Goal: Check status: Check status

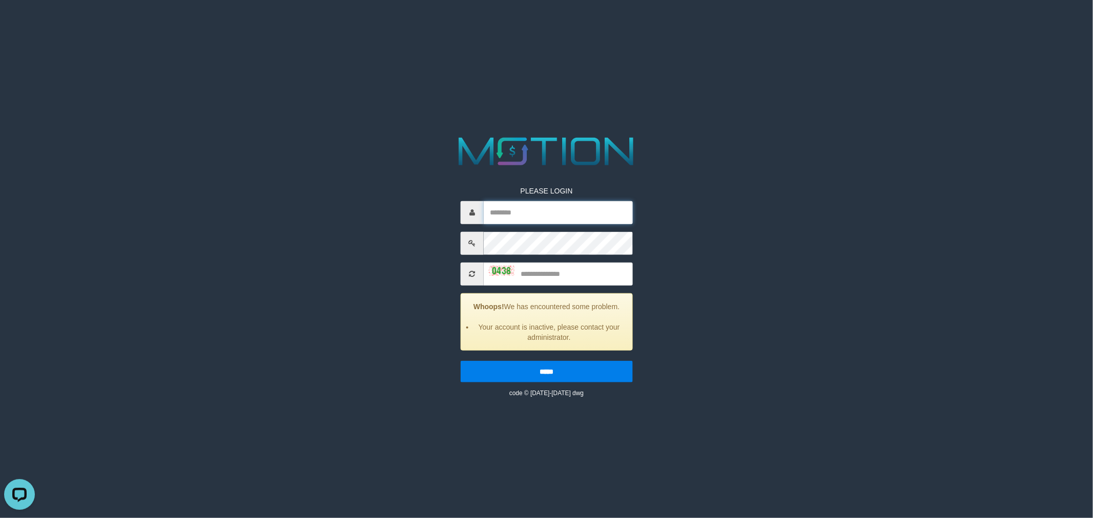
type input "********"
click at [557, 213] on input "********" at bounding box center [558, 212] width 149 height 23
click at [563, 274] on input "text" at bounding box center [558, 273] width 149 height 23
type input "****"
click at [461, 361] on input "*****" at bounding box center [547, 372] width 172 height 22
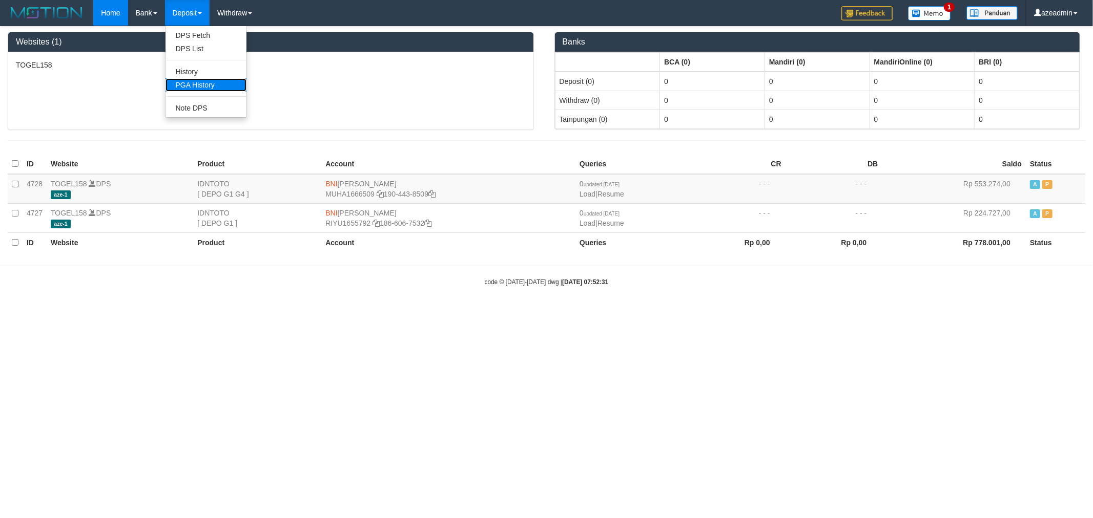
click at [183, 83] on link "PGA History" at bounding box center [205, 84] width 81 height 13
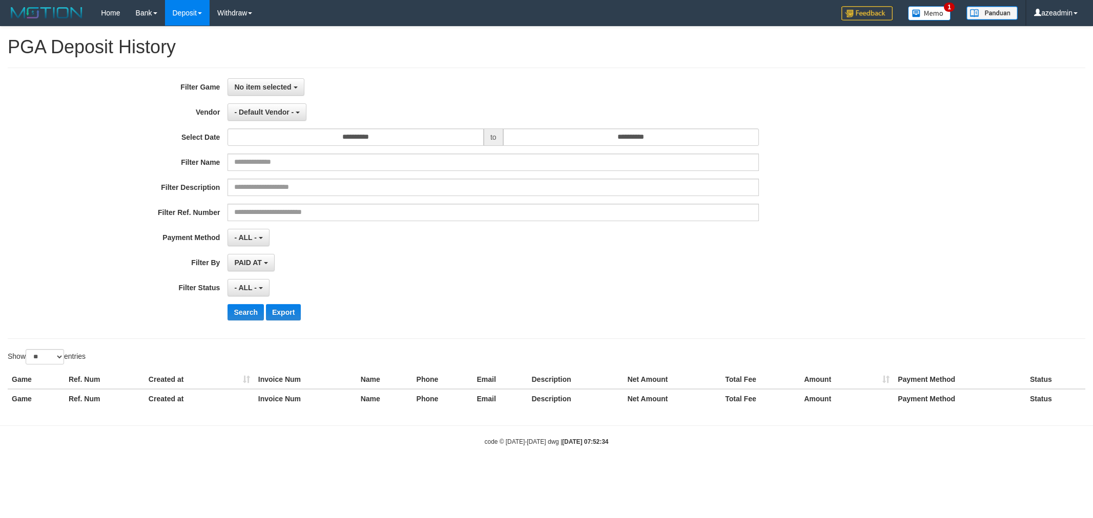
select select
select select "**"
click at [282, 80] on button "No item selected" at bounding box center [265, 86] width 76 height 17
click at [276, 139] on label "[ITOTO] TOGEL158" at bounding box center [293, 139] width 130 height 15
select select "***"
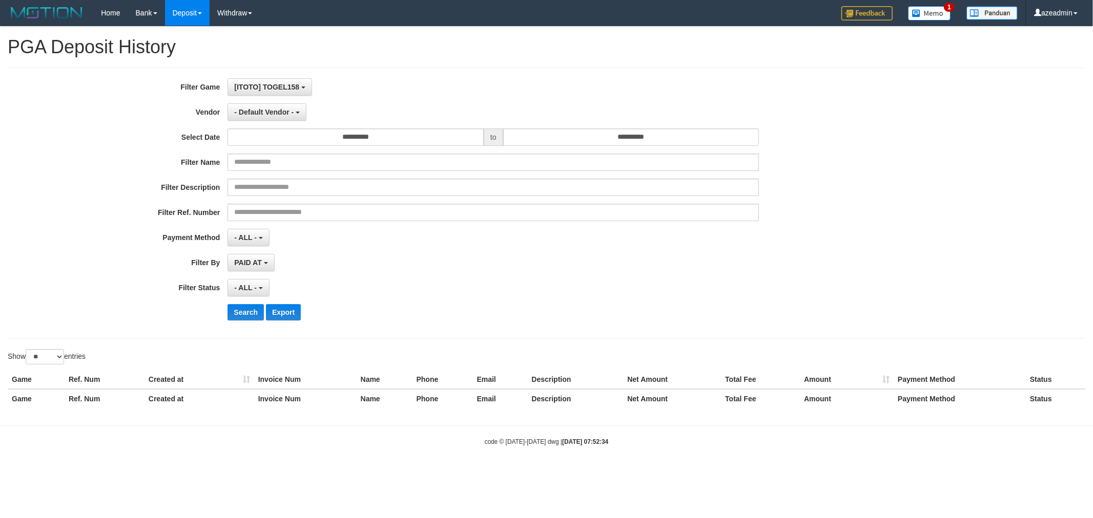
scroll to position [9, 0]
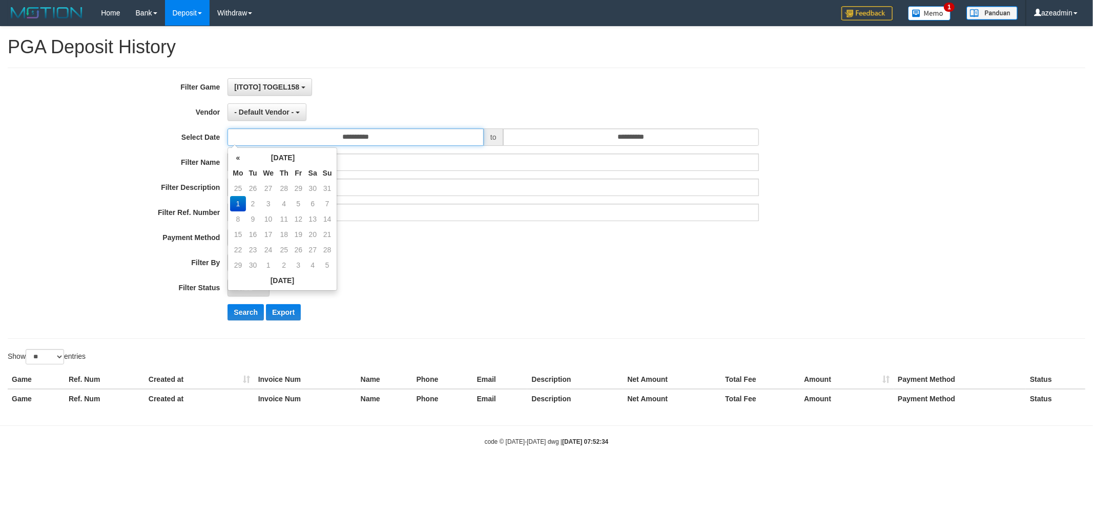
drag, startPoint x: 317, startPoint y: 131, endPoint x: 323, endPoint y: 161, distance: 31.3
click at [318, 131] on input "**********" at bounding box center [355, 137] width 256 height 17
click at [243, 157] on th "«" at bounding box center [237, 157] width 15 height 15
click at [326, 250] on td "31" at bounding box center [327, 249] width 14 height 15
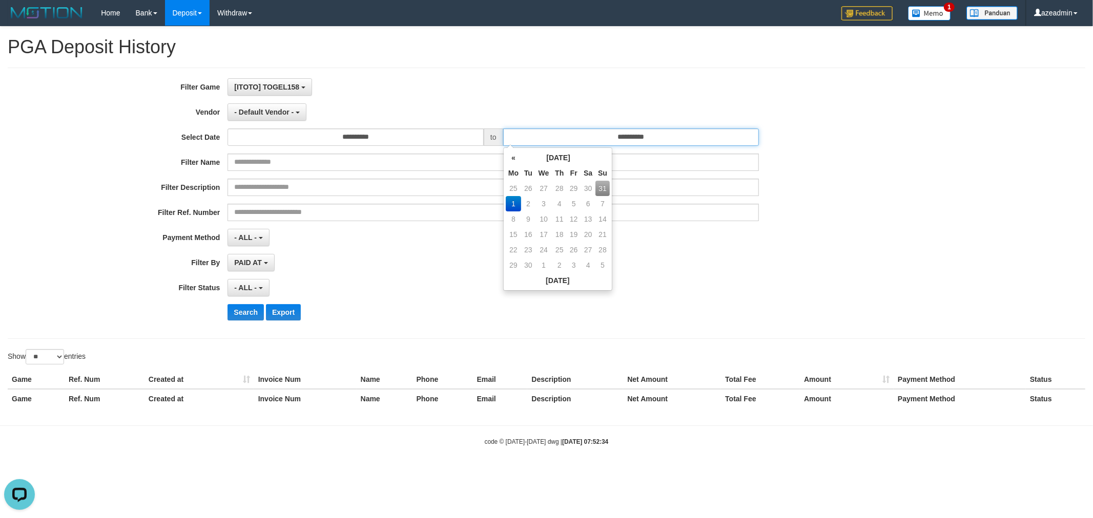
click at [551, 130] on input "**********" at bounding box center [631, 137] width 256 height 17
click at [515, 162] on th "«" at bounding box center [513, 157] width 15 height 15
click at [591, 249] on td "30" at bounding box center [587, 249] width 15 height 15
type input "**********"
click at [595, 248] on td "30" at bounding box center [587, 249] width 15 height 15
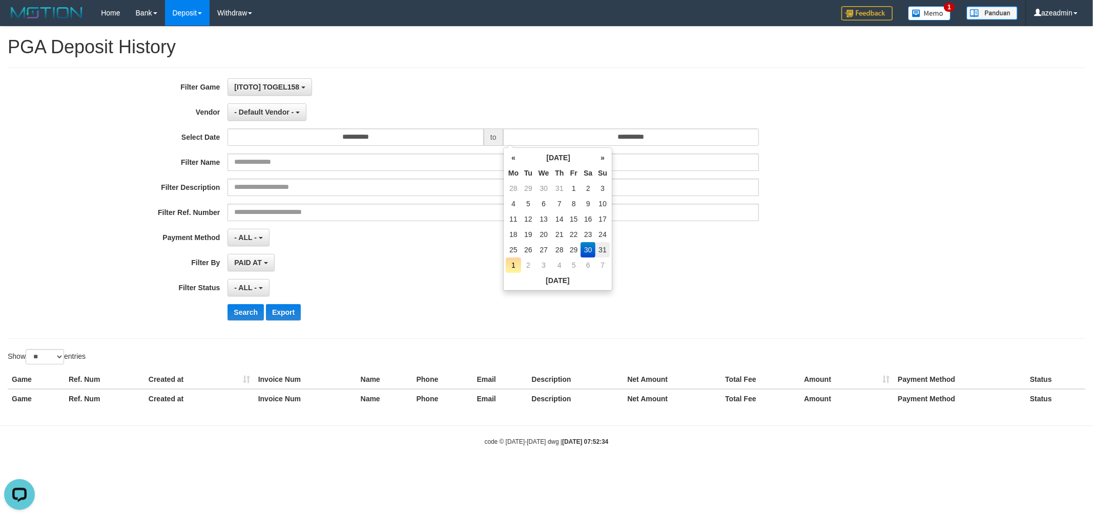
click at [602, 247] on td "31" at bounding box center [602, 249] width 14 height 15
type input "**********"
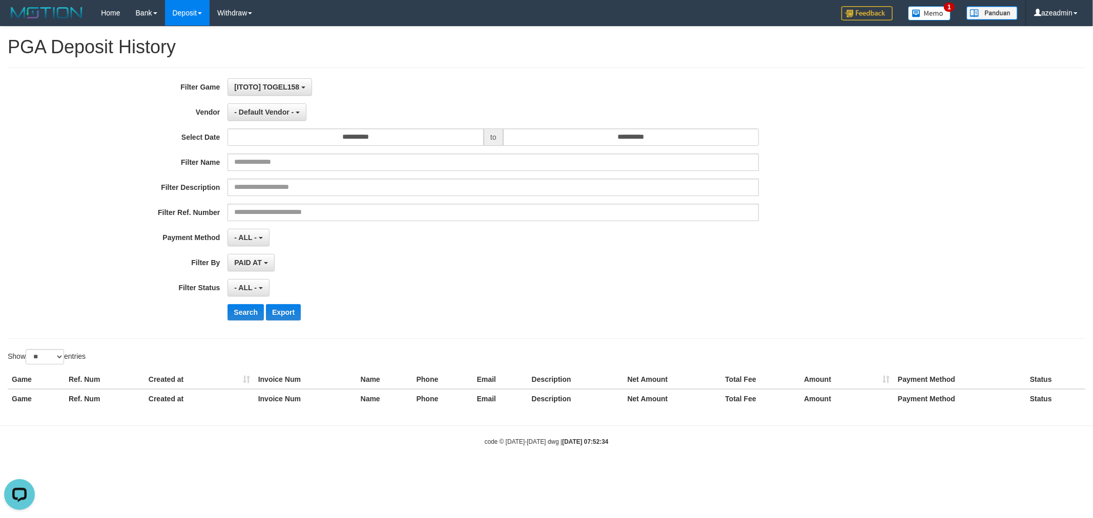
click at [674, 251] on div "**********" at bounding box center [455, 203] width 911 height 250
click at [386, 224] on div "**********" at bounding box center [455, 203] width 911 height 250
click at [261, 86] on span "[ITOTO] TOGEL158" at bounding box center [266, 87] width 65 height 8
drag, startPoint x: 160, startPoint y: 124, endPoint x: 196, endPoint y: 124, distance: 35.9
click at [161, 124] on div "**********" at bounding box center [455, 203] width 911 height 250
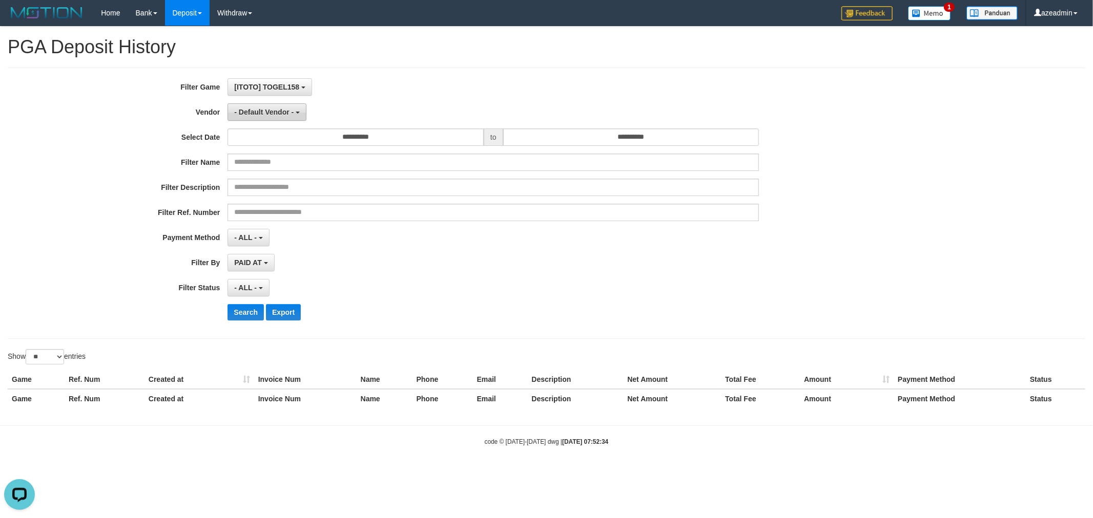
click at [264, 119] on button "- Default Vendor -" at bounding box center [266, 111] width 79 height 17
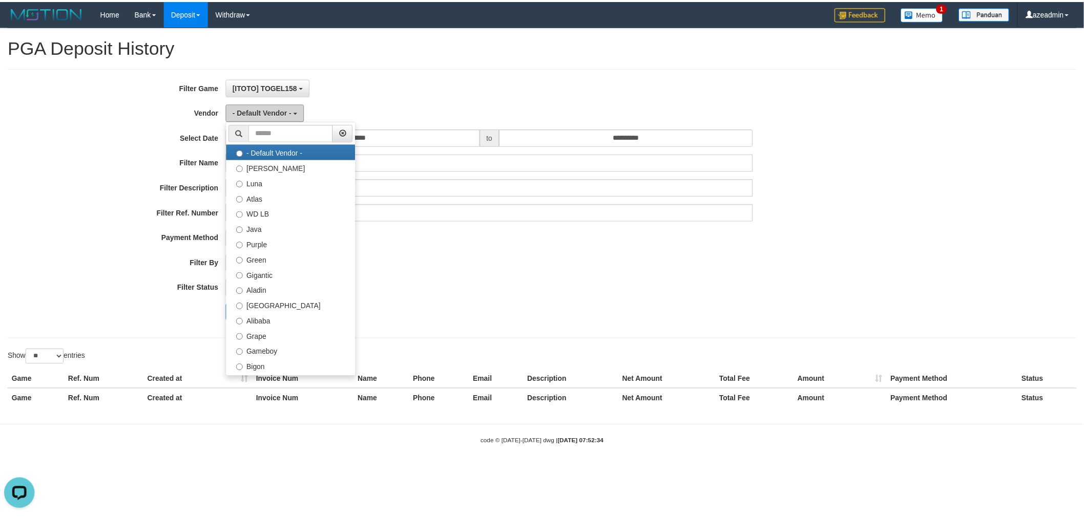
scroll to position [335, 0]
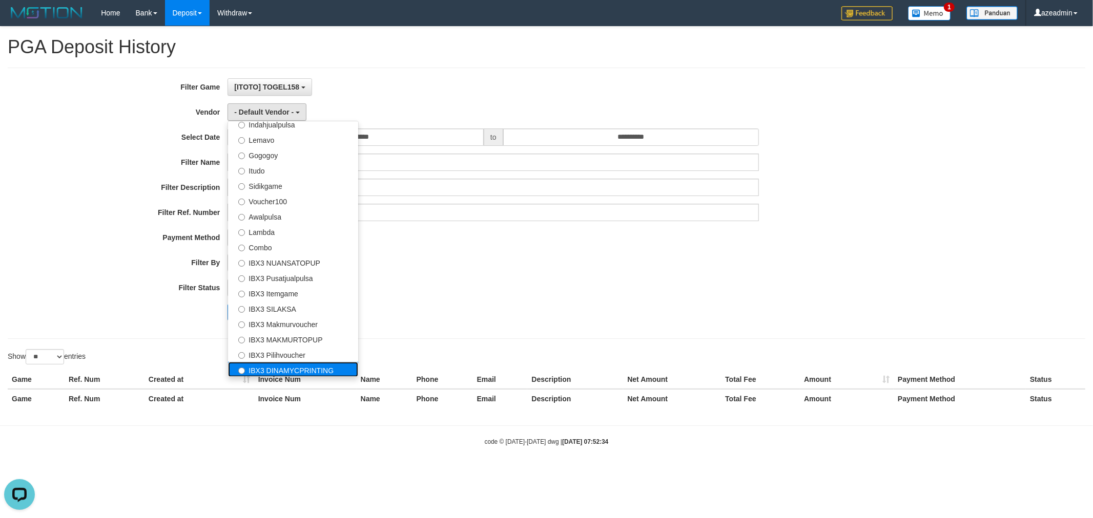
click at [272, 366] on label "IBX3 DINAMYCPRINTING" at bounding box center [293, 369] width 130 height 15
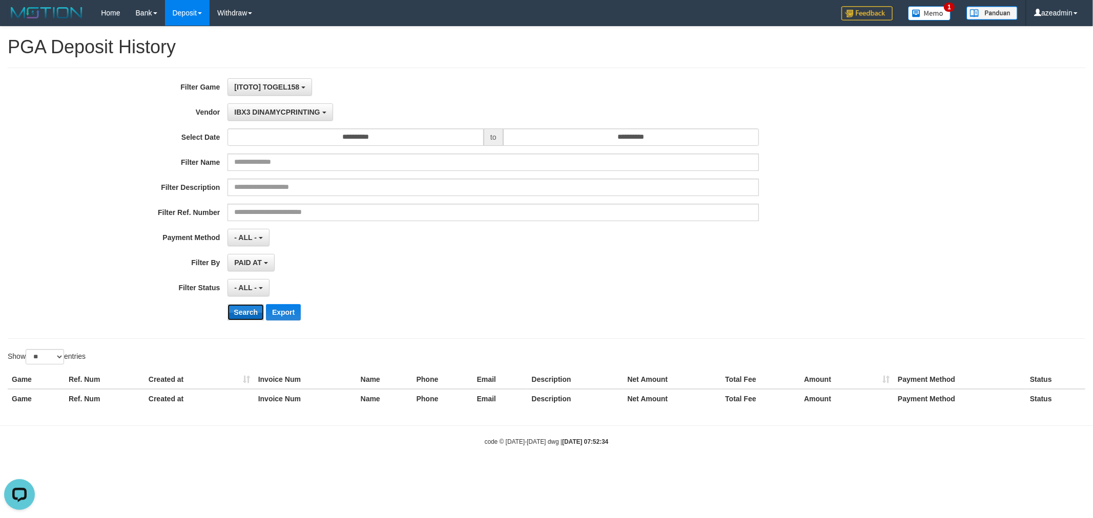
click at [244, 317] on button "Search" at bounding box center [245, 312] width 36 height 16
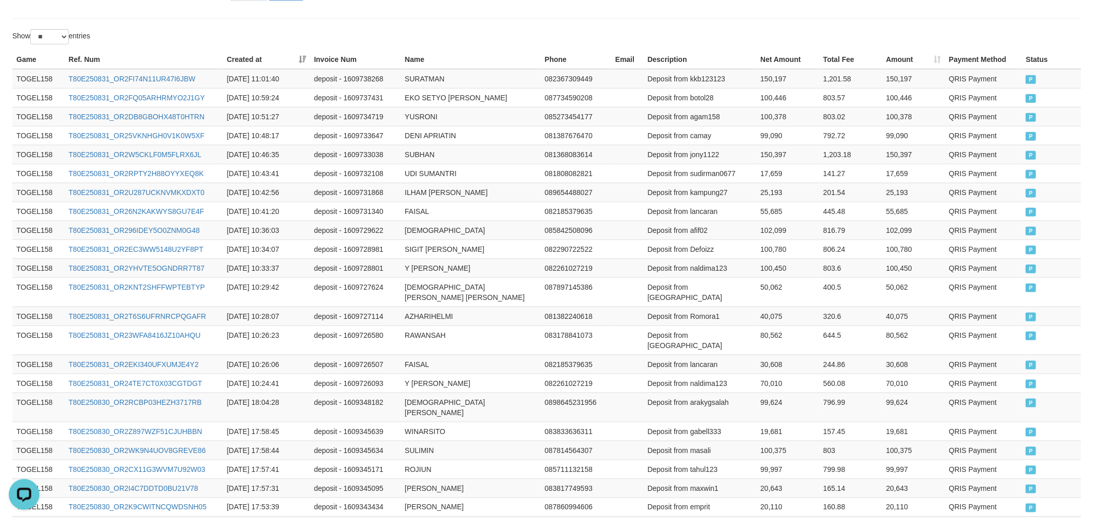
scroll to position [0, 0]
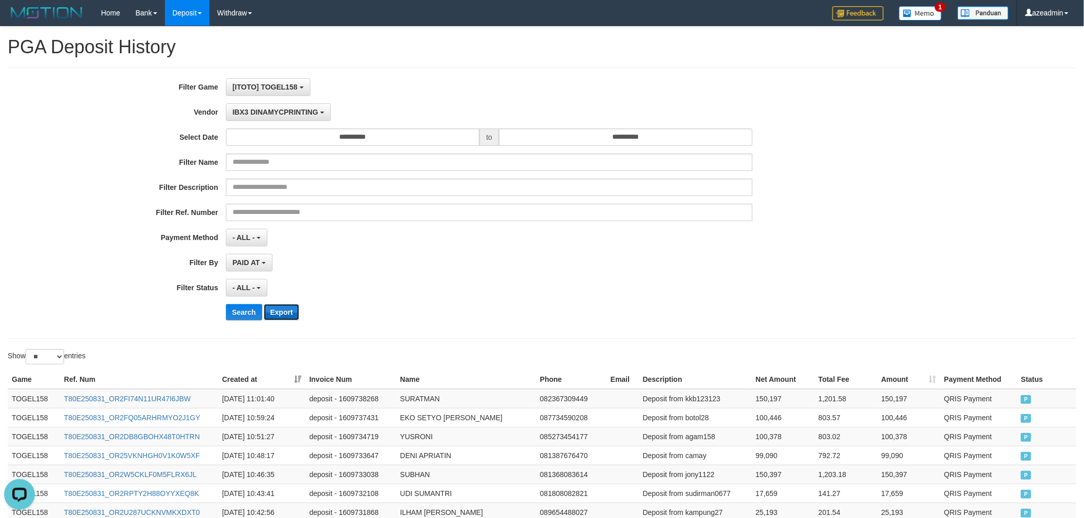
click at [274, 306] on button "Export" at bounding box center [281, 312] width 35 height 16
click at [273, 110] on span "IBX3 DINAMYCPRINTING" at bounding box center [276, 112] width 86 height 8
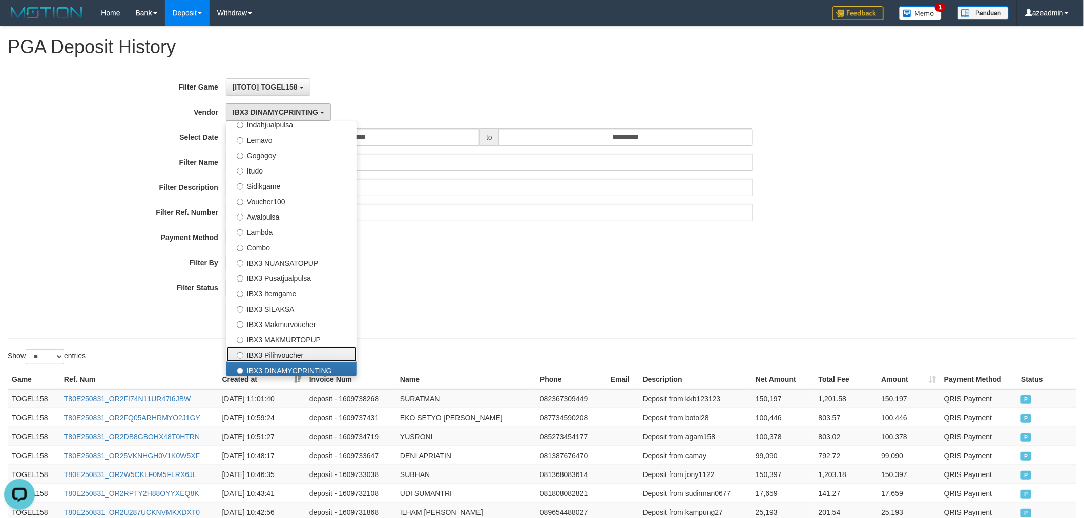
click at [304, 350] on label "IBX3 Pilihvoucher" at bounding box center [291, 354] width 130 height 15
select select "**********"
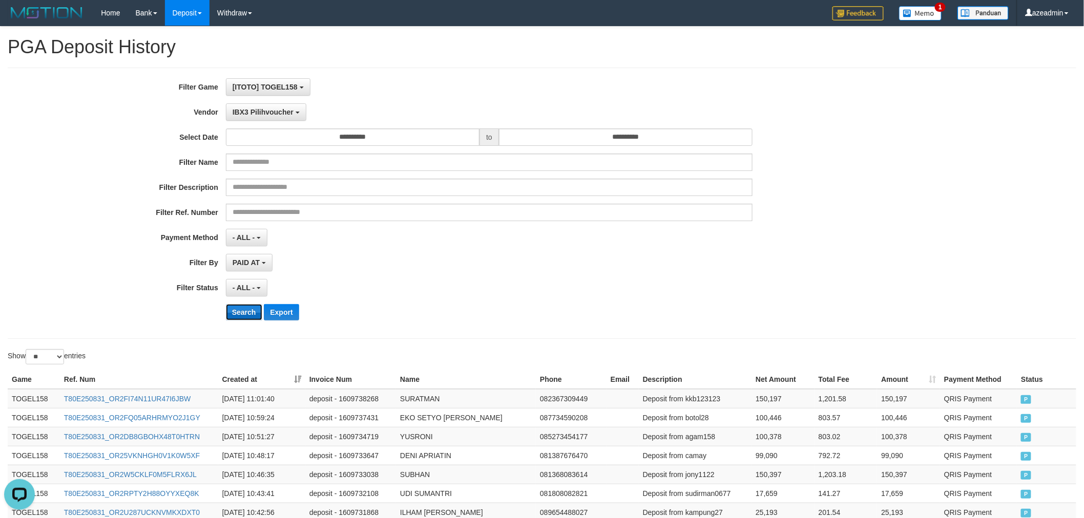
click at [250, 315] on button "Search" at bounding box center [244, 312] width 36 height 16
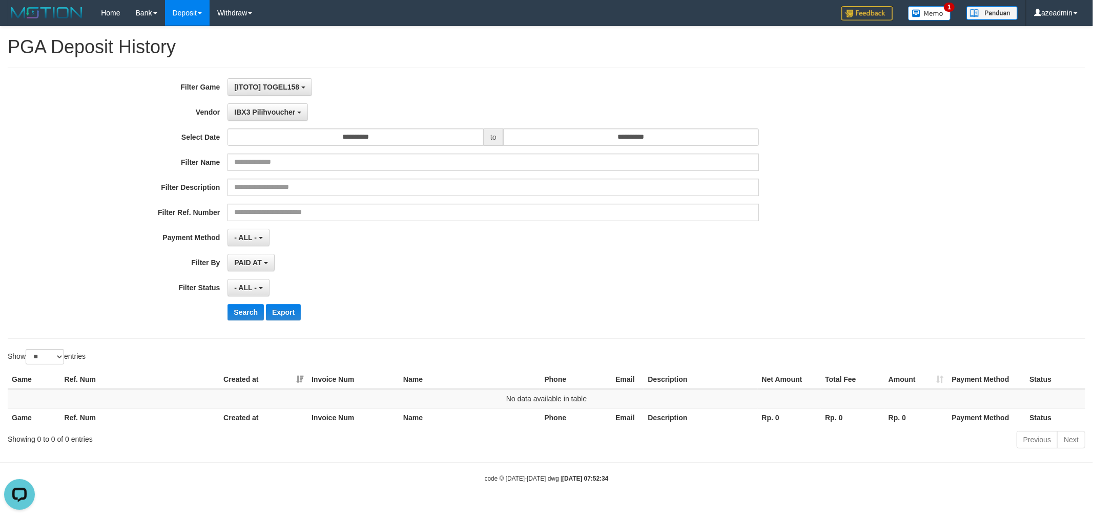
click at [284, 98] on div "**********" at bounding box center [455, 203] width 911 height 250
click at [277, 105] on button "IBX3 Pilihvoucher" at bounding box center [267, 111] width 80 height 17
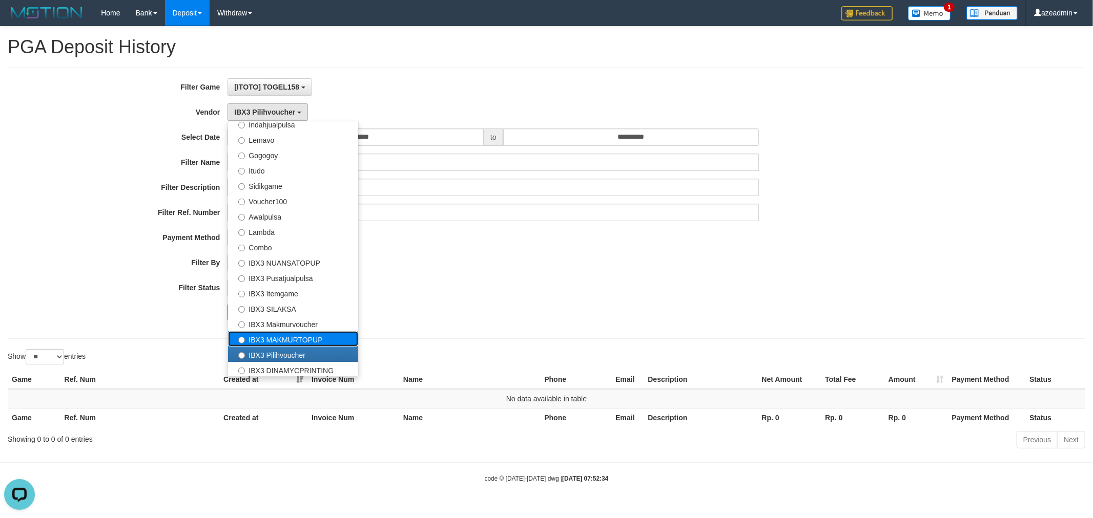
drag, startPoint x: 274, startPoint y: 339, endPoint x: 263, endPoint y: 337, distance: 11.4
click at [274, 340] on label "IBX3 MAKMURTOPUP" at bounding box center [293, 338] width 130 height 15
select select "**********"
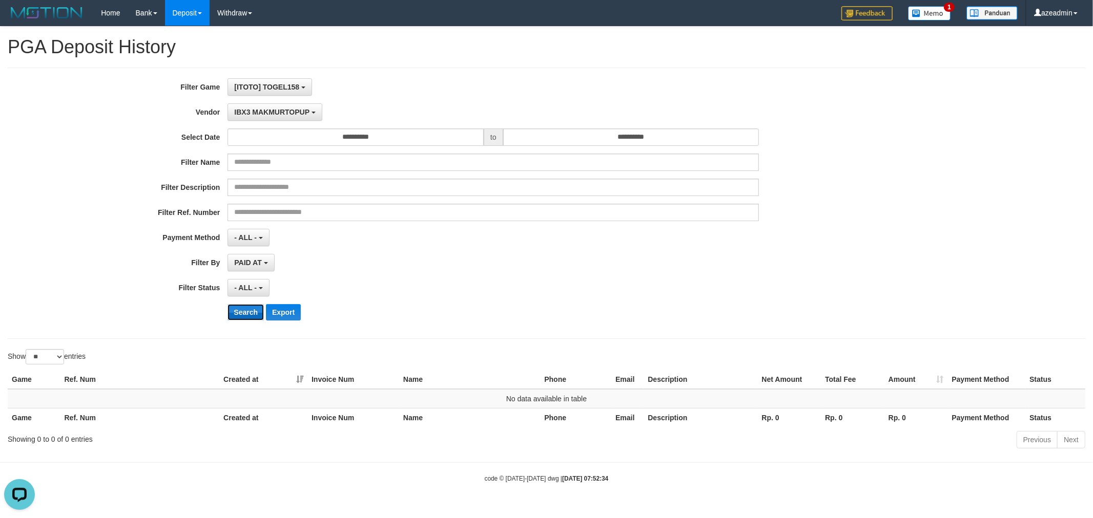
drag, startPoint x: 247, startPoint y: 313, endPoint x: 258, endPoint y: 269, distance: 45.4
click at [247, 311] on button "Search" at bounding box center [245, 312] width 36 height 16
click at [297, 111] on span "IBX3 MAKMURTOPUP" at bounding box center [271, 112] width 75 height 8
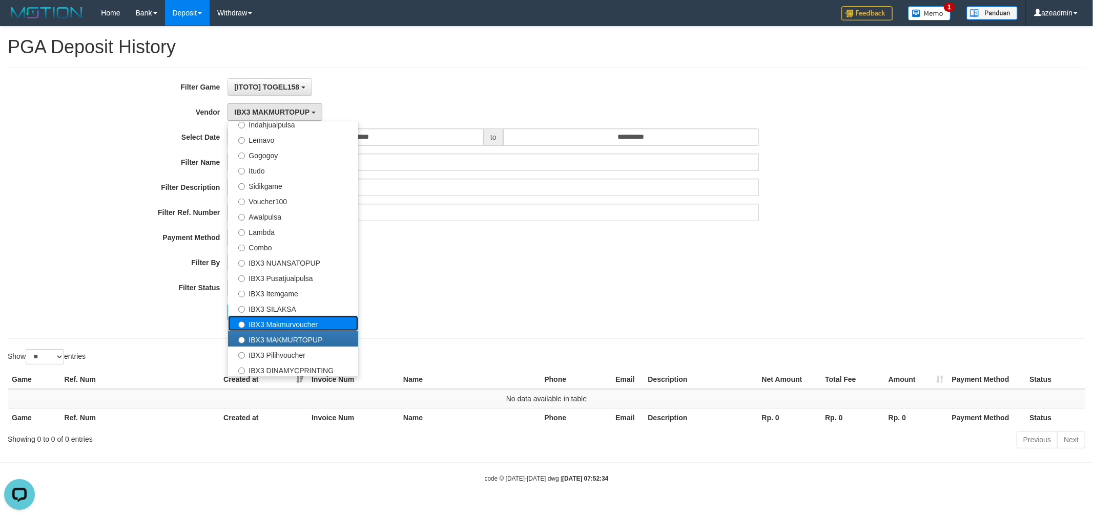
click at [304, 321] on label "IBX3 Makmurvoucher" at bounding box center [293, 323] width 130 height 15
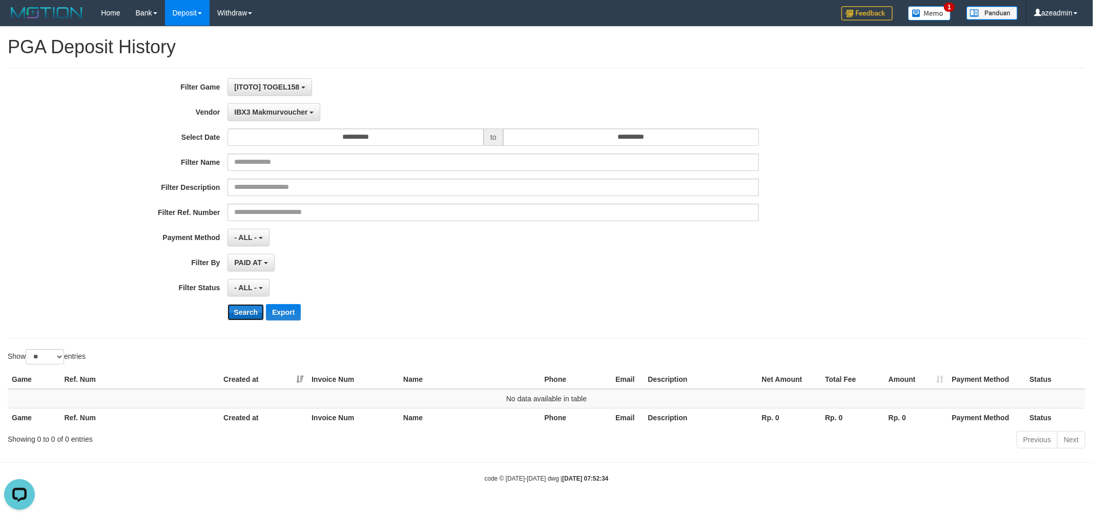
click at [228, 314] on button "Search" at bounding box center [245, 312] width 36 height 16
click at [271, 103] on div "**********" at bounding box center [455, 203] width 911 height 250
click at [272, 114] on span "IBX3 Makmurvoucher" at bounding box center [270, 112] width 73 height 8
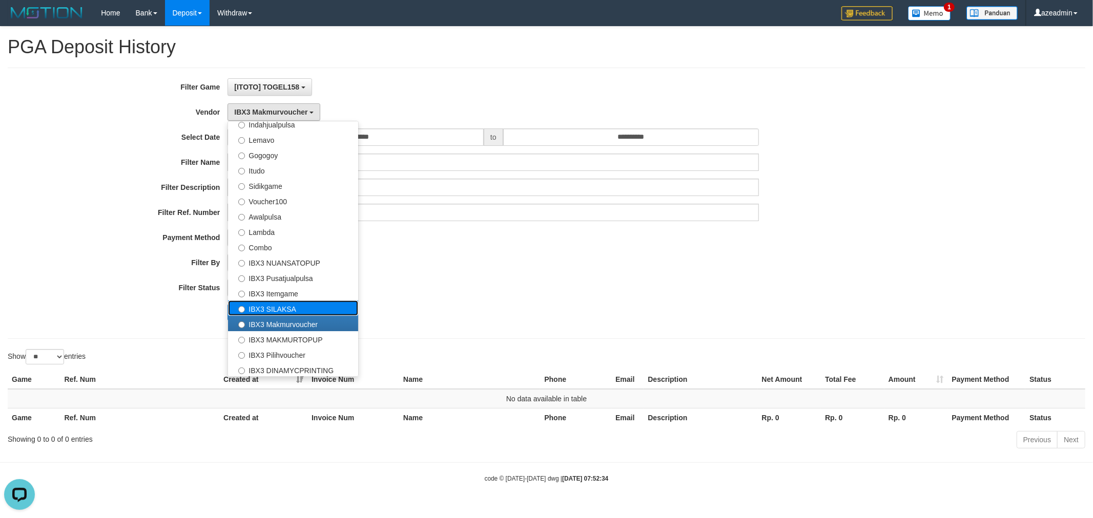
click at [282, 301] on label "IBX3 SILAKSA" at bounding box center [293, 308] width 130 height 15
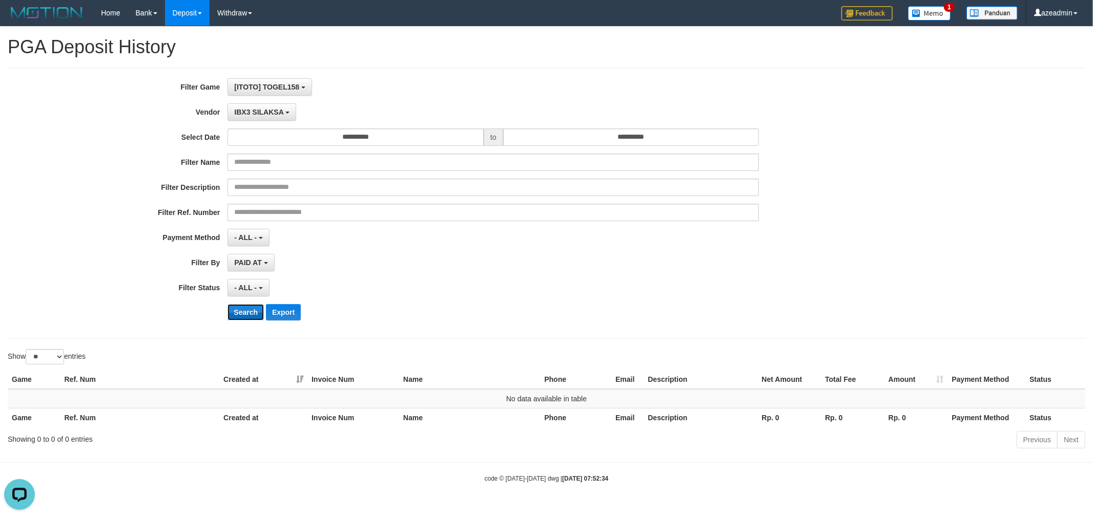
click at [246, 310] on button "Search" at bounding box center [245, 312] width 36 height 16
click at [277, 113] on span "IBX3 SILAKSA" at bounding box center [258, 112] width 49 height 8
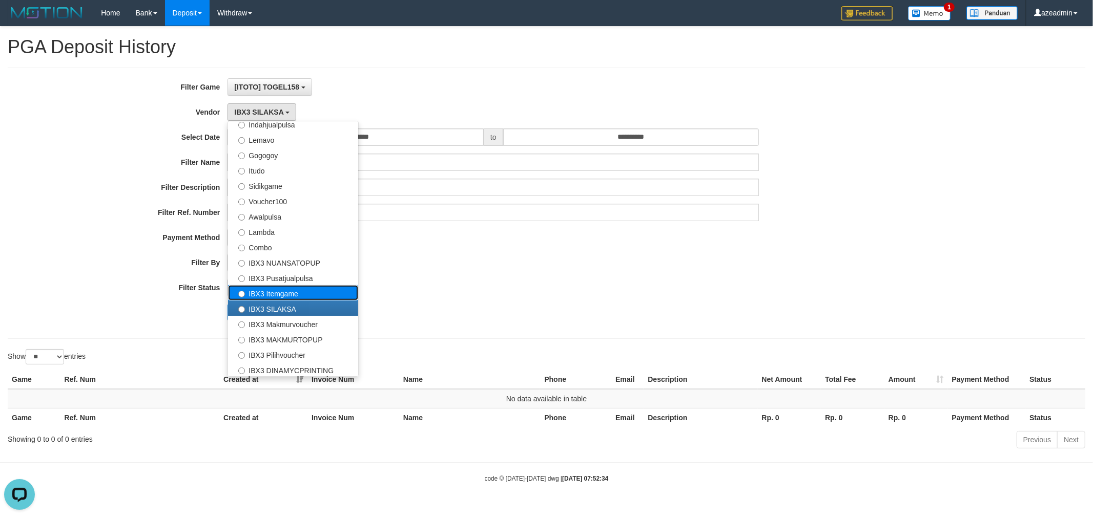
click at [282, 285] on label "IBX3 Itemgame" at bounding box center [293, 292] width 130 height 15
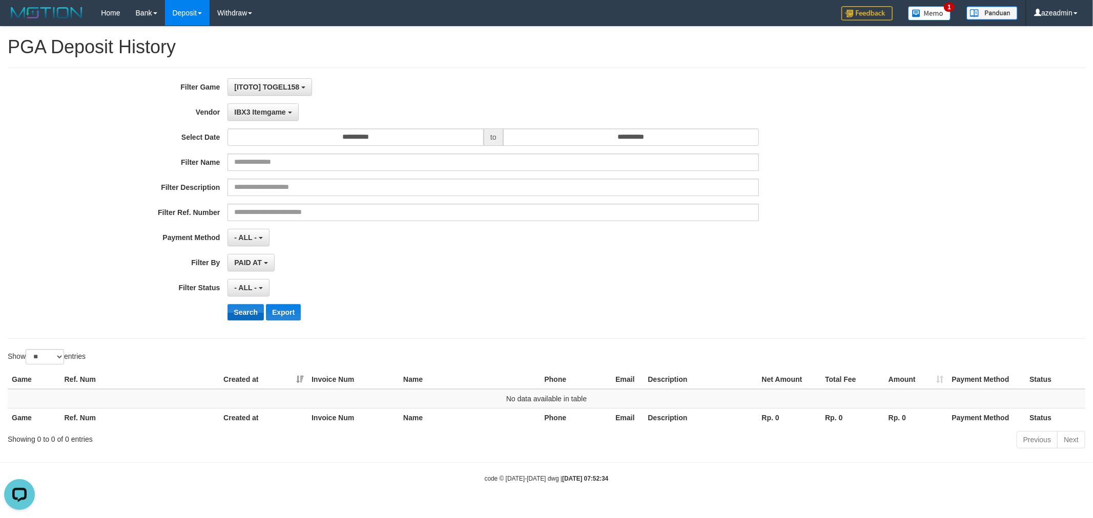
drag, startPoint x: 245, startPoint y: 299, endPoint x: 244, endPoint y: 308, distance: 9.2
click at [245, 304] on div "**********" at bounding box center [455, 203] width 911 height 250
click at [243, 312] on button "Search" at bounding box center [245, 312] width 36 height 16
click at [277, 119] on button "IBX3 Itemgame" at bounding box center [262, 111] width 71 height 17
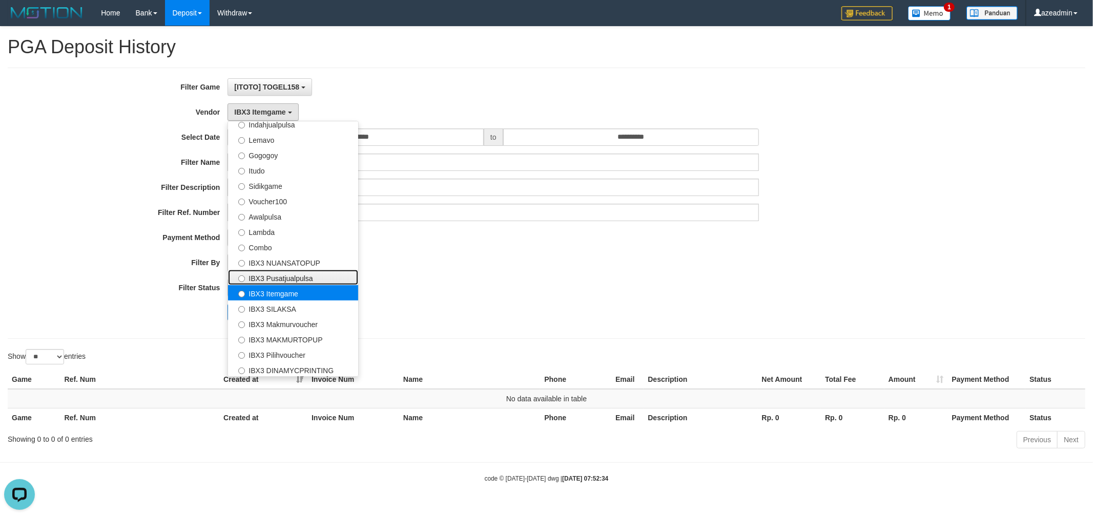
drag, startPoint x: 281, startPoint y: 272, endPoint x: 269, endPoint y: 290, distance: 21.6
click at [280, 272] on label "IBX3 Pusatjualpulsa" at bounding box center [293, 277] width 130 height 15
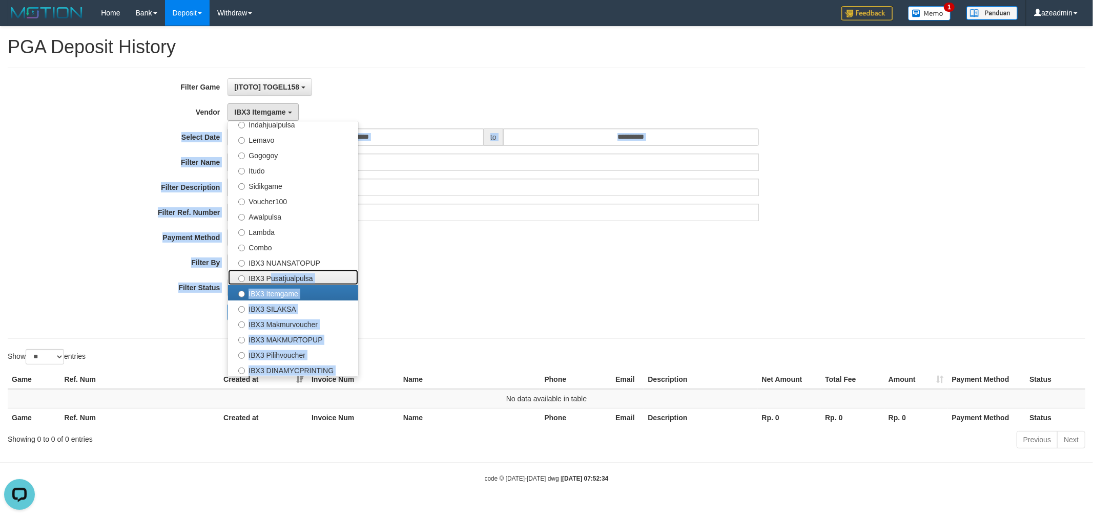
drag, startPoint x: 266, startPoint y: 284, endPoint x: 89, endPoint y: 314, distance: 179.8
click at [89, 313] on div "**********" at bounding box center [455, 203] width 911 height 250
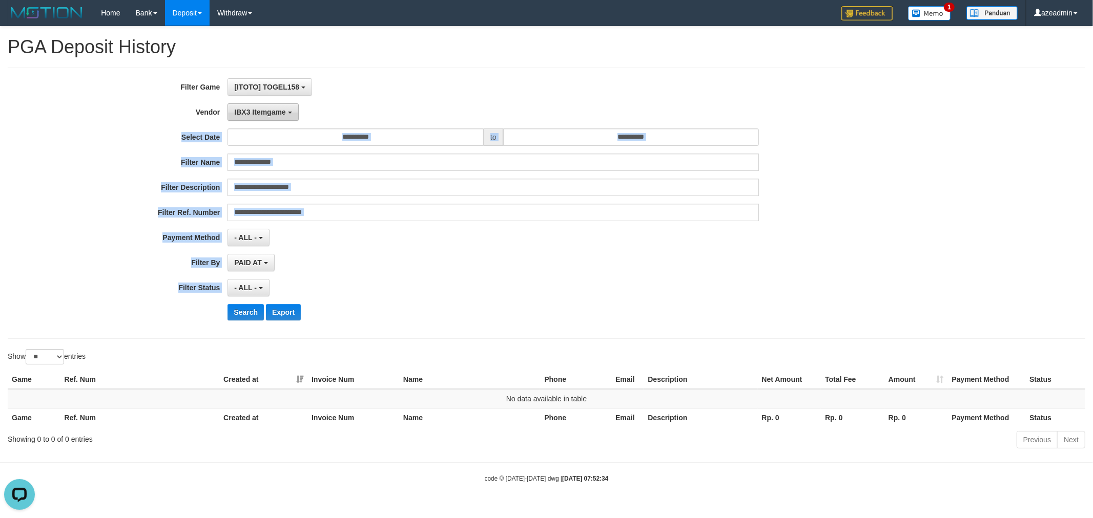
click at [272, 111] on span "IBX3 Itemgame" at bounding box center [259, 112] width 51 height 8
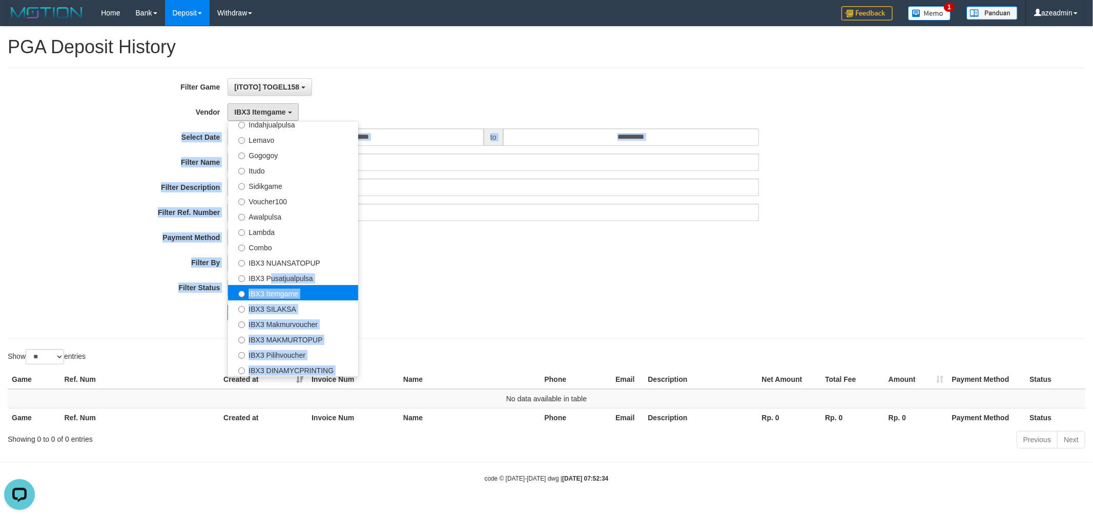
click at [290, 289] on label "IBX3 Itemgame" at bounding box center [293, 292] width 130 height 15
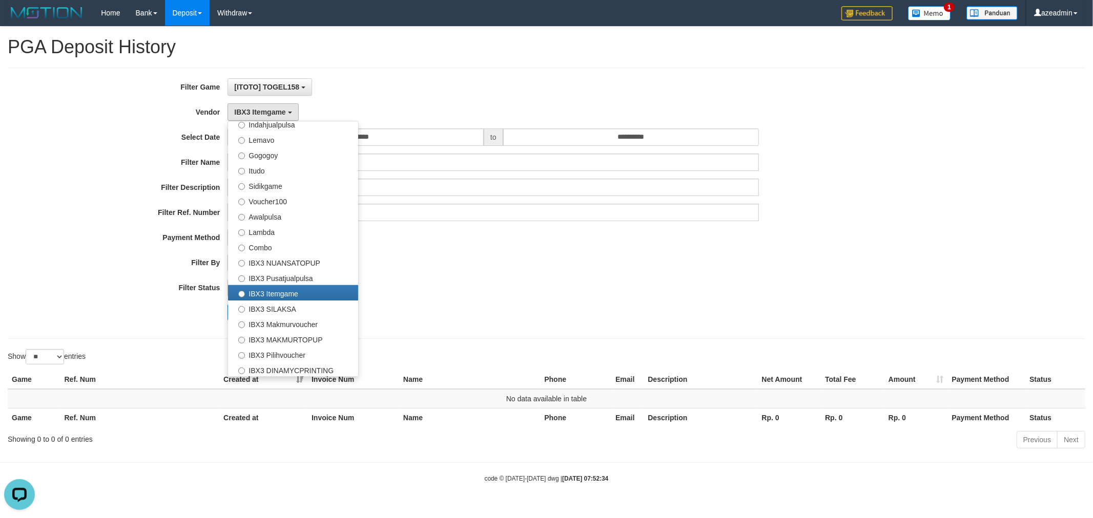
drag, startPoint x: 171, startPoint y: 318, endPoint x: 183, endPoint y: 316, distance: 12.5
click at [173, 318] on div "Search Export" at bounding box center [455, 312] width 911 height 16
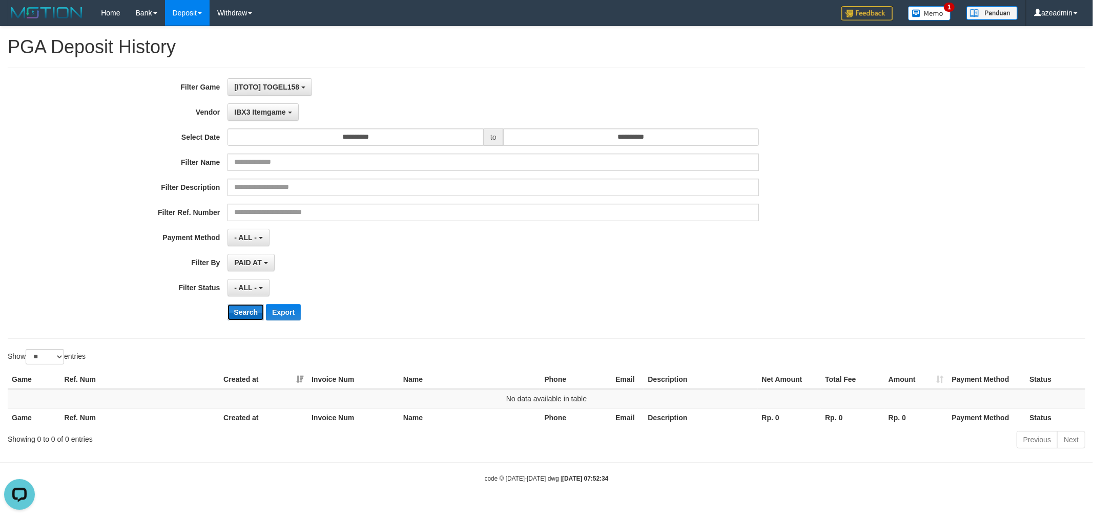
click at [252, 306] on button "Search" at bounding box center [245, 312] width 36 height 16
click at [273, 112] on span "IBX3 Itemgame" at bounding box center [259, 112] width 51 height 8
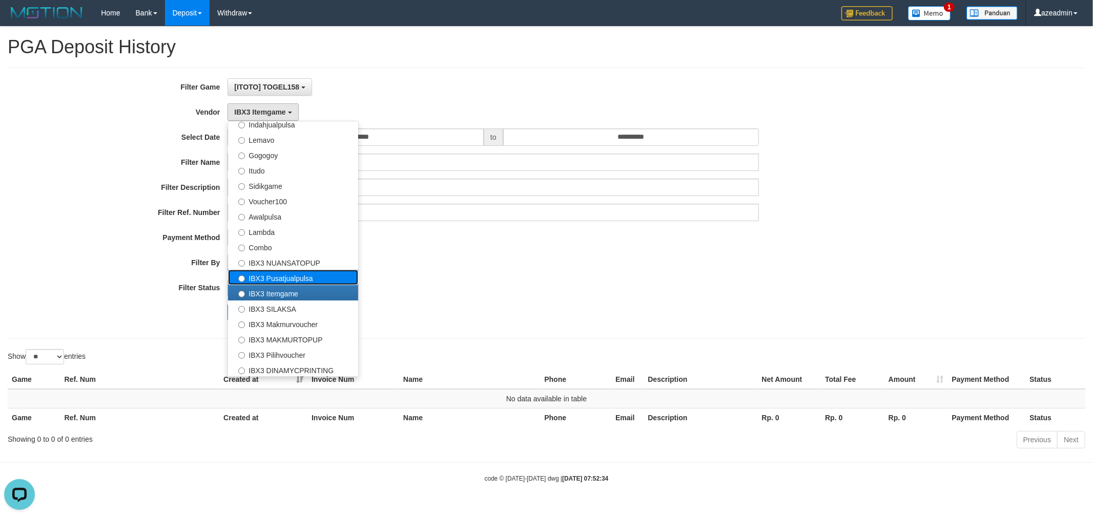
click at [305, 277] on label "IBX3 Pusatjualpulsa" at bounding box center [293, 277] width 130 height 15
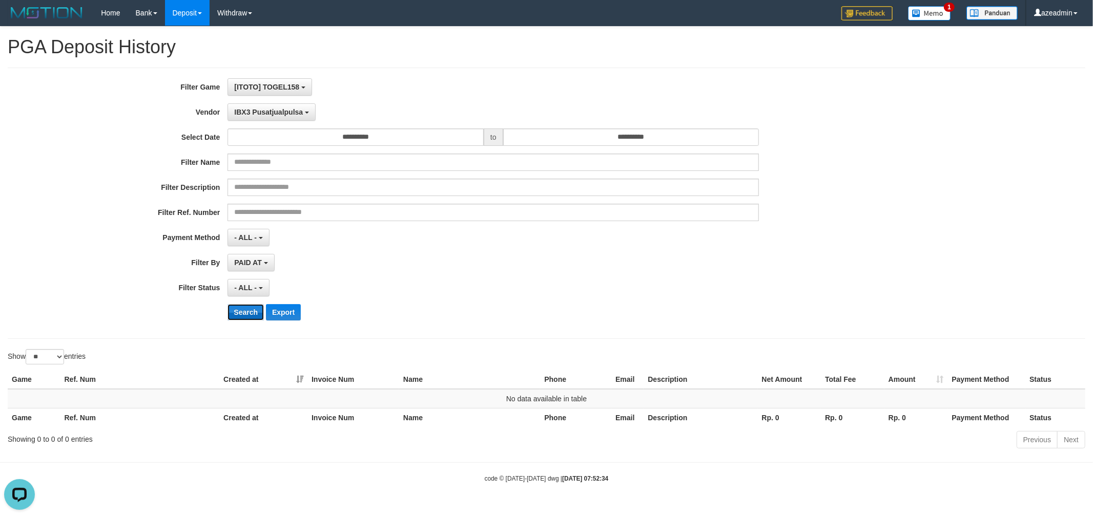
click at [242, 313] on button "Search" at bounding box center [245, 312] width 36 height 16
click at [281, 106] on button "IBX3 Pusatjualpulsa" at bounding box center [271, 111] width 88 height 17
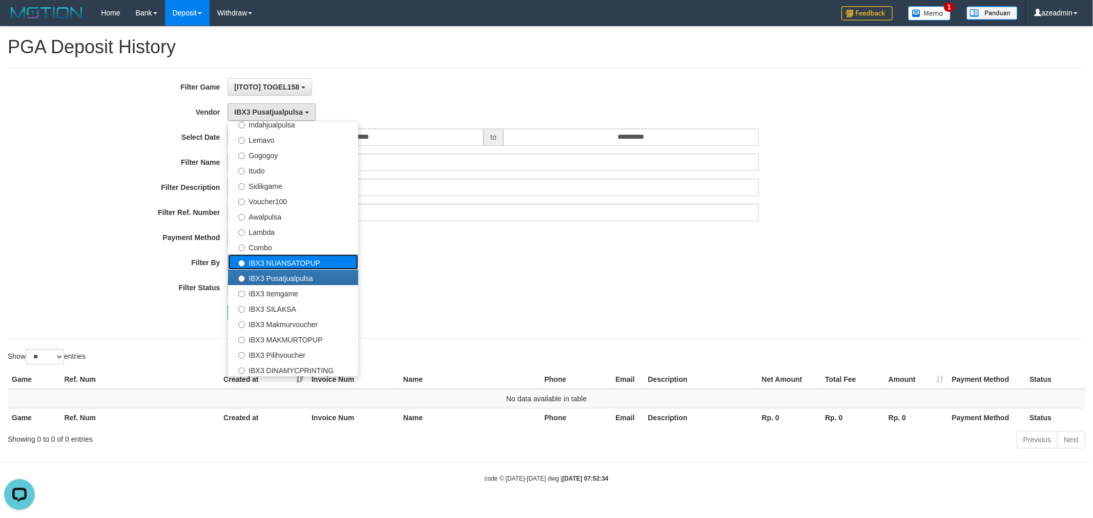
click at [290, 267] on label "IBX3 NUANSATOPUP" at bounding box center [293, 262] width 130 height 15
select select "**********"
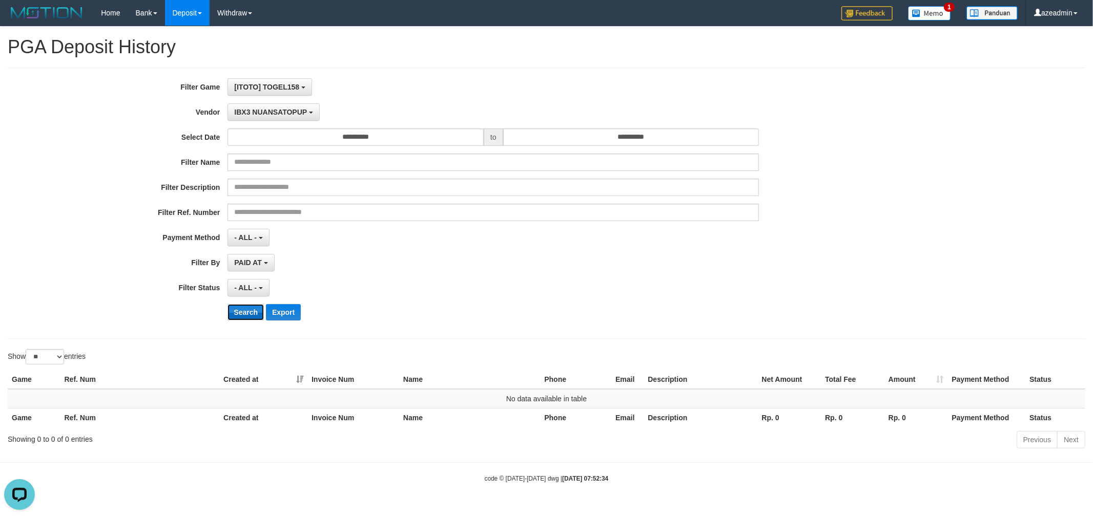
click at [257, 306] on button "Search" at bounding box center [245, 312] width 36 height 16
click at [273, 113] on span "IBX3 NUANSATOPUP" at bounding box center [270, 112] width 73 height 8
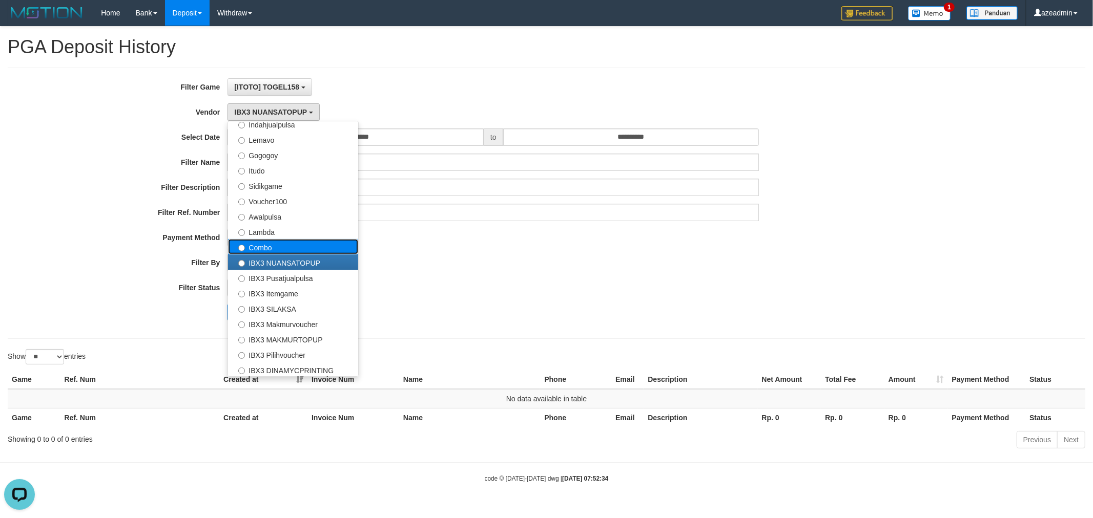
click at [273, 244] on label "Combo" at bounding box center [293, 246] width 130 height 15
select select "**********"
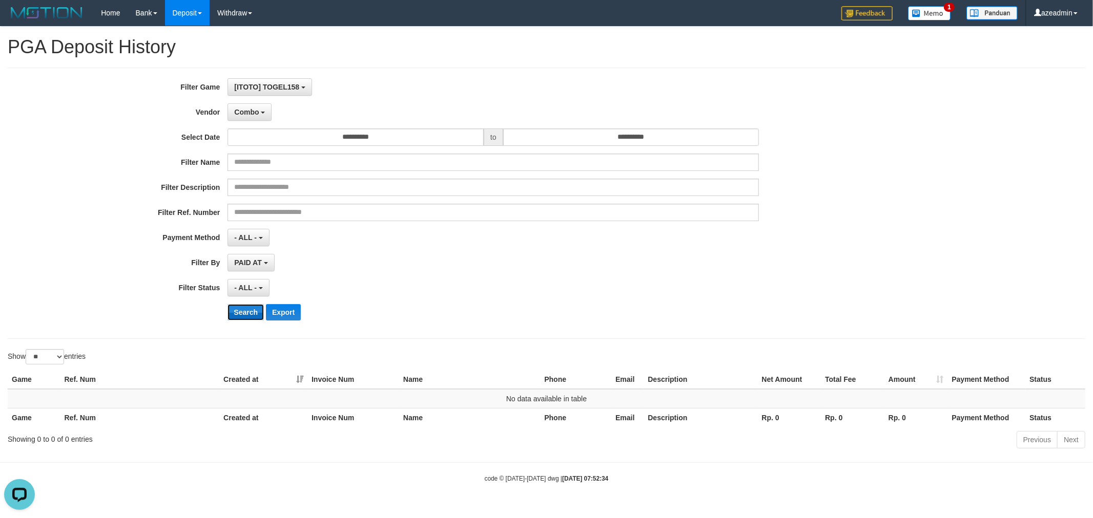
click at [238, 309] on button "Search" at bounding box center [245, 312] width 36 height 16
click at [265, 114] on button "Combo" at bounding box center [249, 111] width 44 height 17
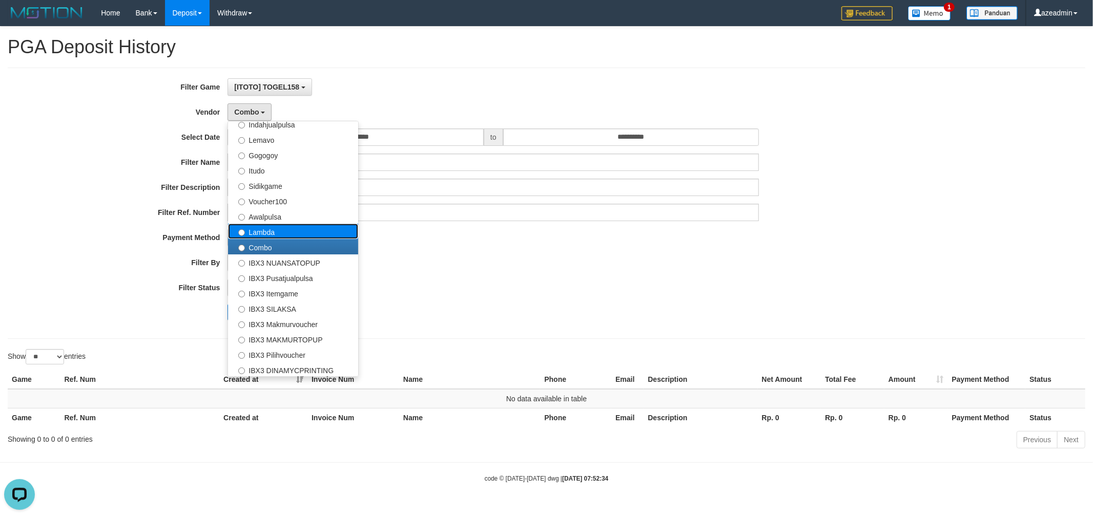
click at [278, 232] on label "Lambda" at bounding box center [293, 231] width 130 height 15
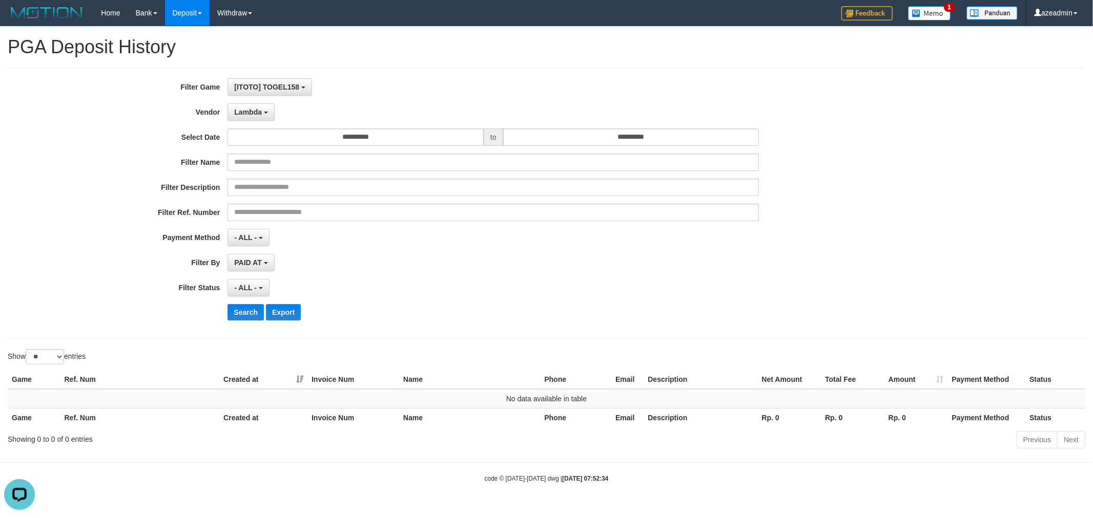
click at [239, 323] on div "**********" at bounding box center [455, 203] width 911 height 250
click at [241, 316] on button "Search" at bounding box center [245, 312] width 36 height 16
click at [272, 110] on button "Lambda" at bounding box center [250, 111] width 47 height 17
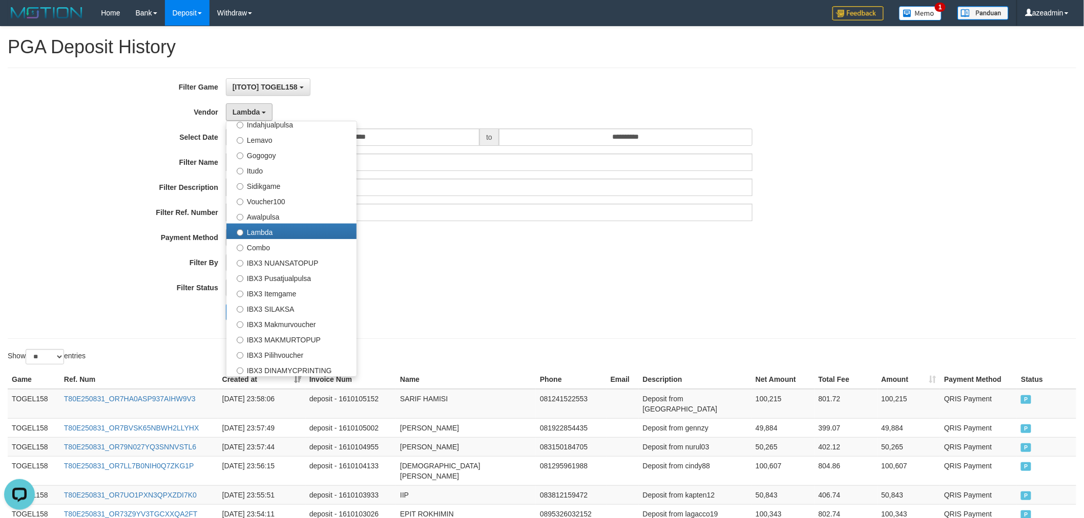
click at [460, 259] on div "PAID AT PAID AT CREATED AT" at bounding box center [489, 262] width 527 height 17
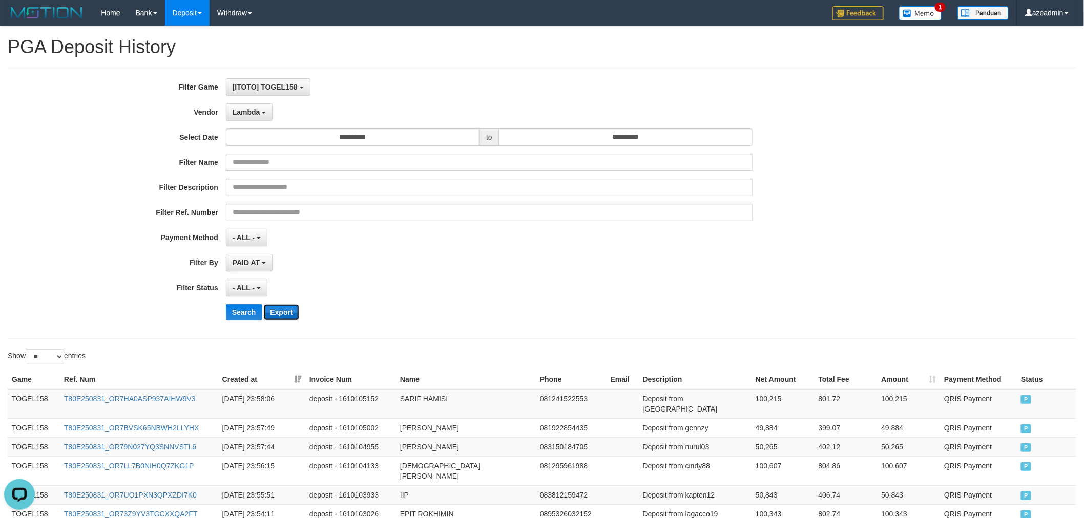
click at [277, 310] on button "Export" at bounding box center [281, 312] width 35 height 16
click at [255, 109] on span "Lambda" at bounding box center [247, 112] width 28 height 8
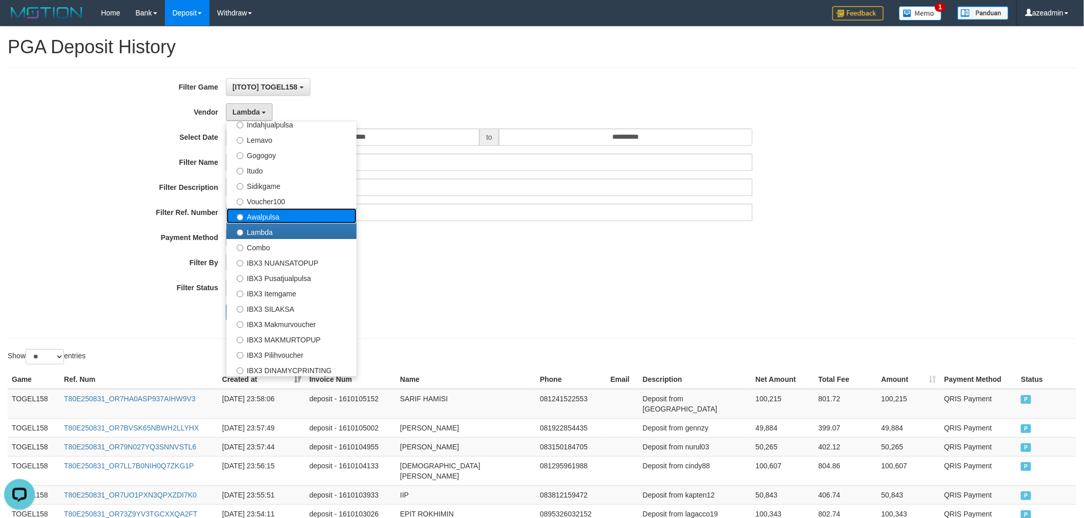
click at [311, 209] on label "Awalpulsa" at bounding box center [291, 216] width 130 height 15
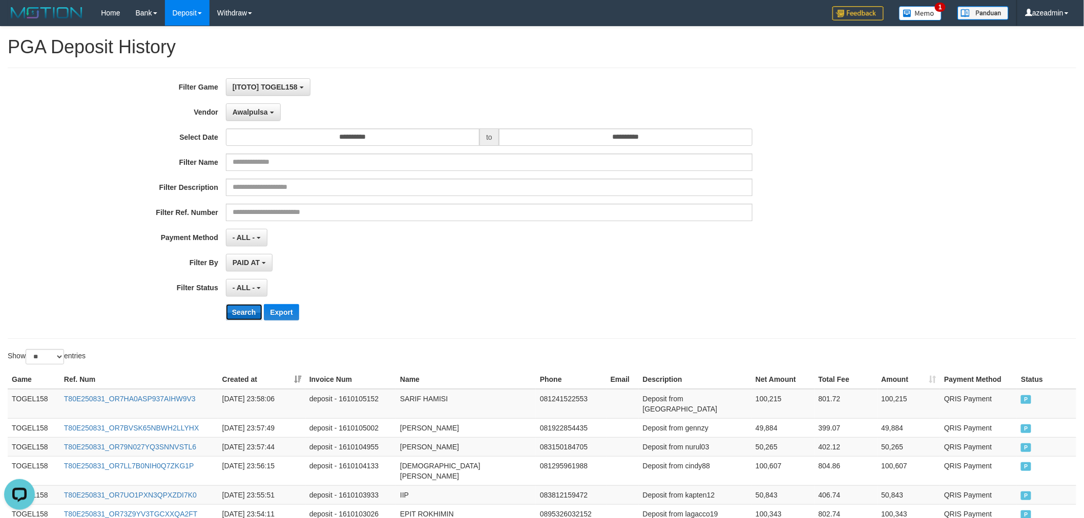
click at [253, 314] on button "Search" at bounding box center [244, 312] width 36 height 16
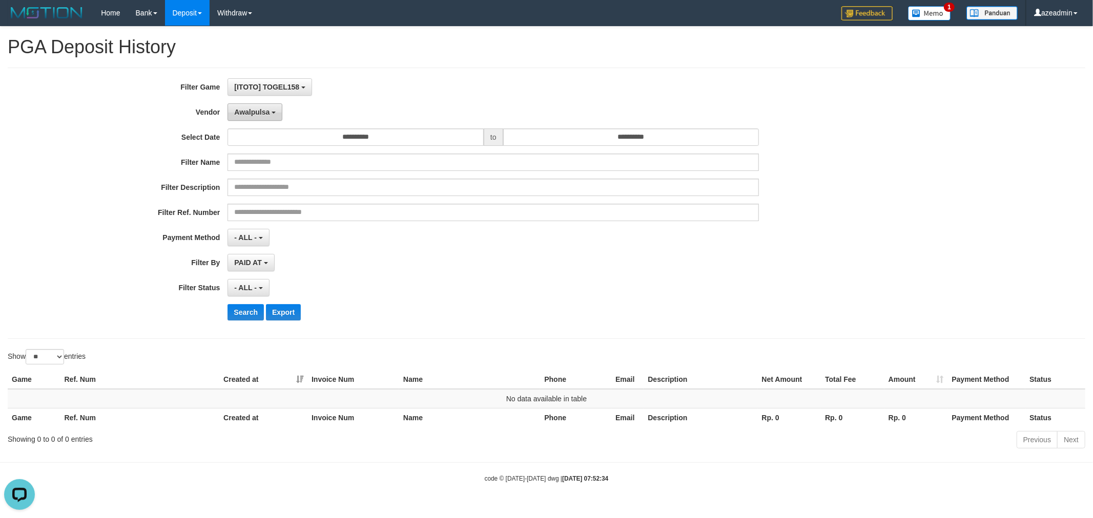
click at [250, 118] on button "Awalpulsa" at bounding box center [254, 111] width 55 height 17
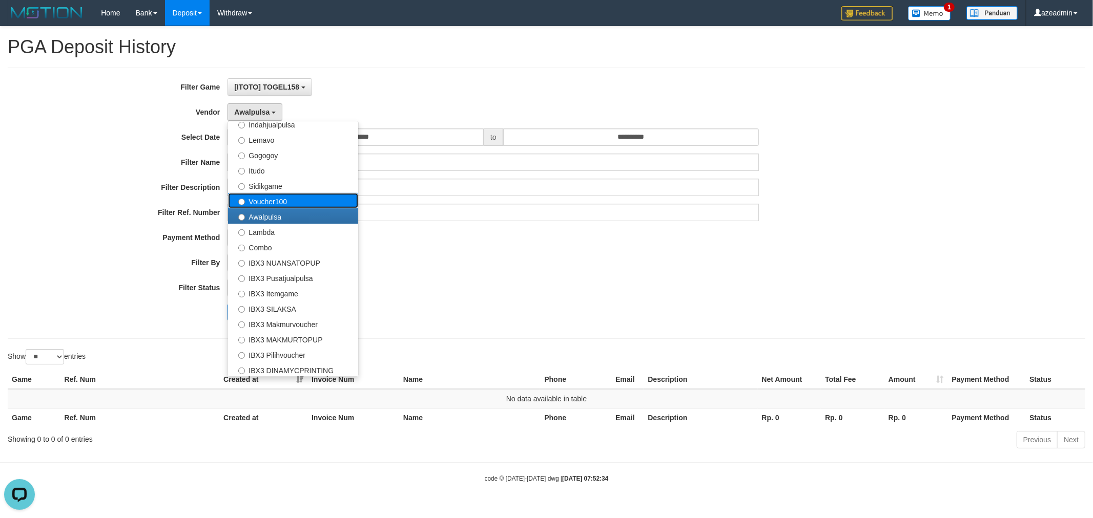
click at [293, 193] on label "Voucher100" at bounding box center [293, 200] width 130 height 15
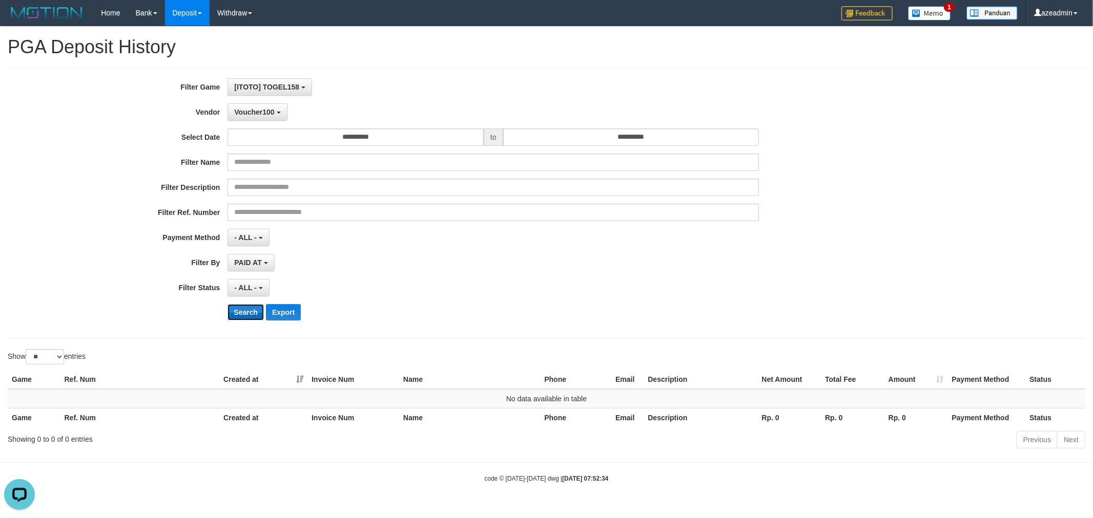
click at [244, 311] on button "Search" at bounding box center [245, 312] width 36 height 16
click at [265, 113] on span "Voucher100" at bounding box center [254, 112] width 40 height 8
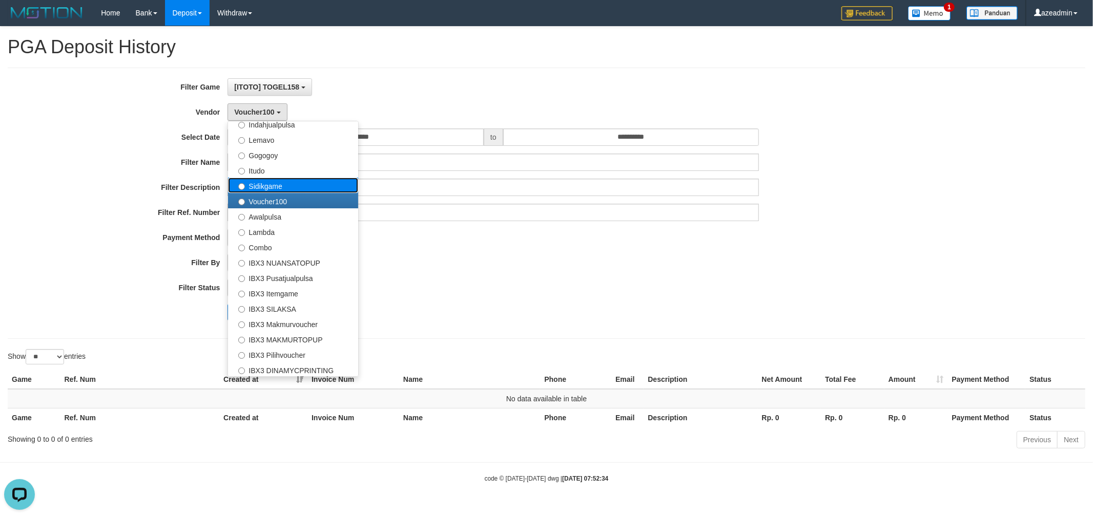
click at [280, 185] on label "Sidikgame" at bounding box center [293, 185] width 130 height 15
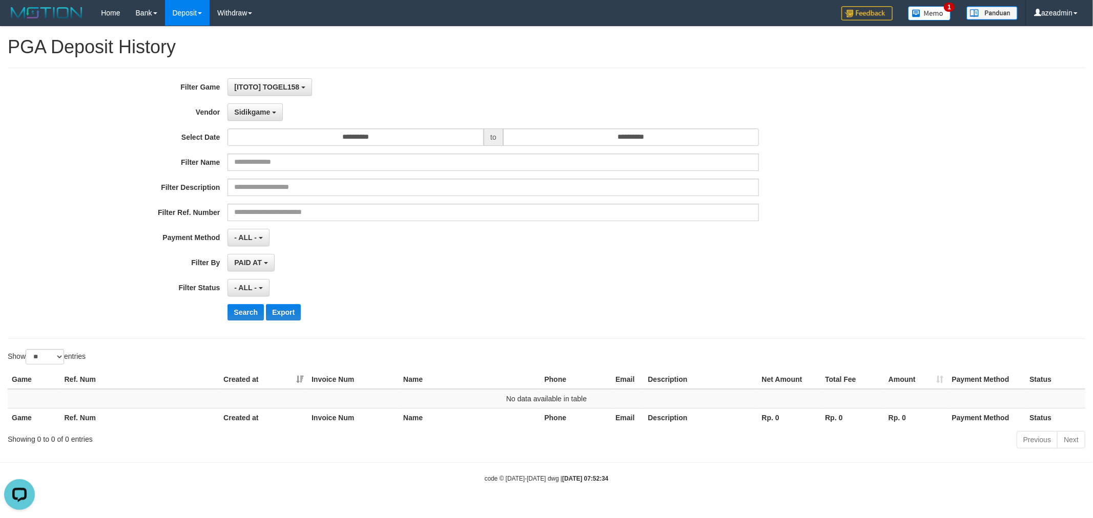
click at [238, 325] on div "**********" at bounding box center [455, 203] width 911 height 250
click at [246, 308] on button "Search" at bounding box center [245, 312] width 36 height 16
drag, startPoint x: 264, startPoint y: 114, endPoint x: 260, endPoint y: 194, distance: 80.0
click at [264, 113] on span "Sidikgame" at bounding box center [252, 112] width 36 height 8
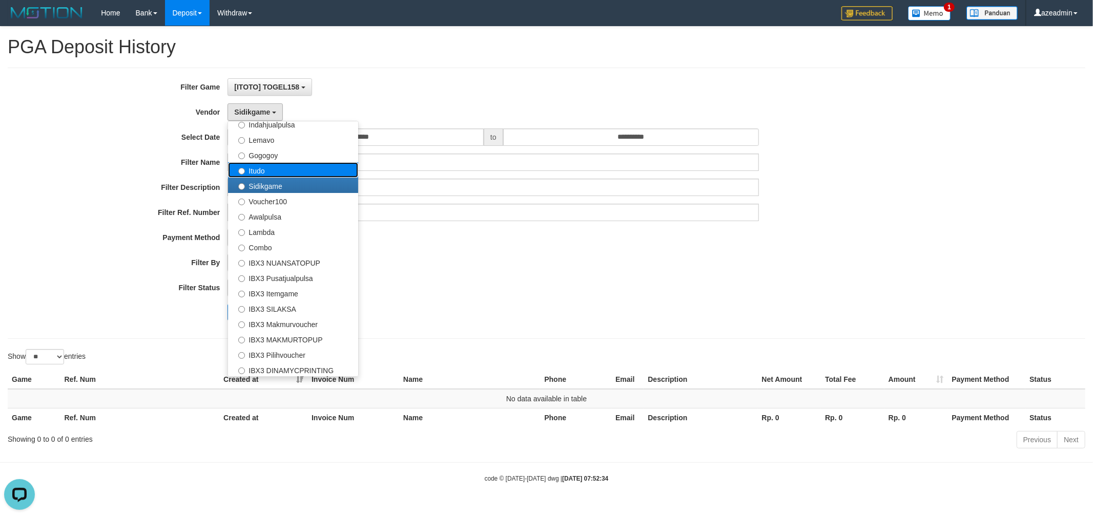
click at [282, 170] on label "Itudo" at bounding box center [293, 169] width 130 height 15
select select "**********"
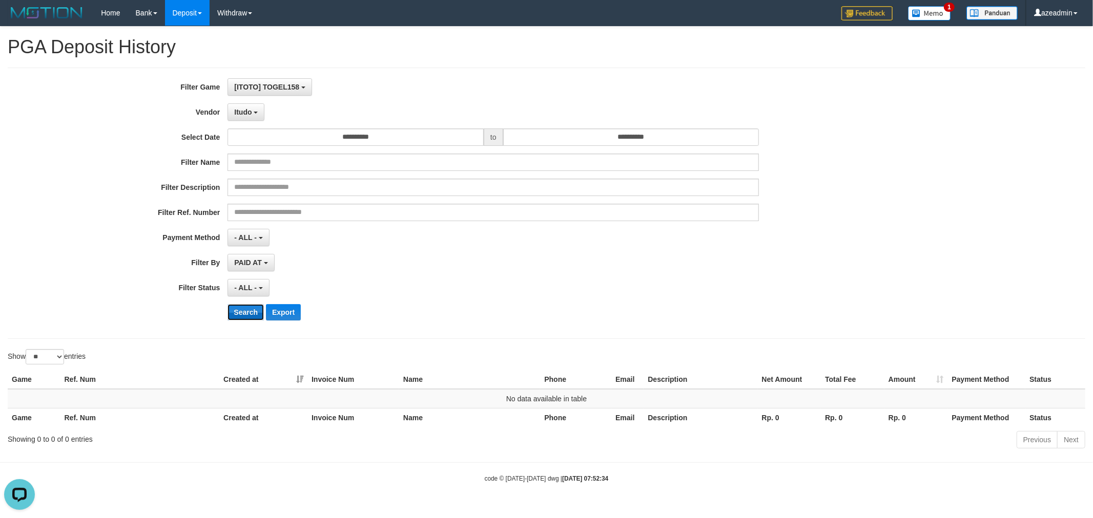
click at [249, 316] on button "Search" at bounding box center [245, 312] width 36 height 16
click at [253, 113] on button "Itudo" at bounding box center [245, 111] width 37 height 17
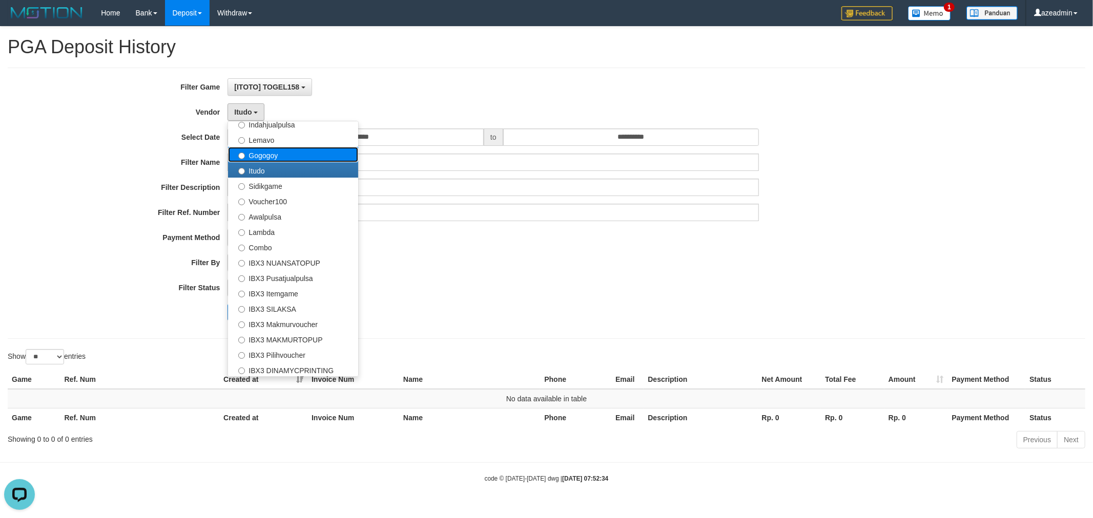
click at [286, 156] on label "Gogogoy" at bounding box center [293, 154] width 130 height 15
select select "**********"
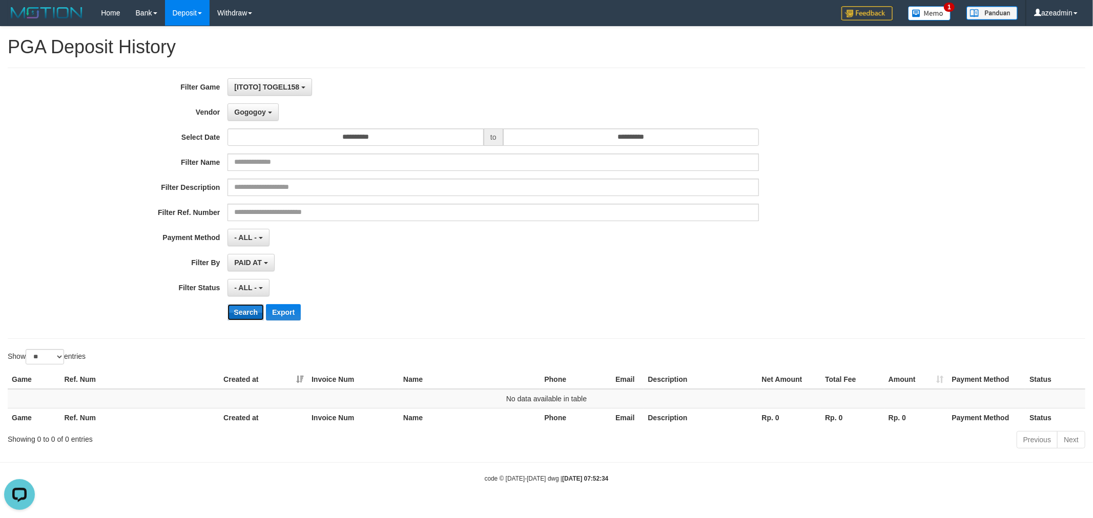
click at [232, 315] on button "Search" at bounding box center [245, 312] width 36 height 16
click at [243, 113] on span "Gogogoy" at bounding box center [249, 112] width 31 height 8
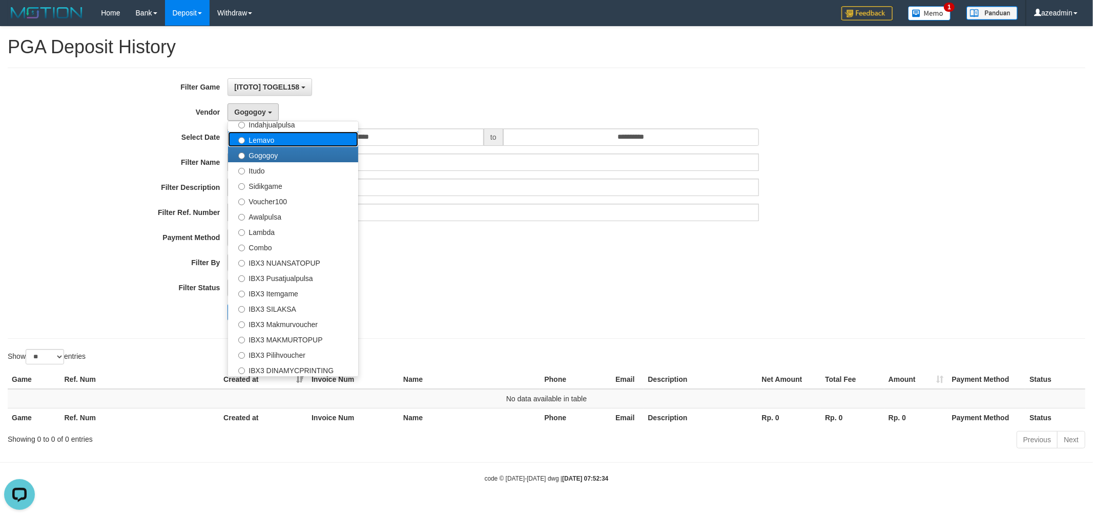
click at [290, 143] on label "Lemavo" at bounding box center [293, 139] width 130 height 15
select select "**********"
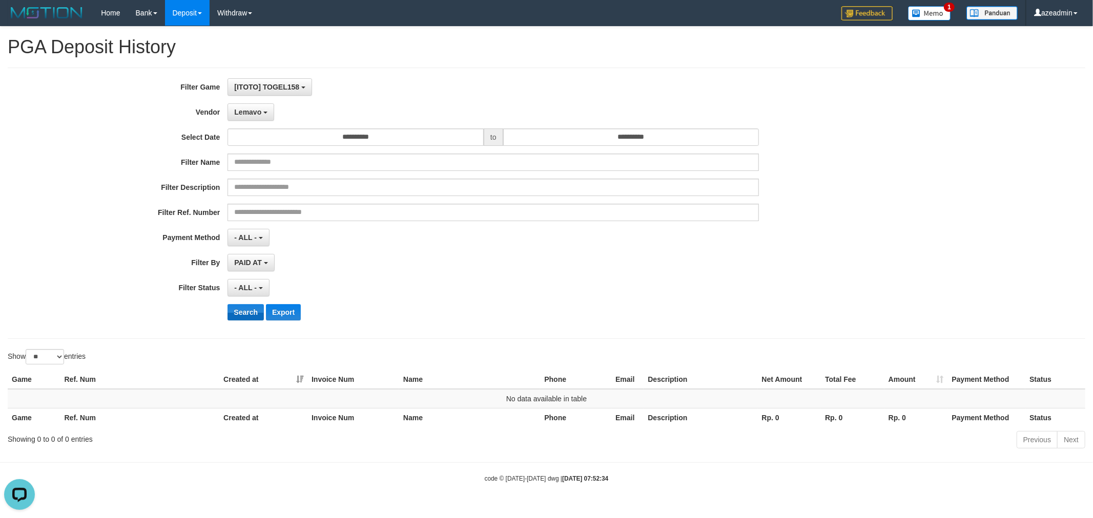
drag, startPoint x: 239, startPoint y: 300, endPoint x: 239, endPoint y: 314, distance: 13.3
click at [239, 306] on div "**********" at bounding box center [455, 203] width 911 height 250
click at [239, 314] on button "Search" at bounding box center [245, 312] width 36 height 16
click at [248, 106] on button "Lemavo" at bounding box center [250, 111] width 47 height 17
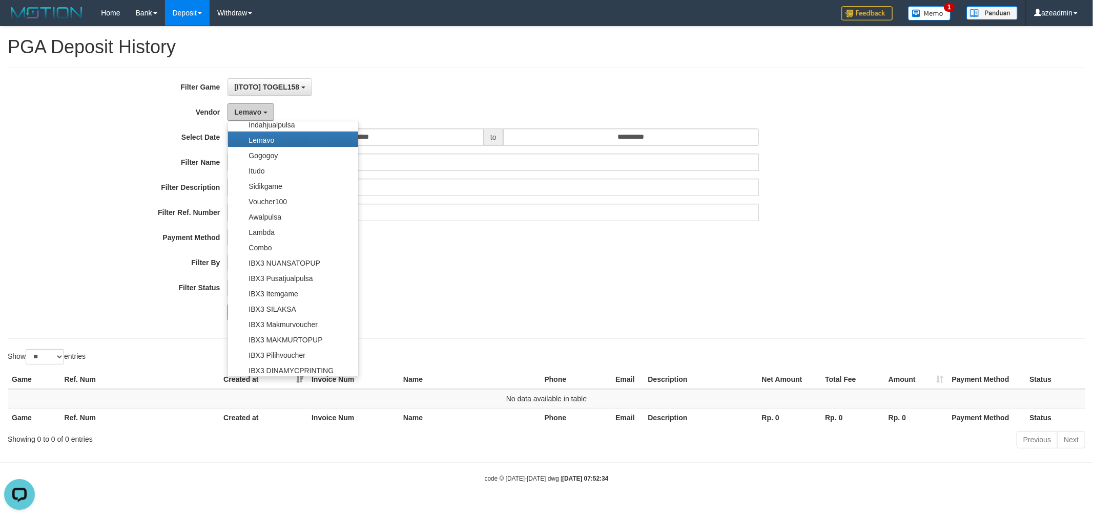
click at [248, 108] on span "Lemavo" at bounding box center [247, 112] width 27 height 8
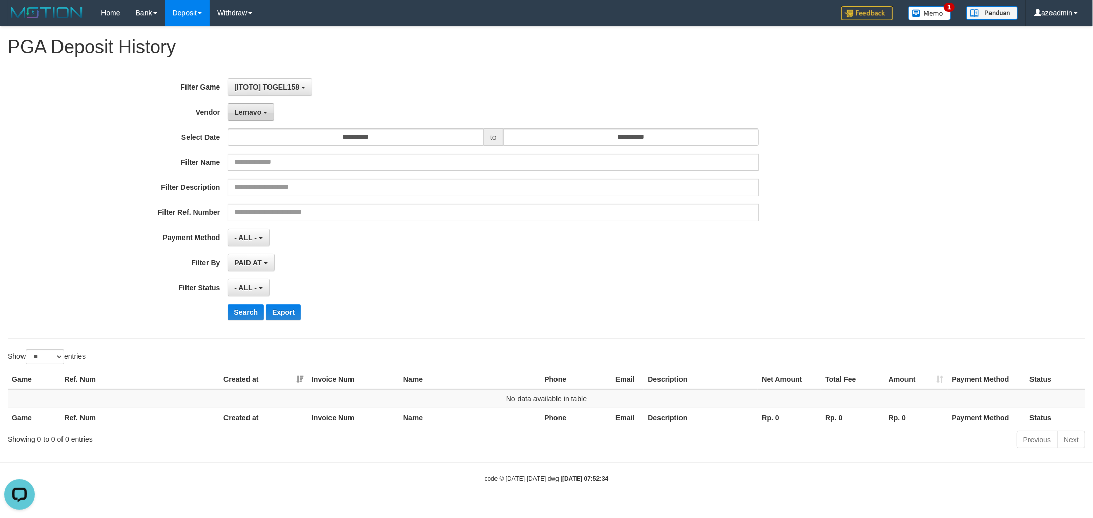
click at [250, 111] on span "Lemavo" at bounding box center [247, 112] width 27 height 8
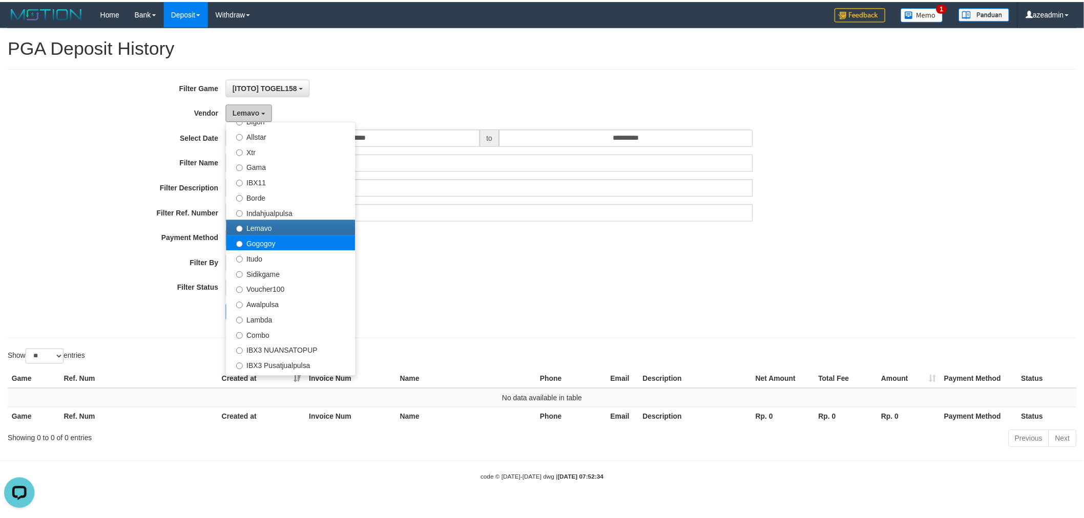
scroll to position [146, 0]
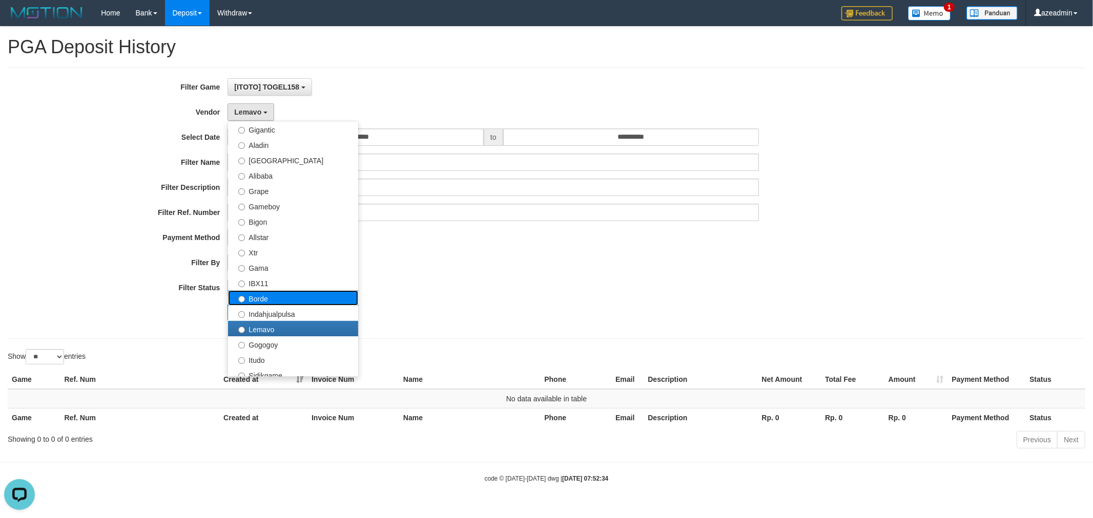
click at [285, 301] on label "Borde" at bounding box center [293, 297] width 130 height 15
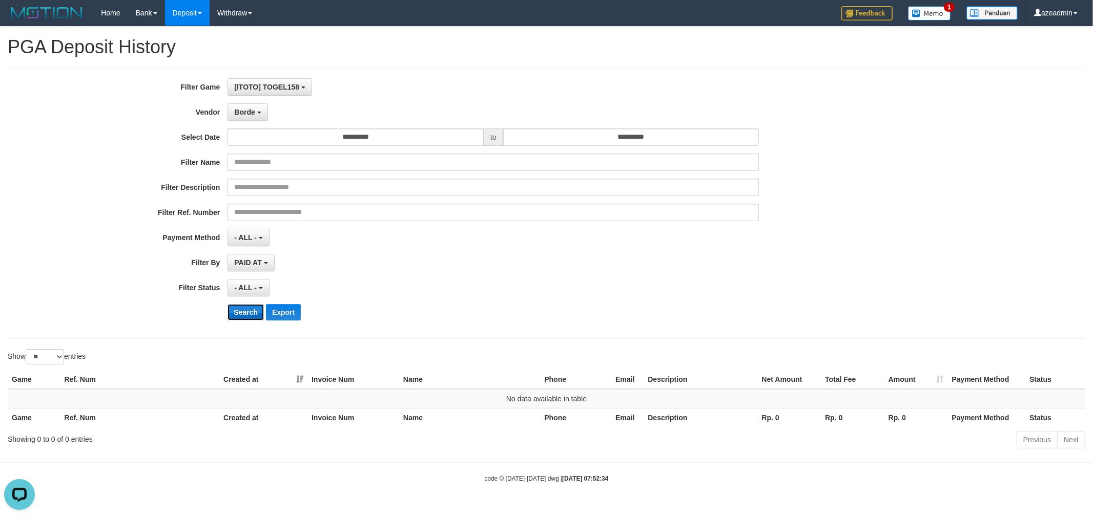
click at [256, 313] on button "Search" at bounding box center [245, 312] width 36 height 16
click at [257, 112] on b "button" at bounding box center [259, 113] width 4 height 2
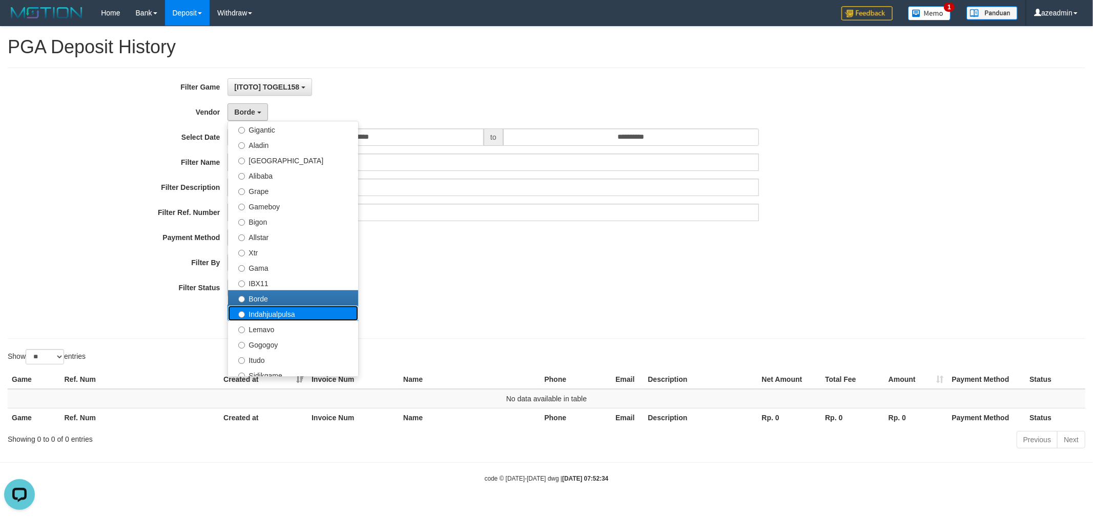
click at [280, 308] on label "Indahjualpulsa" at bounding box center [293, 313] width 130 height 15
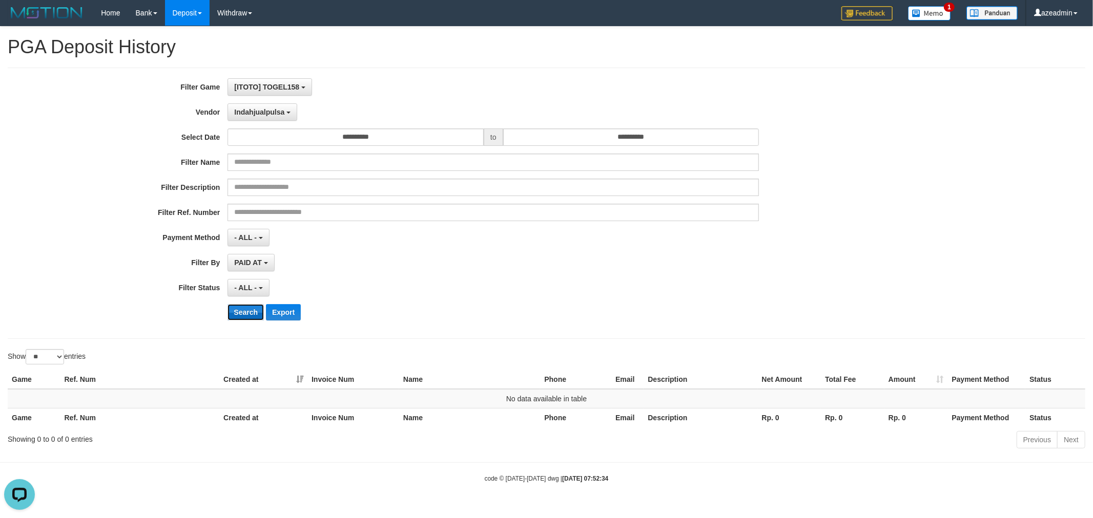
click at [248, 315] on button "Search" at bounding box center [245, 312] width 36 height 16
click at [265, 99] on div "**********" at bounding box center [455, 203] width 911 height 250
click at [265, 103] on div "**********" at bounding box center [455, 203] width 911 height 250
click at [264, 109] on span "Indahjualpulsa" at bounding box center [259, 112] width 50 height 8
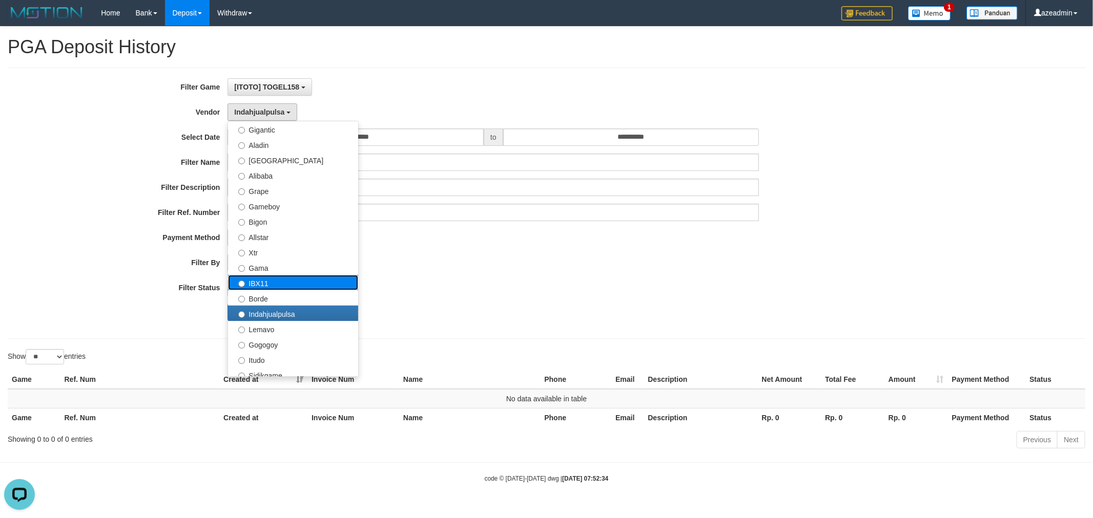
click at [275, 283] on label "IBX11" at bounding box center [293, 282] width 130 height 15
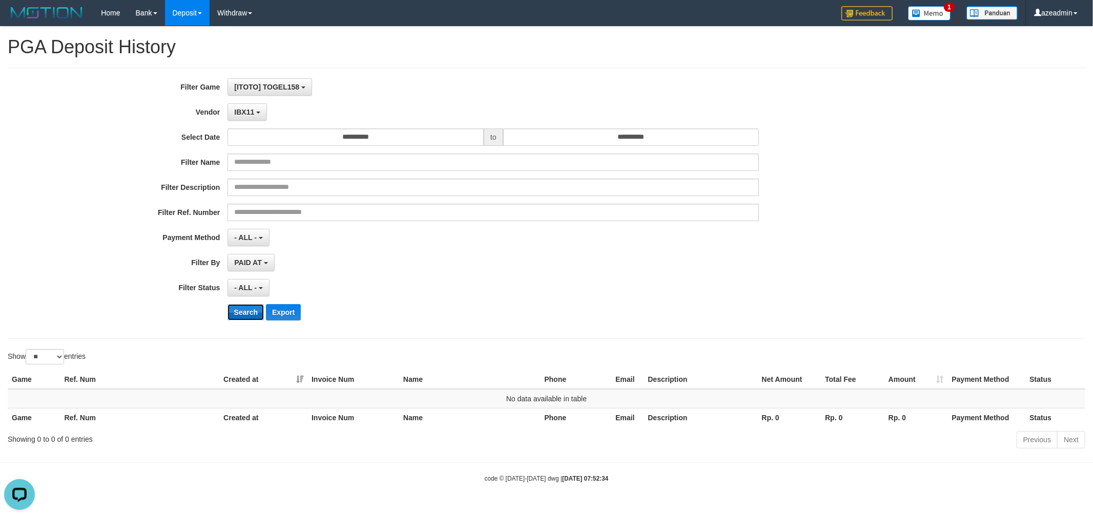
click at [251, 309] on button "Search" at bounding box center [245, 312] width 36 height 16
click at [249, 105] on button "IBX11" at bounding box center [246, 111] width 39 height 17
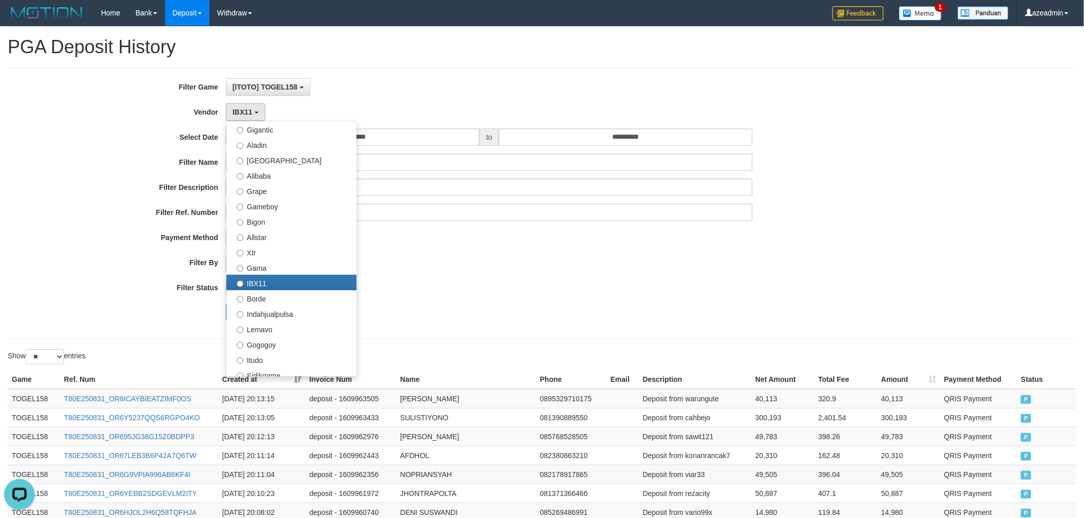
click at [444, 279] on div "**********" at bounding box center [451, 203] width 903 height 250
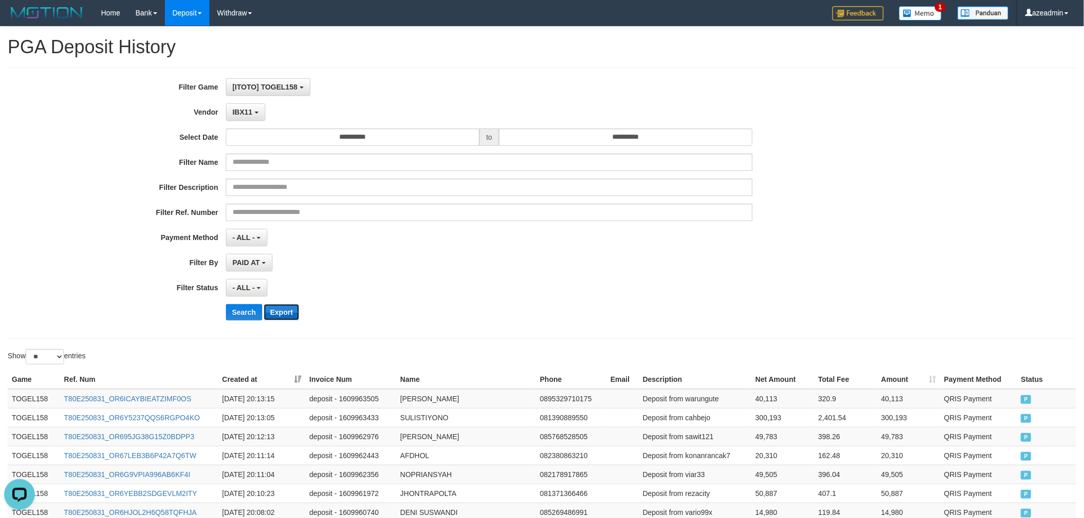
click at [282, 314] on button "Export" at bounding box center [281, 312] width 35 height 16
click at [243, 111] on span "IBX11" at bounding box center [243, 112] width 20 height 8
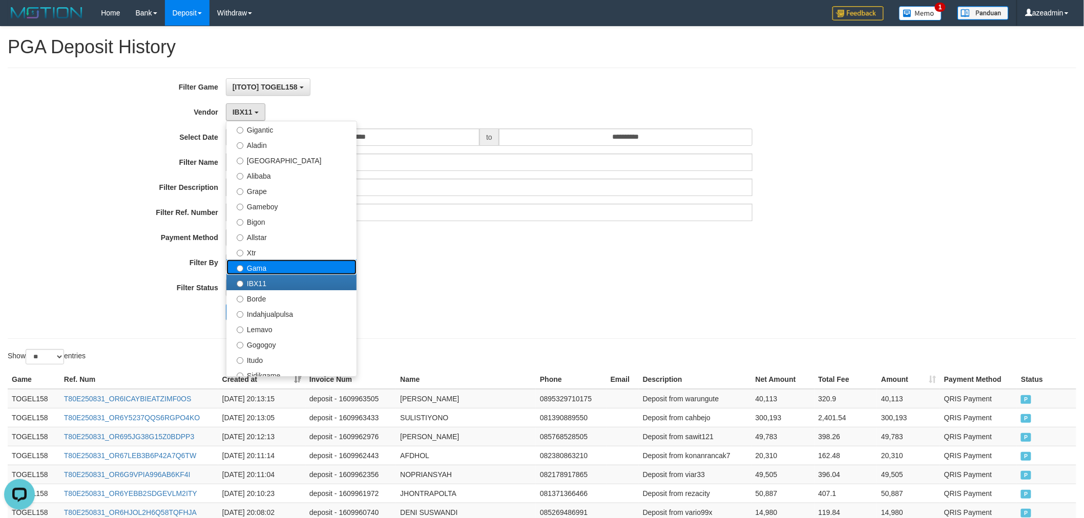
click at [255, 267] on label "Gama" at bounding box center [291, 267] width 130 height 15
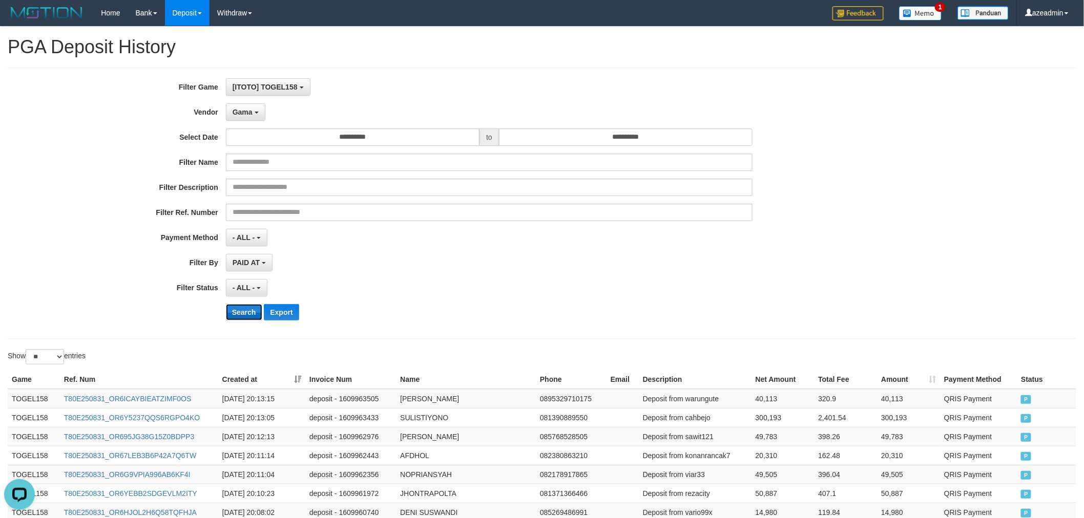
click at [233, 308] on button "Search" at bounding box center [244, 312] width 36 height 16
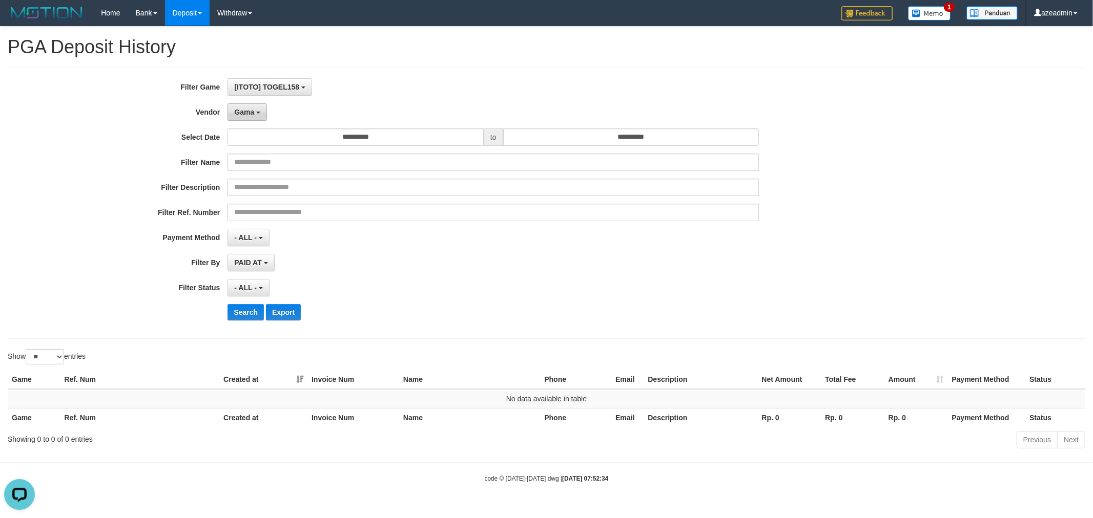
click at [241, 107] on button "Gama" at bounding box center [246, 111] width 39 height 17
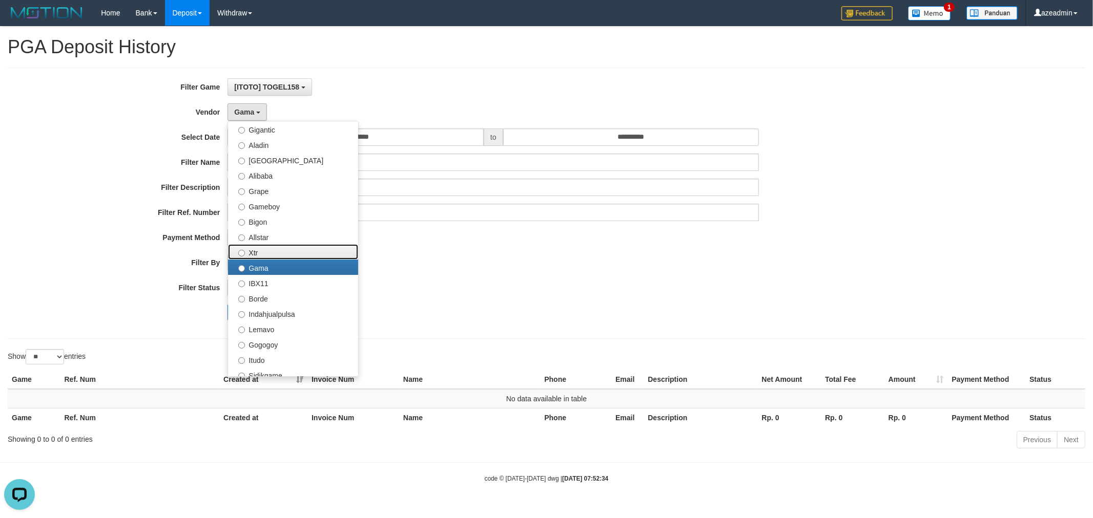
click at [262, 246] on label "Xtr" at bounding box center [293, 251] width 130 height 15
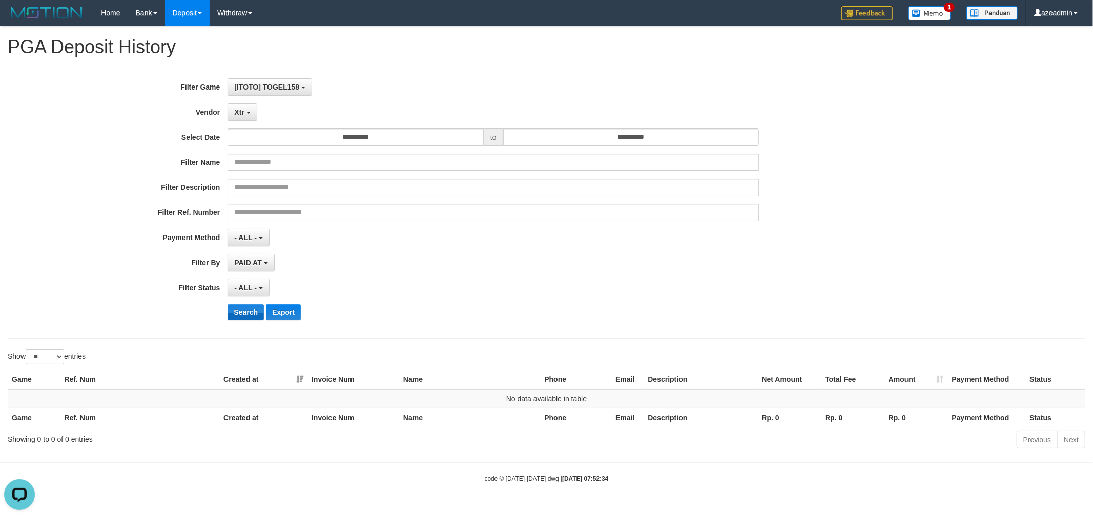
drag, startPoint x: 250, startPoint y: 299, endPoint x: 251, endPoint y: 308, distance: 9.3
click at [251, 303] on div "**********" at bounding box center [455, 203] width 911 height 250
click at [252, 309] on button "Search" at bounding box center [245, 312] width 36 height 16
click at [248, 115] on button "Xtr" at bounding box center [241, 111] width 29 height 17
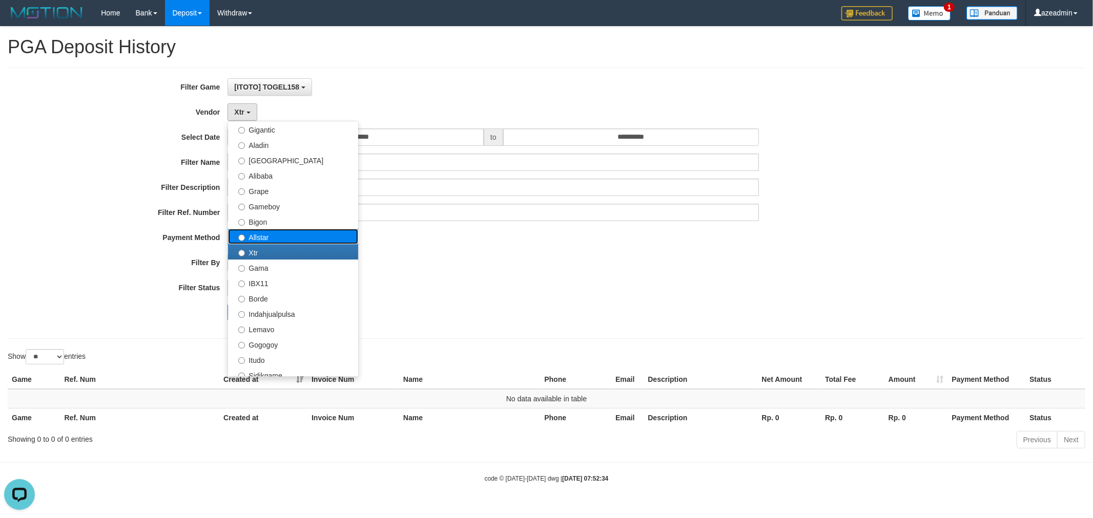
click at [273, 231] on label "Allstar" at bounding box center [293, 236] width 130 height 15
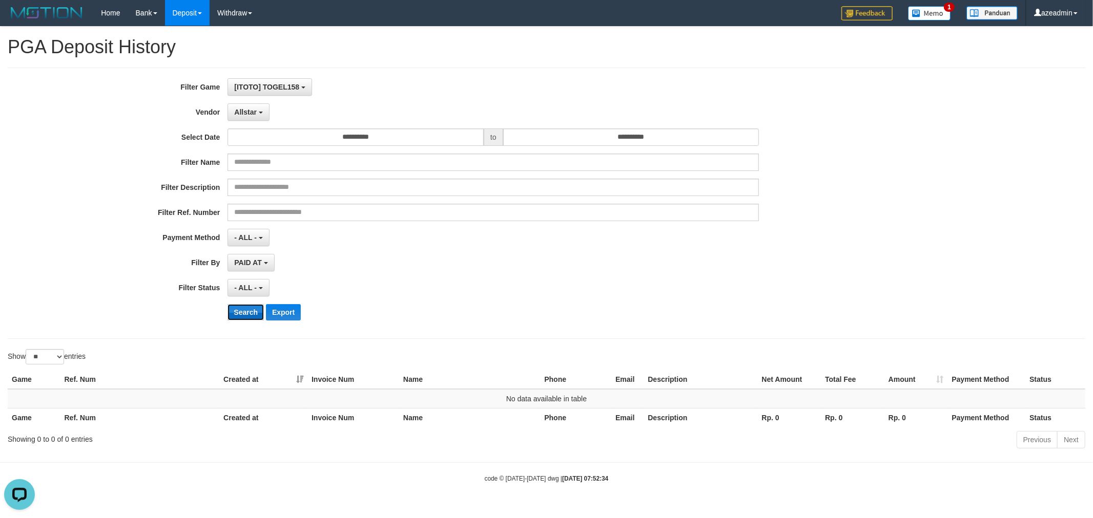
click at [249, 316] on button "Search" at bounding box center [245, 312] width 36 height 16
click at [254, 112] on span "Allstar" at bounding box center [245, 112] width 23 height 8
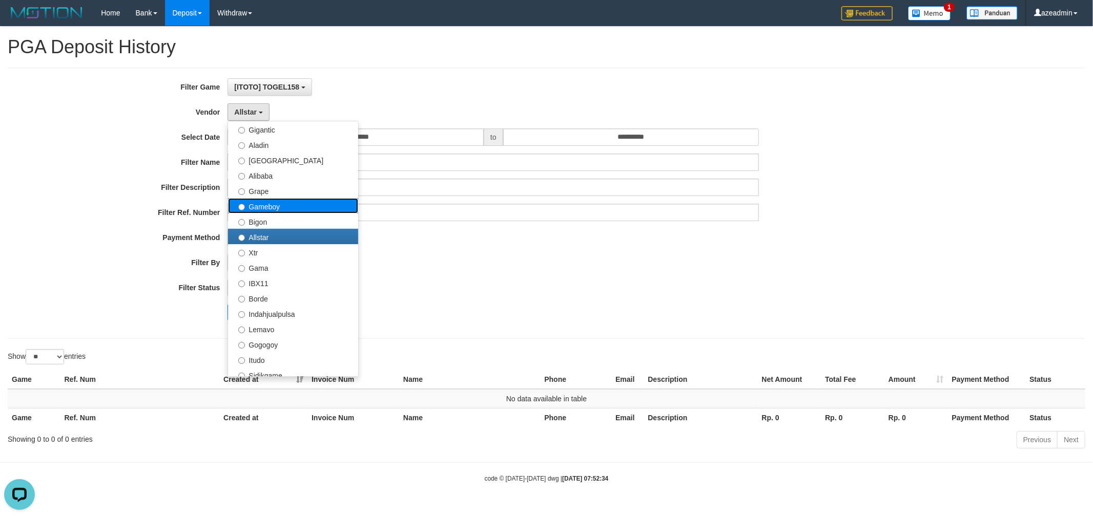
click at [279, 211] on label "Gameboy" at bounding box center [293, 205] width 130 height 15
select select "**********"
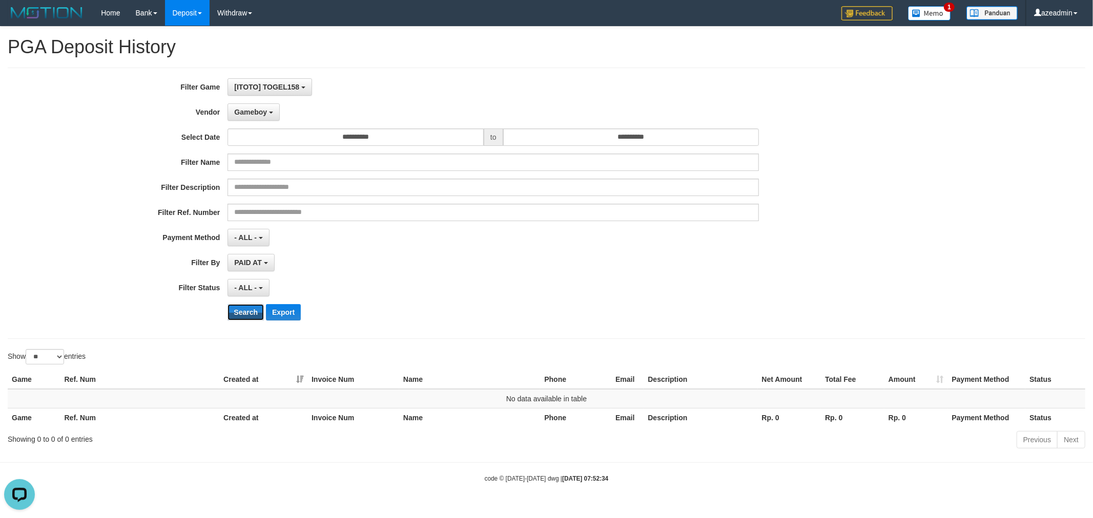
click at [253, 308] on button "Search" at bounding box center [245, 312] width 36 height 16
click at [252, 105] on button "Gameboy" at bounding box center [253, 111] width 52 height 17
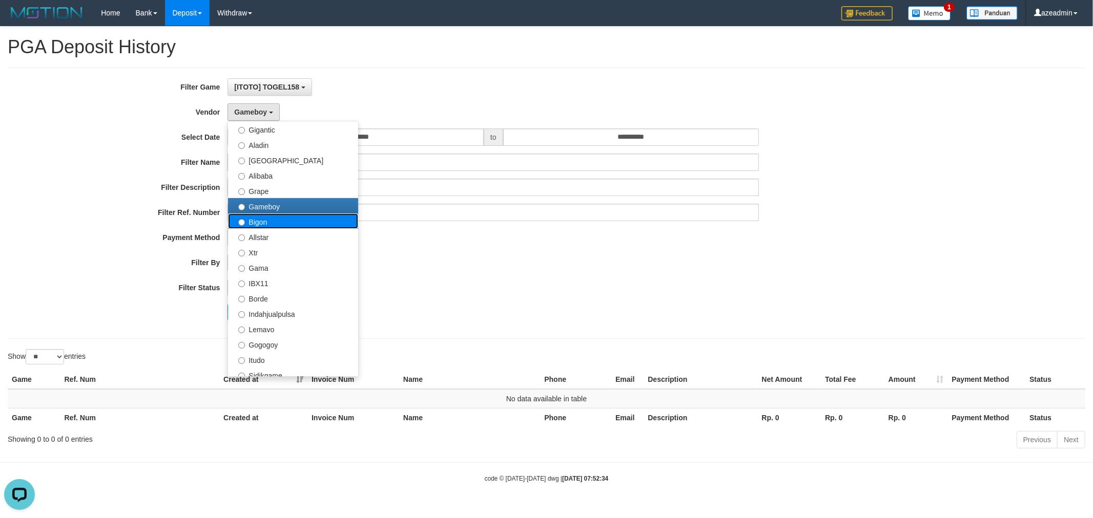
click at [278, 218] on label "Bigon" at bounding box center [293, 221] width 130 height 15
select select "**********"
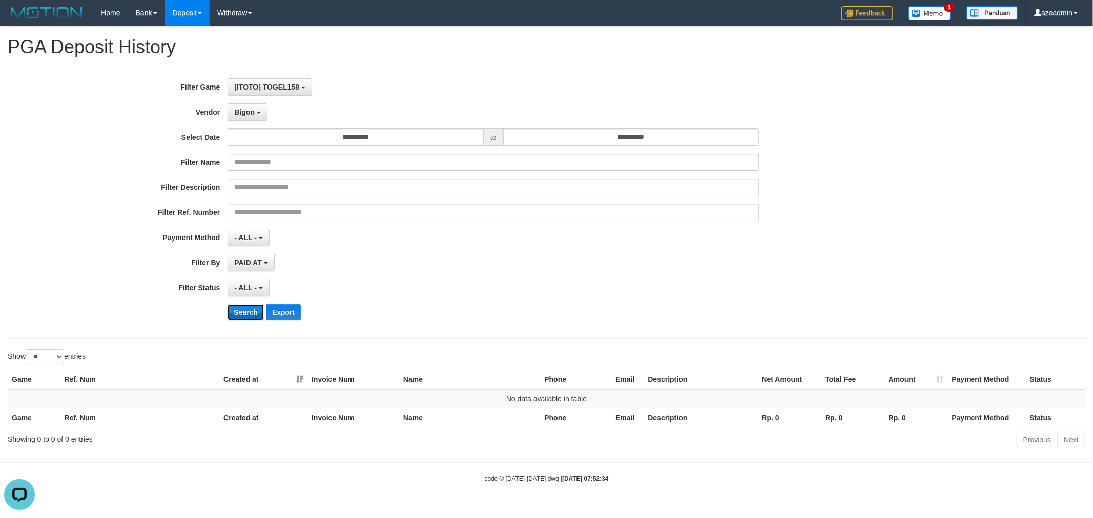
click at [255, 310] on button "Search" at bounding box center [245, 312] width 36 height 16
click at [251, 114] on span "Bigon" at bounding box center [244, 112] width 20 height 8
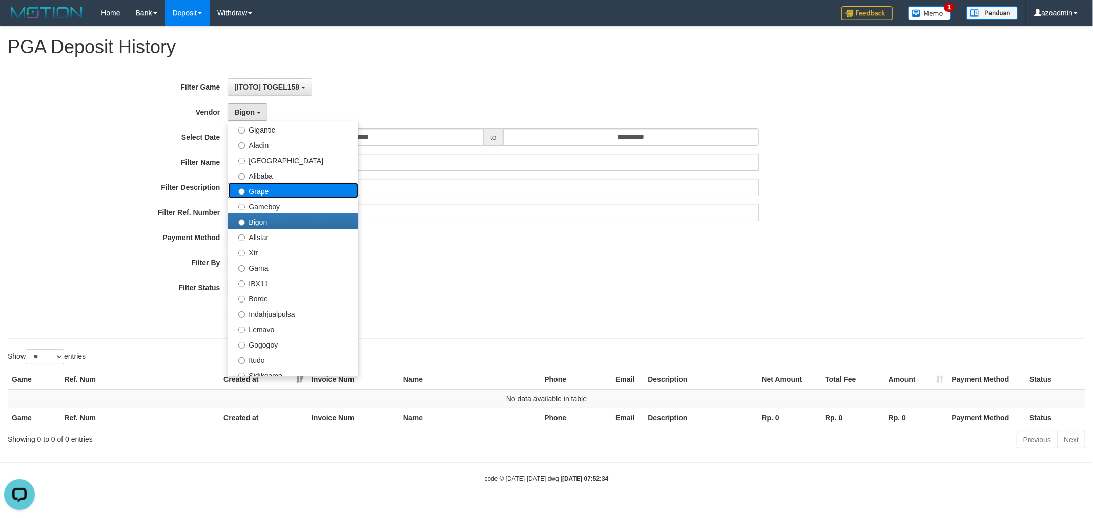
click at [288, 186] on label "Grape" at bounding box center [293, 190] width 130 height 15
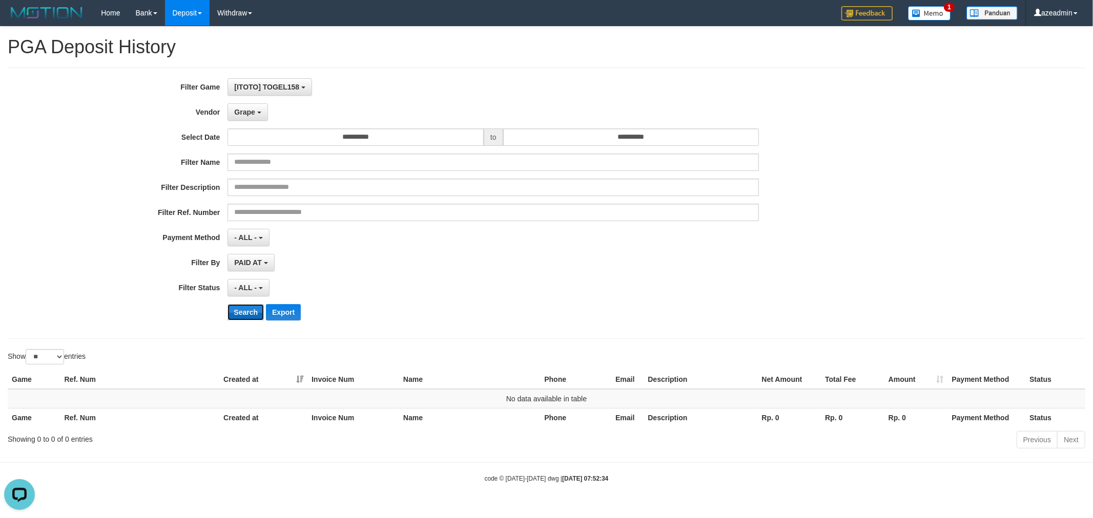
click at [251, 313] on button "Search" at bounding box center [245, 312] width 36 height 16
click at [251, 114] on span "Grape" at bounding box center [244, 112] width 20 height 8
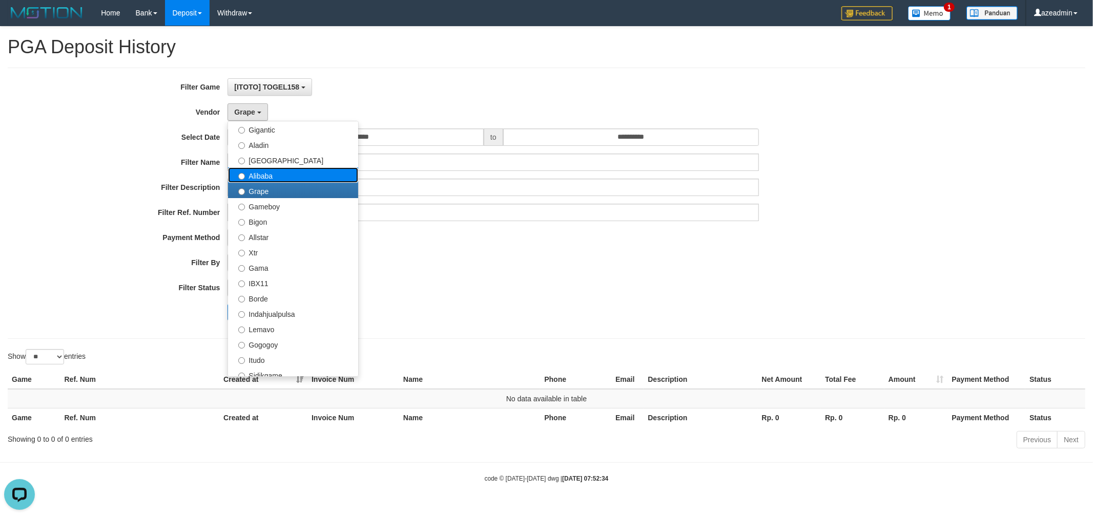
click at [280, 176] on label "Alibaba" at bounding box center [293, 175] width 130 height 15
select select "**********"
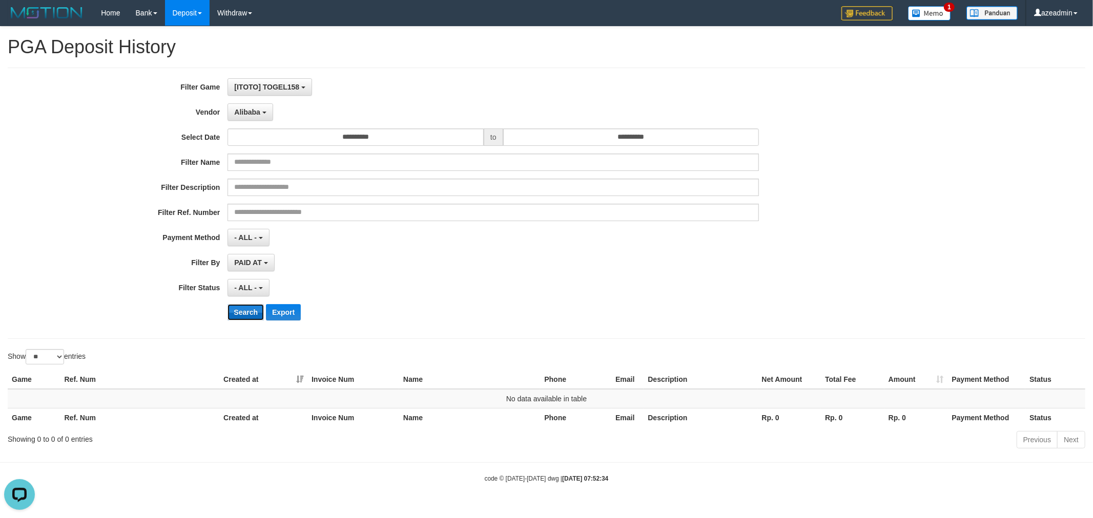
click at [245, 318] on button "Search" at bounding box center [245, 312] width 36 height 16
click at [246, 116] on button "Alibaba" at bounding box center [249, 111] width 45 height 17
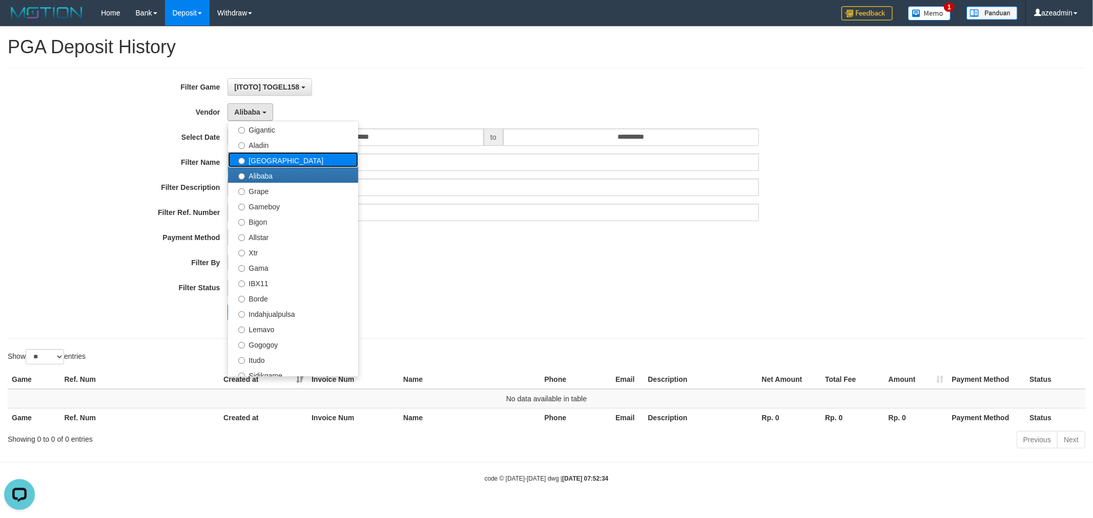
drag, startPoint x: 296, startPoint y: 158, endPoint x: 293, endPoint y: 199, distance: 41.1
click at [296, 158] on label "Dubai" at bounding box center [293, 159] width 130 height 15
select select "**********"
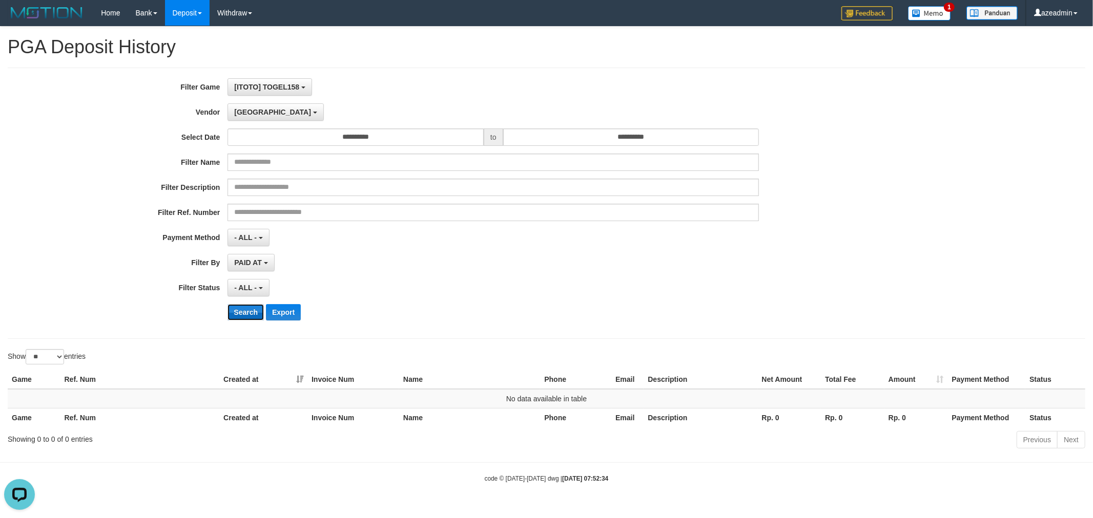
click at [247, 310] on button "Search" at bounding box center [245, 312] width 36 height 16
click at [253, 111] on span "Dubai" at bounding box center [272, 112] width 77 height 8
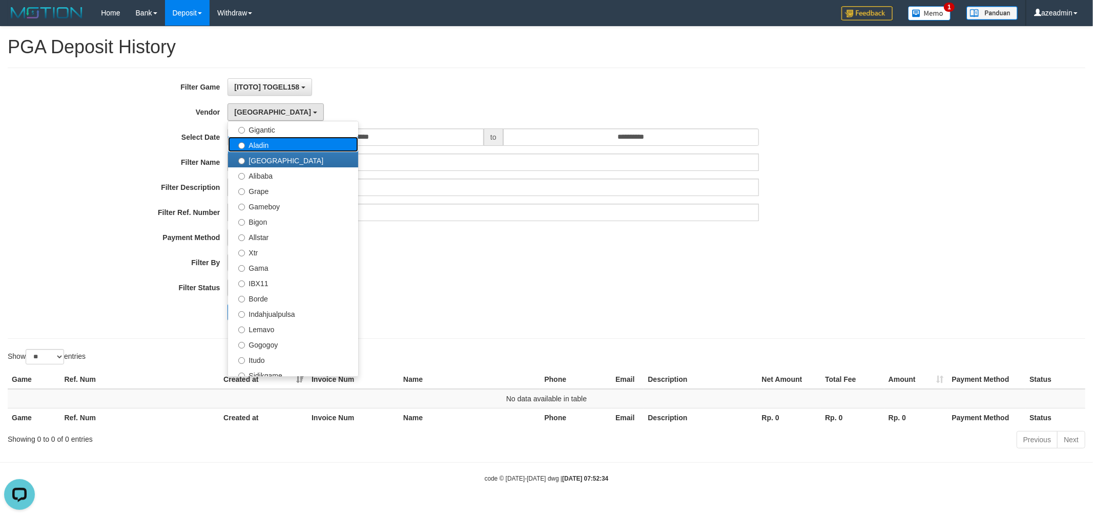
click at [274, 145] on label "Aladin" at bounding box center [293, 144] width 130 height 15
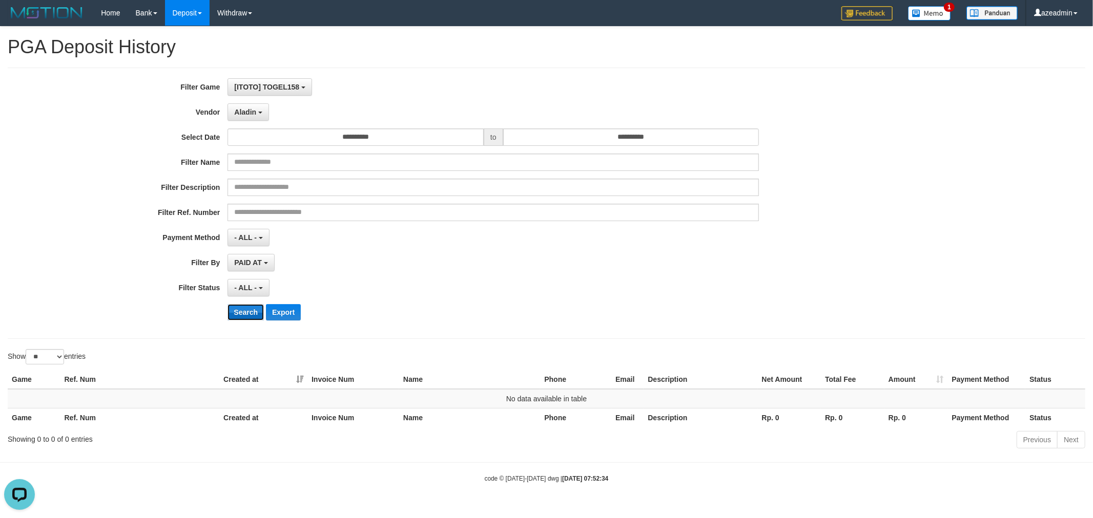
click at [250, 313] on button "Search" at bounding box center [245, 312] width 36 height 16
click at [247, 114] on span "Aladin" at bounding box center [245, 112] width 22 height 8
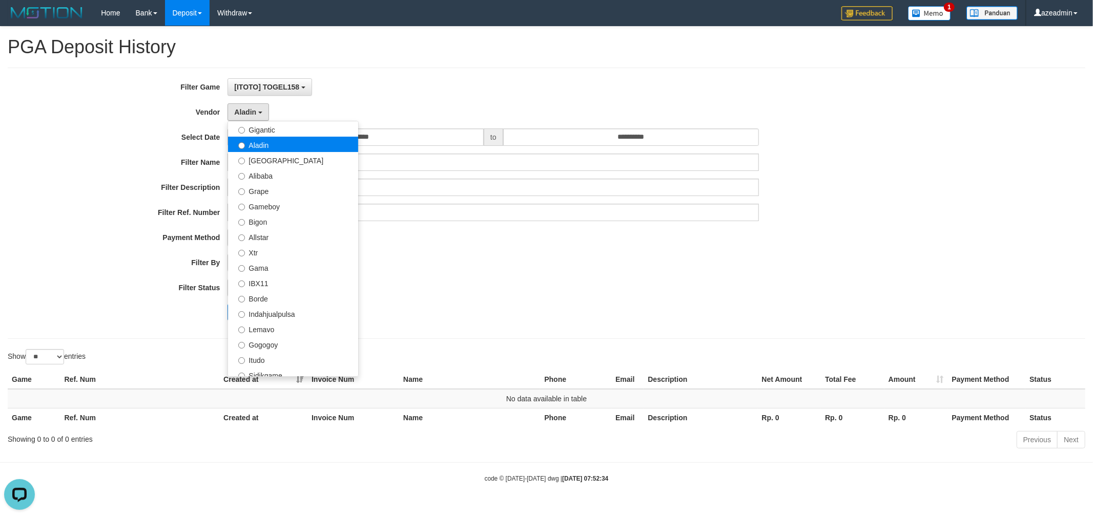
click at [293, 137] on label "Aladin" at bounding box center [293, 144] width 130 height 15
click at [293, 131] on label "Gigantic" at bounding box center [293, 128] width 130 height 15
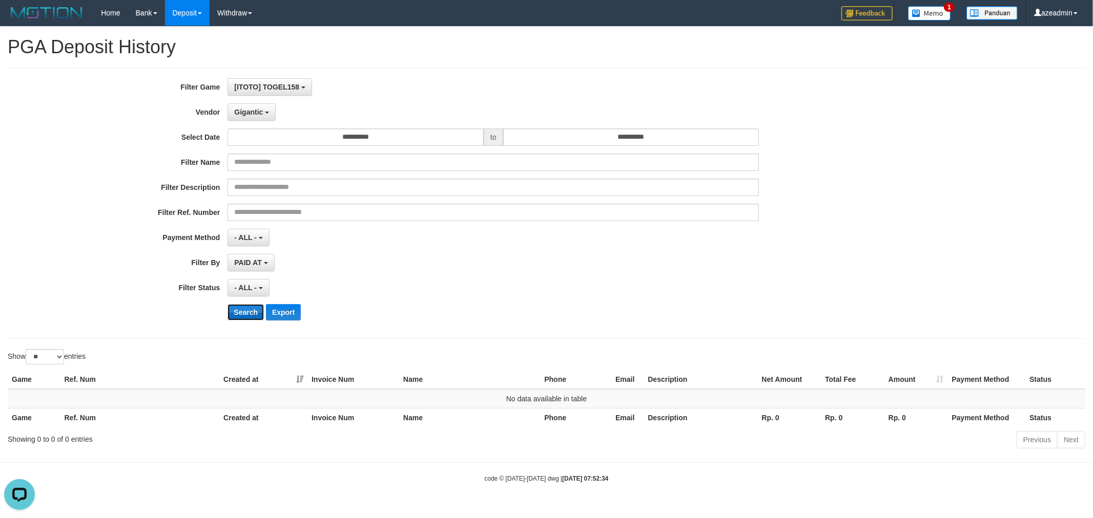
click at [244, 314] on button "Search" at bounding box center [245, 312] width 36 height 16
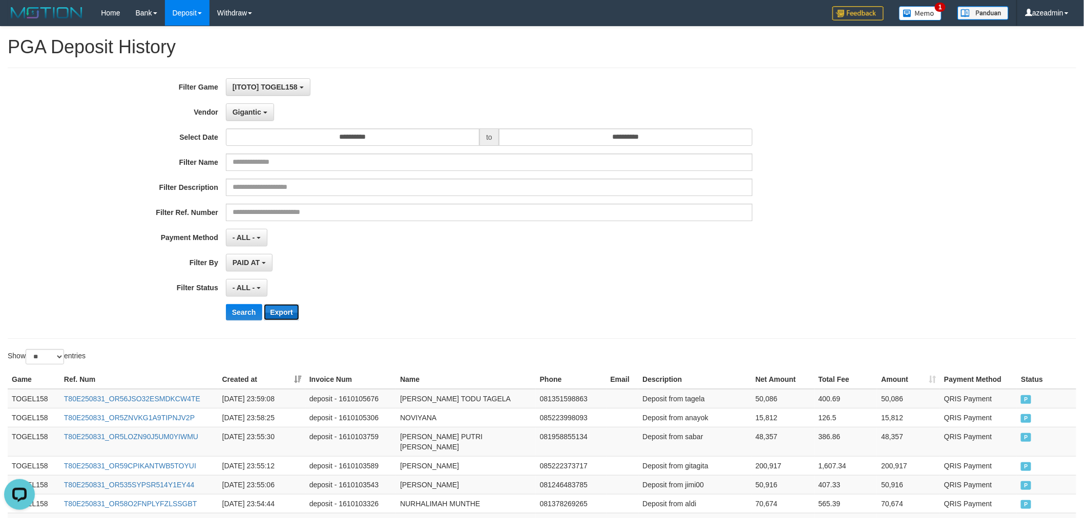
click at [280, 313] on button "Export" at bounding box center [281, 312] width 35 height 16
click at [432, 85] on div "[ITOTO] TOGEL158 SELECT GAME [ITOTO] TOGEL158" at bounding box center [489, 86] width 527 height 17
click at [259, 116] on button "Gigantic" at bounding box center [250, 111] width 48 height 17
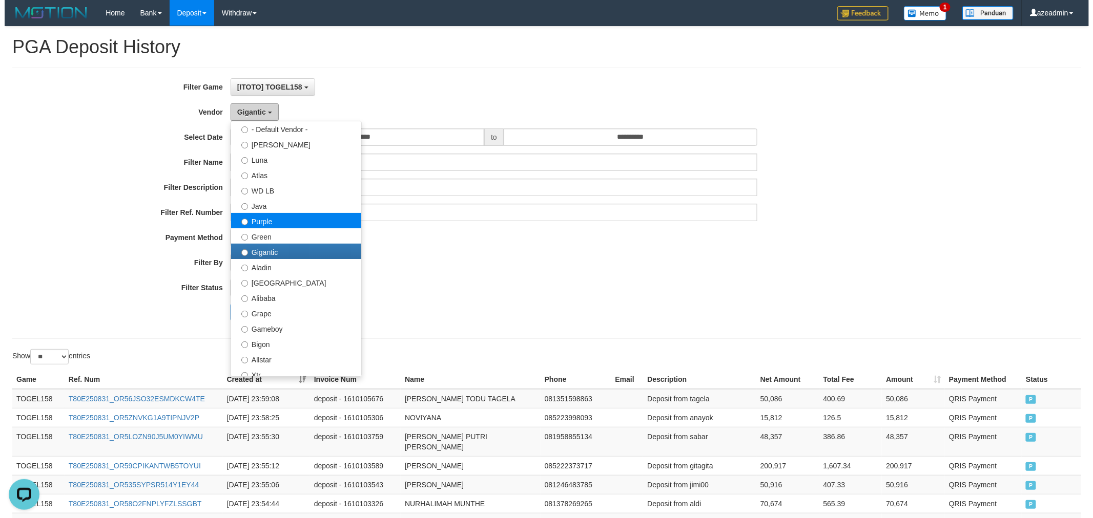
scroll to position [0, 0]
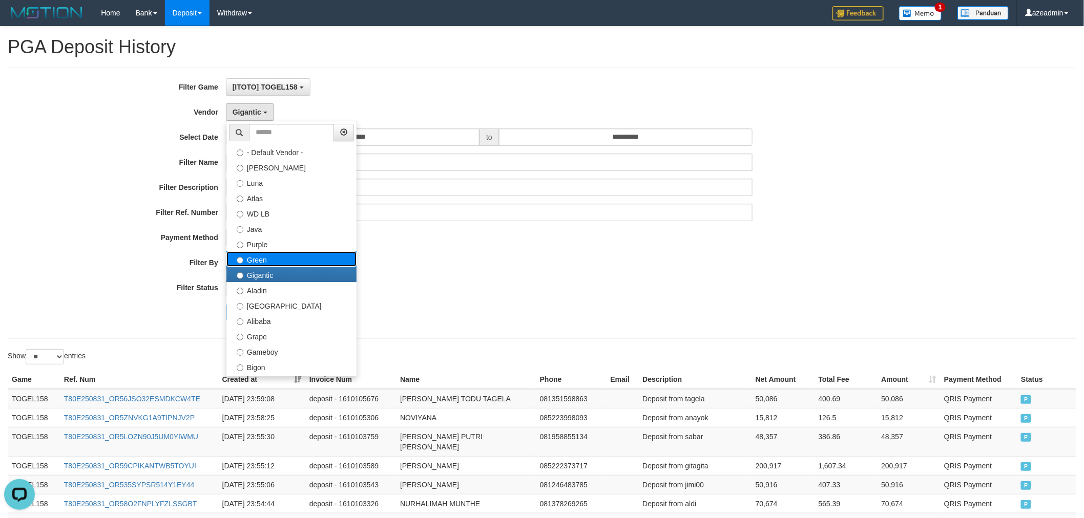
click at [292, 259] on label "Green" at bounding box center [291, 259] width 130 height 15
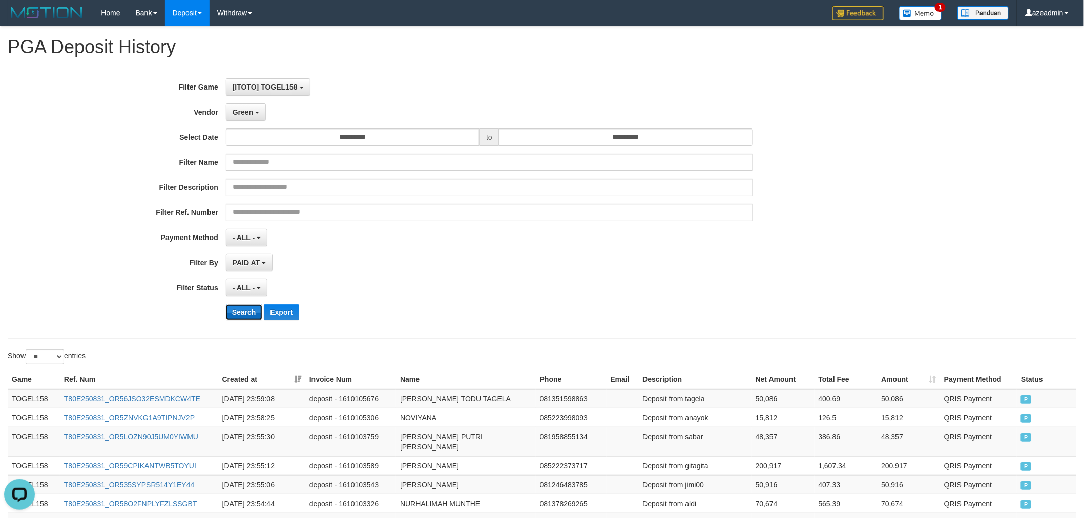
click at [243, 308] on button "Search" at bounding box center [244, 312] width 36 height 16
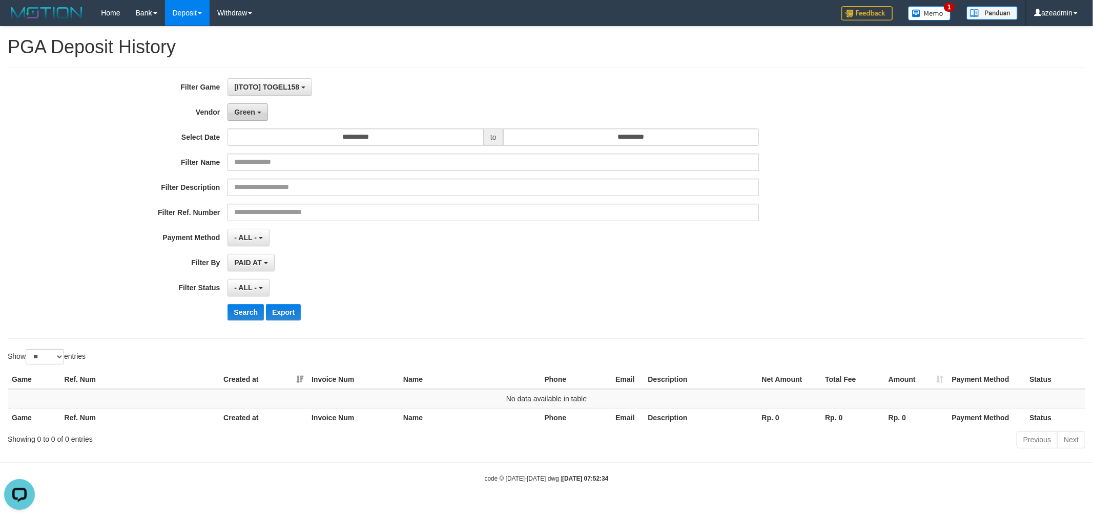
click at [259, 114] on button "Green" at bounding box center [247, 111] width 40 height 17
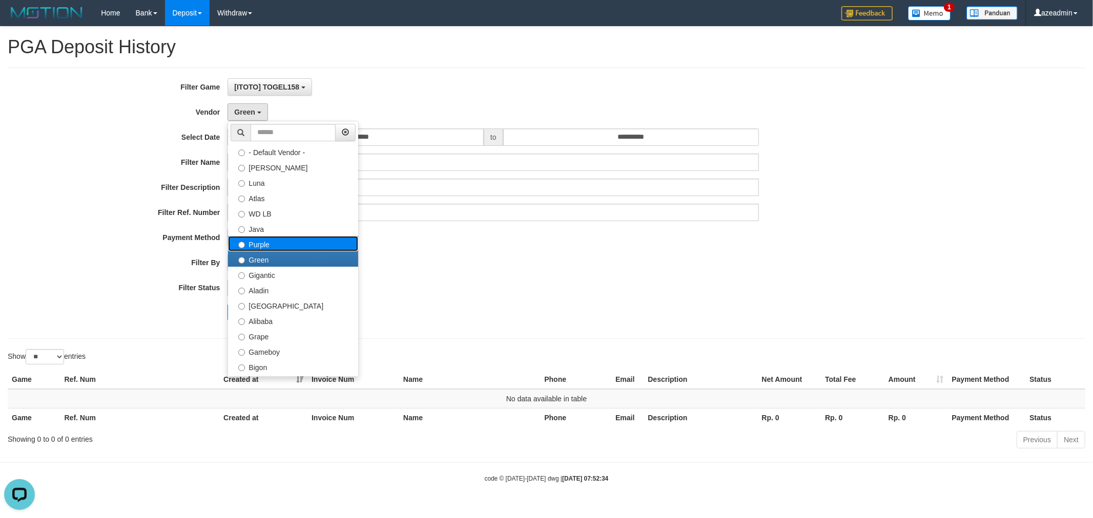
click at [277, 239] on label "Purple" at bounding box center [293, 243] width 130 height 15
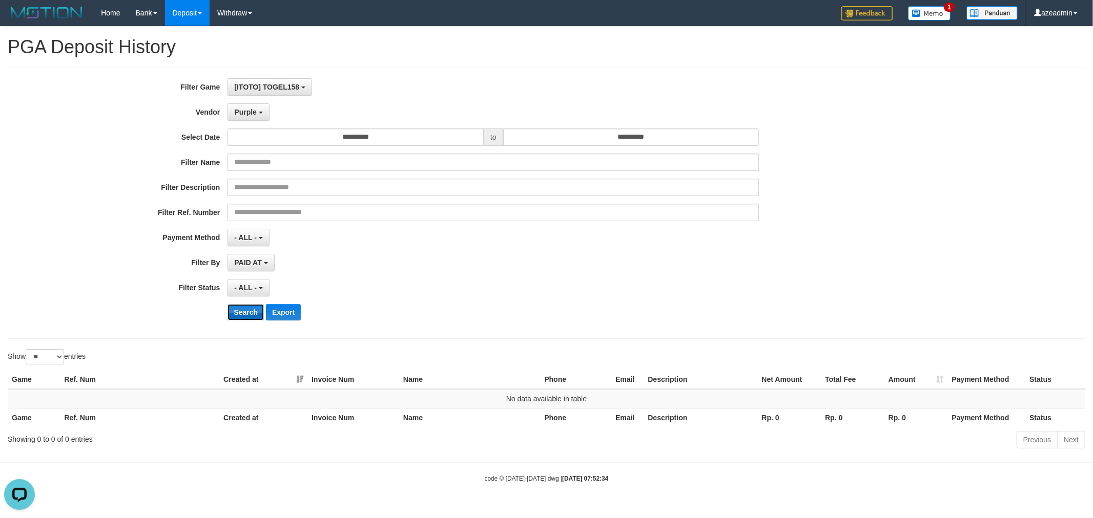
click at [242, 314] on button "Search" at bounding box center [245, 312] width 36 height 16
click at [261, 110] on button "Purple" at bounding box center [247, 111] width 41 height 17
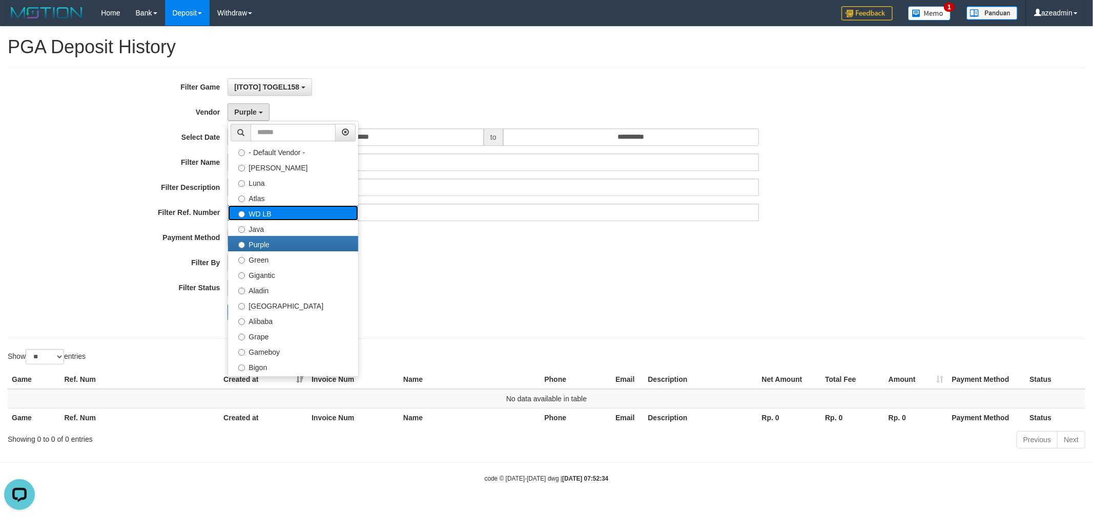
click at [277, 217] on label "WD LB" at bounding box center [293, 212] width 130 height 15
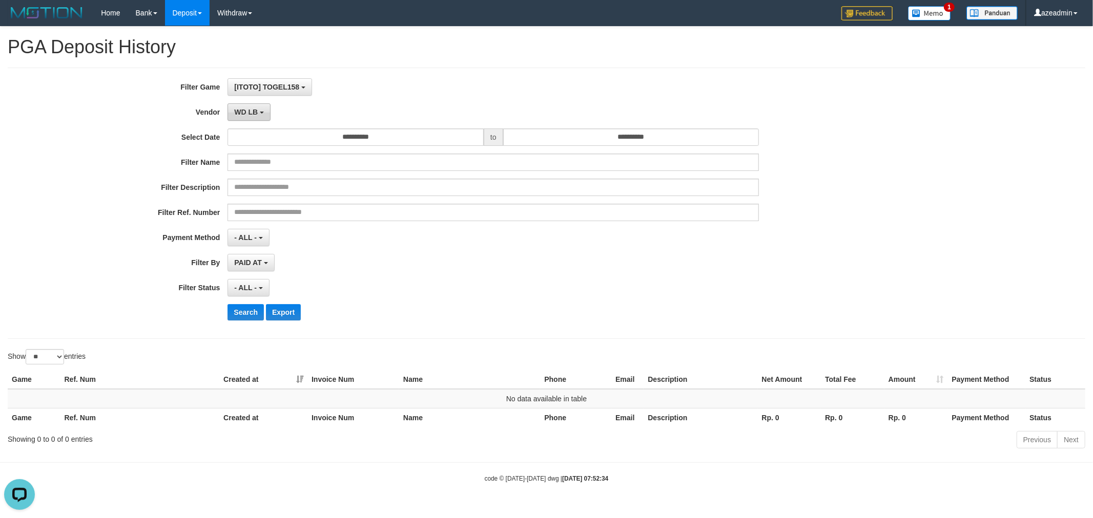
click at [257, 106] on button "WD LB" at bounding box center [248, 111] width 43 height 17
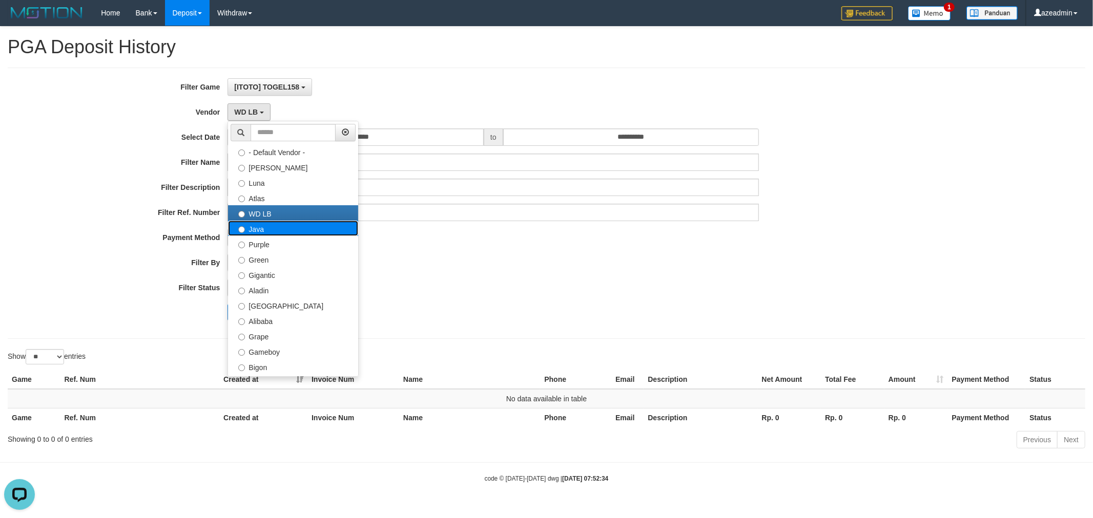
click at [274, 228] on label "Java" at bounding box center [293, 228] width 130 height 15
select select "**********"
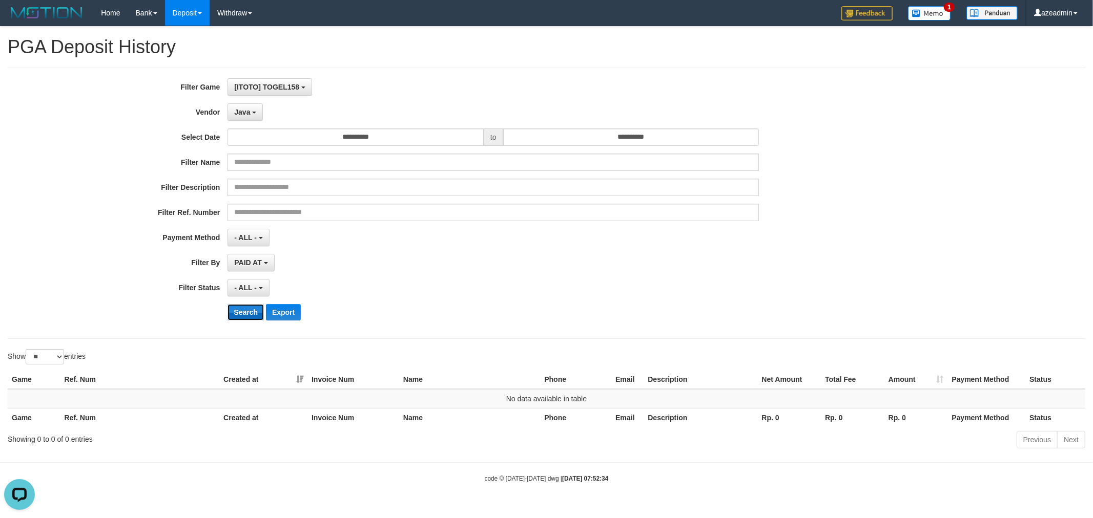
click at [244, 318] on button "Search" at bounding box center [245, 312] width 36 height 16
click at [249, 110] on span "Java" at bounding box center [242, 112] width 16 height 8
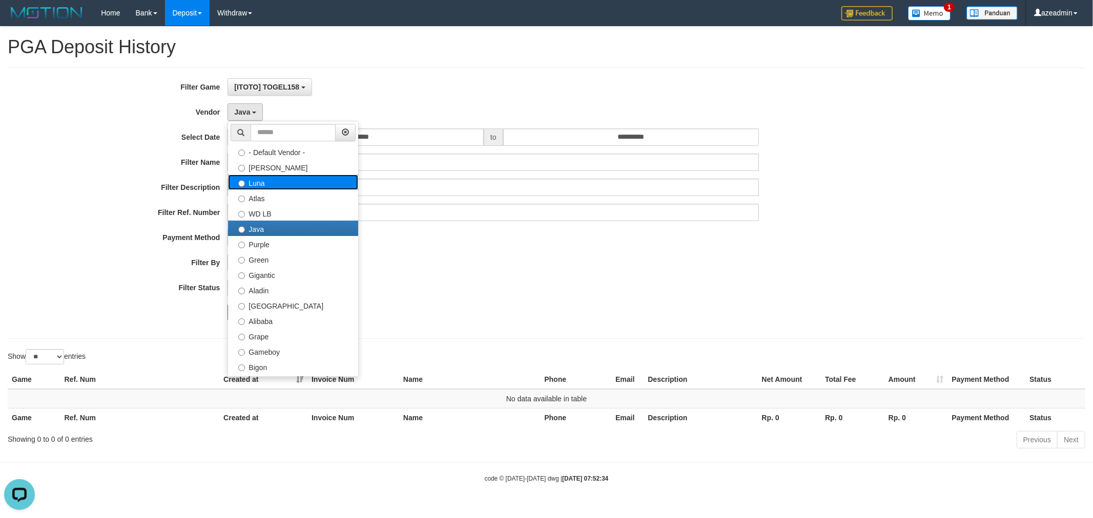
click at [298, 185] on label "Luna" at bounding box center [293, 182] width 130 height 15
select select "**********"
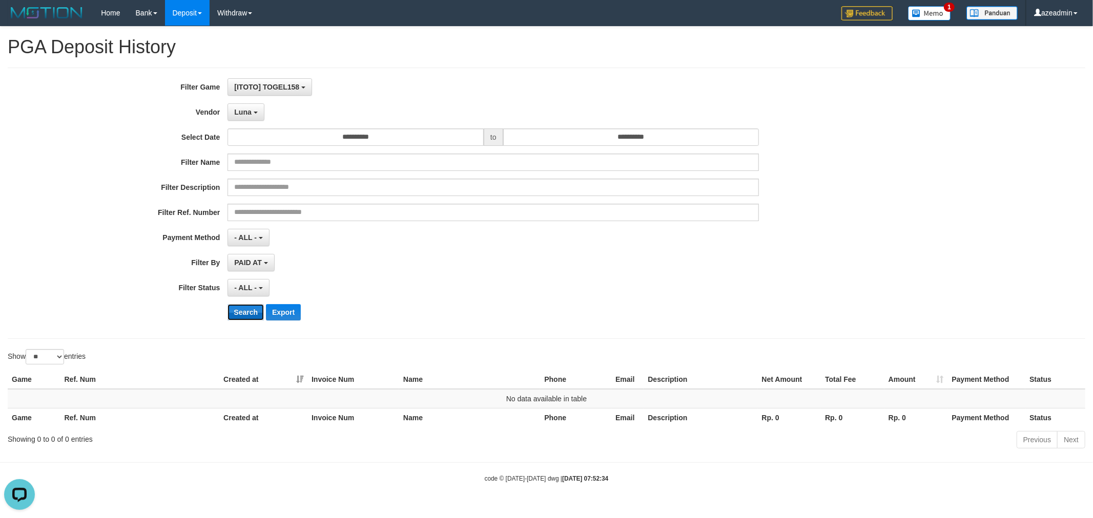
click at [251, 317] on button "Search" at bounding box center [245, 312] width 36 height 16
click at [254, 114] on button "Luna" at bounding box center [245, 111] width 36 height 17
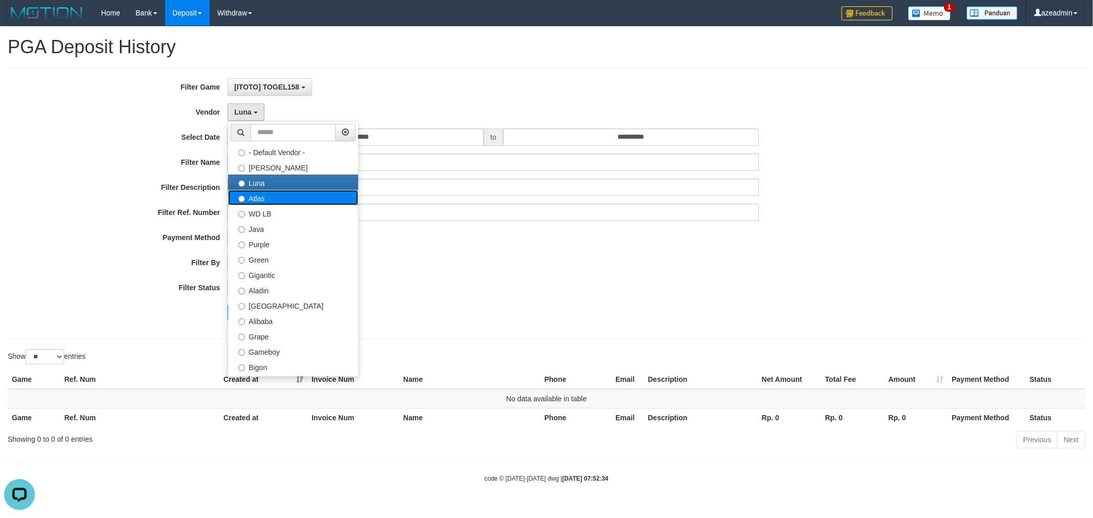
click at [277, 197] on label "Atlas" at bounding box center [293, 197] width 130 height 15
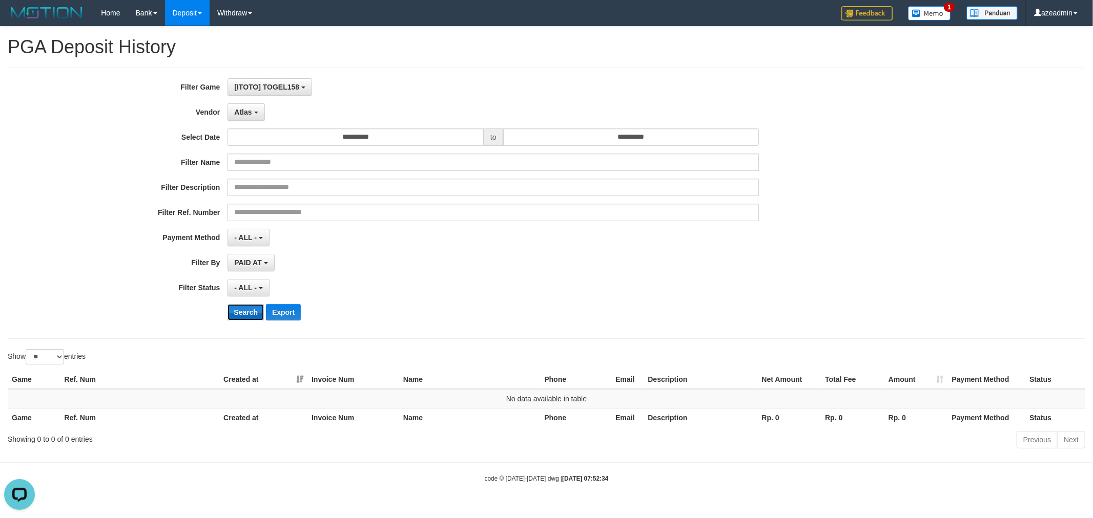
click at [247, 315] on button "Search" at bounding box center [245, 312] width 36 height 16
click at [253, 118] on button "Atlas" at bounding box center [245, 111] width 37 height 17
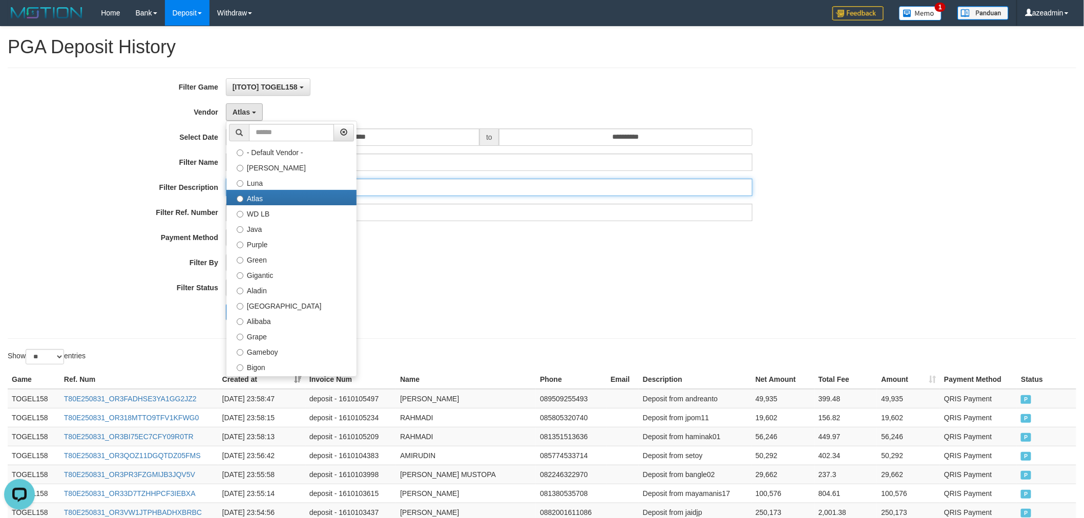
click at [440, 196] on input "text" at bounding box center [489, 187] width 527 height 17
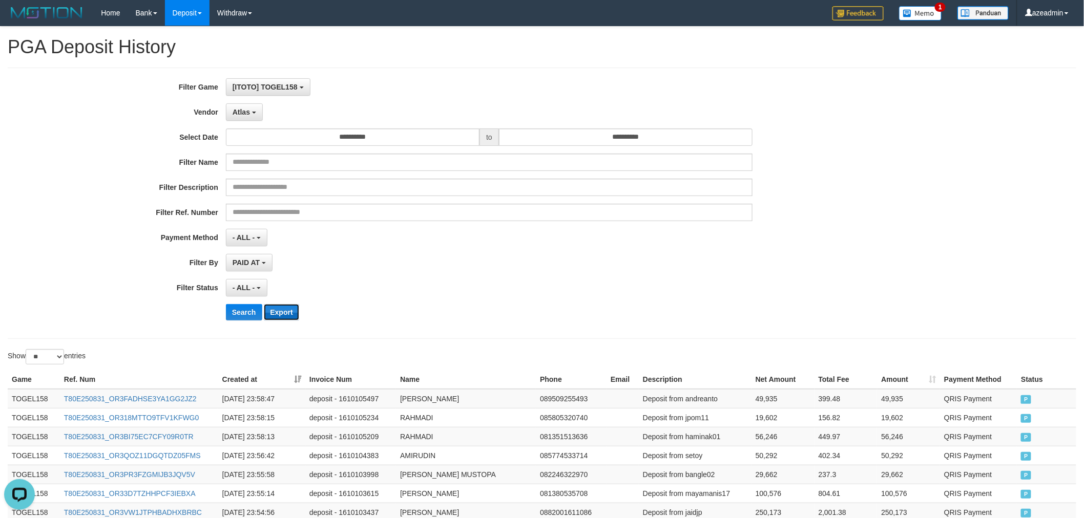
click at [289, 309] on button "Export" at bounding box center [281, 312] width 35 height 16
click at [252, 114] on button "Atlas" at bounding box center [244, 111] width 37 height 17
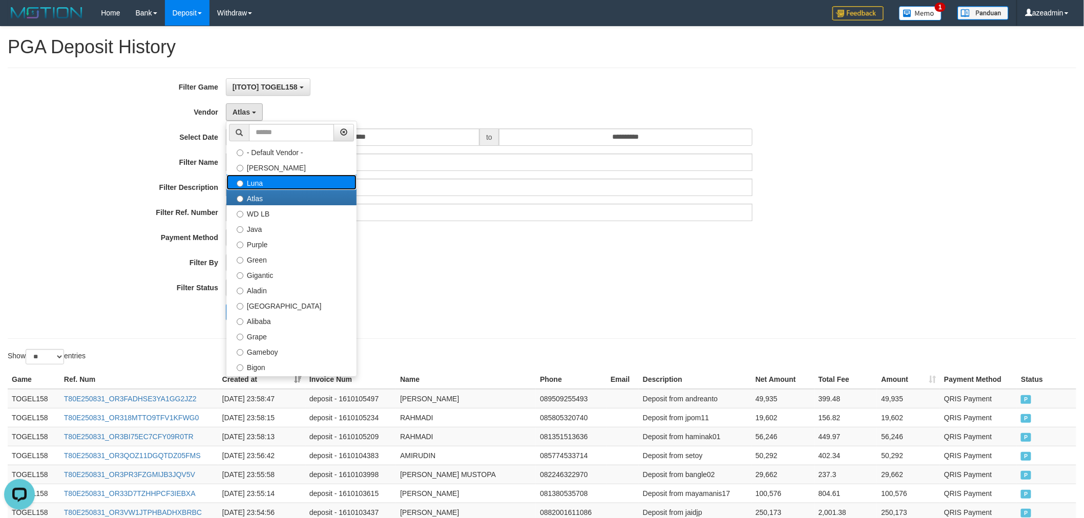
click at [262, 183] on label "Luna" at bounding box center [291, 182] width 130 height 15
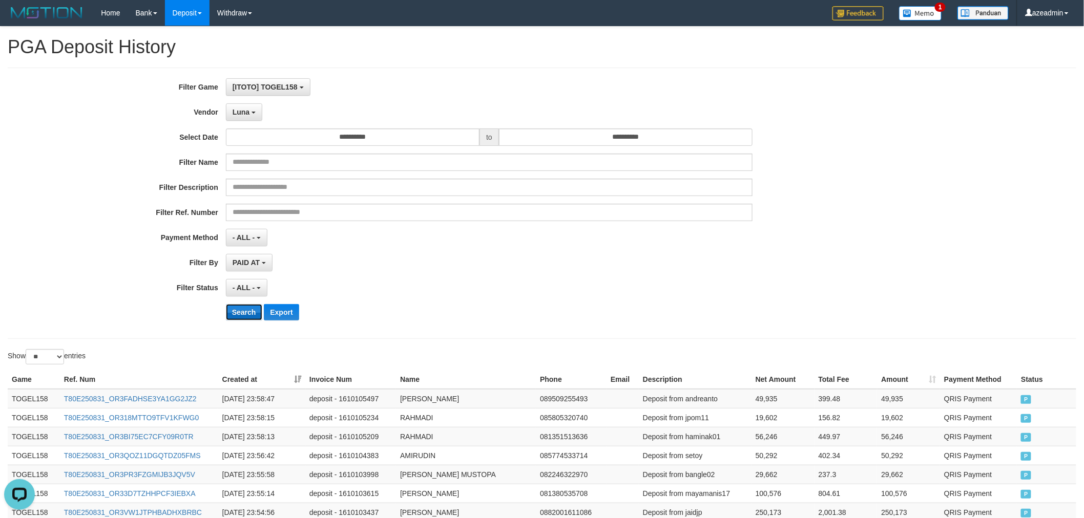
click at [242, 307] on button "Search" at bounding box center [244, 312] width 36 height 16
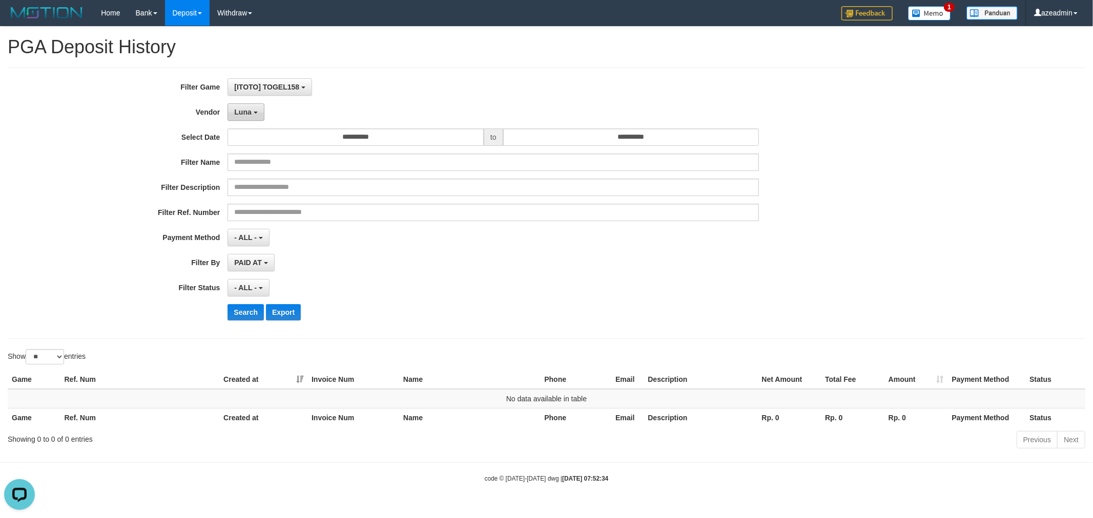
click at [248, 108] on span "Luna" at bounding box center [242, 112] width 17 height 8
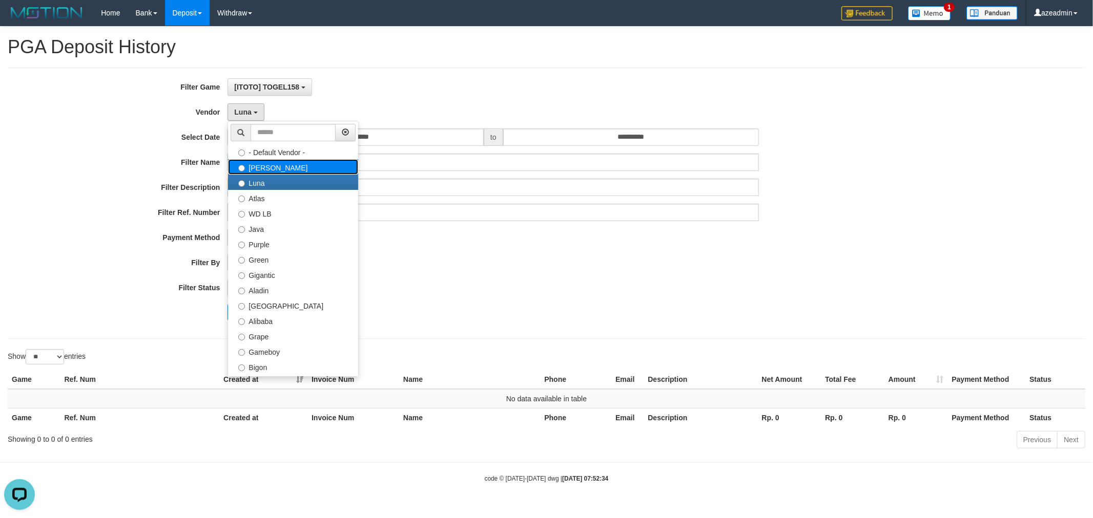
click at [269, 165] on label "Lucy" at bounding box center [293, 166] width 130 height 15
select select "**********"
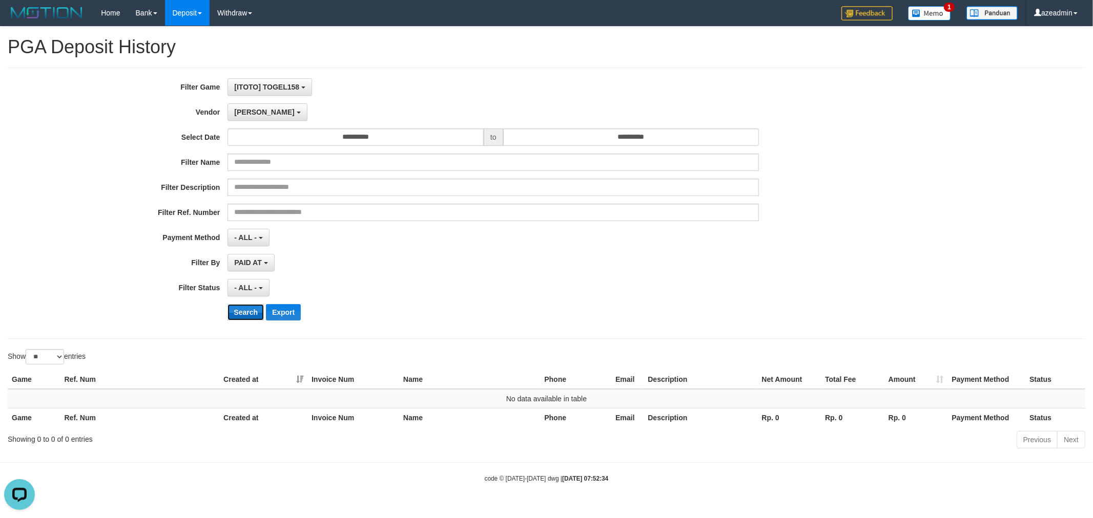
click at [233, 316] on button "Search" at bounding box center [245, 312] width 36 height 16
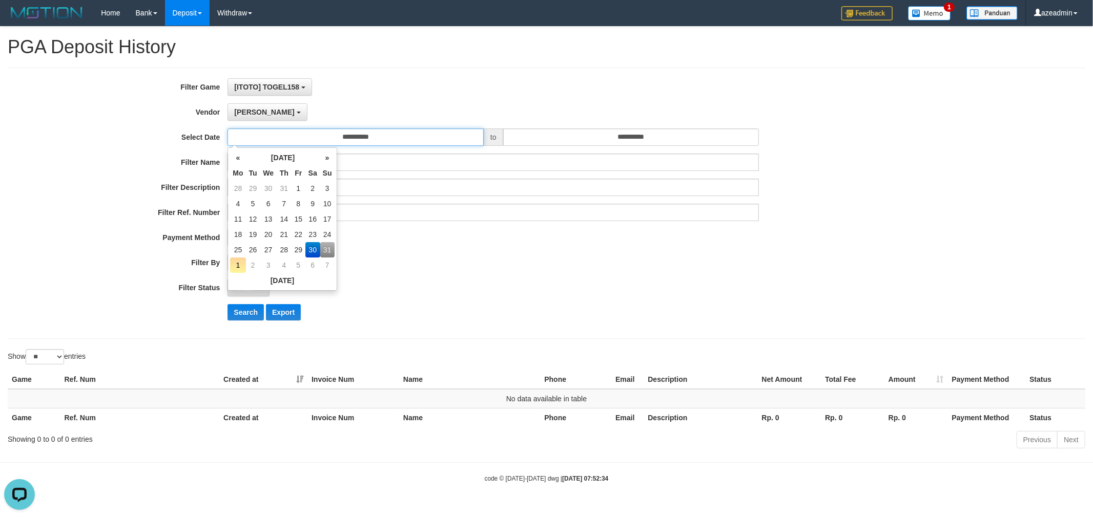
click at [369, 137] on input "**********" at bounding box center [355, 137] width 256 height 17
click at [322, 248] on td "31" at bounding box center [327, 249] width 14 height 15
type input "**********"
click at [500, 288] on div "- ALL - SELECT ALL - ALL - SELECT STATUS PENDING/UNPAID PAID CANCELED EXPIRED" at bounding box center [492, 287] width 531 height 17
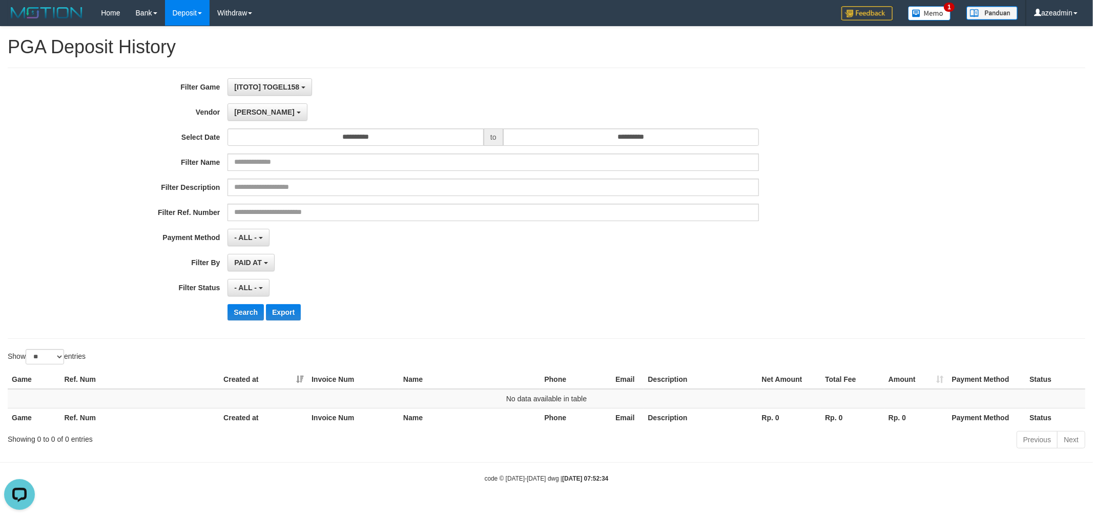
click at [255, 96] on div "**********" at bounding box center [455, 203] width 911 height 250
click at [248, 113] on span "Lucy" at bounding box center [264, 112] width 60 height 8
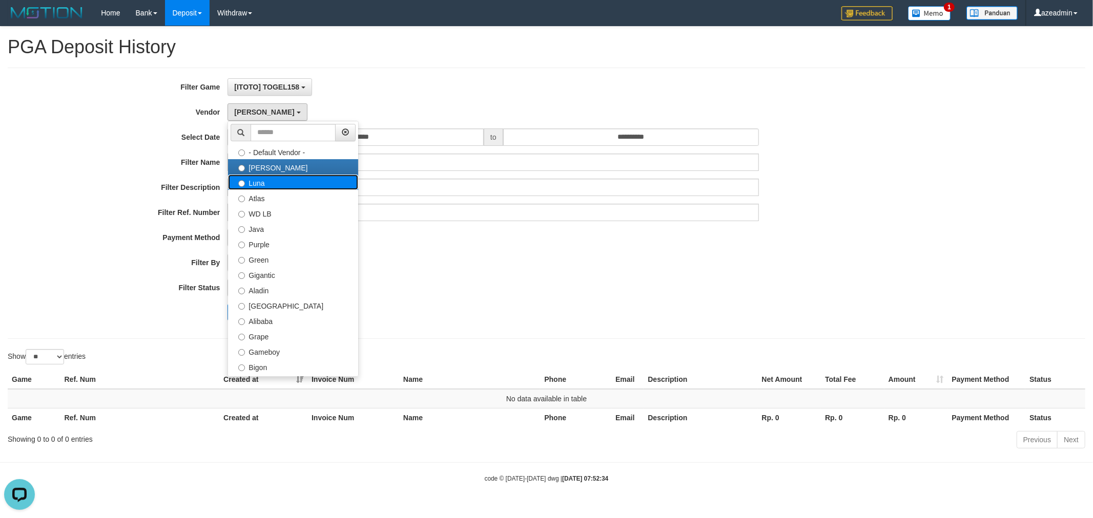
click at [279, 187] on label "Luna" at bounding box center [293, 182] width 130 height 15
select select "**********"
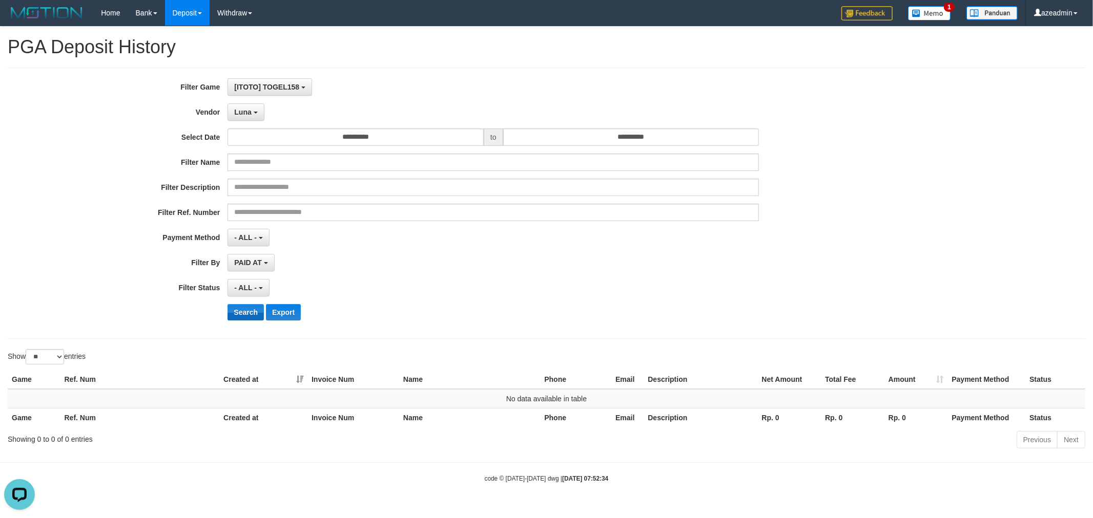
drag, startPoint x: 246, startPoint y: 321, endPoint x: 244, endPoint y: 314, distance: 7.5
click at [246, 322] on div "**********" at bounding box center [455, 203] width 911 height 250
click at [244, 311] on button "Search" at bounding box center [245, 312] width 36 height 16
click at [242, 108] on span "Luna" at bounding box center [242, 112] width 17 height 8
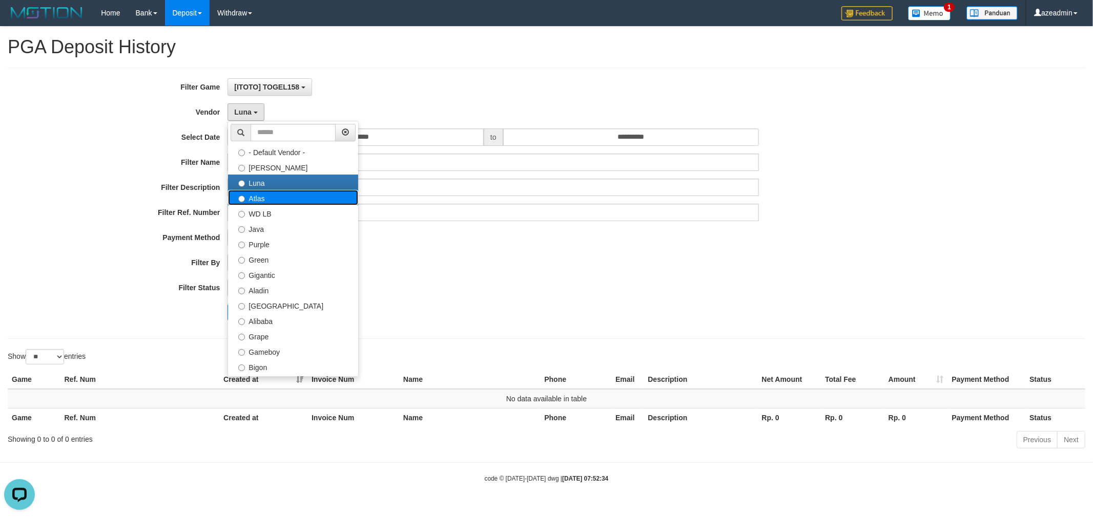
click at [258, 193] on label "Atlas" at bounding box center [293, 197] width 130 height 15
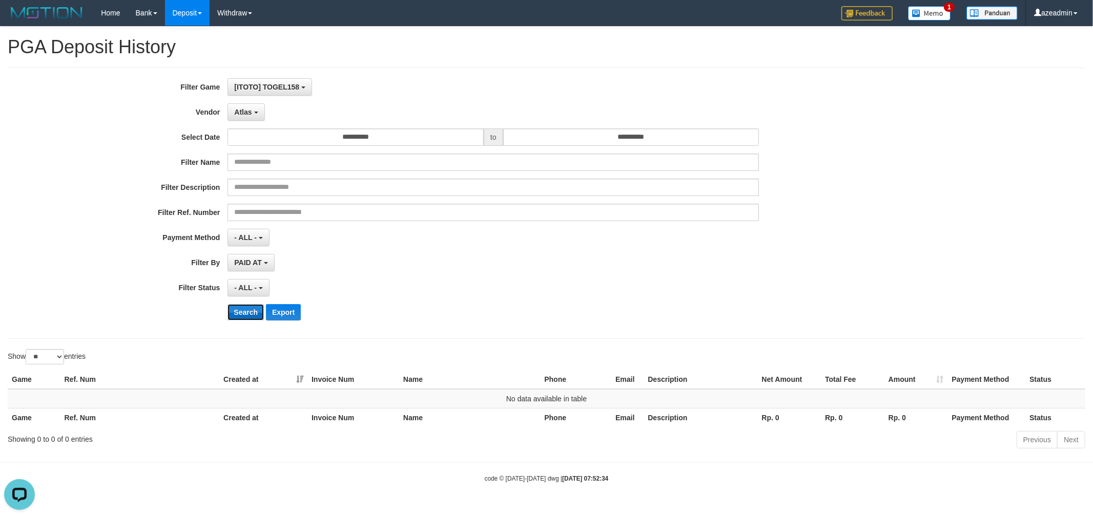
click at [238, 314] on button "Search" at bounding box center [245, 312] width 36 height 16
click at [246, 115] on span "Atlas" at bounding box center [242, 112] width 17 height 8
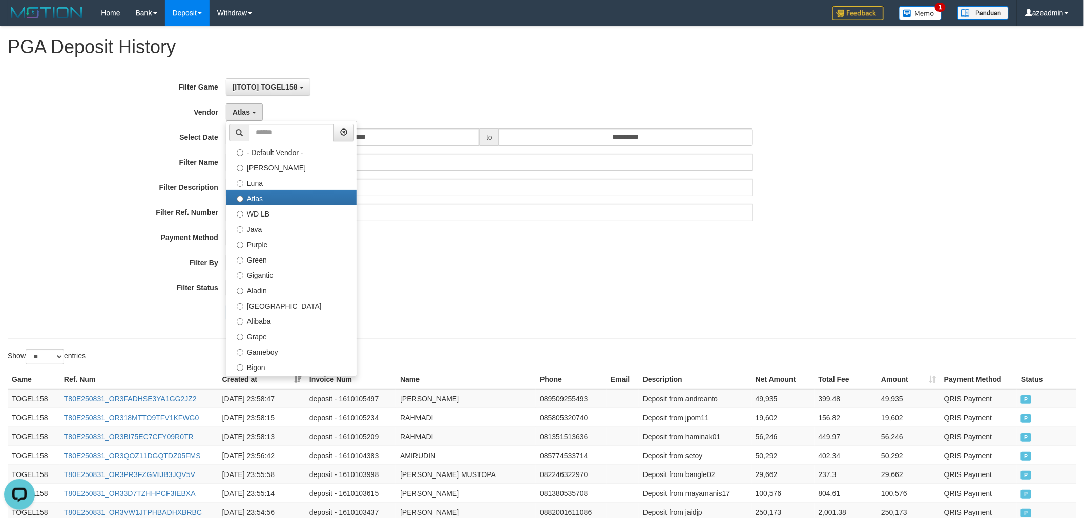
drag, startPoint x: 493, startPoint y: 278, endPoint x: 319, endPoint y: 335, distance: 182.8
click at [492, 278] on div "**********" at bounding box center [451, 203] width 903 height 250
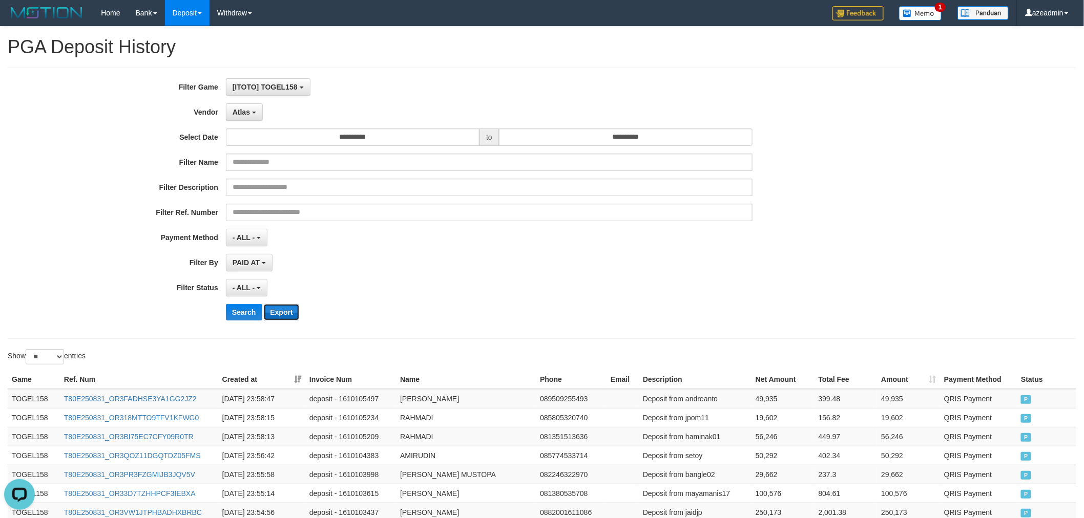
click at [286, 310] on button "Export" at bounding box center [281, 312] width 35 height 16
click at [248, 105] on button "Atlas" at bounding box center [244, 111] width 37 height 17
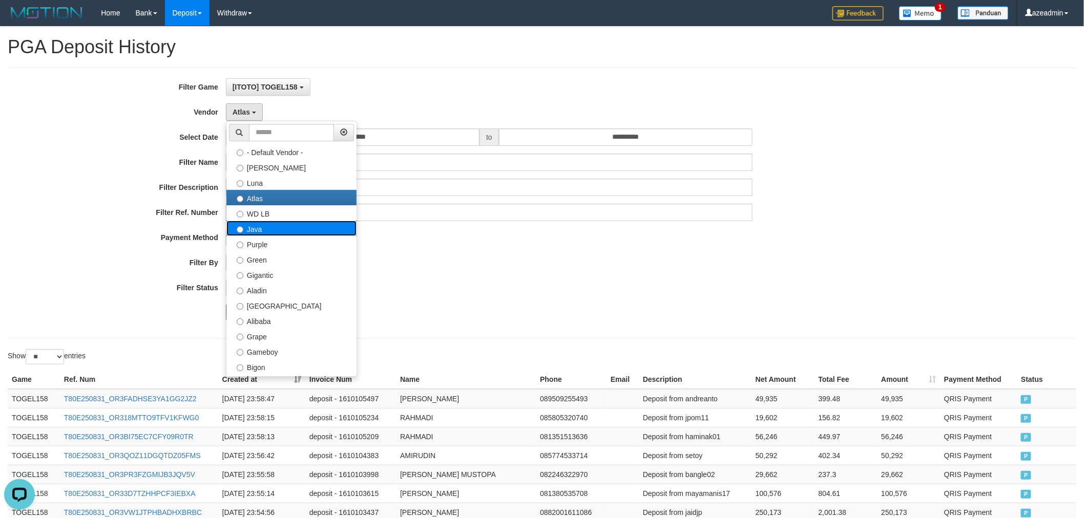
click at [270, 228] on label "Java" at bounding box center [291, 228] width 130 height 15
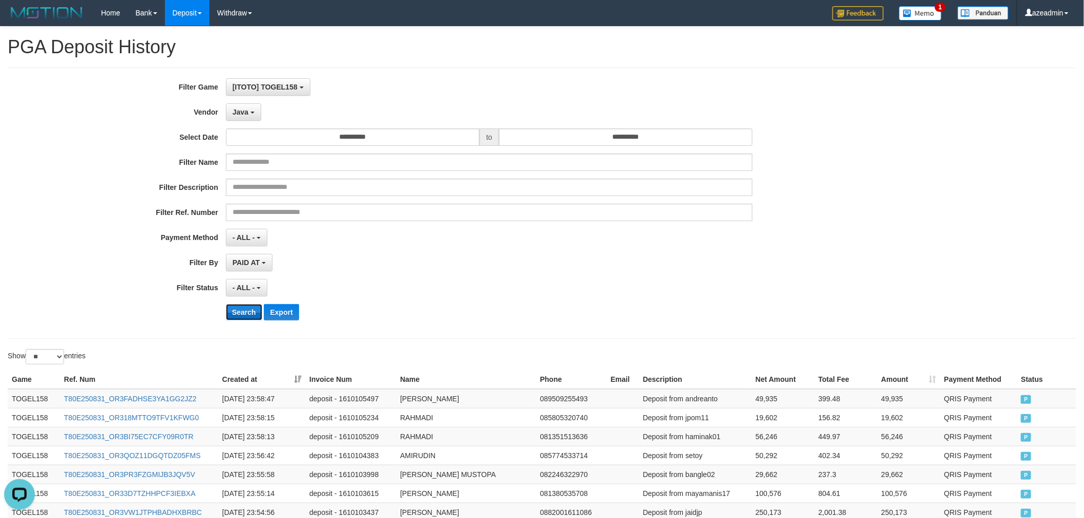
click at [241, 309] on button "Search" at bounding box center [244, 312] width 36 height 16
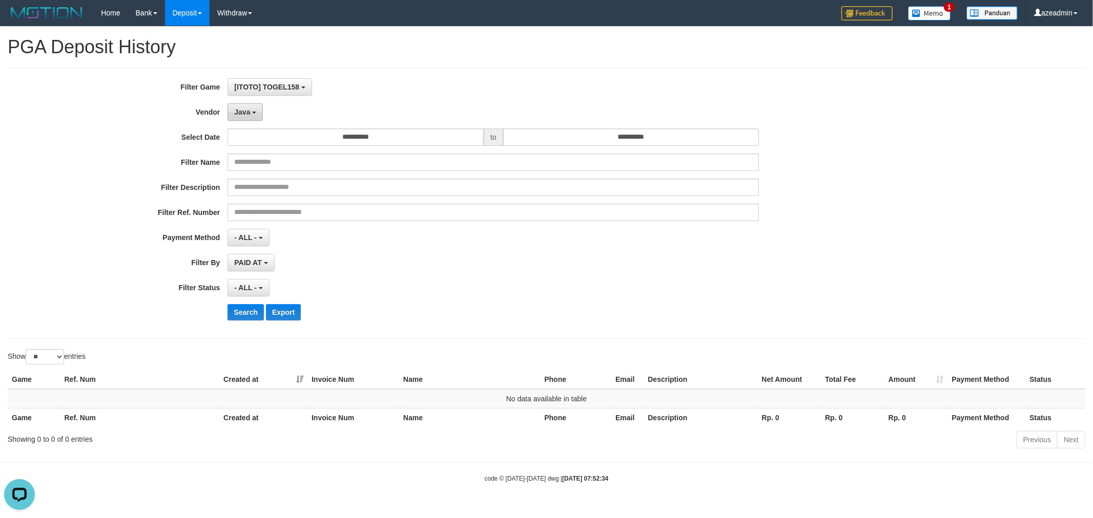
click at [255, 113] on button "Java" at bounding box center [244, 111] width 35 height 17
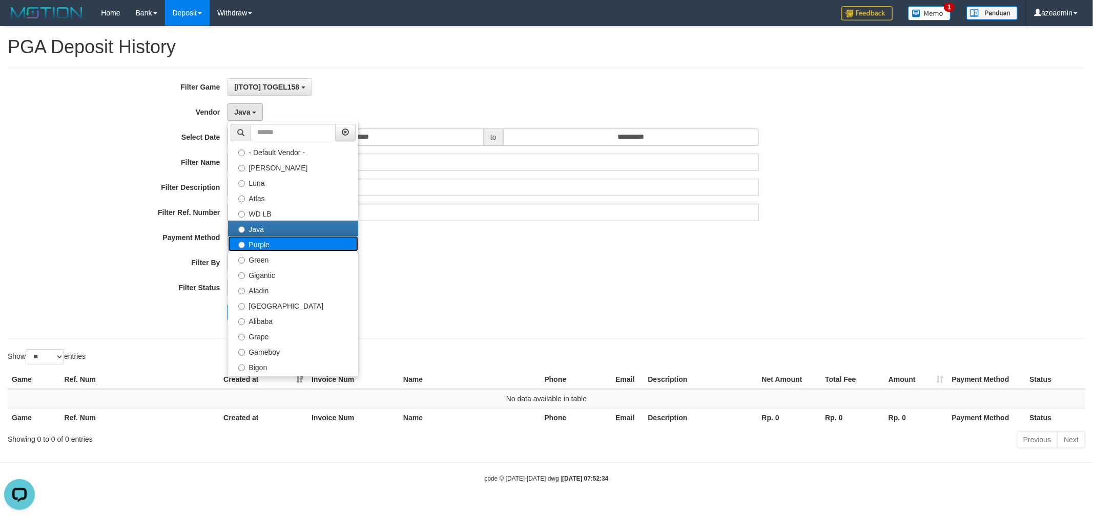
click at [280, 248] on label "Purple" at bounding box center [293, 243] width 130 height 15
select select "**********"
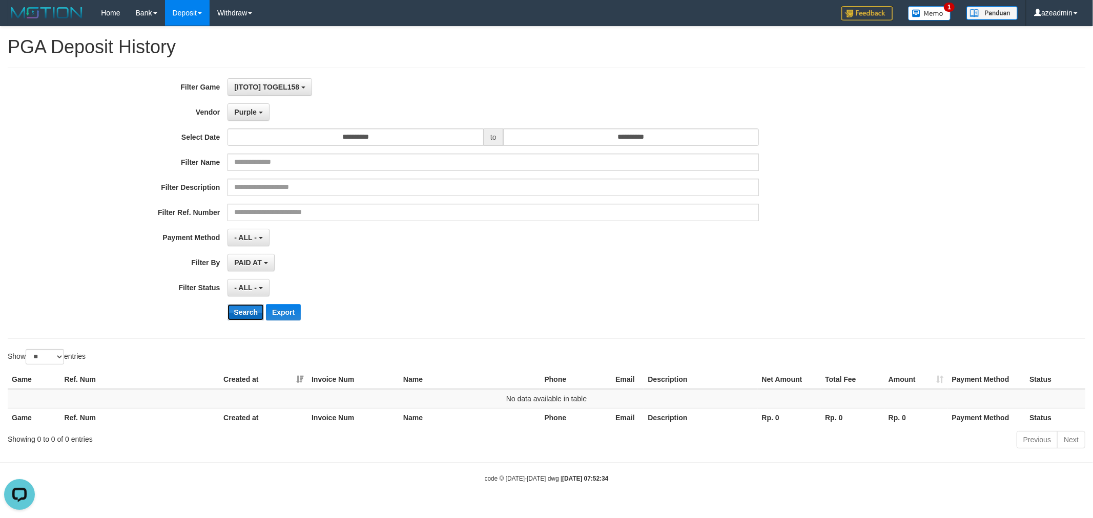
click at [238, 315] on button "Search" at bounding box center [245, 312] width 36 height 16
click at [265, 242] on button "- ALL -" at bounding box center [247, 237] width 41 height 17
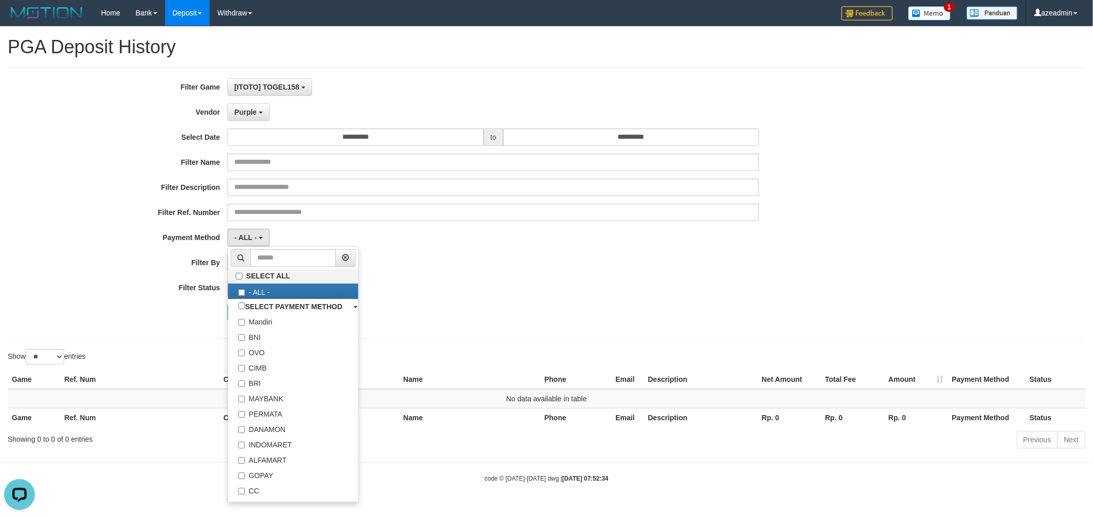
click at [446, 275] on div "**********" at bounding box center [455, 203] width 911 height 250
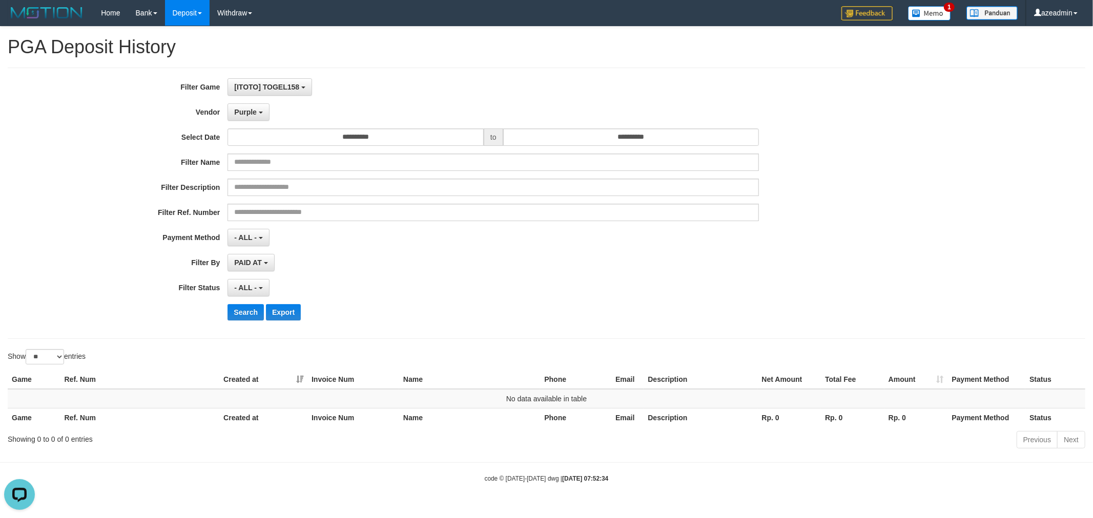
click at [227, 298] on div "**********" at bounding box center [455, 203] width 911 height 250
click at [253, 284] on span "- ALL -" at bounding box center [245, 288] width 23 height 8
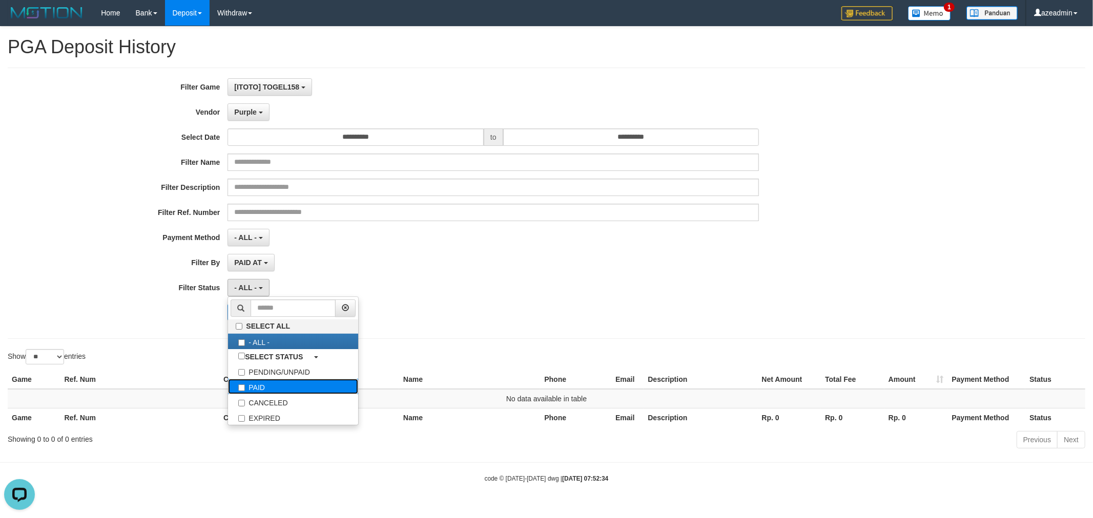
click at [266, 391] on label "PAID" at bounding box center [293, 386] width 130 height 15
select select "*"
click at [419, 344] on div "**********" at bounding box center [546, 240] width 1093 height 426
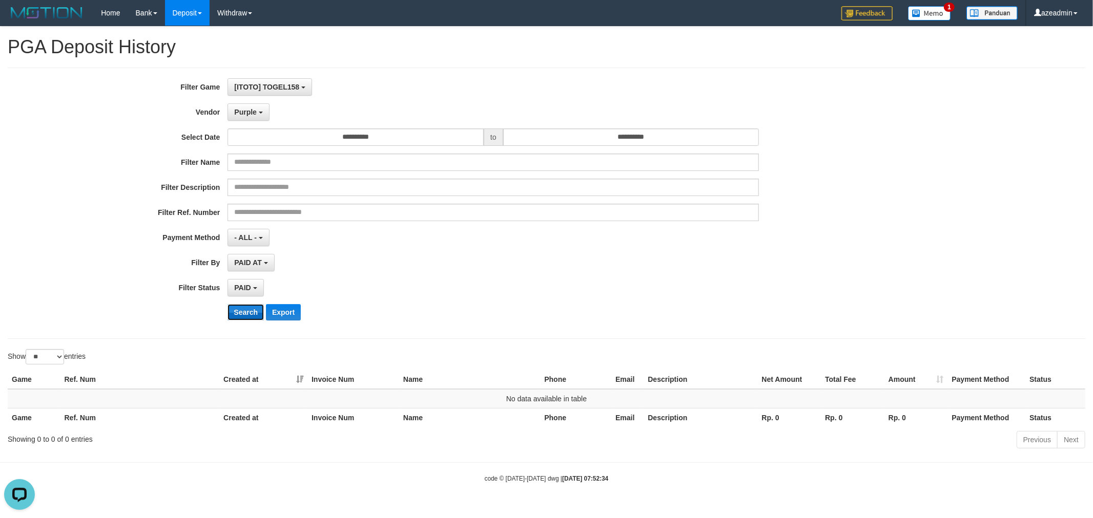
drag, startPoint x: 227, startPoint y: 310, endPoint x: 254, endPoint y: 309, distance: 26.1
click at [229, 310] on button "Search" at bounding box center [245, 312] width 36 height 16
click at [254, 309] on button "Search" at bounding box center [245, 312] width 36 height 16
click at [259, 112] on b "button" at bounding box center [261, 113] width 4 height 2
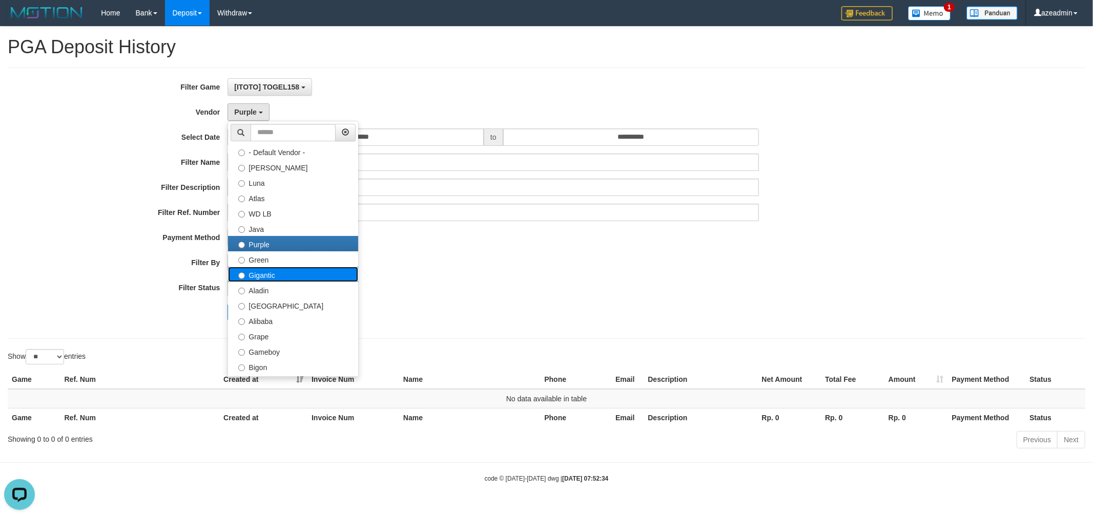
click at [288, 270] on label "Gigantic" at bounding box center [293, 274] width 130 height 15
select select "**********"
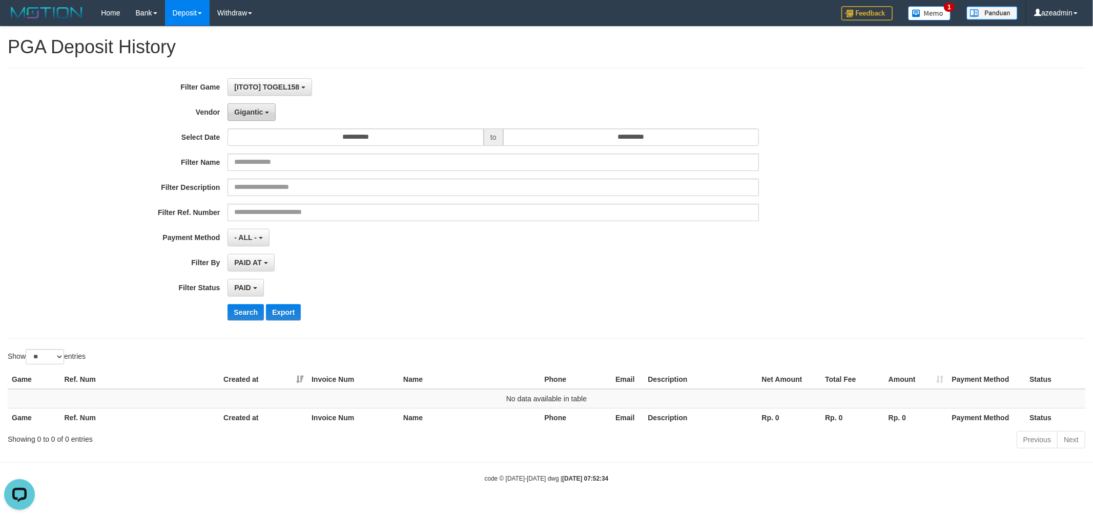
click at [256, 114] on span "Gigantic" at bounding box center [248, 112] width 29 height 8
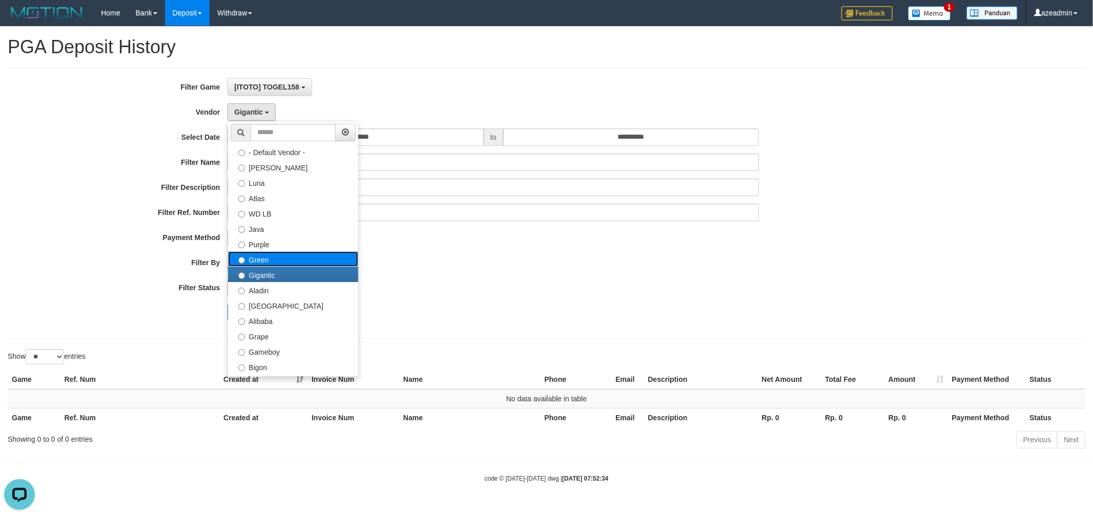
click at [287, 253] on label "Green" at bounding box center [293, 259] width 130 height 15
select select "**********"
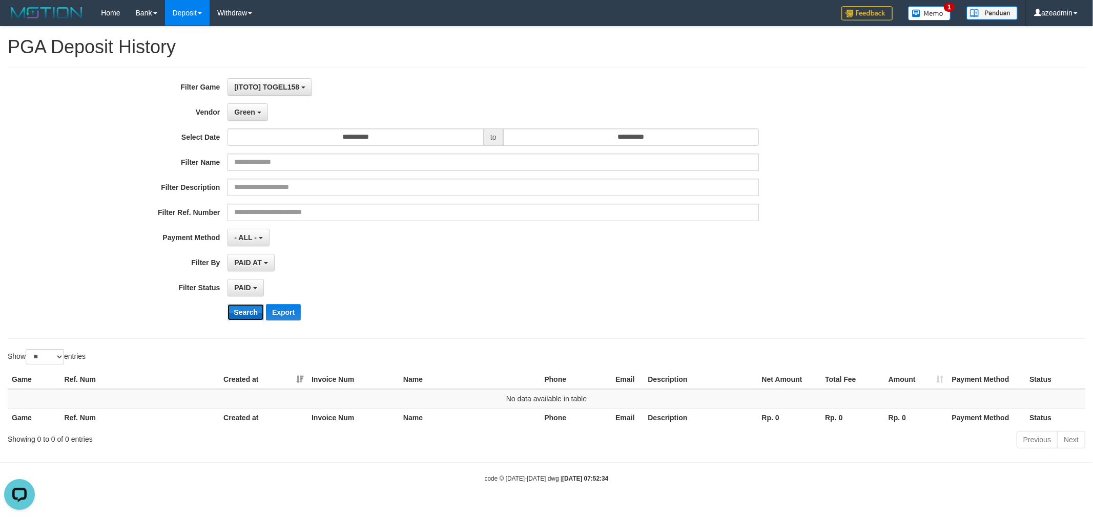
click at [243, 306] on button "Search" at bounding box center [245, 312] width 36 height 16
click at [243, 107] on button "Green" at bounding box center [247, 111] width 40 height 17
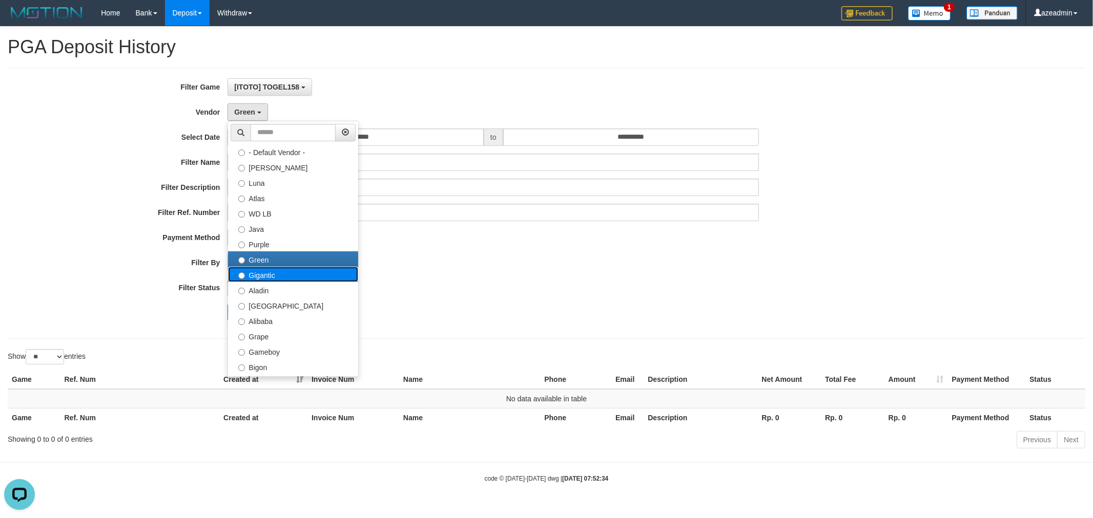
click at [278, 270] on label "Gigantic" at bounding box center [293, 274] width 130 height 15
select select "**********"
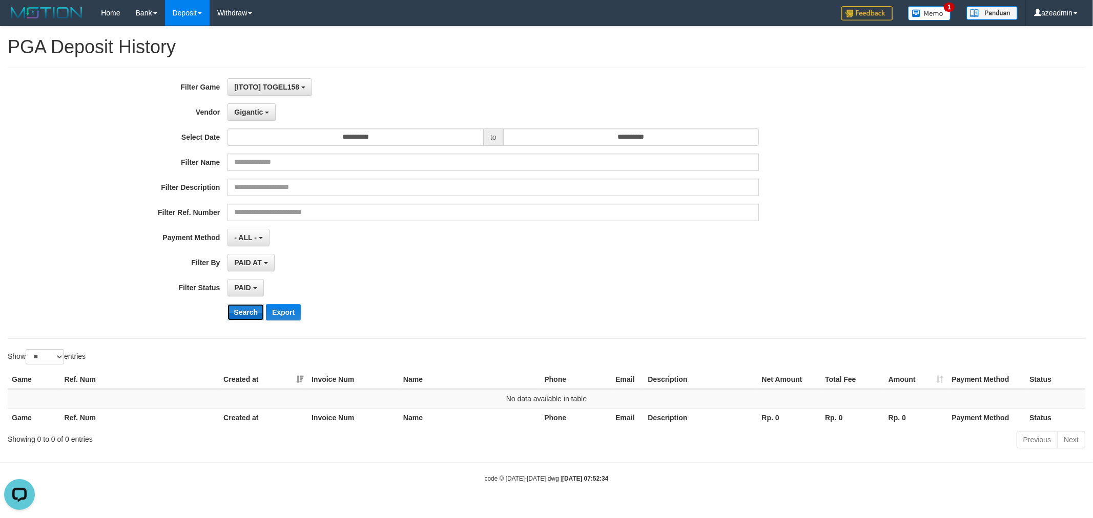
click at [242, 314] on button "Search" at bounding box center [245, 312] width 36 height 16
click at [253, 121] on div "**********" at bounding box center [455, 203] width 911 height 250
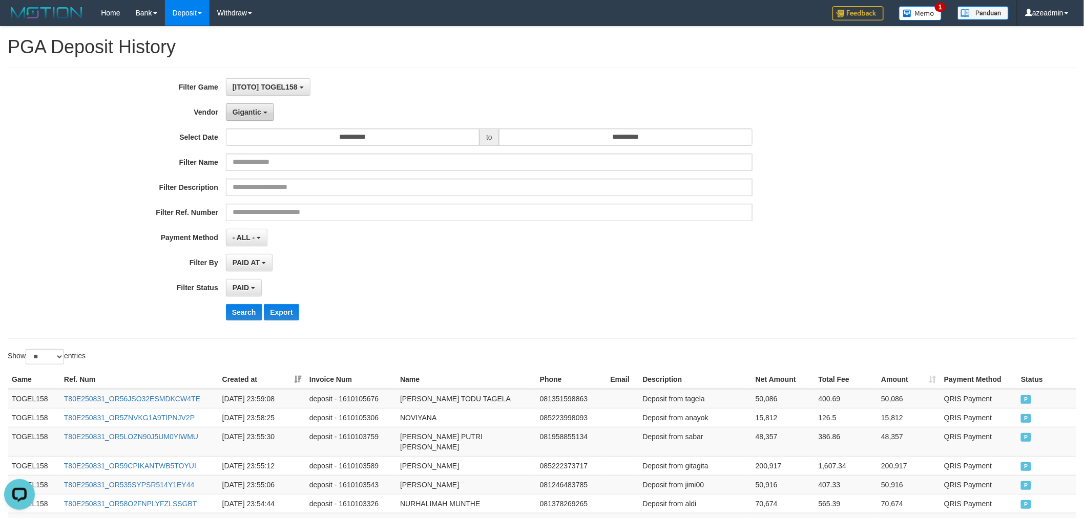
click at [254, 116] on button "Gigantic" at bounding box center [250, 111] width 48 height 17
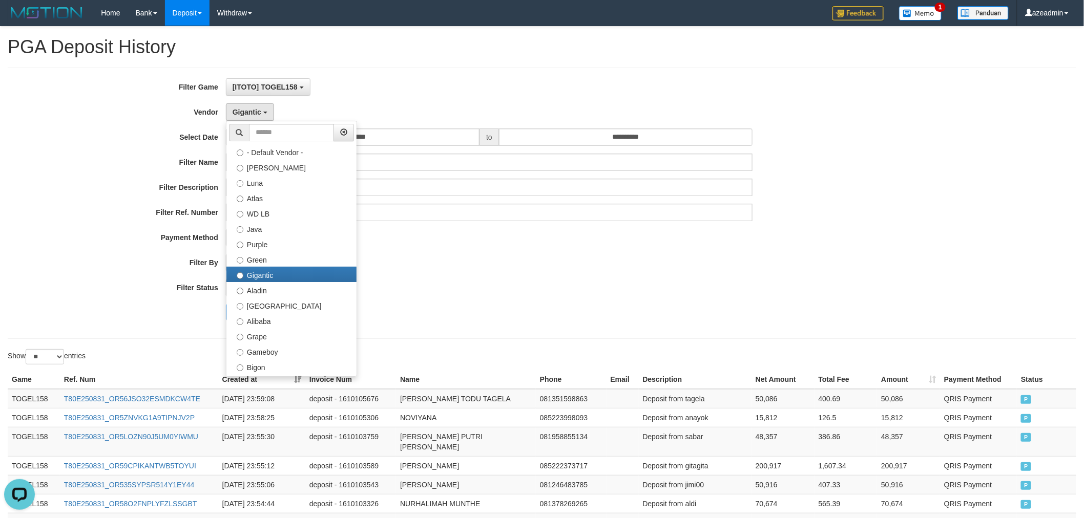
click at [482, 308] on div "Search Export" at bounding box center [565, 312] width 678 height 16
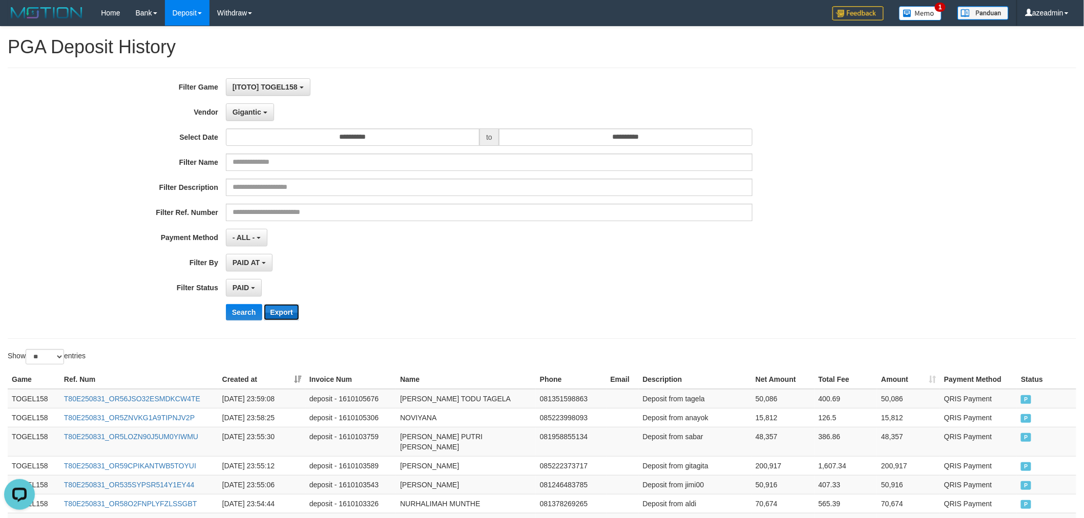
click at [279, 304] on button "Export" at bounding box center [281, 312] width 35 height 16
click at [260, 113] on span "Gigantic" at bounding box center [247, 112] width 29 height 8
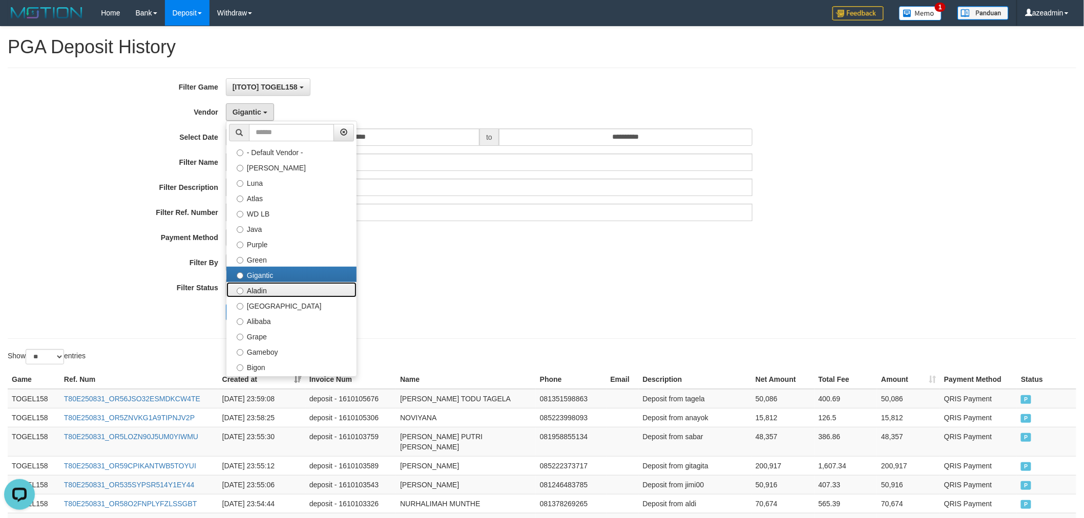
drag, startPoint x: 285, startPoint y: 287, endPoint x: 282, endPoint y: 293, distance: 6.2
click at [285, 287] on label "Aladin" at bounding box center [291, 289] width 130 height 15
select select "**********"
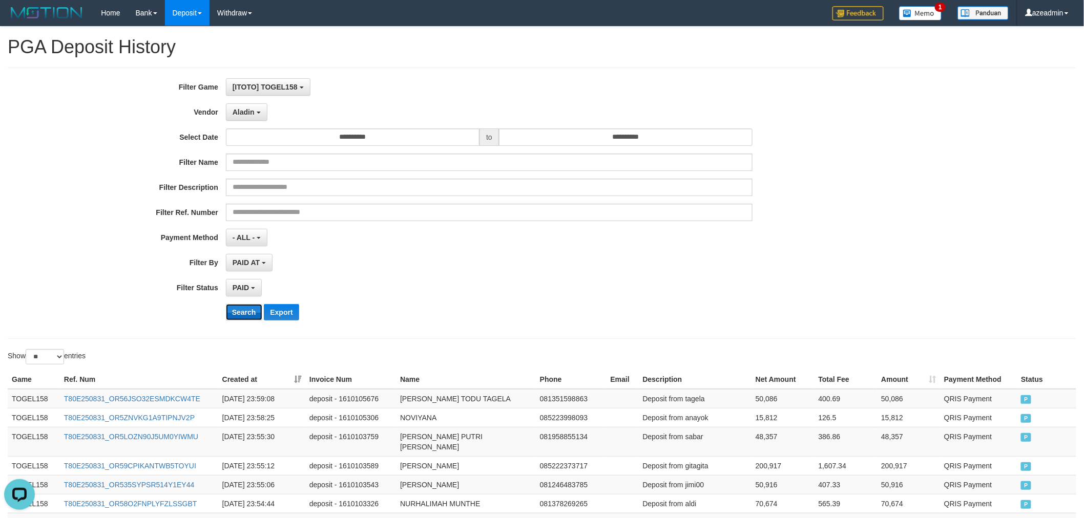
click at [238, 309] on button "Search" at bounding box center [244, 312] width 36 height 16
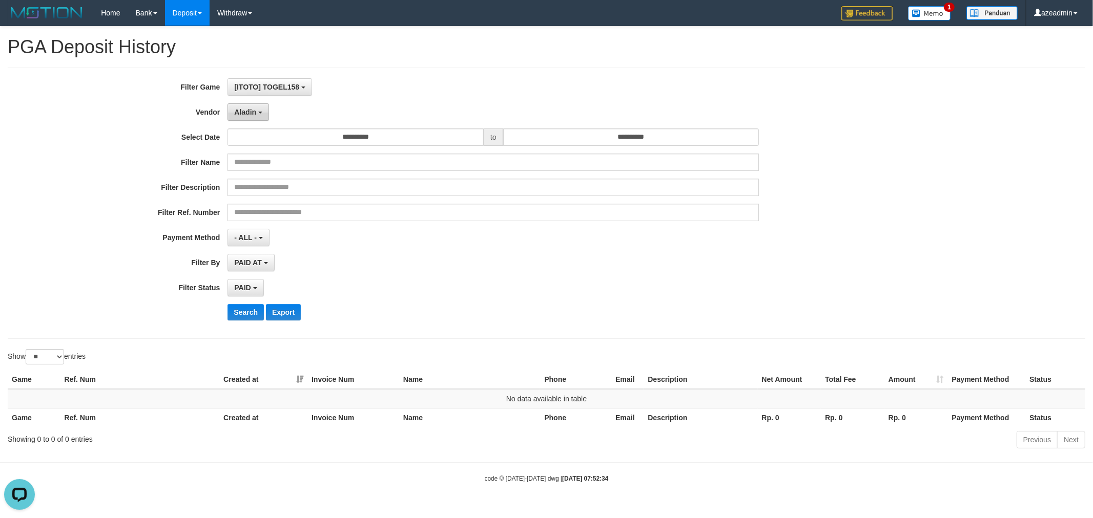
click at [246, 113] on span "Aladin" at bounding box center [245, 112] width 22 height 8
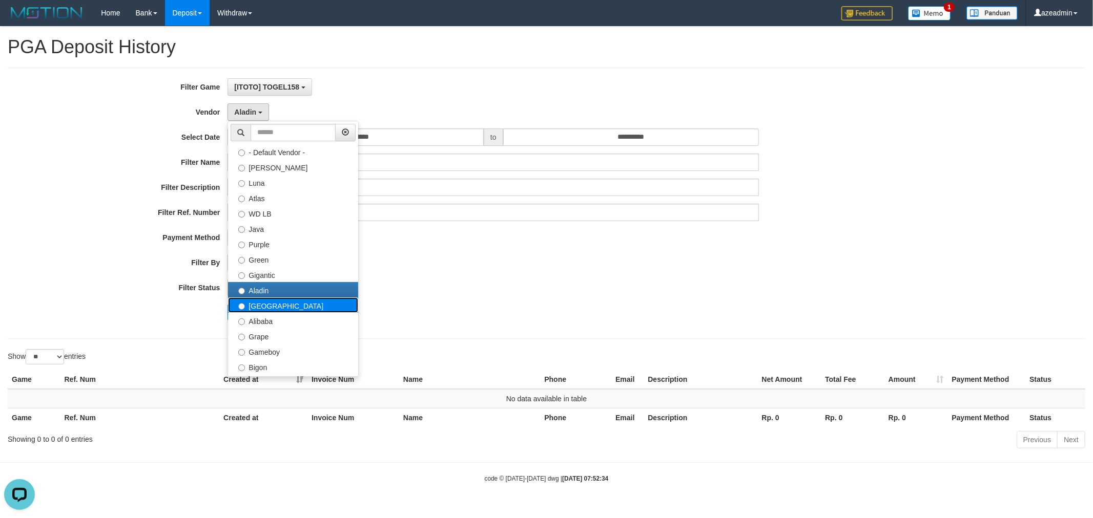
click at [247, 309] on label "Dubai" at bounding box center [293, 305] width 130 height 15
select select "**********"
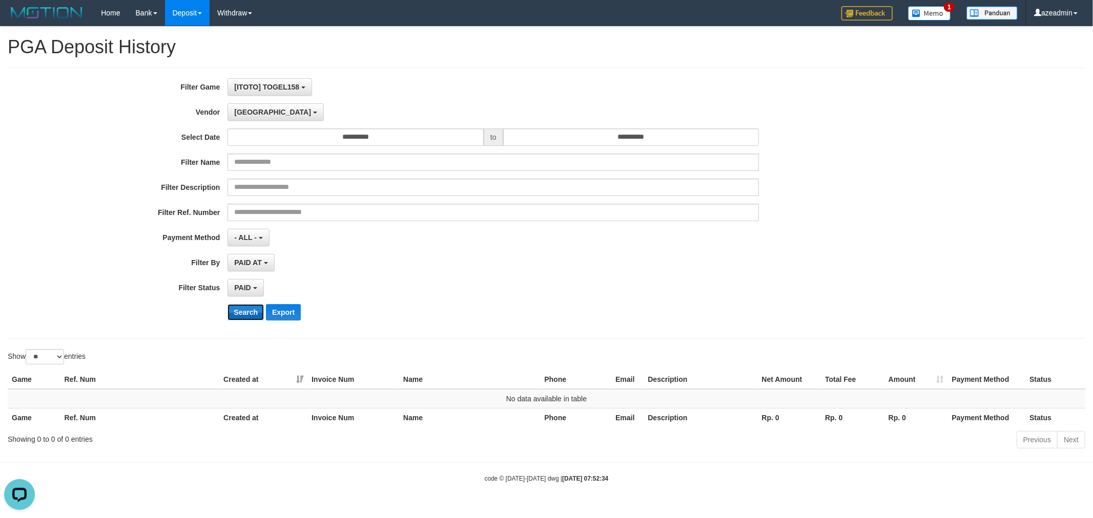
click at [238, 319] on button "Search" at bounding box center [245, 312] width 36 height 16
click at [244, 111] on span "Dubai" at bounding box center [272, 112] width 77 height 8
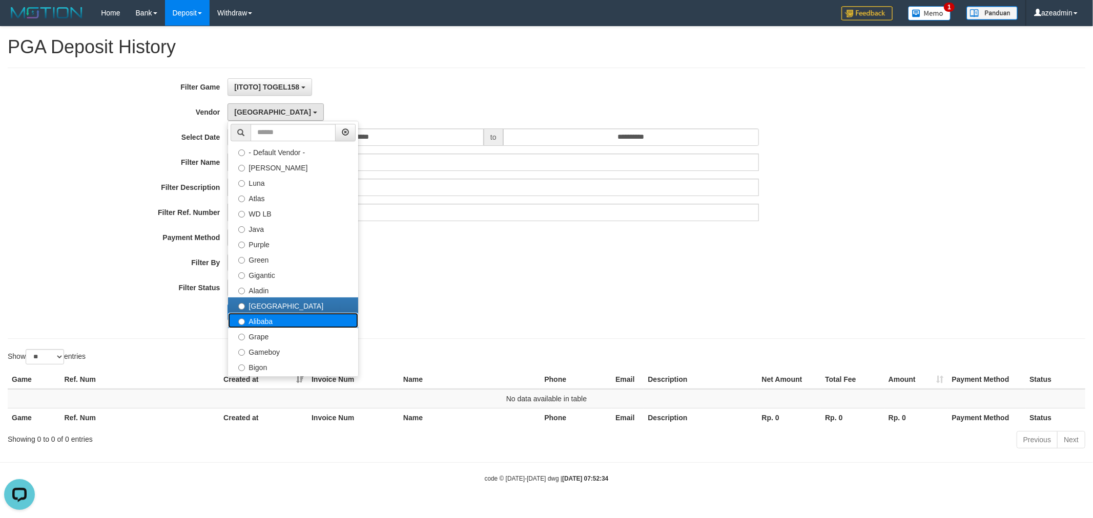
click at [248, 324] on label "Alibaba" at bounding box center [293, 320] width 130 height 15
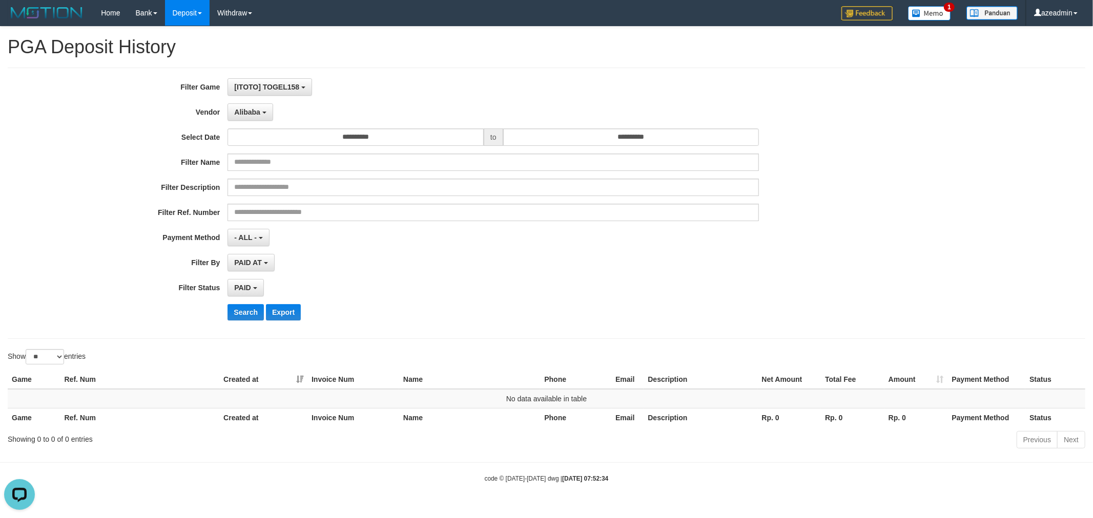
click at [243, 300] on div "**********" at bounding box center [455, 203] width 911 height 250
click at [241, 316] on button "Search" at bounding box center [245, 312] width 36 height 16
click at [241, 100] on div "**********" at bounding box center [455, 203] width 911 height 250
click at [251, 118] on button "Alibaba" at bounding box center [249, 111] width 45 height 17
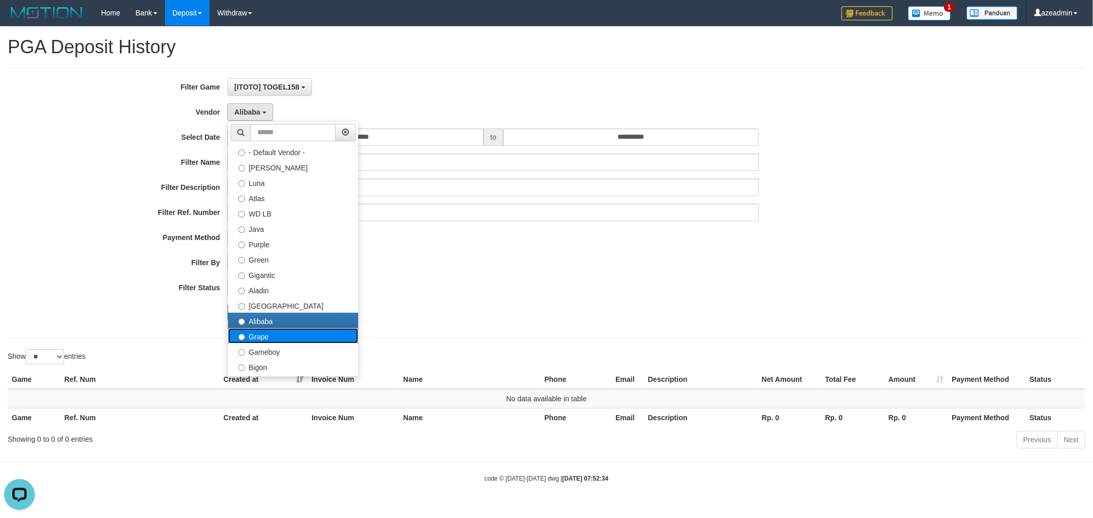
click at [267, 329] on label "Grape" at bounding box center [293, 335] width 130 height 15
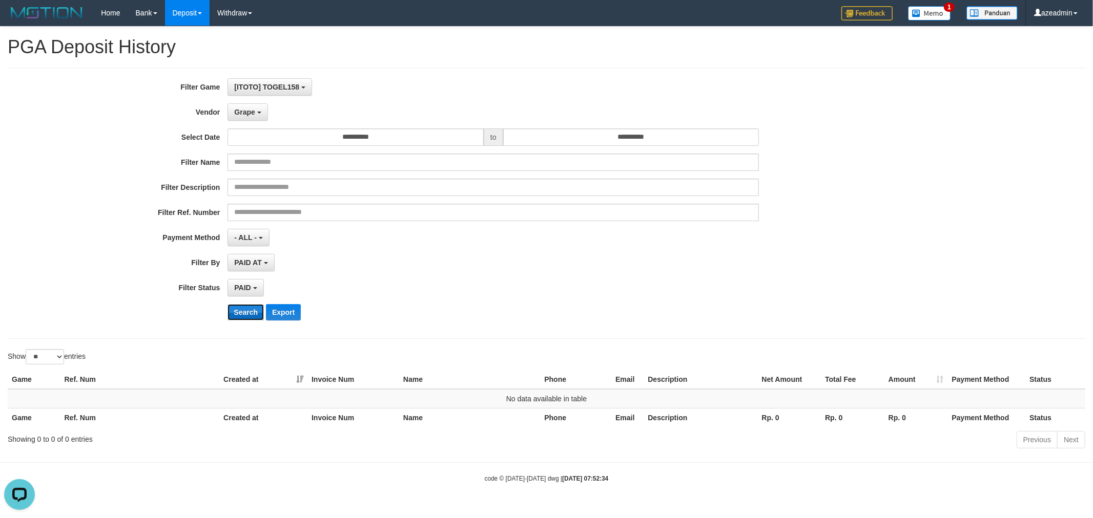
click at [240, 318] on button "Search" at bounding box center [245, 312] width 36 height 16
click at [255, 123] on div "**********" at bounding box center [455, 203] width 911 height 250
click at [253, 129] on input "**********" at bounding box center [355, 137] width 256 height 17
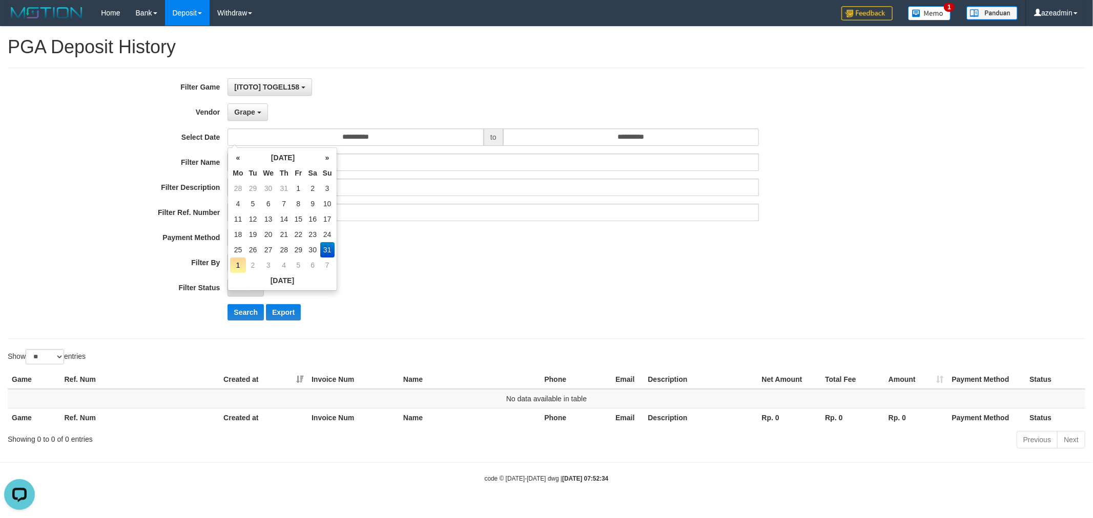
click at [254, 127] on div "**********" at bounding box center [455, 203] width 911 height 250
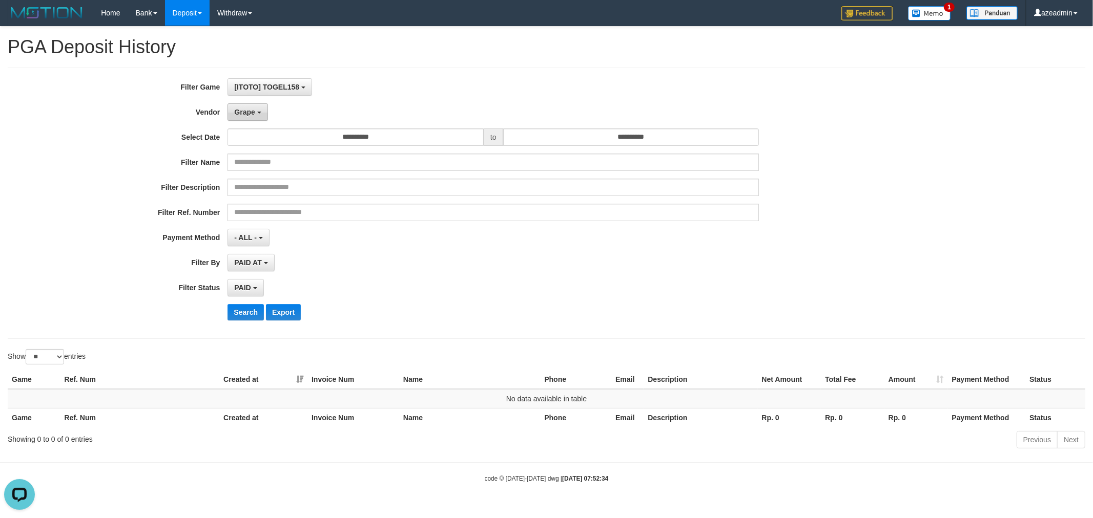
click at [254, 110] on span "Grape" at bounding box center [244, 112] width 20 height 8
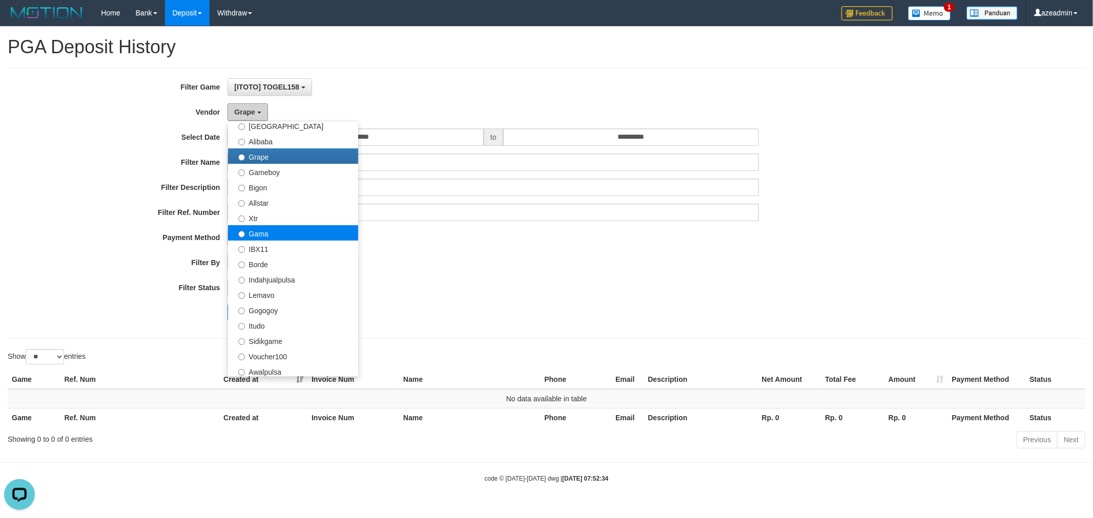
scroll to position [190, 0]
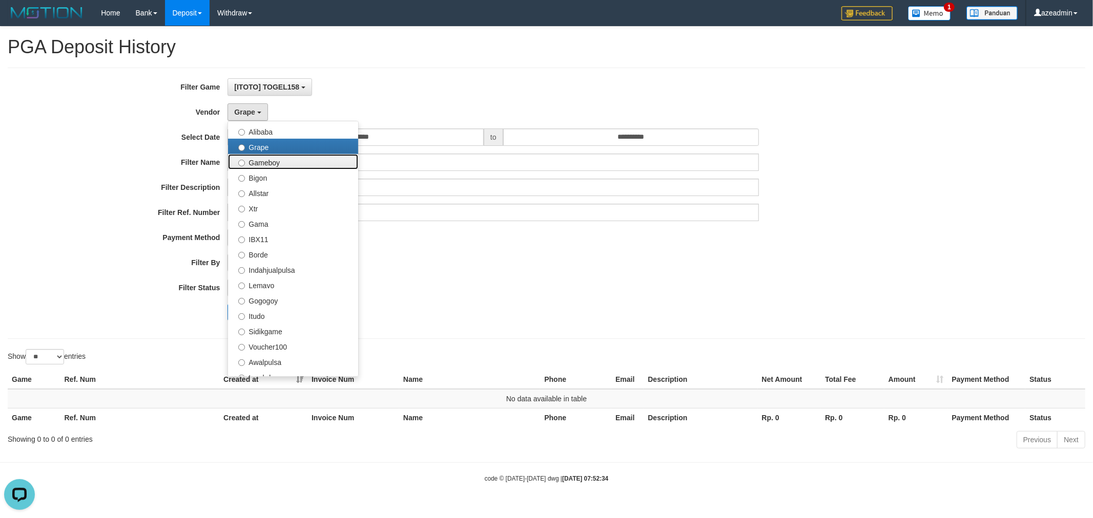
drag, startPoint x: 271, startPoint y: 164, endPoint x: 270, endPoint y: 175, distance: 11.3
click at [270, 164] on label "Gameboy" at bounding box center [293, 161] width 130 height 15
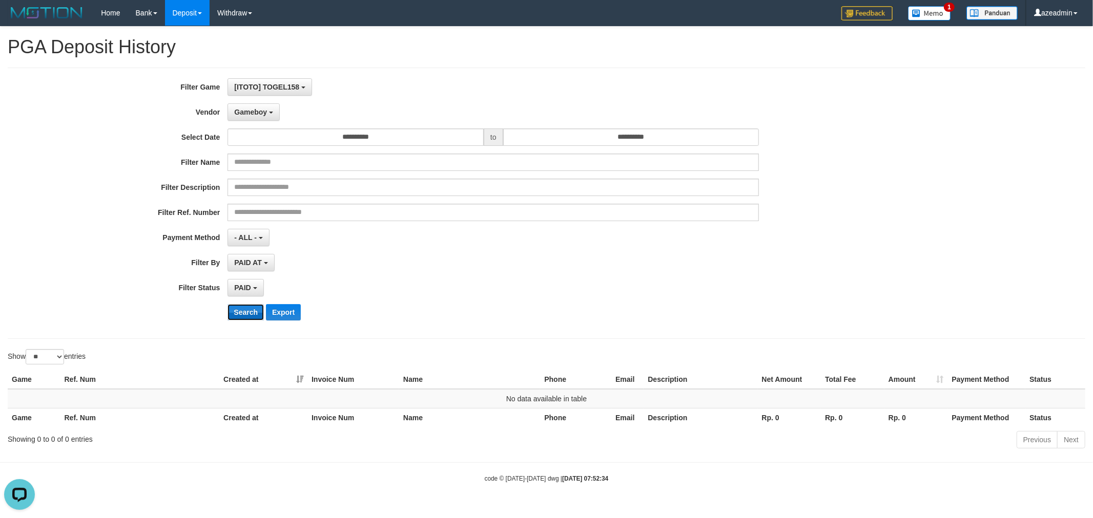
click at [255, 306] on button "Search" at bounding box center [245, 312] width 36 height 16
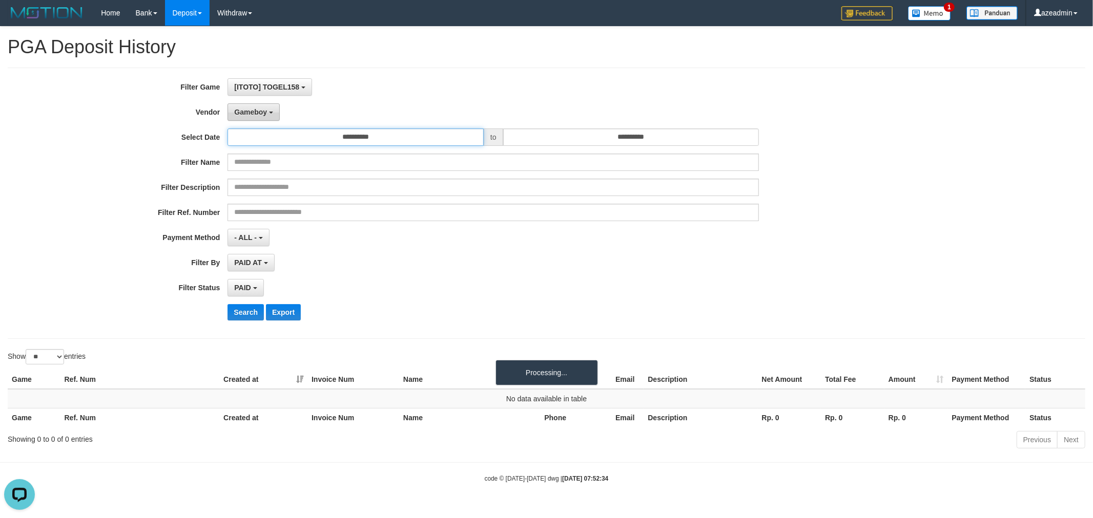
drag, startPoint x: 261, startPoint y: 130, endPoint x: 260, endPoint y: 119, distance: 10.8
click at [260, 126] on div "**********" at bounding box center [455, 203] width 911 height 250
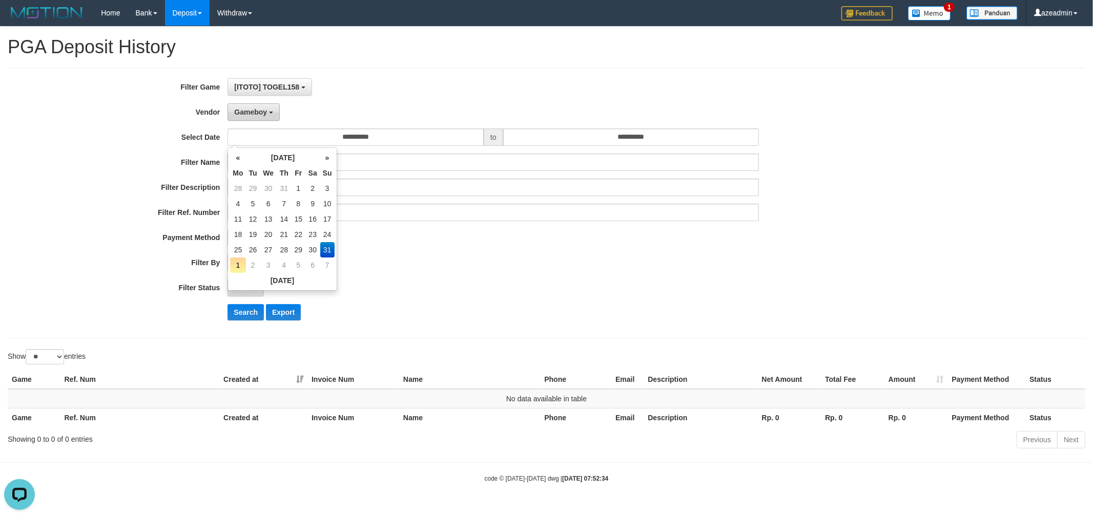
click at [261, 117] on button "Gameboy" at bounding box center [253, 111] width 52 height 17
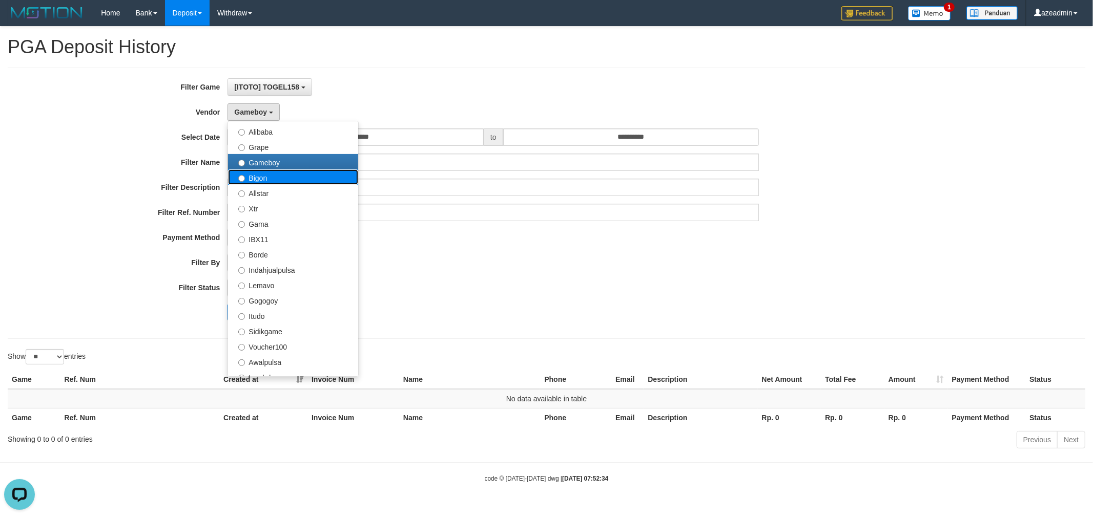
click at [284, 182] on label "Bigon" at bounding box center [293, 177] width 130 height 15
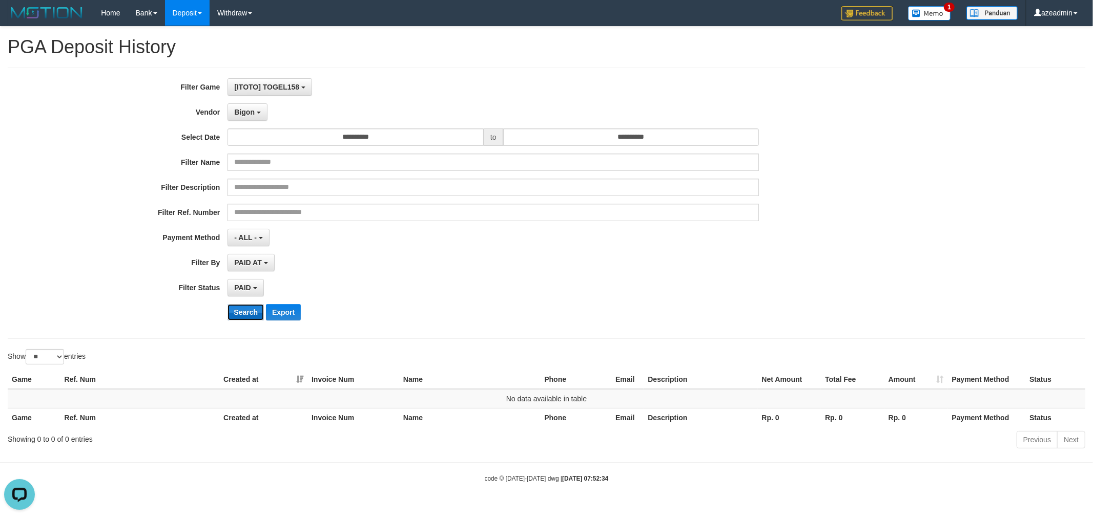
click at [239, 313] on button "Search" at bounding box center [245, 312] width 36 height 16
click at [260, 124] on div "**********" at bounding box center [455, 203] width 911 height 250
click at [262, 114] on button "Bigon" at bounding box center [247, 111] width 40 height 17
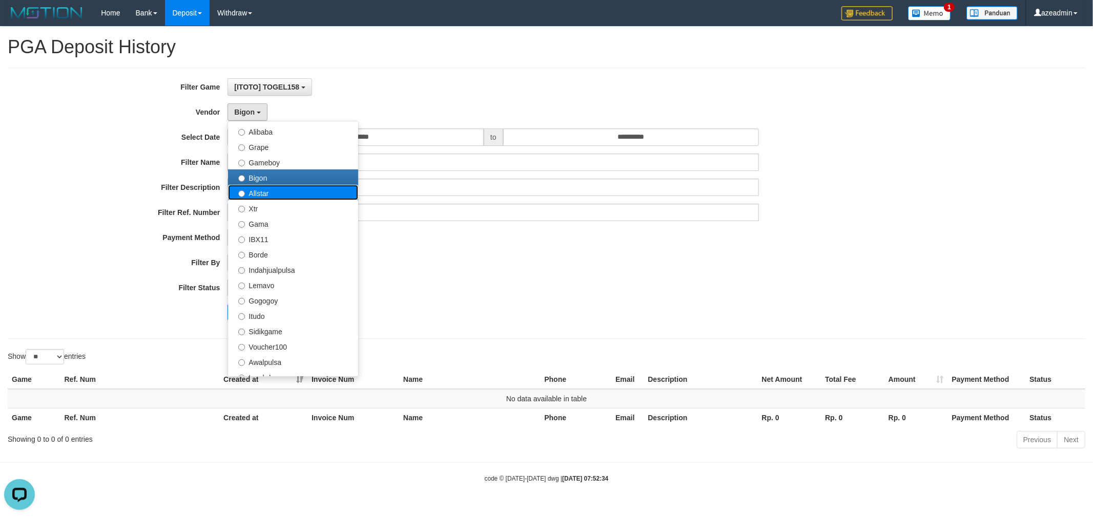
click at [287, 192] on label "Allstar" at bounding box center [293, 192] width 130 height 15
select select "**********"
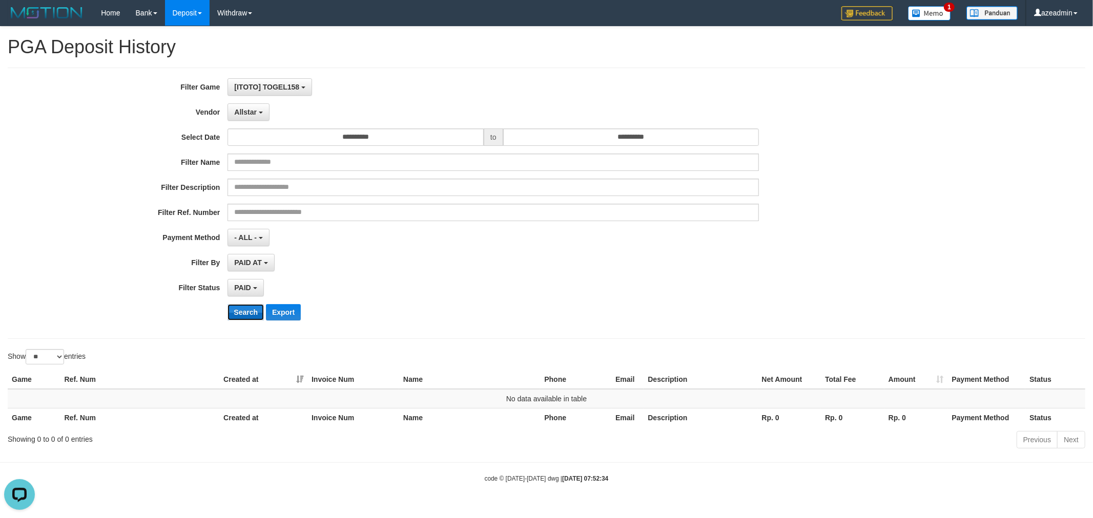
click at [255, 310] on button "Search" at bounding box center [245, 312] width 36 height 16
click at [236, 105] on button "Allstar" at bounding box center [247, 111] width 41 height 17
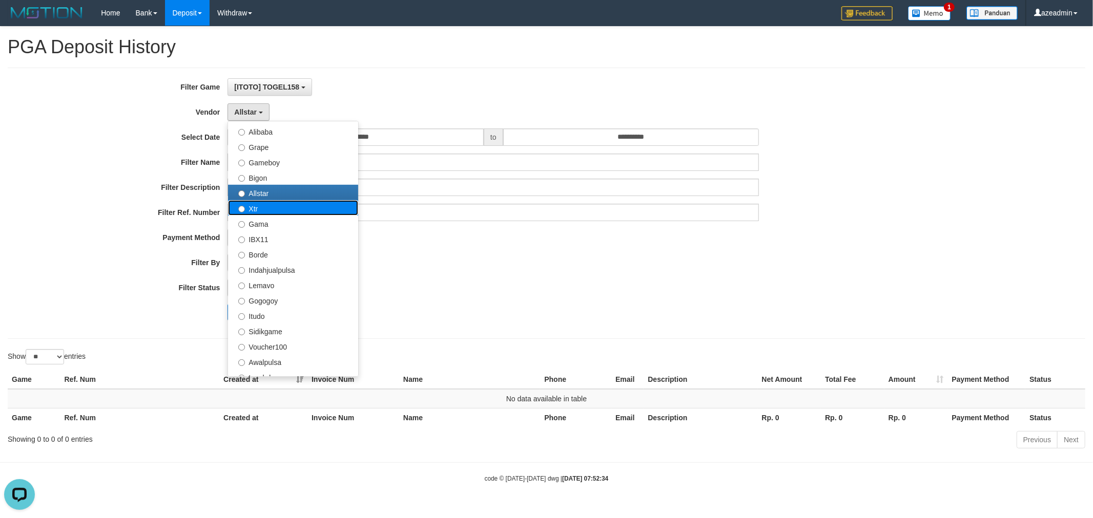
click at [273, 205] on label "Xtr" at bounding box center [293, 207] width 130 height 15
select select "**********"
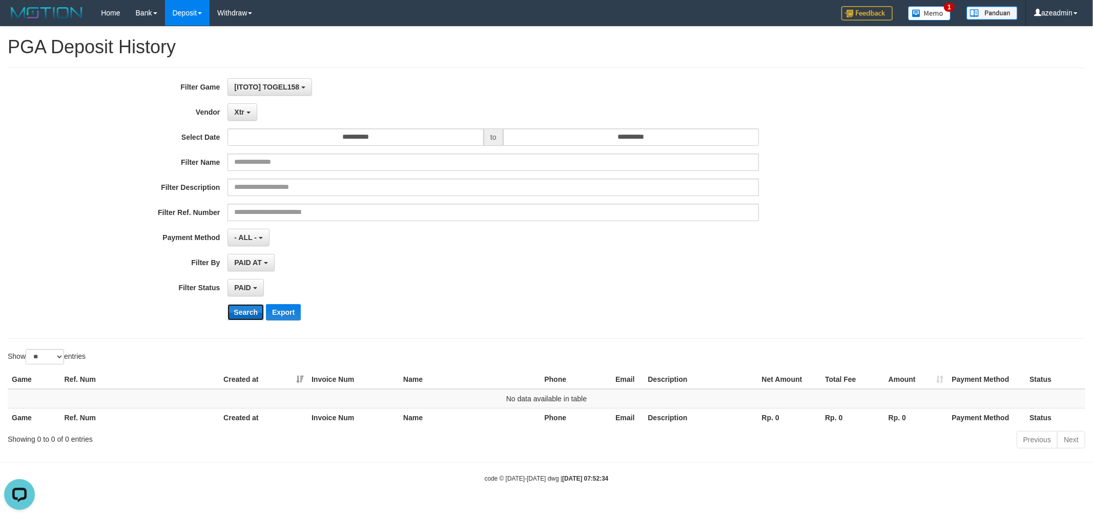
click at [234, 310] on button "Search" at bounding box center [245, 312] width 36 height 16
drag, startPoint x: 232, startPoint y: 117, endPoint x: 237, endPoint y: 115, distance: 5.3
click at [232, 116] on button "Xtr" at bounding box center [241, 111] width 29 height 17
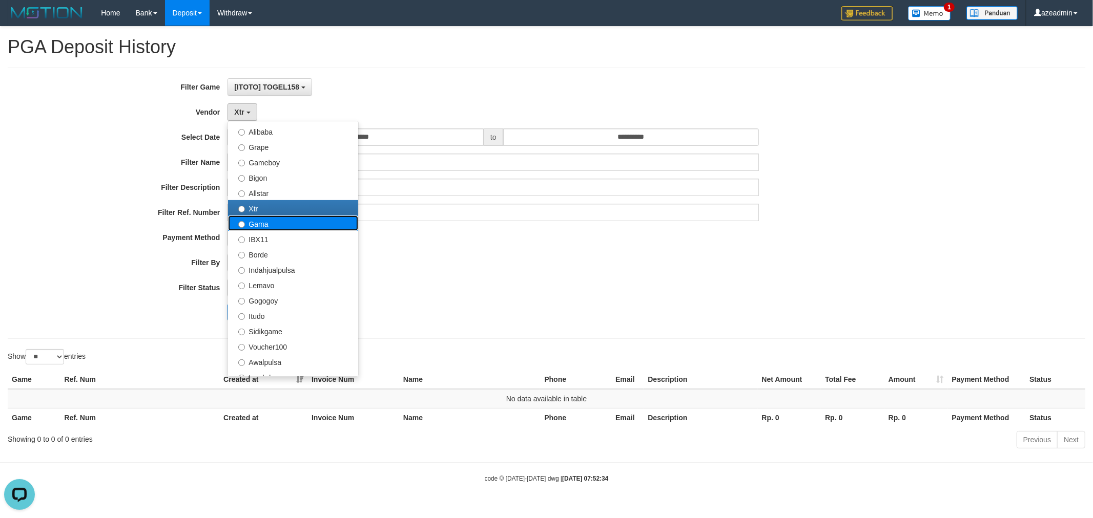
click at [277, 225] on label "Gama" at bounding box center [293, 223] width 130 height 15
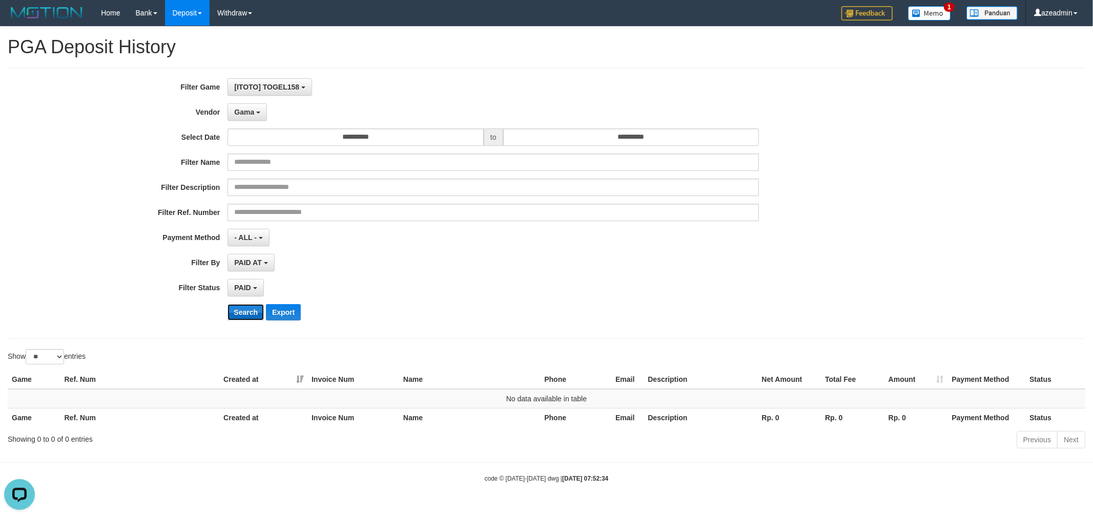
click at [254, 319] on button "Search" at bounding box center [245, 312] width 36 height 16
click at [236, 109] on span "Gama" at bounding box center [244, 112] width 20 height 8
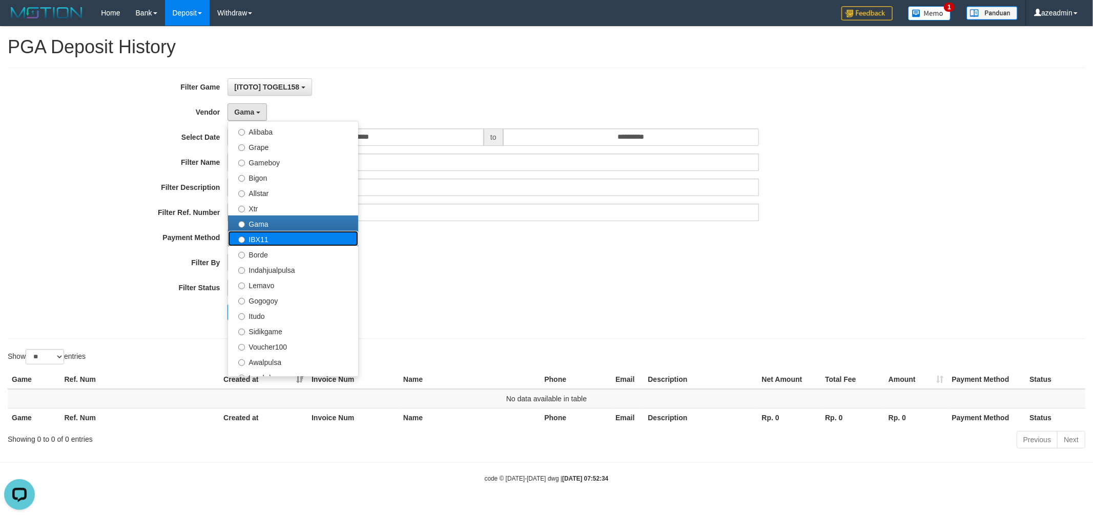
click at [266, 238] on label "IBX11" at bounding box center [293, 238] width 130 height 15
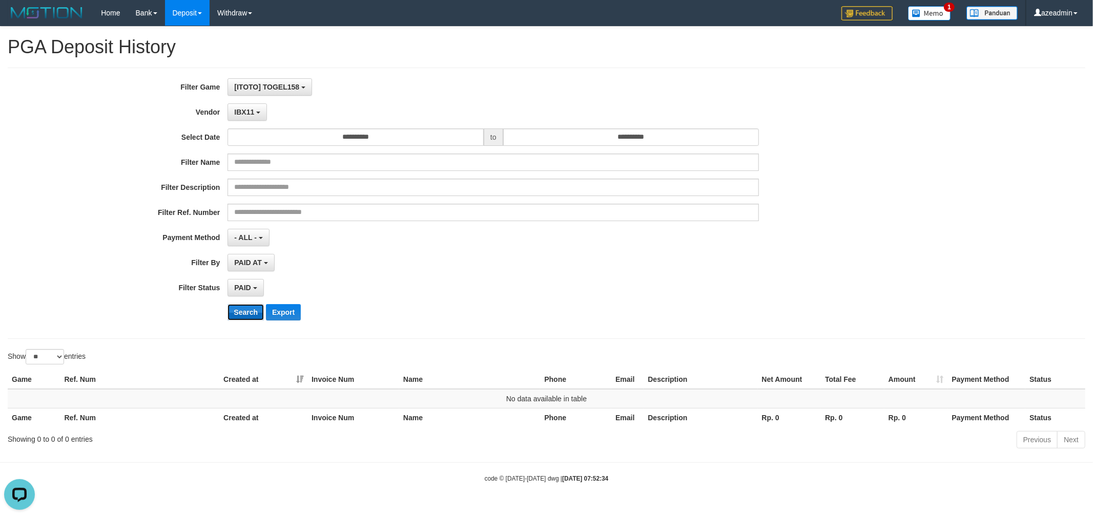
click at [261, 309] on button "Search" at bounding box center [245, 312] width 36 height 16
click at [248, 120] on button "IBX11" at bounding box center [246, 111] width 39 height 17
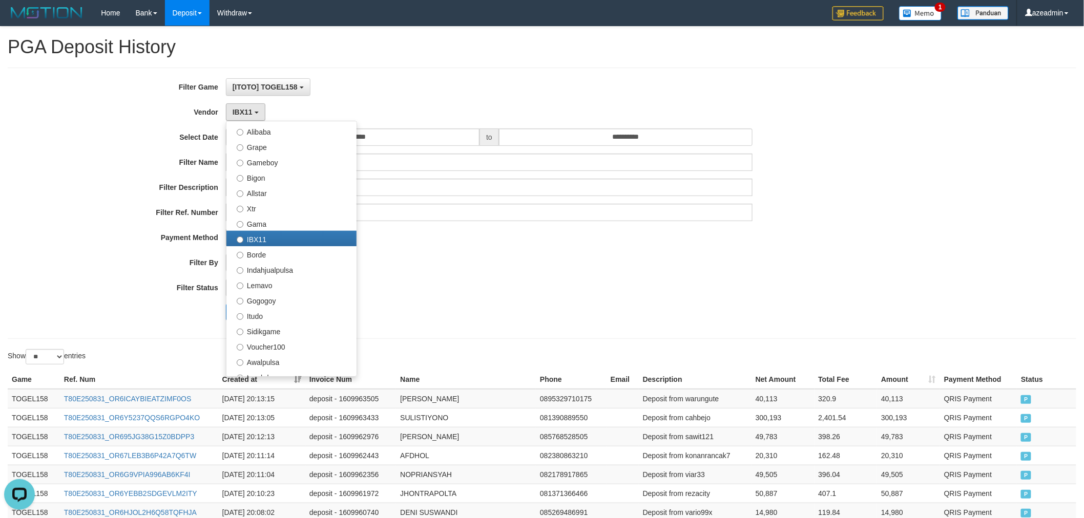
click at [440, 262] on div "PAID AT PAID AT CREATED AT" at bounding box center [489, 262] width 527 height 17
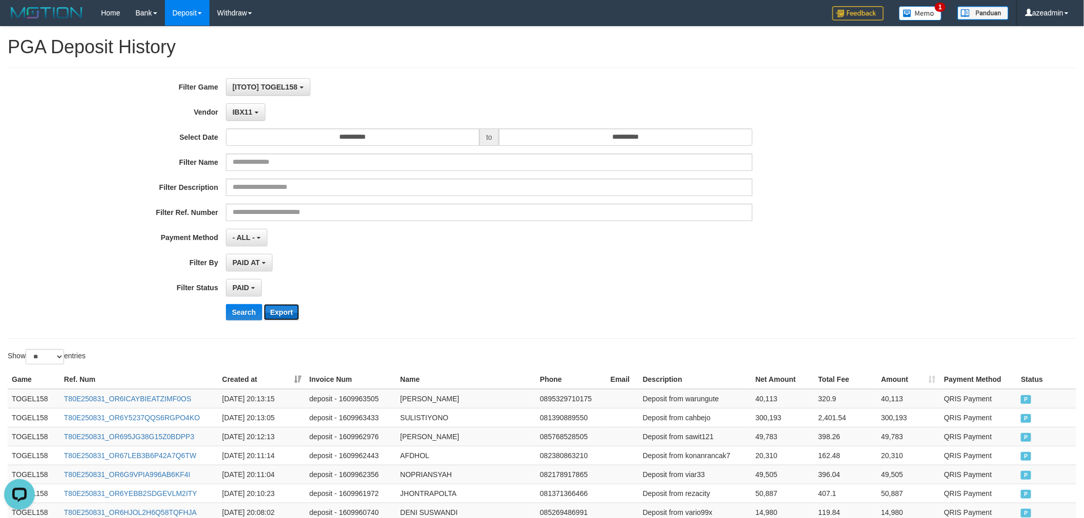
click at [285, 306] on button "Export" at bounding box center [281, 312] width 35 height 16
click at [263, 121] on div "**********" at bounding box center [451, 203] width 903 height 250
click at [257, 113] on button "IBX11" at bounding box center [245, 111] width 39 height 17
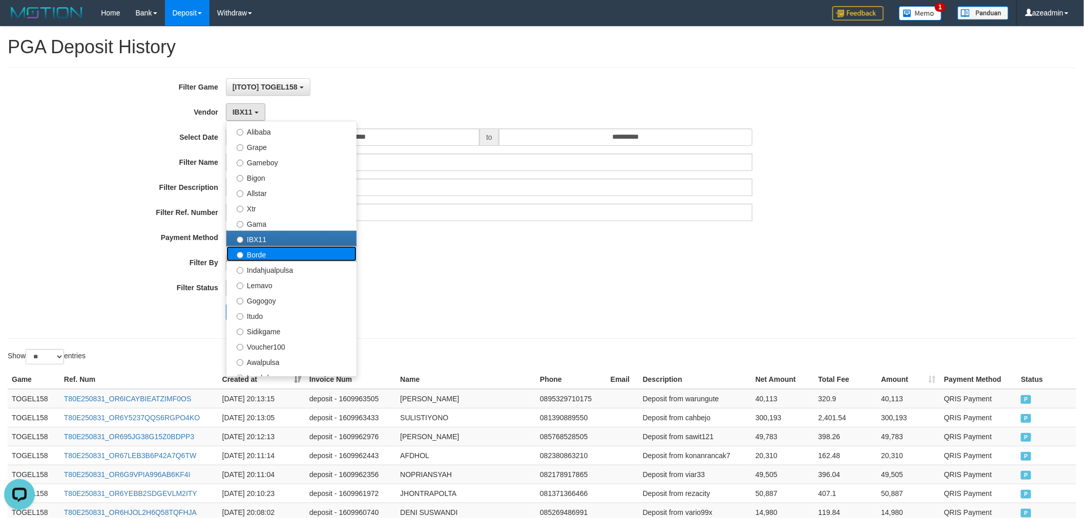
click at [280, 252] on label "Borde" at bounding box center [291, 253] width 130 height 15
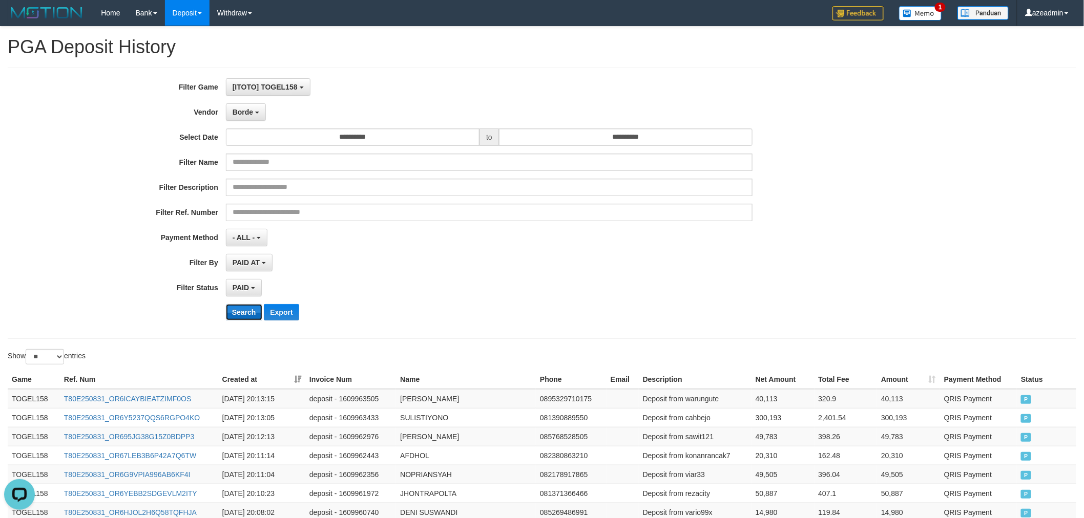
click at [244, 312] on button "Search" at bounding box center [244, 312] width 36 height 16
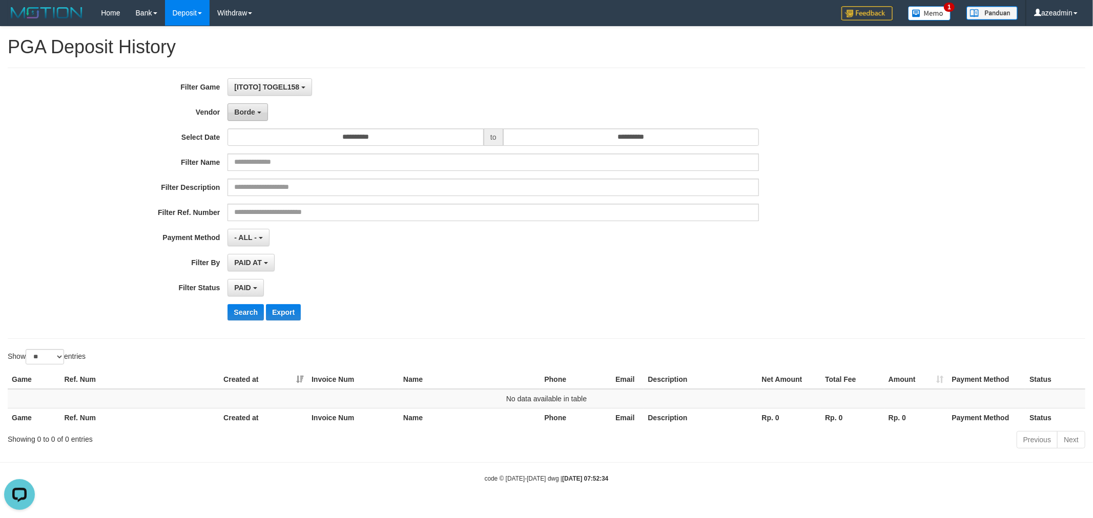
click at [251, 115] on span "Borde" at bounding box center [244, 112] width 20 height 8
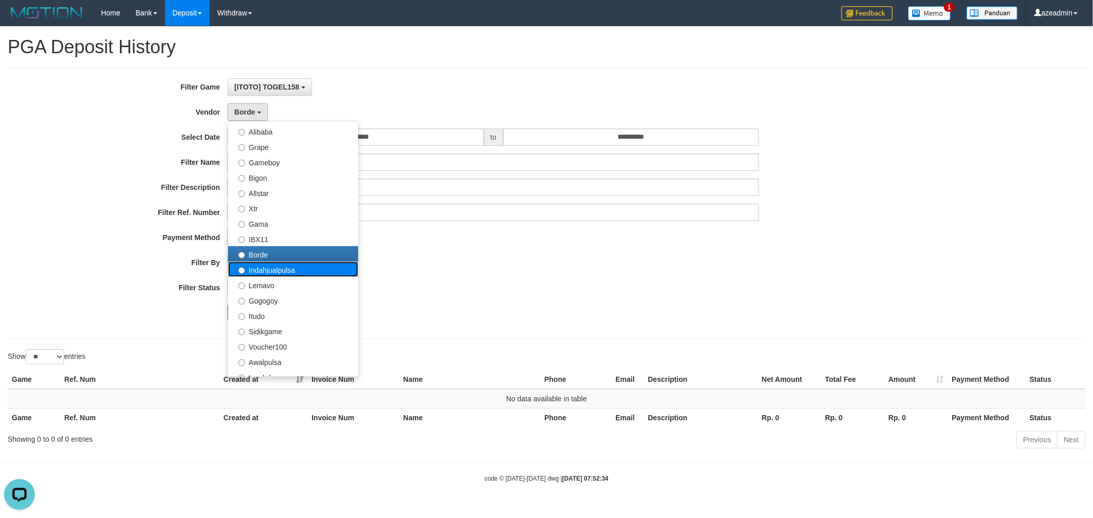
click at [293, 270] on label "Indahjualpulsa" at bounding box center [293, 269] width 130 height 15
select select "**********"
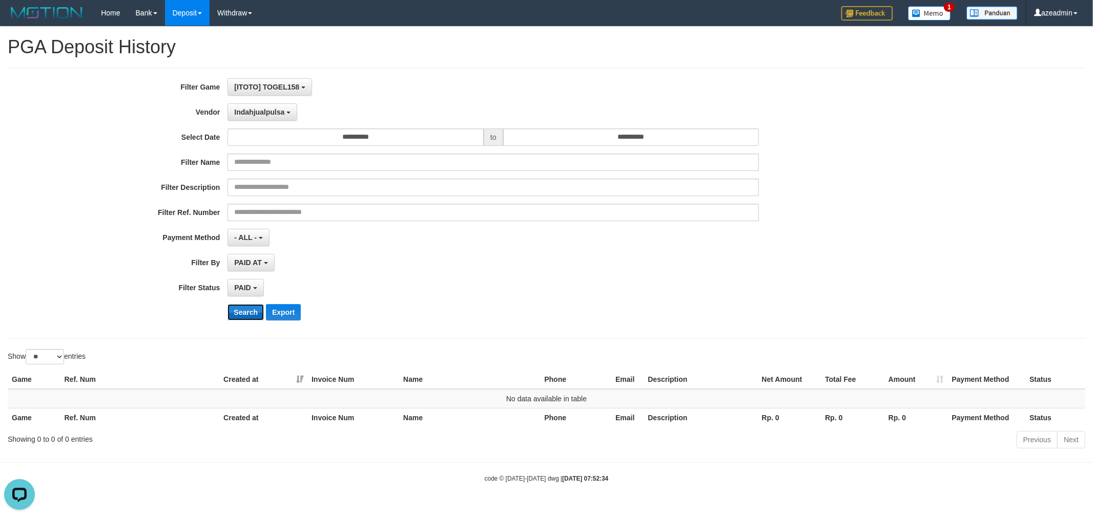
click at [243, 313] on button "Search" at bounding box center [245, 312] width 36 height 16
click at [265, 116] on button "Indahjualpulsa" at bounding box center [262, 111] width 70 height 17
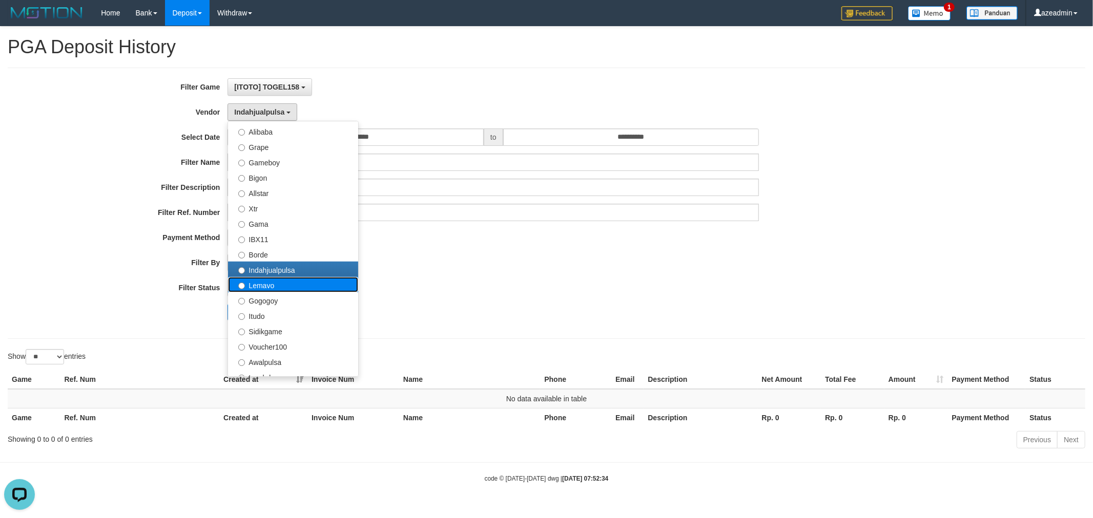
click at [278, 281] on label "Lemavo" at bounding box center [293, 284] width 130 height 15
select select "**********"
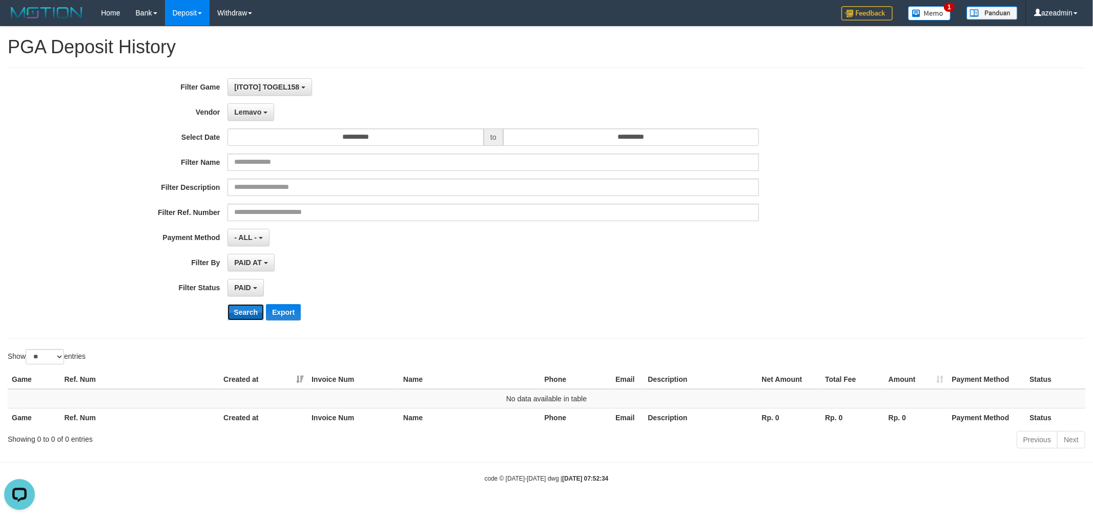
click at [259, 308] on button "Search" at bounding box center [245, 312] width 36 height 16
click at [255, 117] on button "Lemavo" at bounding box center [250, 111] width 47 height 17
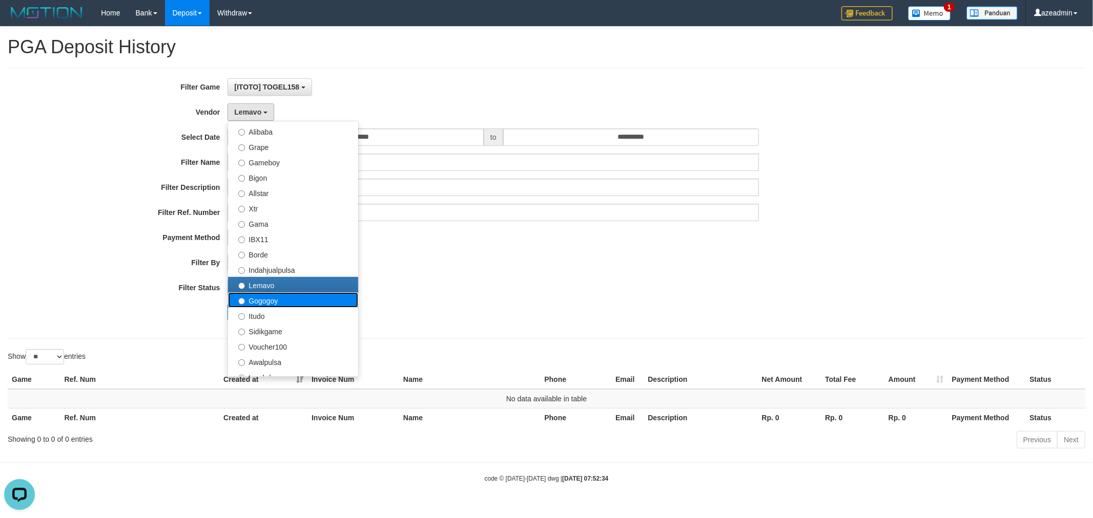
click at [269, 301] on label "Gogogoy" at bounding box center [293, 300] width 130 height 15
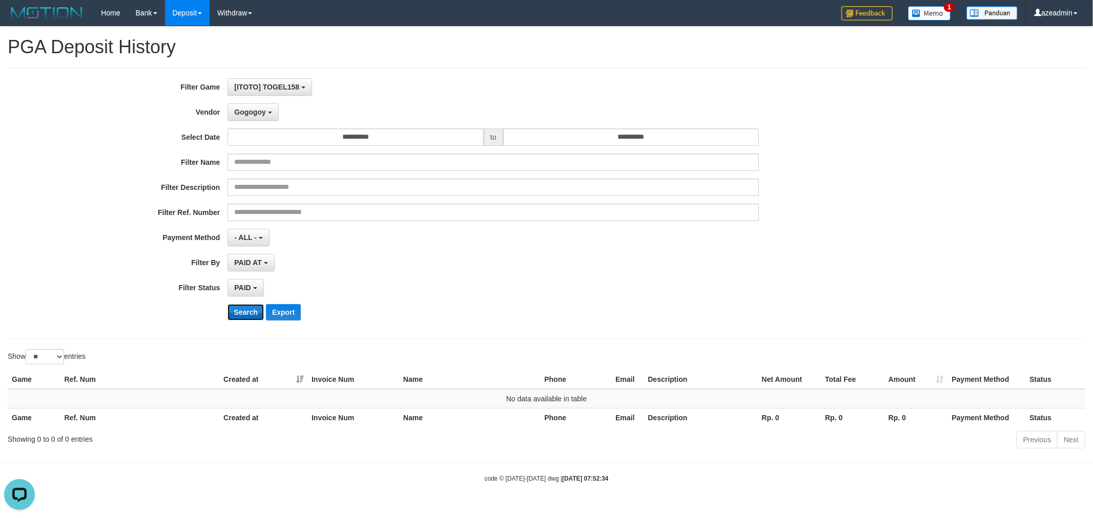
click at [251, 310] on button "Search" at bounding box center [245, 312] width 36 height 16
click at [265, 110] on button "Gogogoy" at bounding box center [252, 111] width 51 height 17
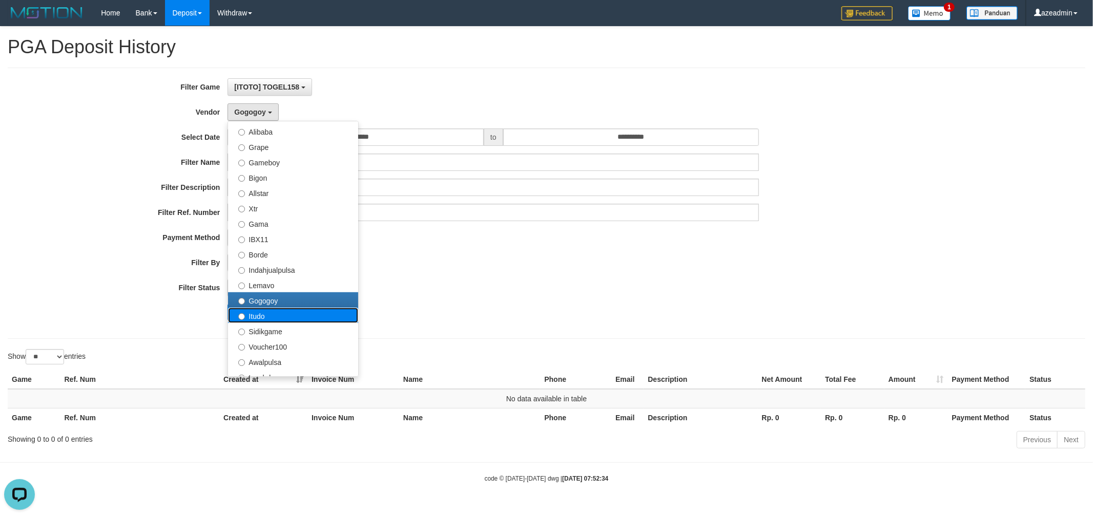
click at [282, 313] on label "Itudo" at bounding box center [293, 315] width 130 height 15
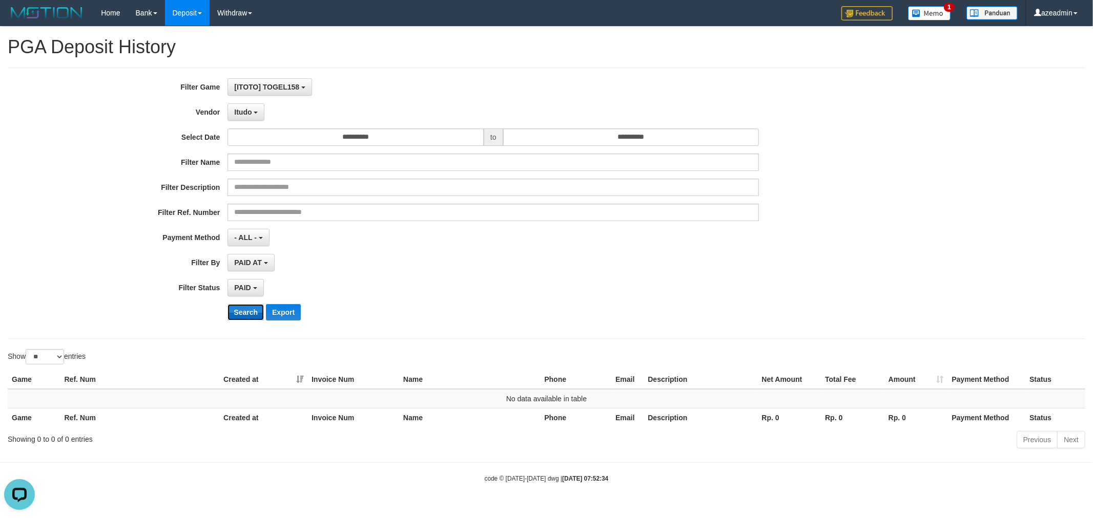
click at [255, 308] on button "Search" at bounding box center [245, 312] width 36 height 16
click at [257, 106] on button "Itudo" at bounding box center [245, 111] width 37 height 17
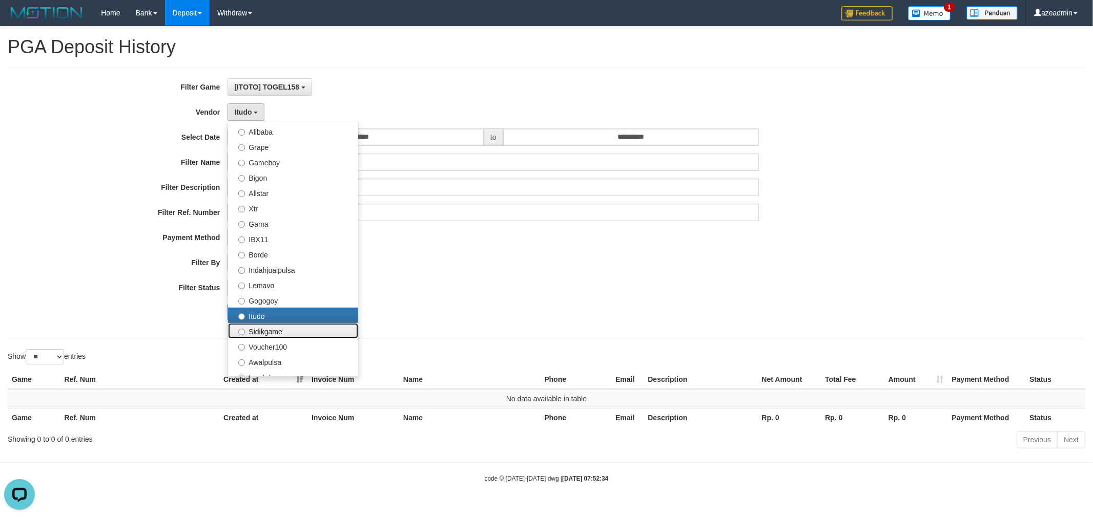
click at [269, 331] on label "Sidikgame" at bounding box center [293, 330] width 130 height 15
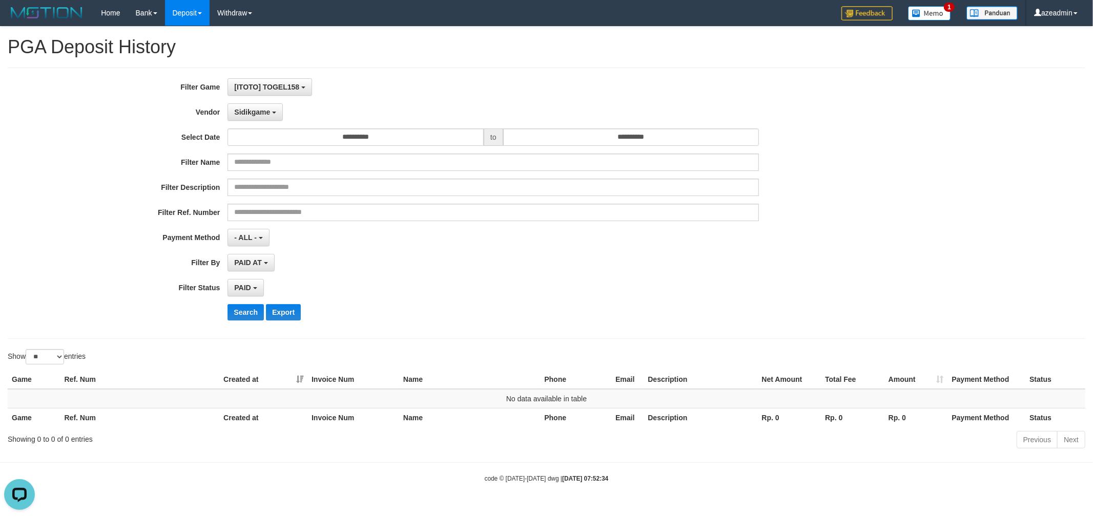
click at [247, 303] on div "**********" at bounding box center [455, 203] width 911 height 250
click at [246, 305] on button "Search" at bounding box center [245, 312] width 36 height 16
click at [238, 110] on span "Sidikgame" at bounding box center [252, 112] width 36 height 8
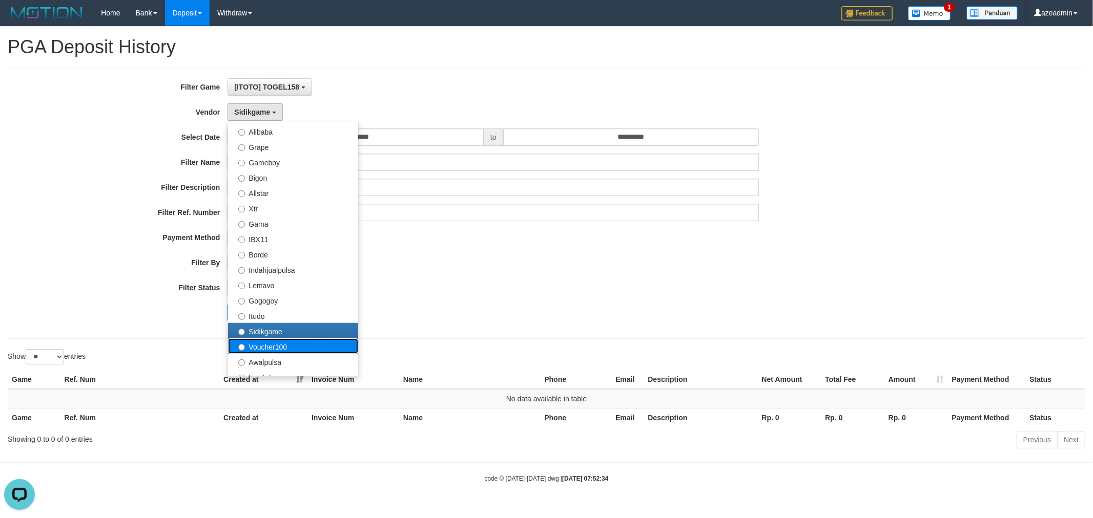
click at [258, 342] on label "Voucher100" at bounding box center [293, 346] width 130 height 15
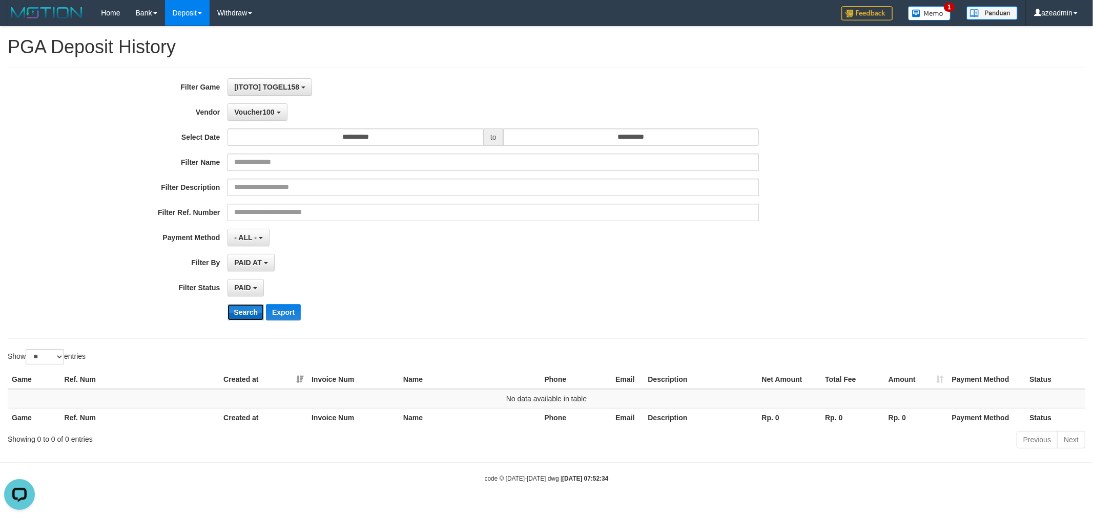
click at [243, 316] on button "Search" at bounding box center [245, 312] width 36 height 16
click at [279, 116] on button "Voucher100" at bounding box center [256, 111] width 59 height 17
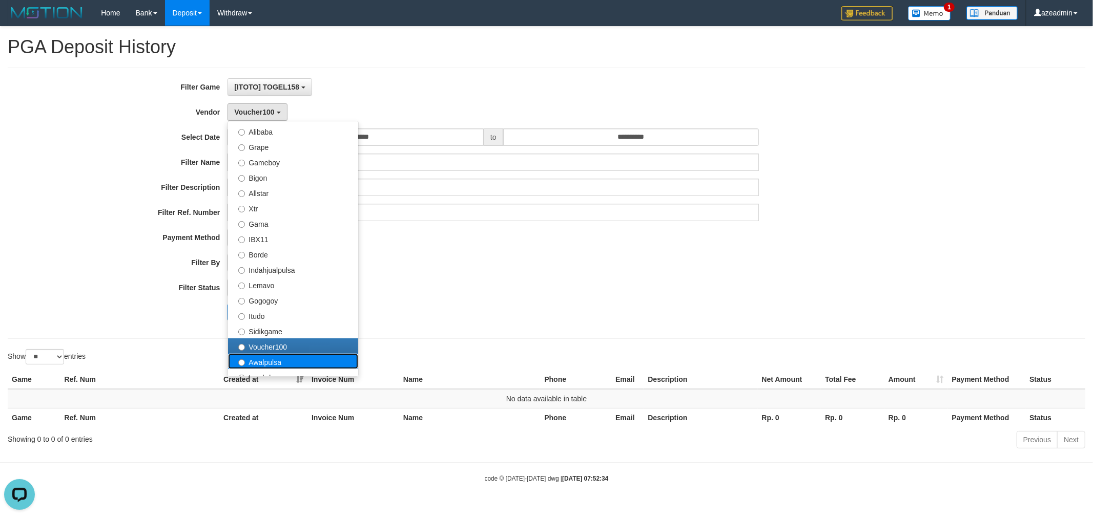
click at [278, 356] on label "Awalpulsa" at bounding box center [293, 361] width 130 height 15
click at [272, 361] on label "Awalpulsa" at bounding box center [293, 361] width 130 height 15
select select "**********"
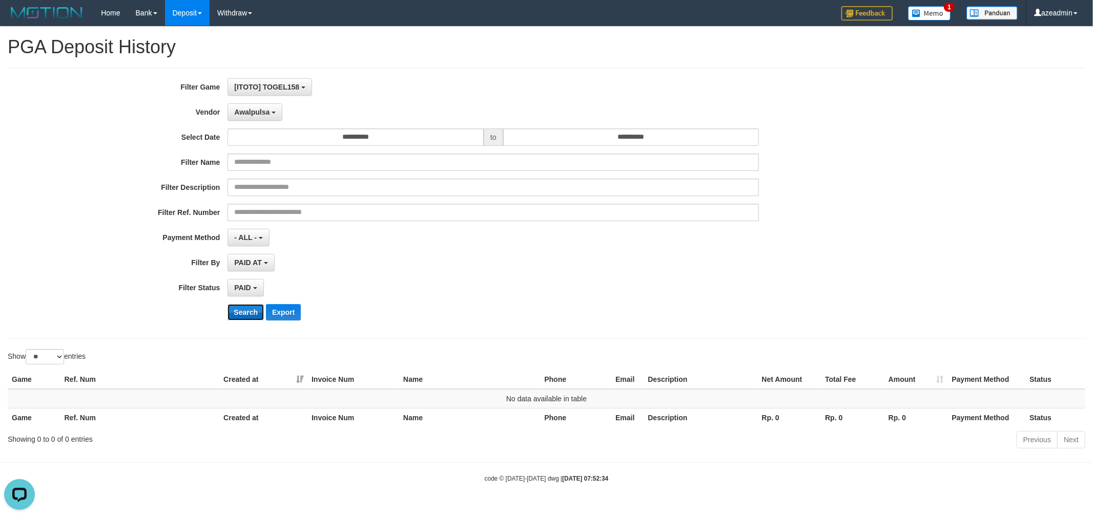
click at [251, 311] on button "Search" at bounding box center [245, 312] width 36 height 16
click at [273, 103] on div "**********" at bounding box center [455, 203] width 911 height 250
click at [279, 116] on button "Awalpulsa" at bounding box center [254, 111] width 55 height 17
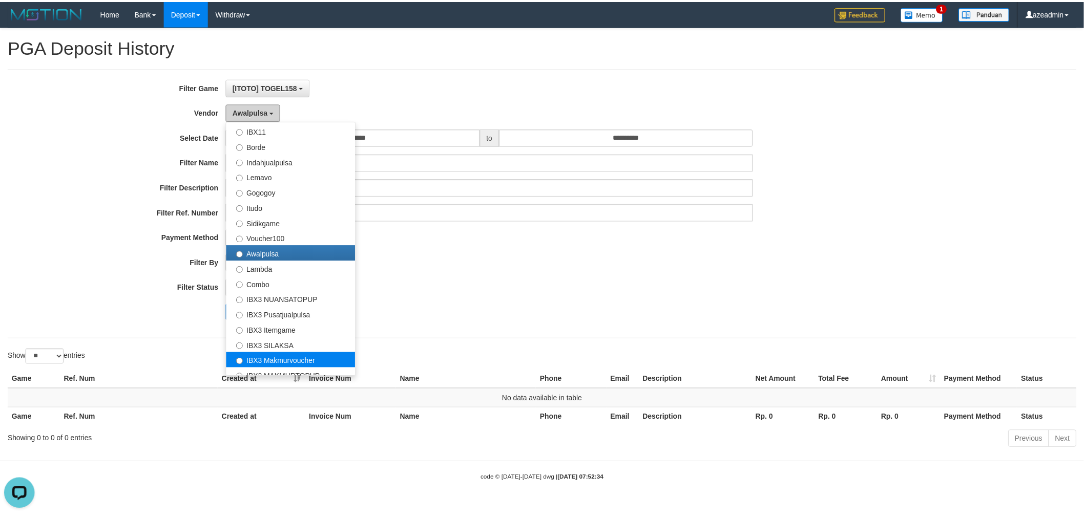
scroll to position [335, 0]
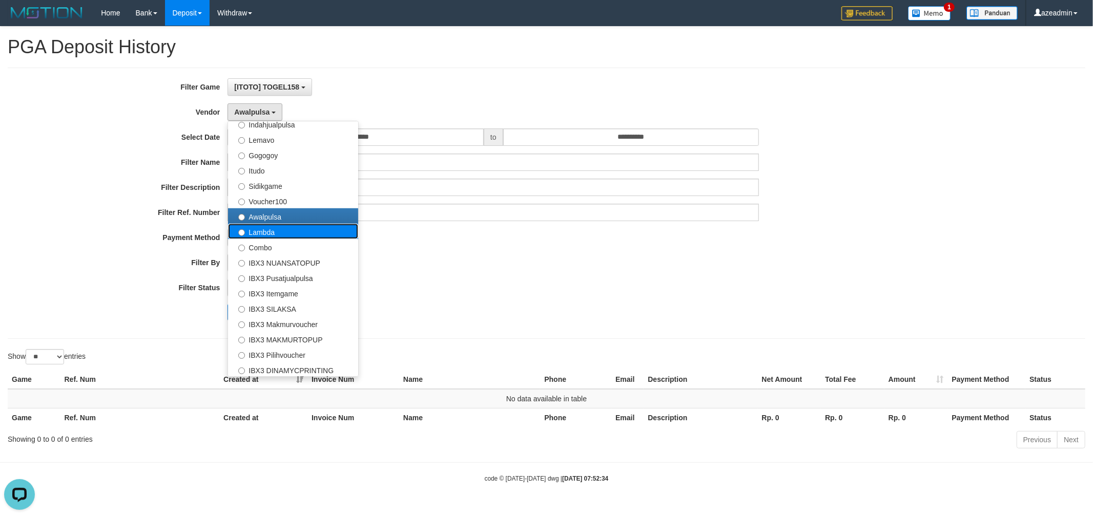
click at [321, 234] on label "Lambda" at bounding box center [293, 231] width 130 height 15
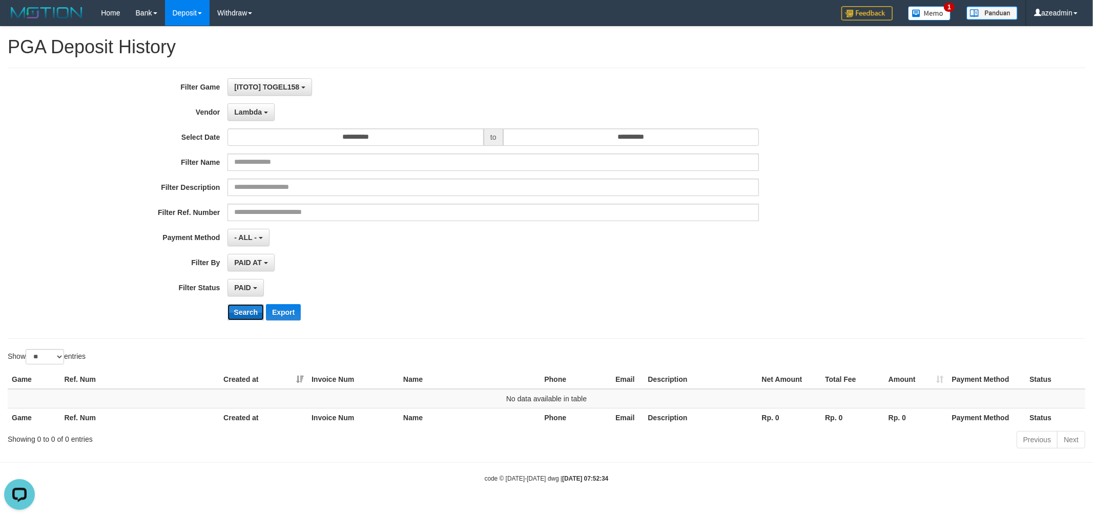
click at [256, 305] on button "Search" at bounding box center [245, 312] width 36 height 16
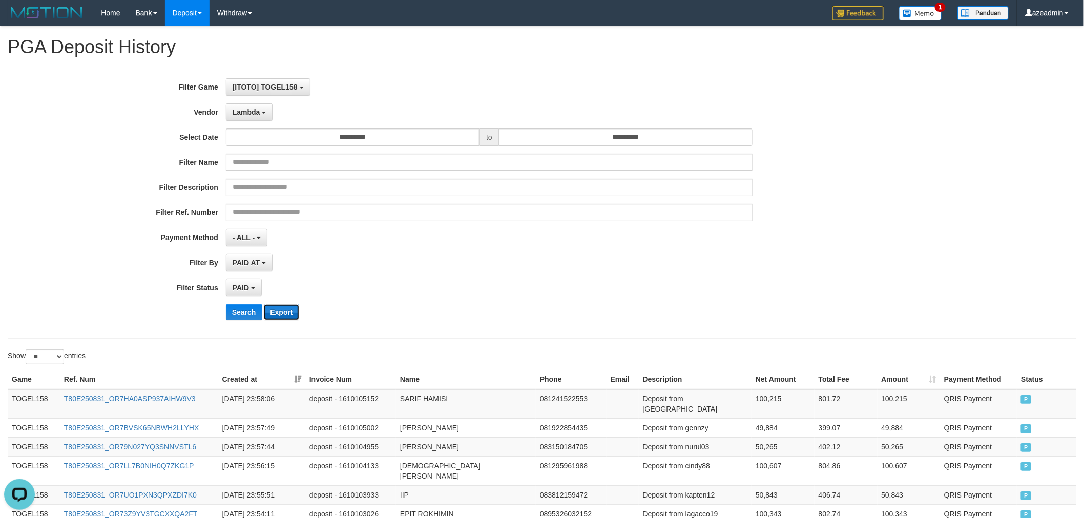
click at [296, 309] on button "Export" at bounding box center [281, 312] width 35 height 16
click at [257, 103] on div "**********" at bounding box center [451, 203] width 903 height 250
click at [257, 113] on span "Lambda" at bounding box center [247, 112] width 28 height 8
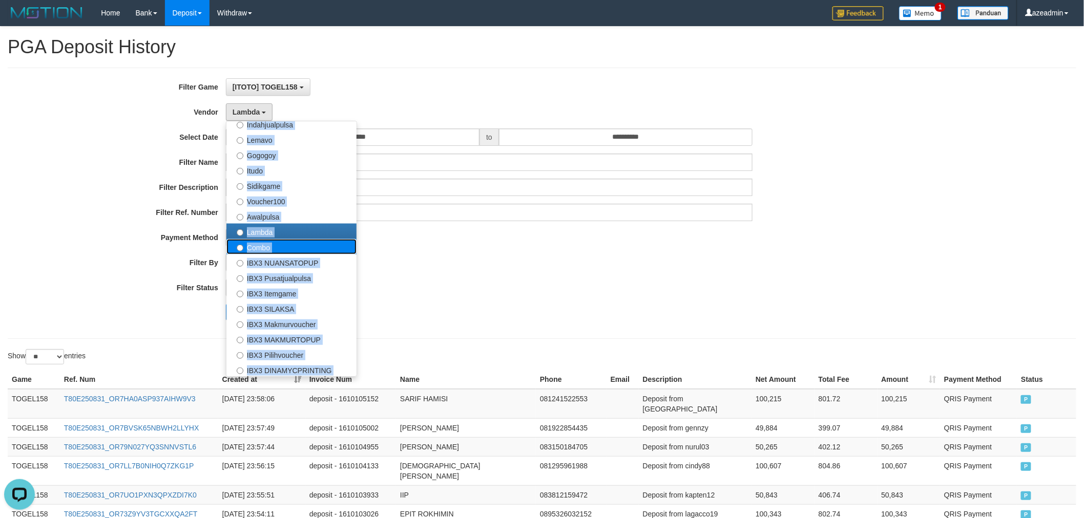
click at [287, 242] on label "Combo" at bounding box center [291, 246] width 130 height 15
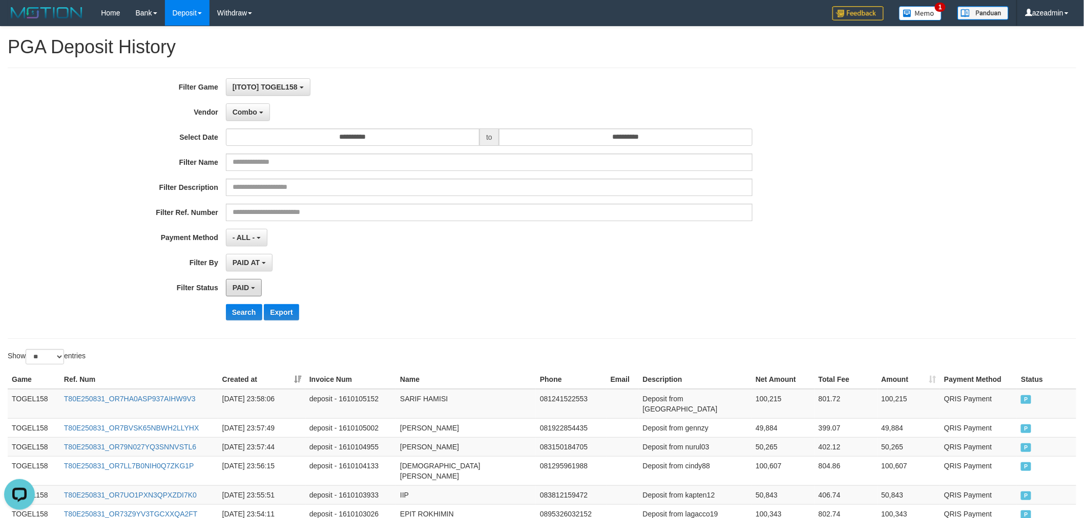
drag, startPoint x: 250, startPoint y: 296, endPoint x: 253, endPoint y: 301, distance: 6.2
click at [252, 299] on div "**********" at bounding box center [451, 203] width 903 height 250
click at [244, 309] on button "Search" at bounding box center [244, 312] width 36 height 16
click at [258, 110] on button "Combo" at bounding box center [248, 111] width 44 height 17
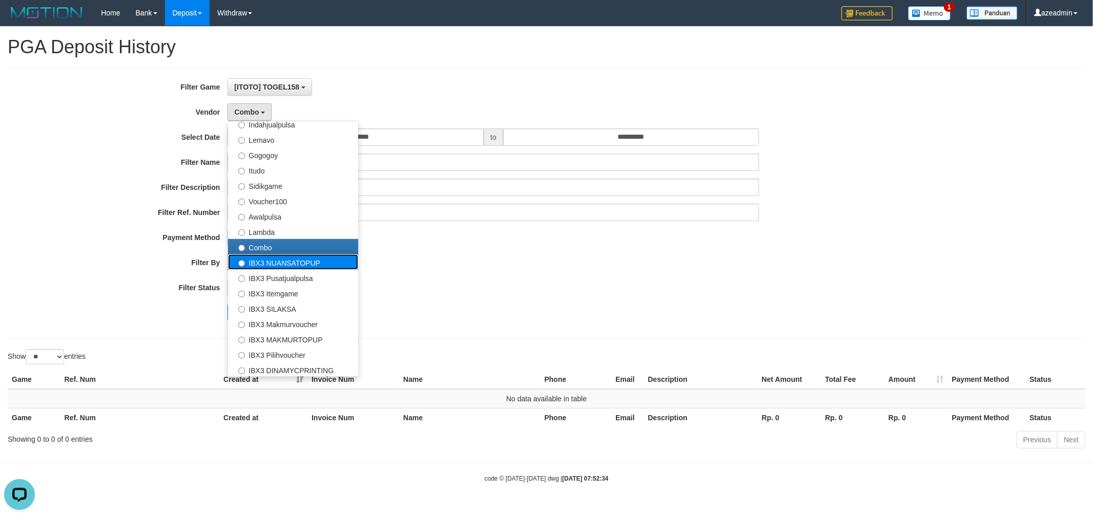
click at [285, 268] on label "IBX3 NUANSATOPUP" at bounding box center [293, 262] width 130 height 15
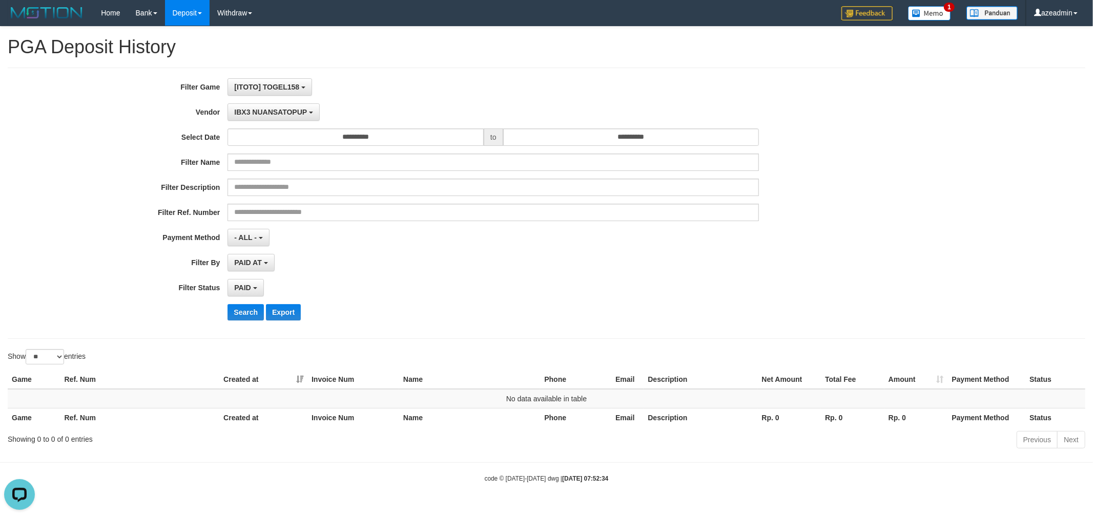
click at [248, 303] on div "**********" at bounding box center [455, 203] width 911 height 250
click at [248, 315] on button "Search" at bounding box center [245, 312] width 36 height 16
click at [258, 101] on div "**********" at bounding box center [455, 203] width 911 height 250
click at [257, 111] on span "IBX3 NUANSATOPUP" at bounding box center [270, 112] width 73 height 8
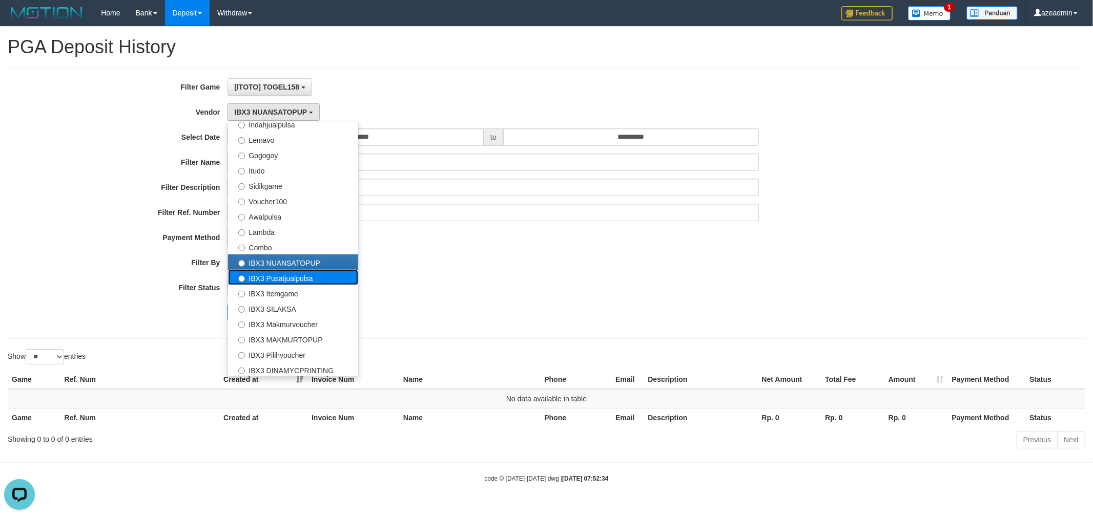
click at [283, 283] on label "IBX3 Pusatjualpulsa" at bounding box center [293, 277] width 130 height 15
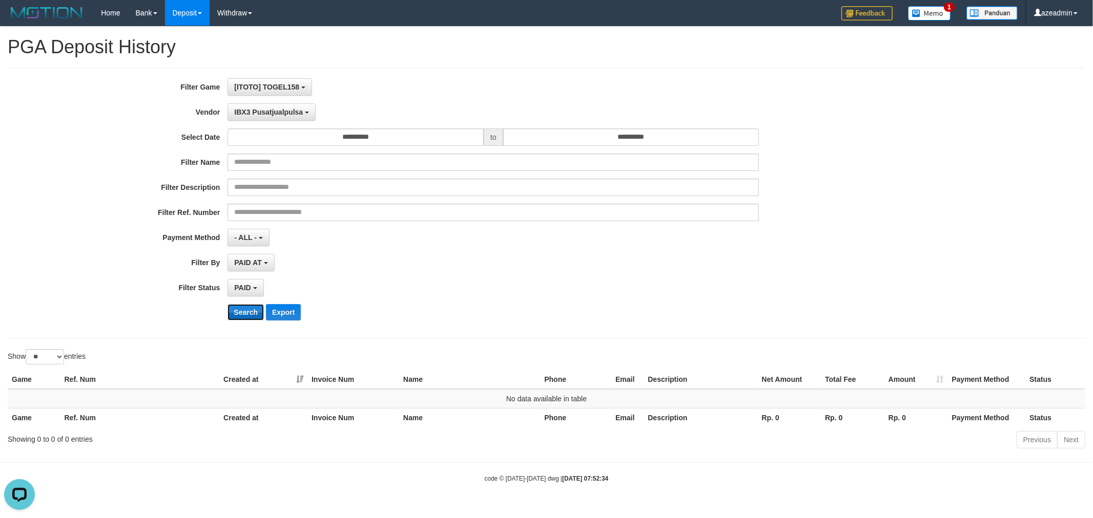
click at [260, 314] on button "Search" at bounding box center [245, 312] width 36 height 16
click at [269, 108] on span "IBX3 Pusatjualpulsa" at bounding box center [268, 112] width 69 height 8
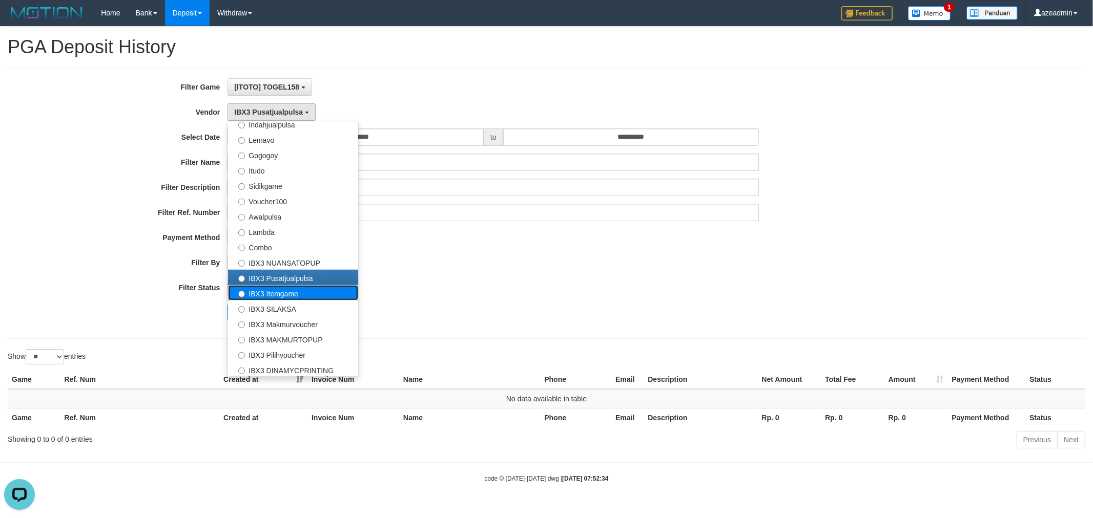
click at [297, 298] on label "IBX3 Itemgame" at bounding box center [293, 292] width 130 height 15
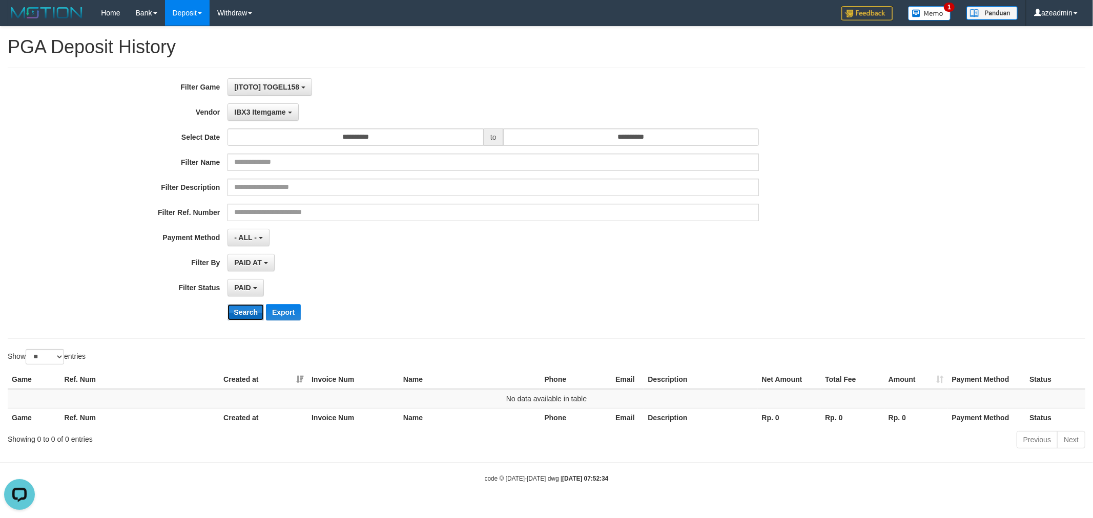
click at [231, 308] on button "Search" at bounding box center [245, 312] width 36 height 16
click at [276, 110] on span "IBX3 Itemgame" at bounding box center [259, 112] width 51 height 8
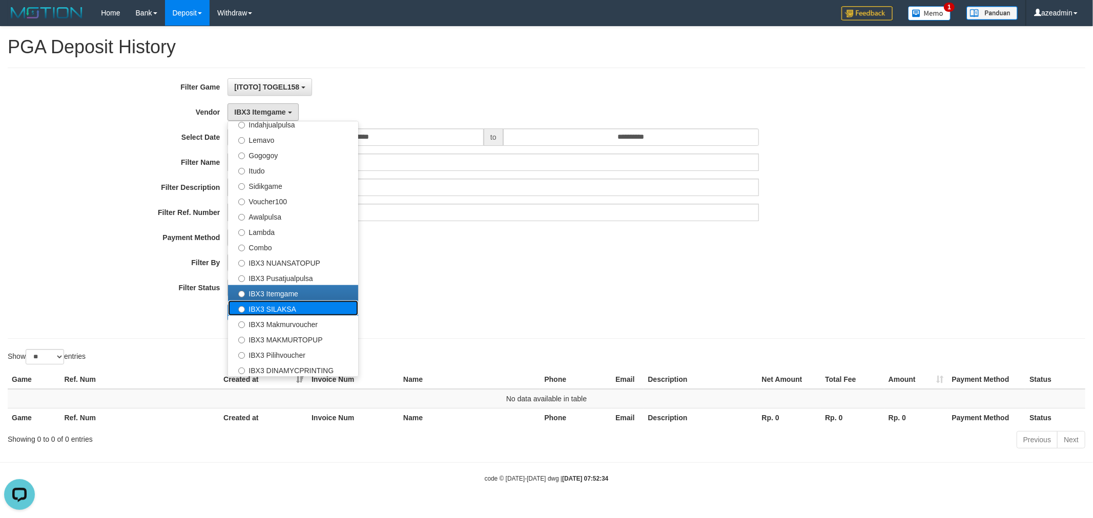
click at [285, 305] on label "IBX3 SILAKSA" at bounding box center [293, 308] width 130 height 15
select select "**********"
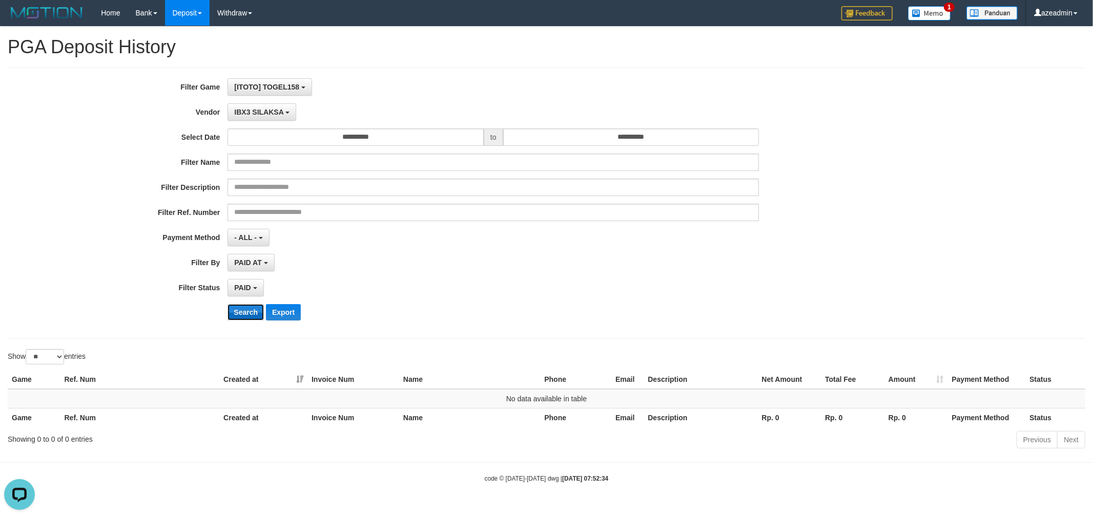
click at [259, 307] on button "Search" at bounding box center [245, 312] width 36 height 16
click at [278, 113] on span "IBX3 SILAKSA" at bounding box center [258, 112] width 49 height 8
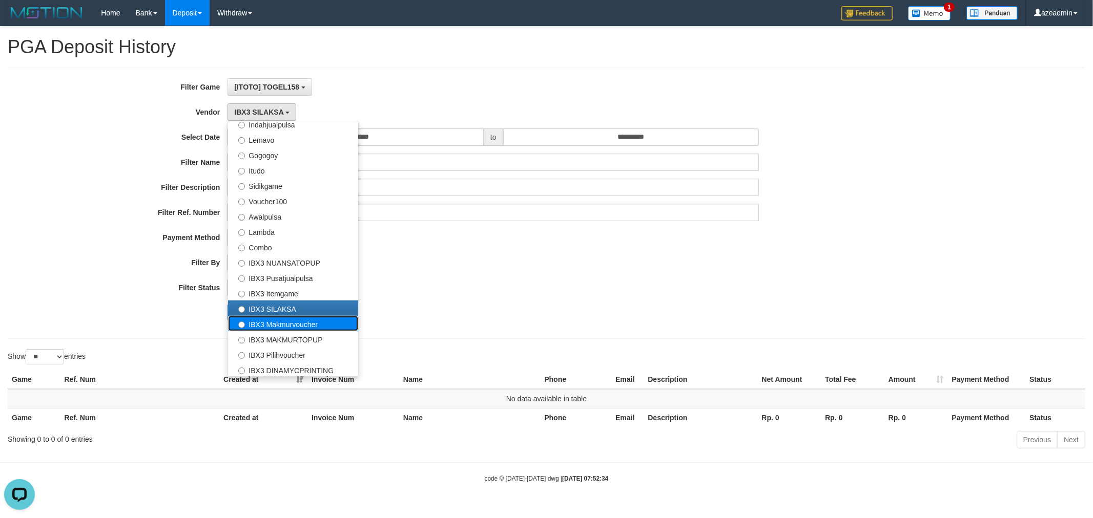
click at [303, 324] on label "IBX3 Makmurvoucher" at bounding box center [293, 323] width 130 height 15
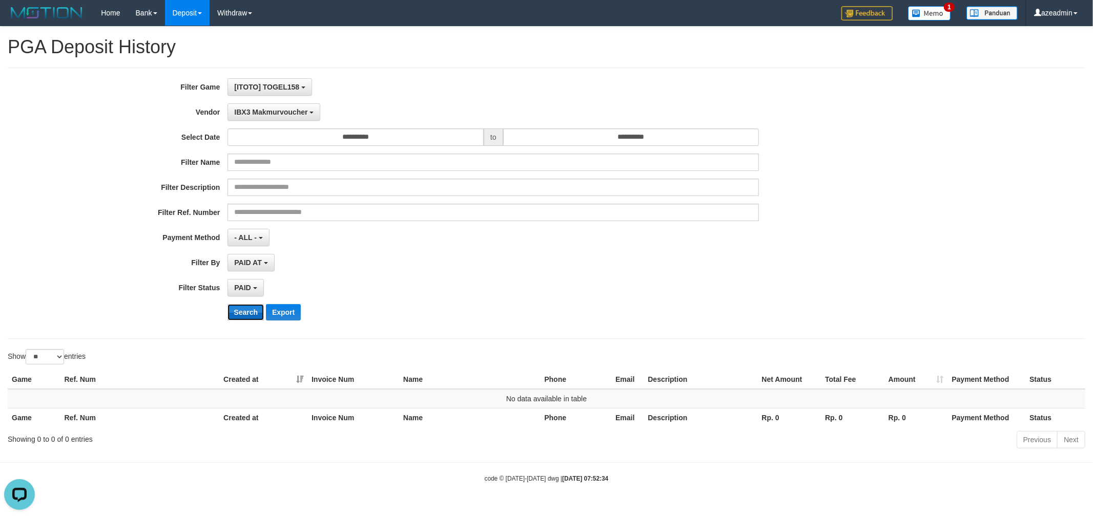
click at [255, 318] on button "Search" at bounding box center [245, 312] width 36 height 16
click at [291, 114] on span "IBX3 Makmurvoucher" at bounding box center [270, 112] width 73 height 8
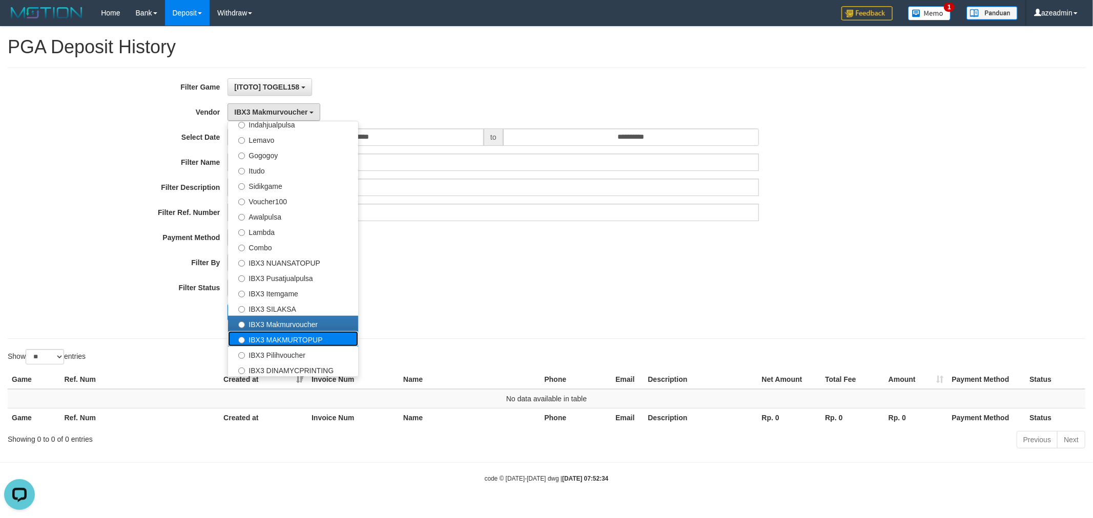
click at [291, 333] on label "IBX3 MAKMURTOPUP" at bounding box center [293, 338] width 130 height 15
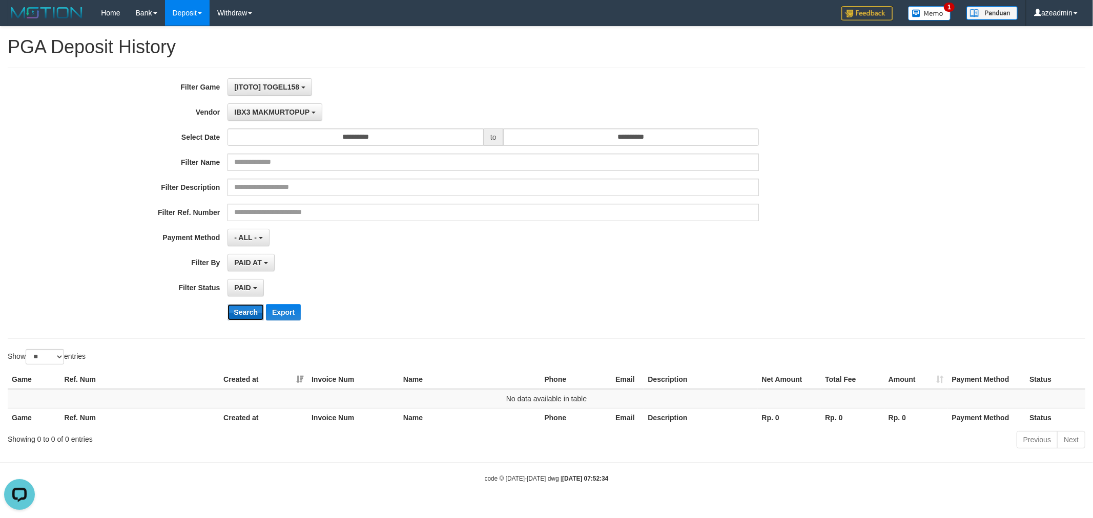
click at [246, 319] on button "Search" at bounding box center [245, 312] width 36 height 16
click at [287, 110] on span "IBX3 MAKMURTOPUP" at bounding box center [271, 112] width 75 height 8
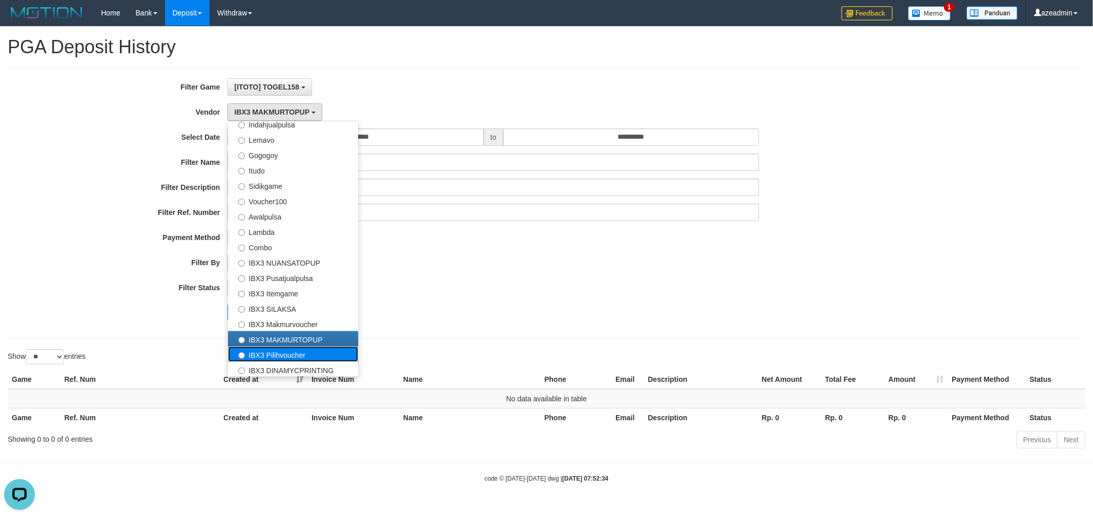
click at [279, 352] on label "IBX3 Pilihvoucher" at bounding box center [293, 354] width 130 height 15
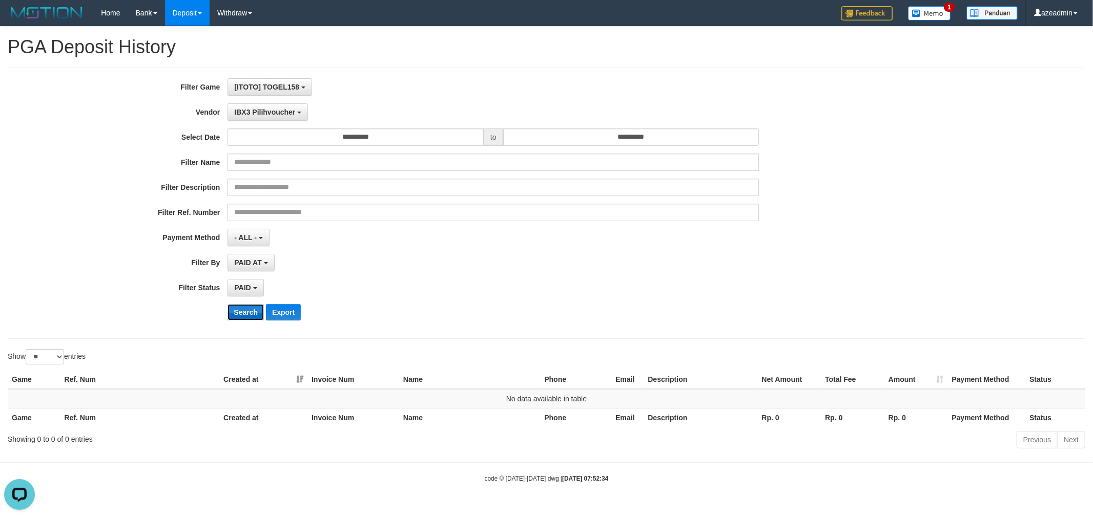
click at [254, 318] on button "Search" at bounding box center [245, 312] width 36 height 16
click at [254, 111] on span "IBX3 Pilihvoucher" at bounding box center [264, 112] width 61 height 8
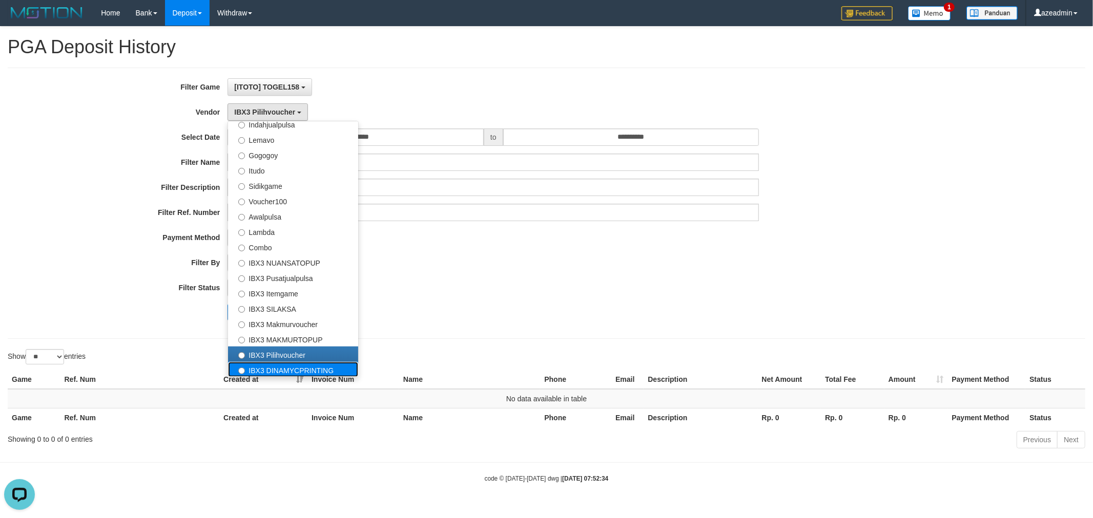
click at [255, 368] on label "IBX3 DINAMYCPRINTING" at bounding box center [293, 369] width 130 height 15
select select "**********"
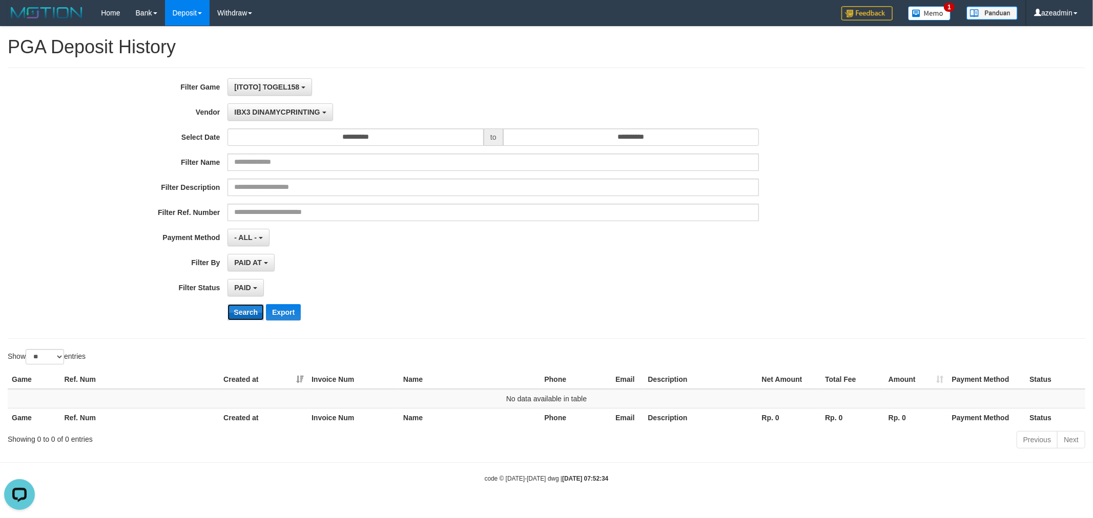
click at [246, 308] on button "Search" at bounding box center [245, 312] width 36 height 16
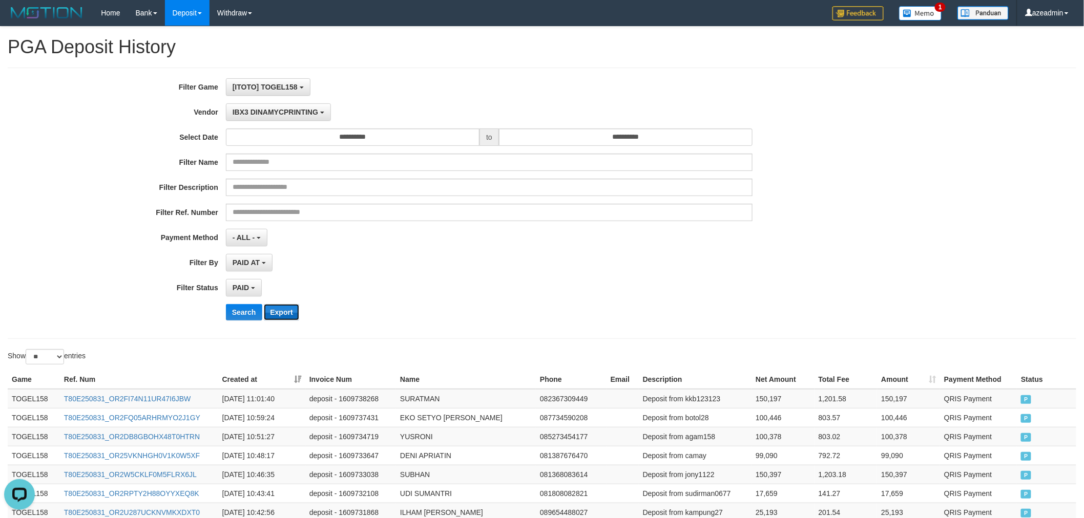
click at [292, 313] on button "Export" at bounding box center [281, 312] width 35 height 16
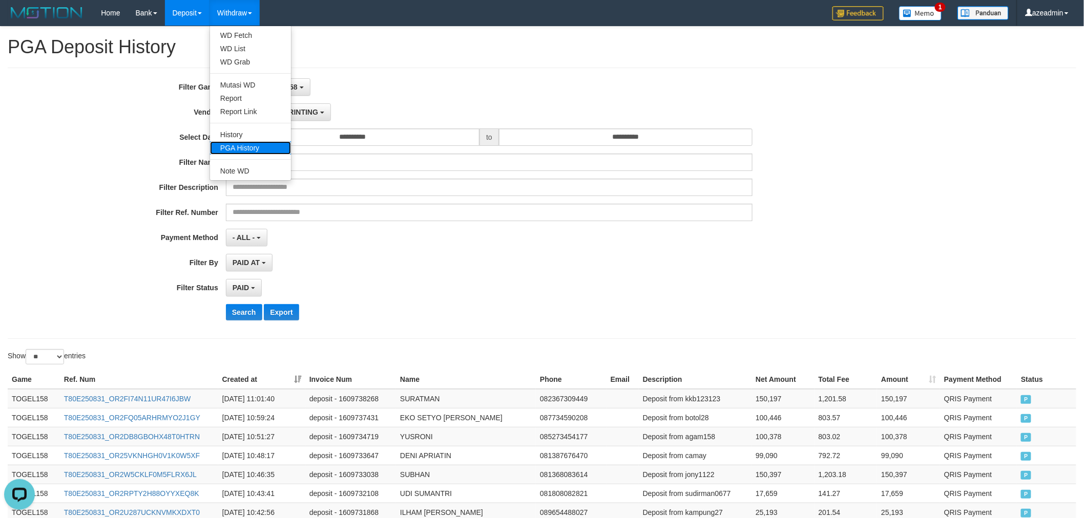
click at [257, 141] on link "PGA History" at bounding box center [250, 147] width 81 height 13
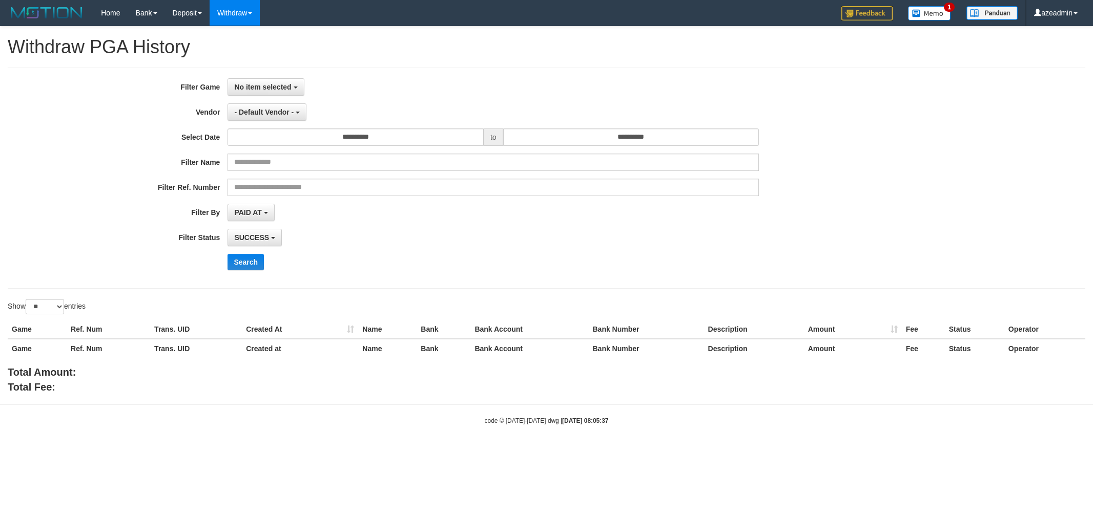
select select
select select "**"
click at [250, 87] on span "No item selected" at bounding box center [262, 87] width 57 height 8
drag, startPoint x: 254, startPoint y: 139, endPoint x: 261, endPoint y: 140, distance: 7.7
click at [254, 140] on label "[ITOTO] TOGEL158" at bounding box center [293, 139] width 130 height 15
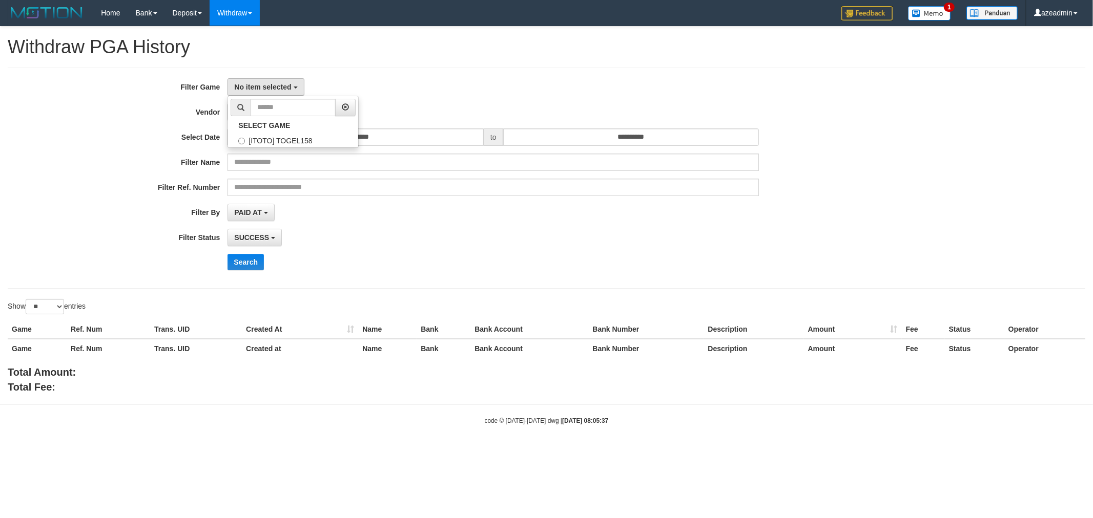
select select "***"
click at [298, 140] on input "**********" at bounding box center [355, 137] width 256 height 17
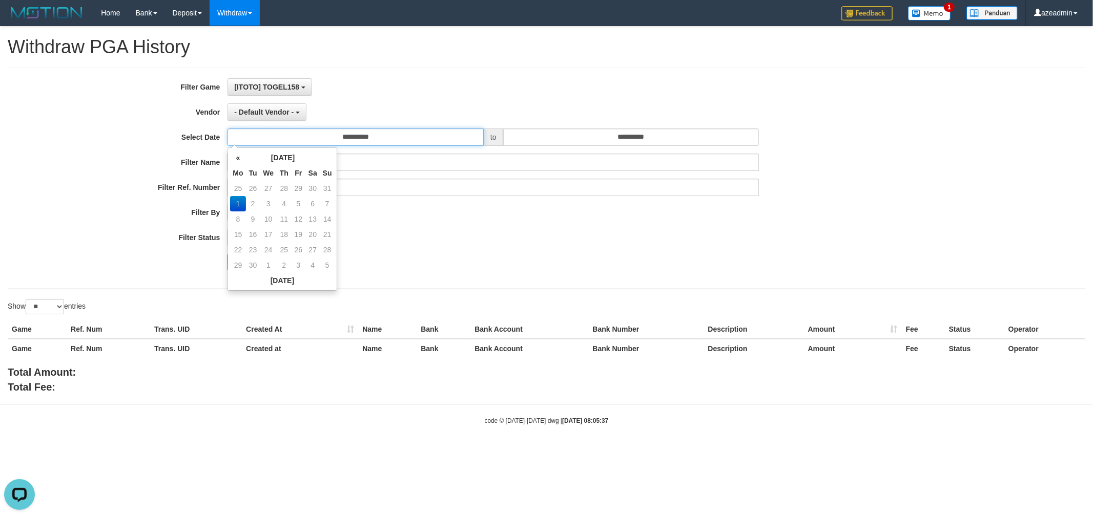
scroll to position [0, 0]
click at [237, 158] on th "«" at bounding box center [237, 157] width 15 height 15
click at [327, 248] on td "31" at bounding box center [327, 249] width 14 height 15
type input "**********"
click at [558, 138] on input "**********" at bounding box center [631, 137] width 256 height 17
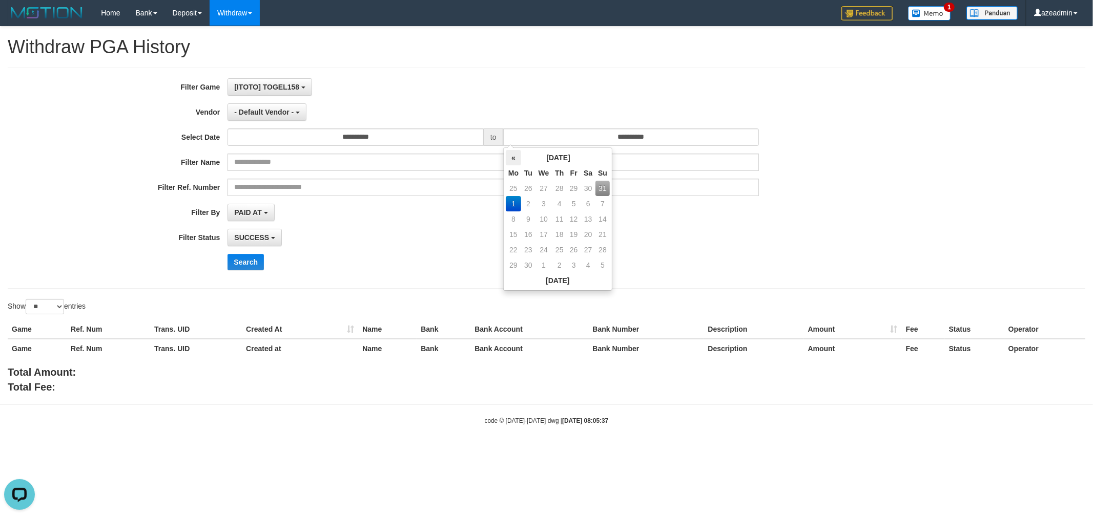
click at [513, 155] on th "«" at bounding box center [513, 157] width 15 height 15
click at [604, 251] on td "31" at bounding box center [602, 249] width 14 height 15
type input "**********"
click at [724, 233] on div "SUCCESS SUCCESS ON PROCESS FAILED" at bounding box center [492, 237] width 531 height 17
click at [259, 107] on button "- Default Vendor -" at bounding box center [266, 111] width 79 height 17
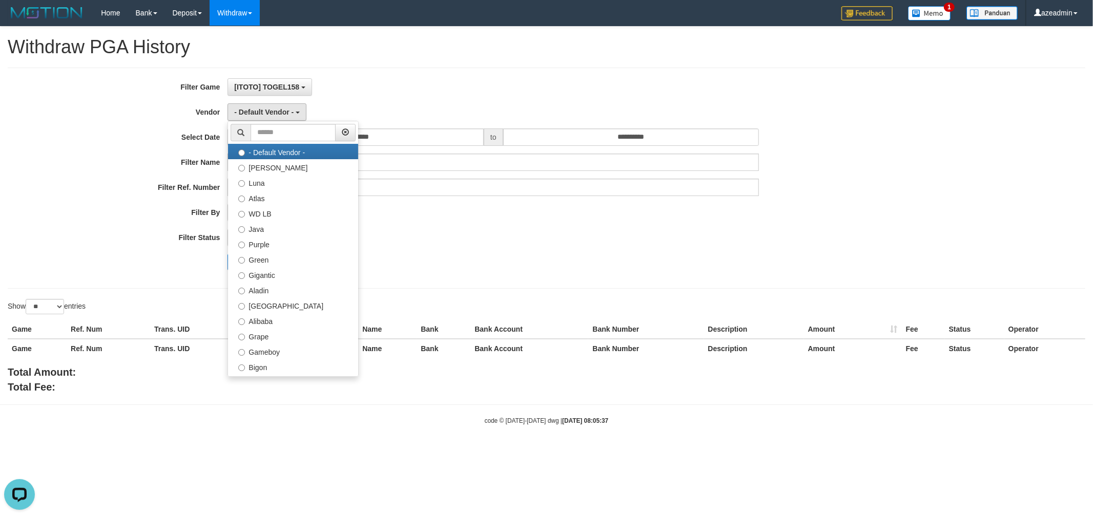
click at [561, 251] on div "**********" at bounding box center [455, 178] width 911 height 200
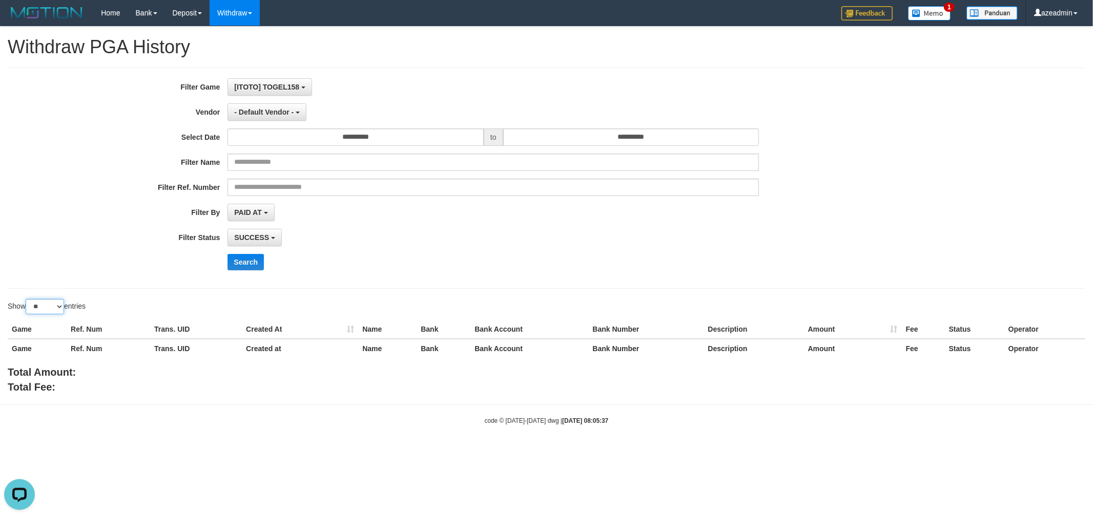
click at [51, 305] on select "** ** ** ***" at bounding box center [45, 306] width 38 height 15
select select "***"
click at [27, 299] on select "** ** ** ***" at bounding box center [45, 306] width 38 height 15
click at [255, 114] on span "- Default Vendor -" at bounding box center [263, 112] width 59 height 8
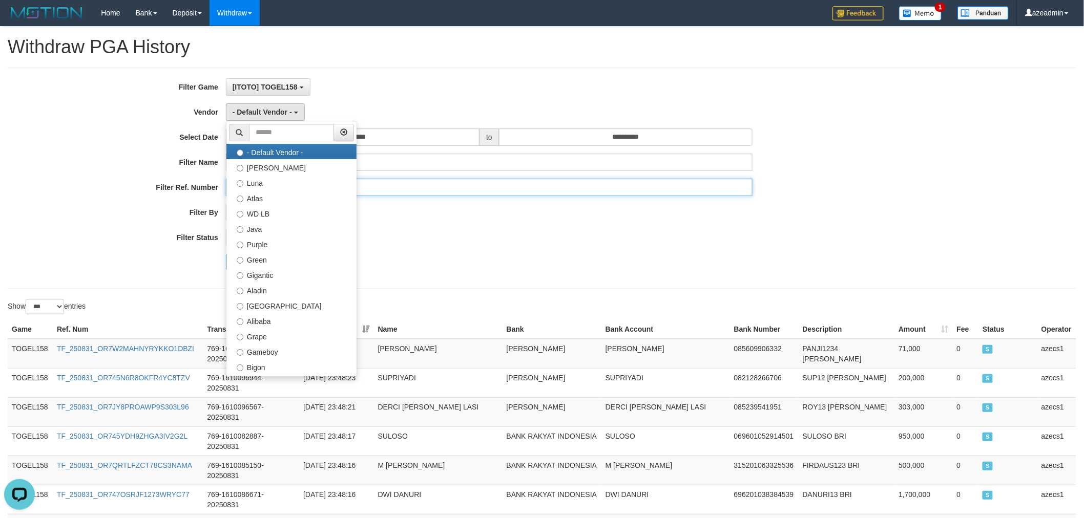
click at [750, 191] on input "text" at bounding box center [489, 187] width 527 height 17
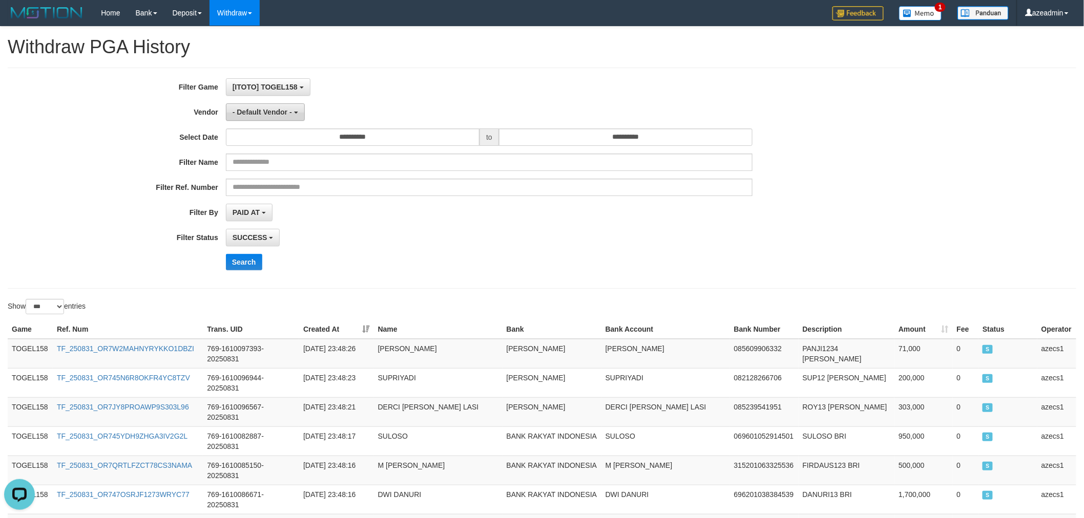
click at [265, 114] on span "- Default Vendor -" at bounding box center [262, 112] width 59 height 8
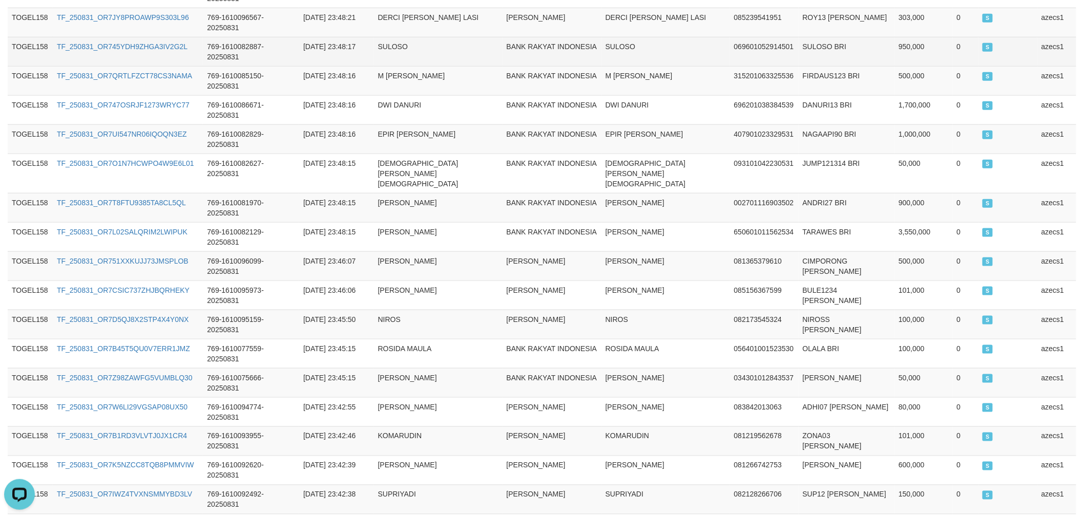
scroll to position [190, 0]
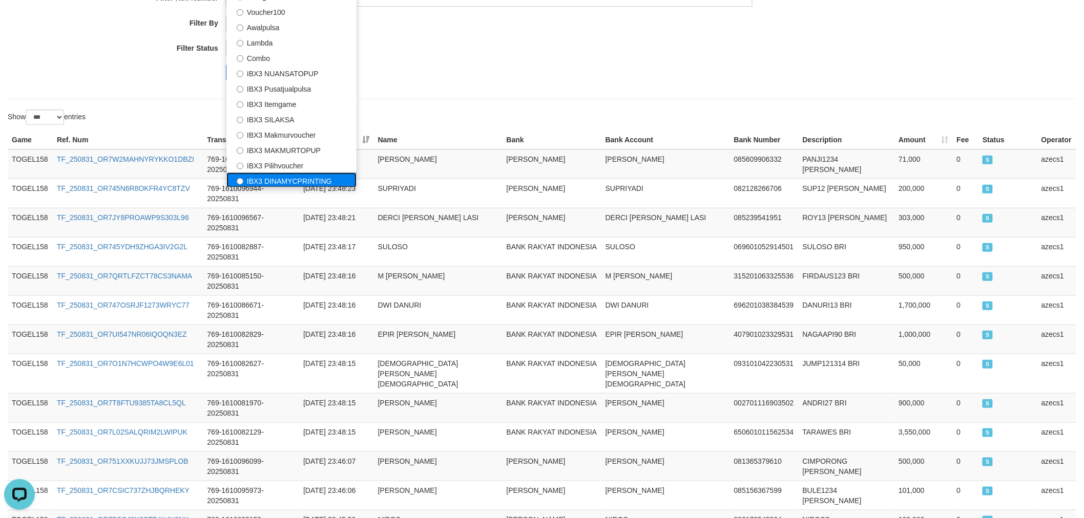
click at [301, 176] on label "IBX3 DINAMYCPRINTING" at bounding box center [291, 180] width 130 height 15
select select "**********"
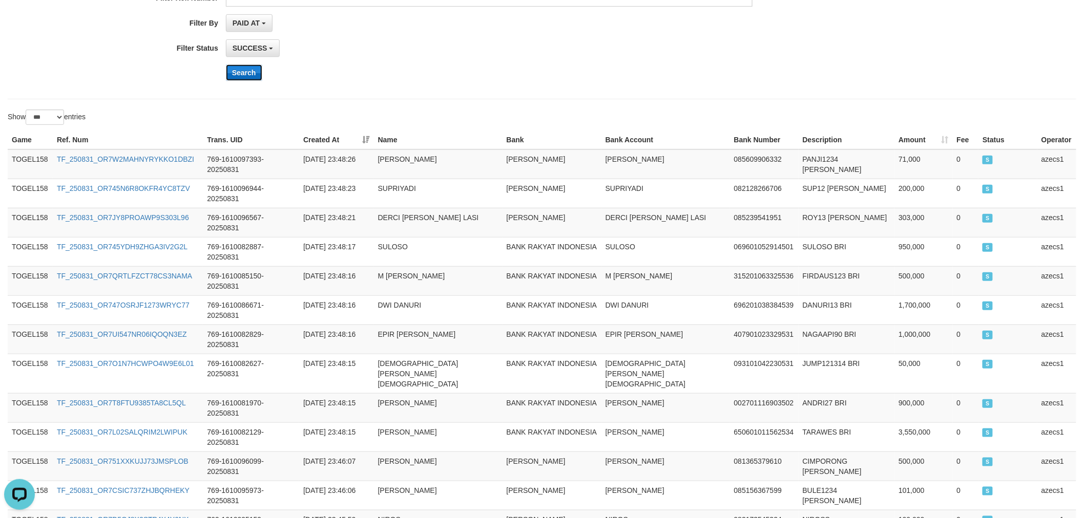
click at [247, 66] on button "Search" at bounding box center [244, 73] width 36 height 16
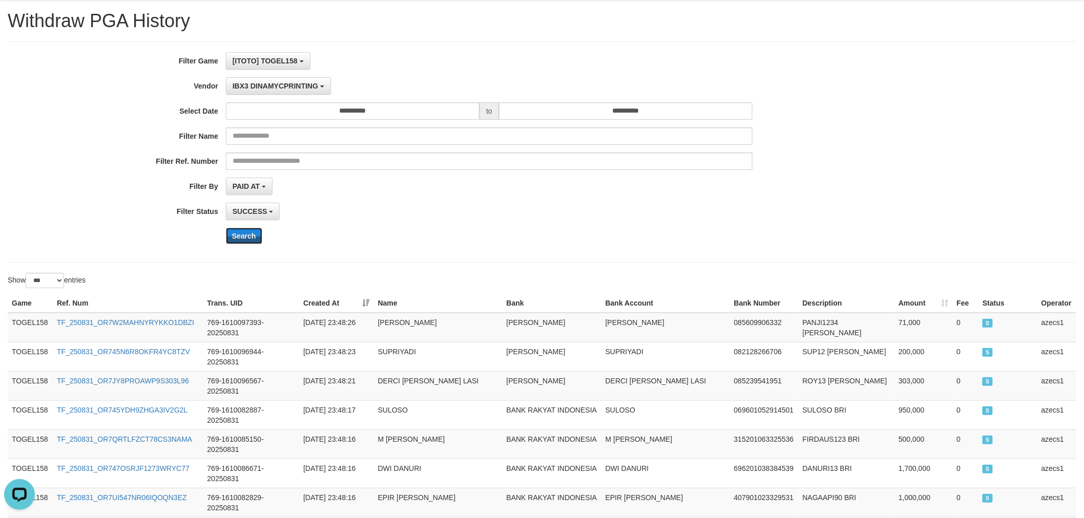
scroll to position [0, 0]
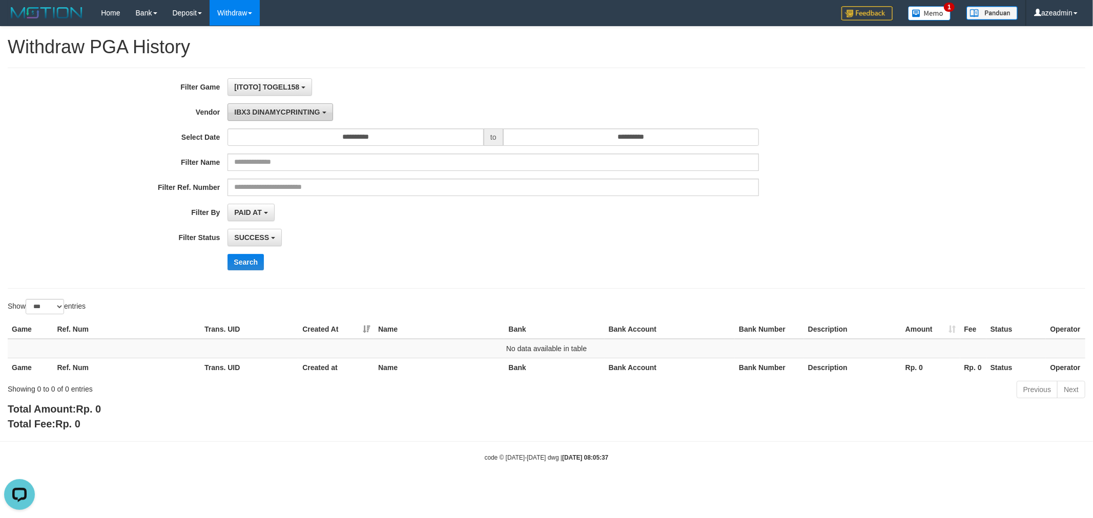
click at [273, 106] on button "IBX3 DINAMYCPRINTING" at bounding box center [279, 111] width 105 height 17
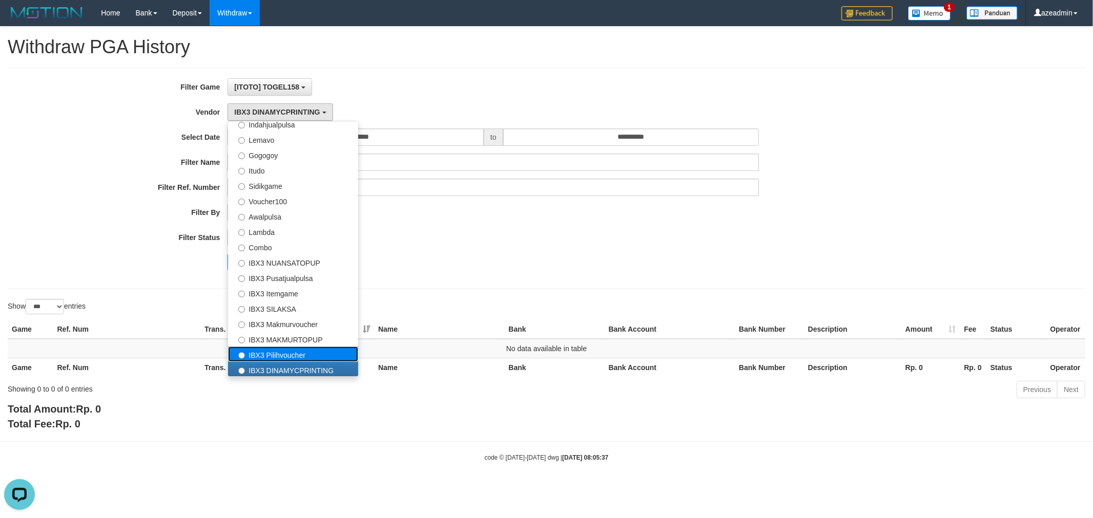
click at [287, 360] on label "IBX3 Pilihvoucher" at bounding box center [293, 354] width 130 height 15
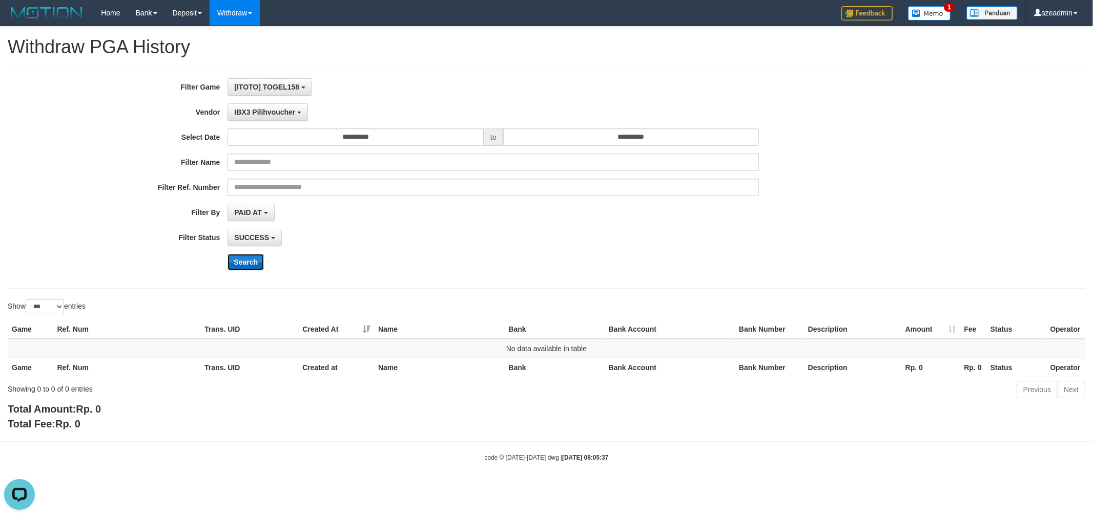
click at [255, 258] on button "Search" at bounding box center [245, 262] width 36 height 16
click at [272, 110] on span "IBX3 Pilihvoucher" at bounding box center [264, 112] width 61 height 8
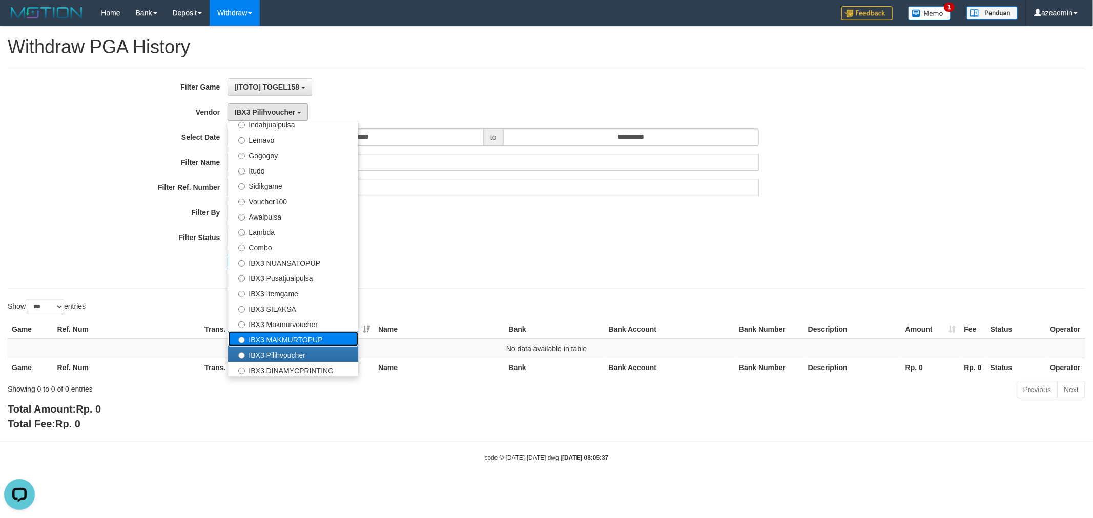
click at [247, 344] on label "IBX3 MAKMURTOPUP" at bounding box center [293, 338] width 130 height 15
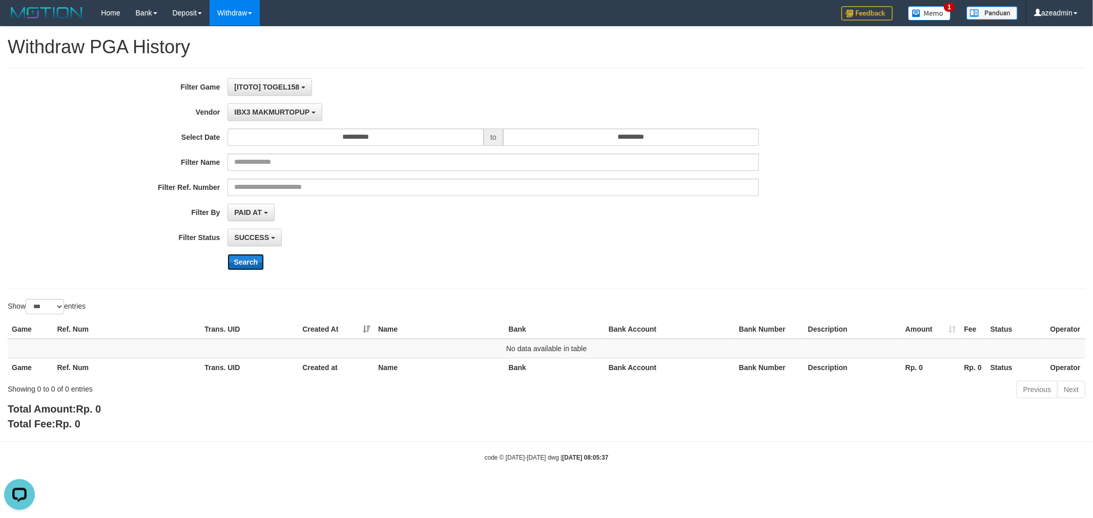
click at [242, 266] on button "Search" at bounding box center [245, 262] width 36 height 16
click at [292, 114] on span "IBX3 MAKMURTOPUP" at bounding box center [271, 112] width 75 height 8
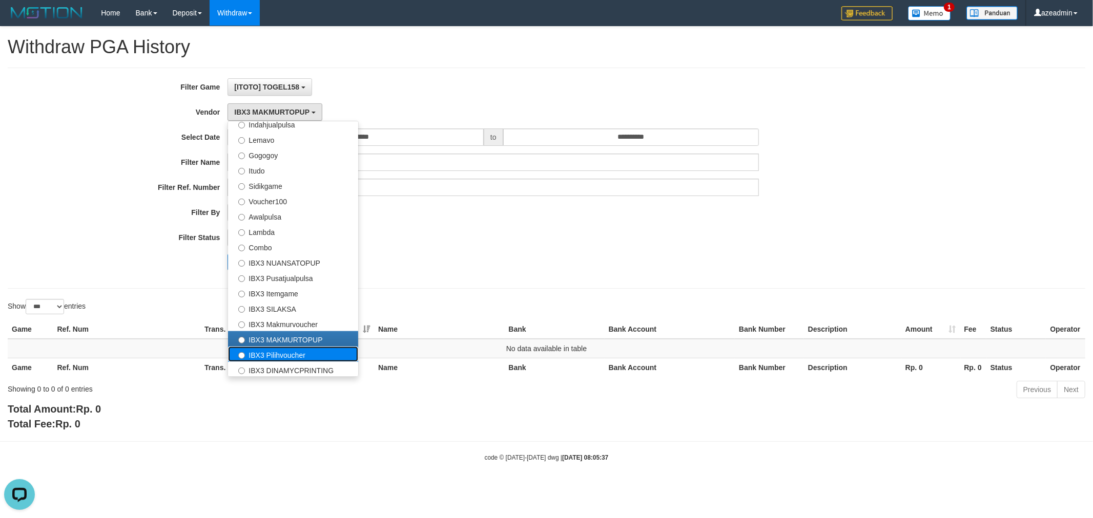
click at [261, 352] on label "IBX3 Pilihvoucher" at bounding box center [293, 354] width 130 height 15
select select "**********"
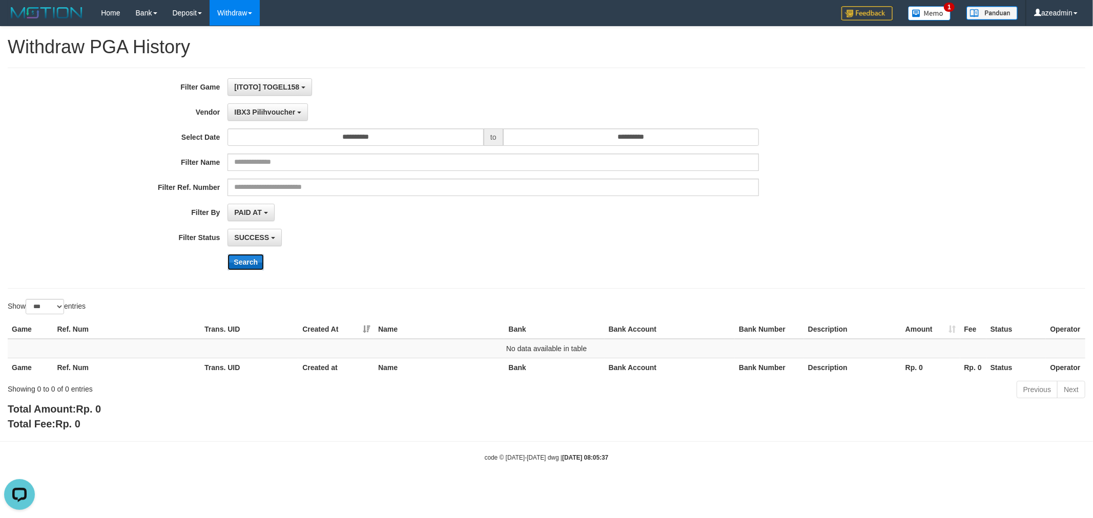
click at [232, 262] on button "Search" at bounding box center [245, 262] width 36 height 16
click at [265, 101] on div "**********" at bounding box center [455, 178] width 911 height 200
click at [268, 109] on span "IBX3 Pilihvoucher" at bounding box center [264, 112] width 61 height 8
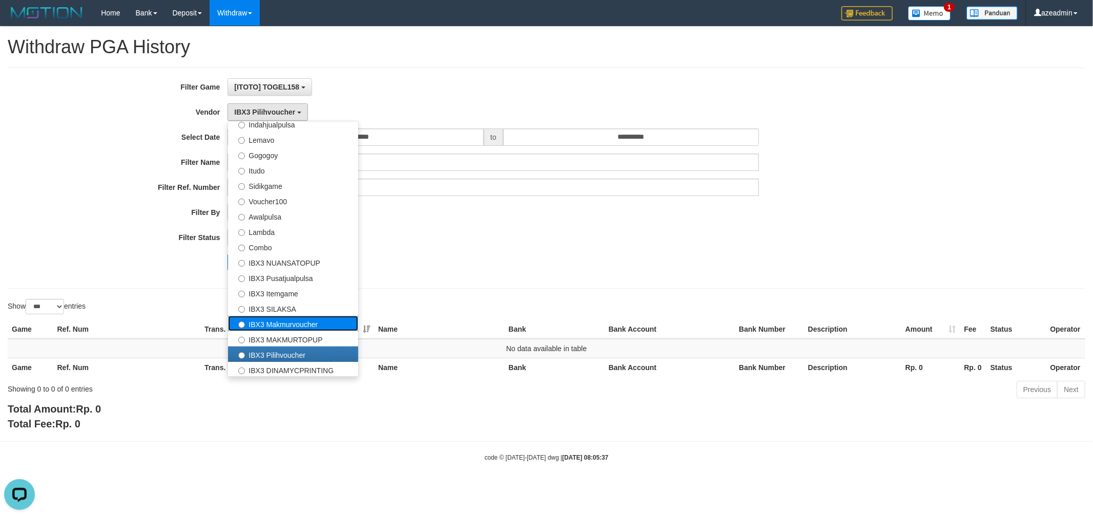
click at [289, 324] on label "IBX3 Makmurvoucher" at bounding box center [293, 323] width 130 height 15
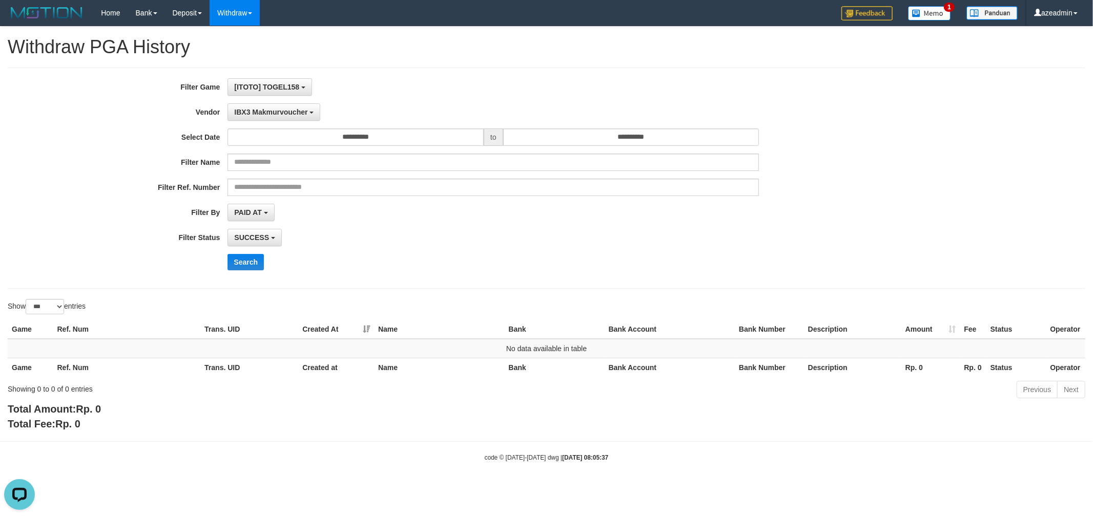
click at [250, 252] on div "**********" at bounding box center [455, 178] width 911 height 200
click at [244, 263] on button "Search" at bounding box center [245, 262] width 36 height 16
click at [272, 110] on span "IBX3 Makmurvoucher" at bounding box center [270, 112] width 73 height 8
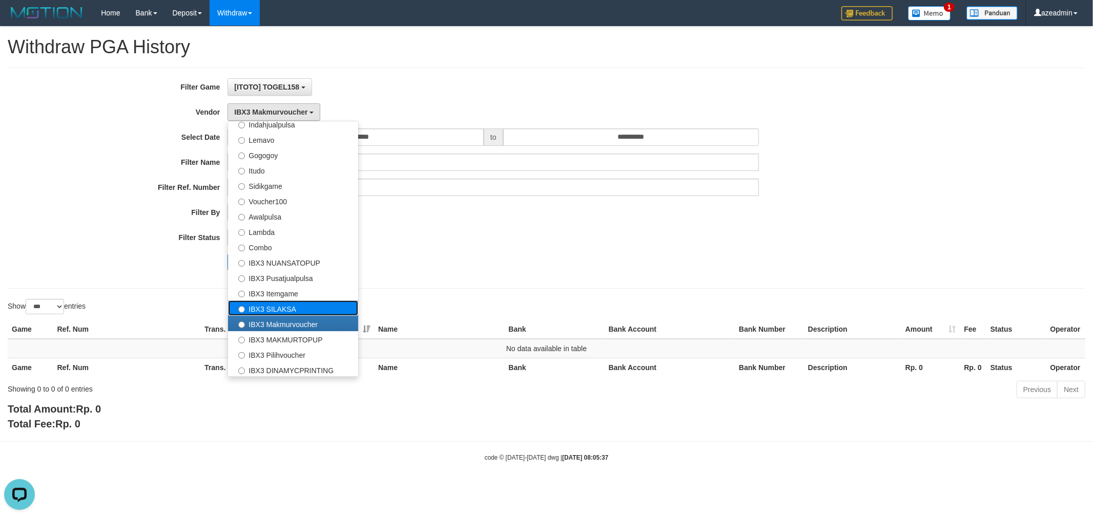
click at [274, 308] on label "IBX3 SILAKSA" at bounding box center [293, 308] width 130 height 15
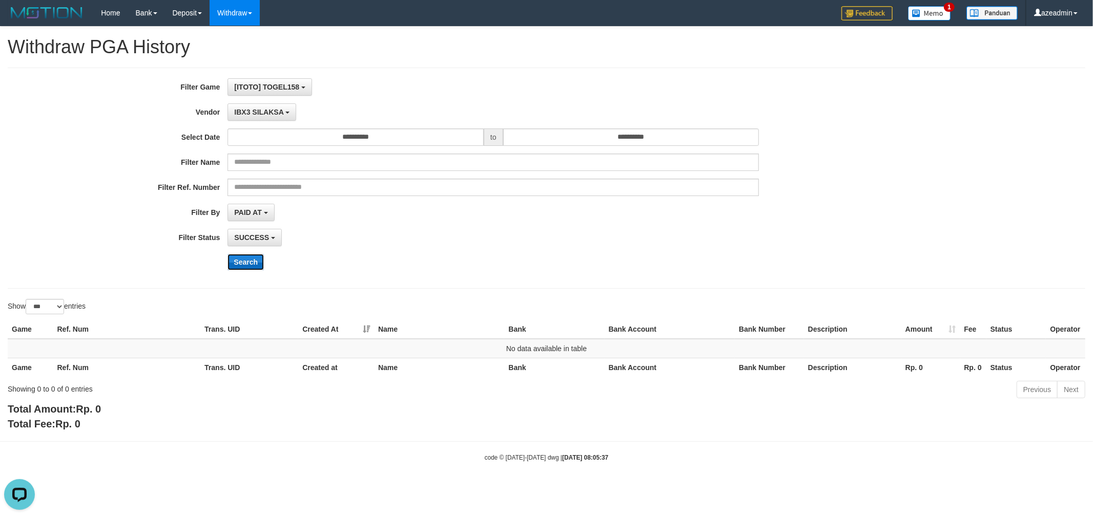
click at [242, 266] on button "Search" at bounding box center [245, 262] width 36 height 16
click at [266, 132] on input "**********" at bounding box center [355, 137] width 256 height 17
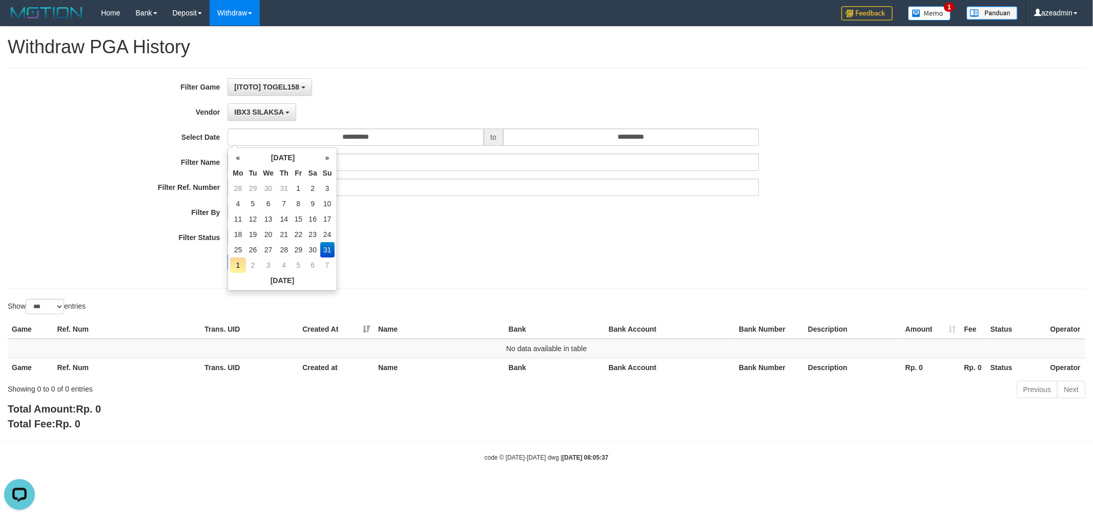
click at [265, 121] on div "**********" at bounding box center [455, 178] width 911 height 200
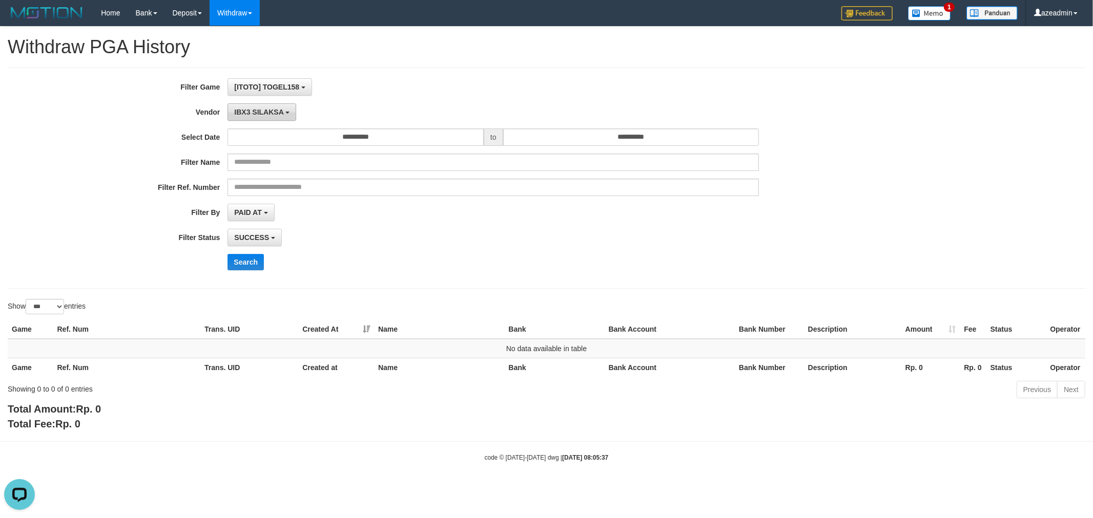
click at [263, 112] on span "IBX3 SILAKSA" at bounding box center [258, 112] width 49 height 8
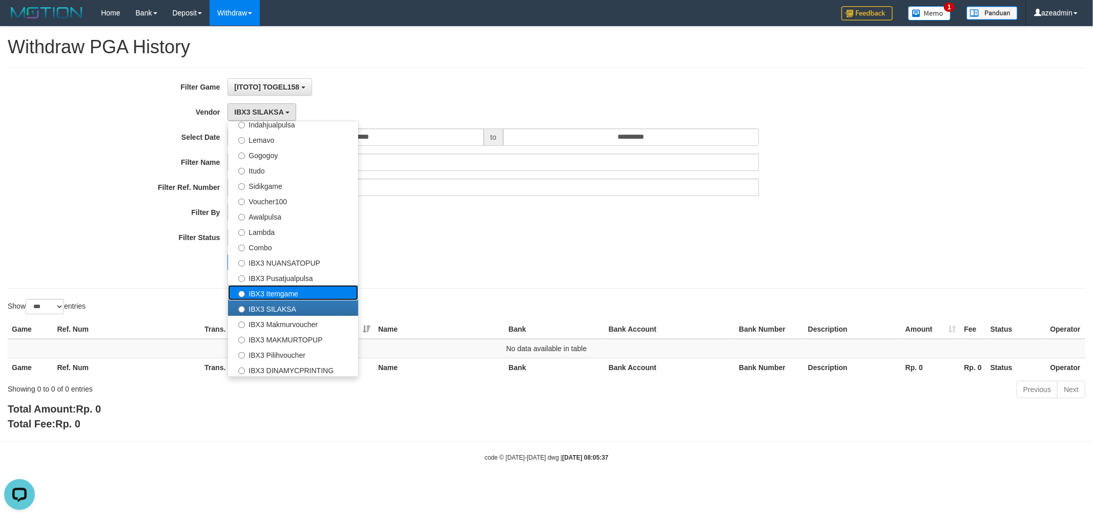
click at [285, 290] on label "IBX3 Itemgame" at bounding box center [293, 292] width 130 height 15
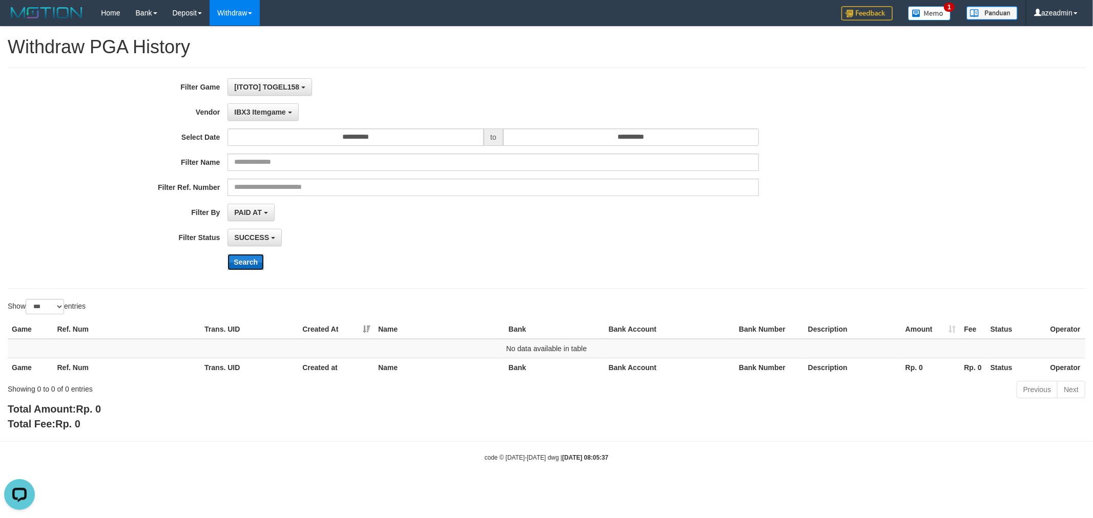
click at [263, 260] on button "Search" at bounding box center [245, 262] width 36 height 16
click at [265, 105] on button "IBX3 Itemgame" at bounding box center [262, 111] width 71 height 17
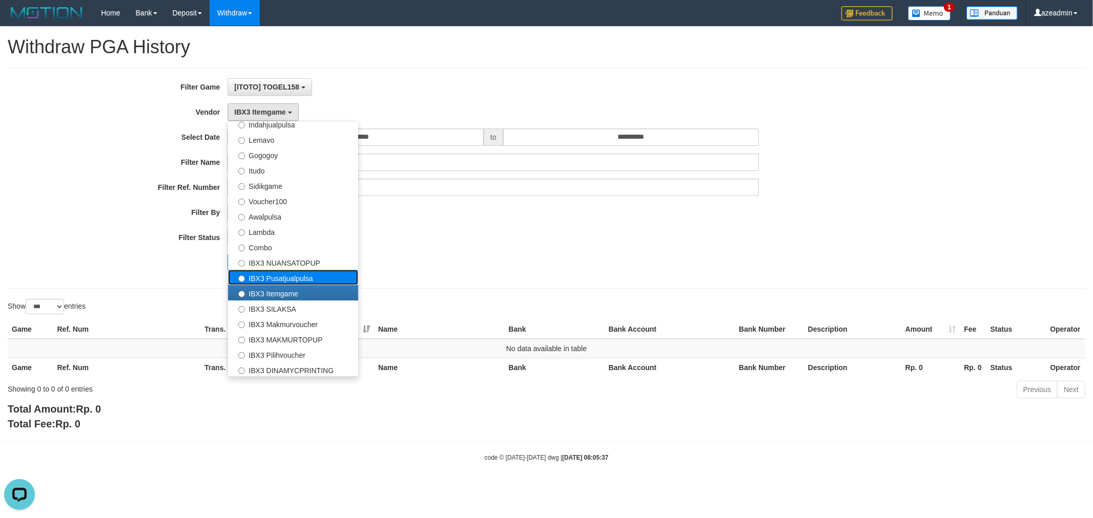
click at [296, 280] on label "IBX3 Pusatjualpulsa" at bounding box center [293, 277] width 130 height 15
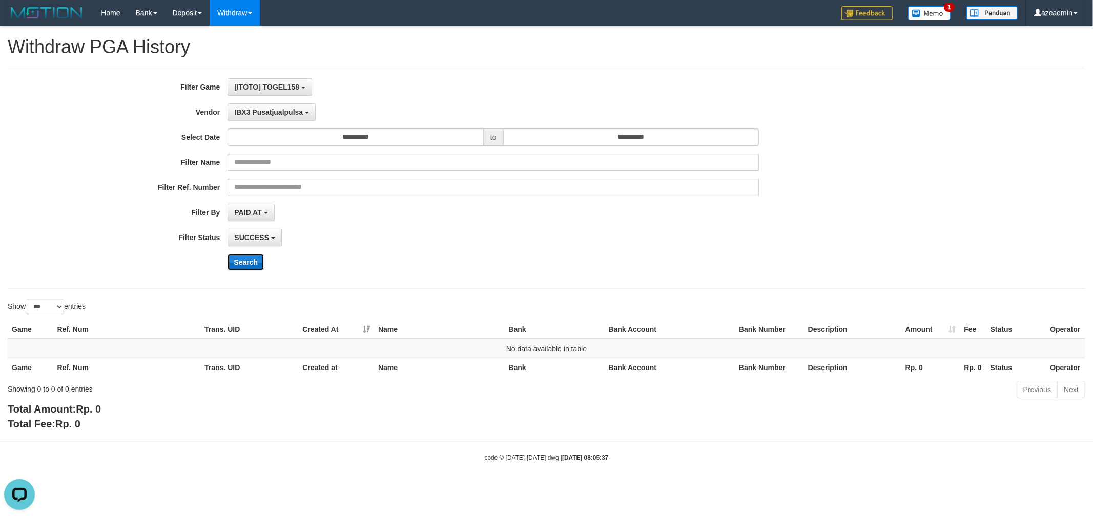
click at [258, 264] on button "Search" at bounding box center [245, 262] width 36 height 16
click at [265, 118] on button "IBX3 Pusatjualpulsa" at bounding box center [271, 111] width 88 height 17
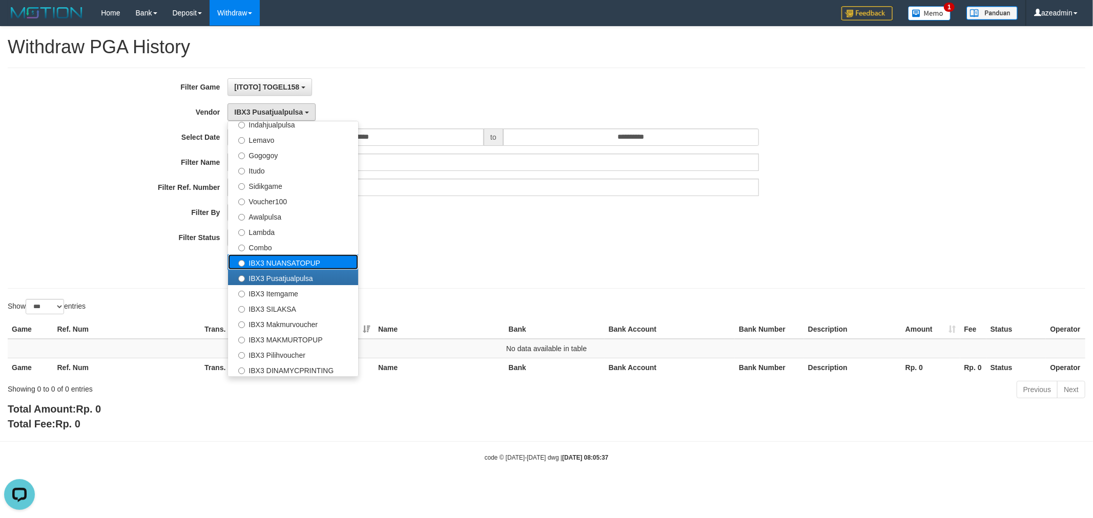
click at [288, 263] on label "IBX3 NUANSATOPUP" at bounding box center [293, 262] width 130 height 15
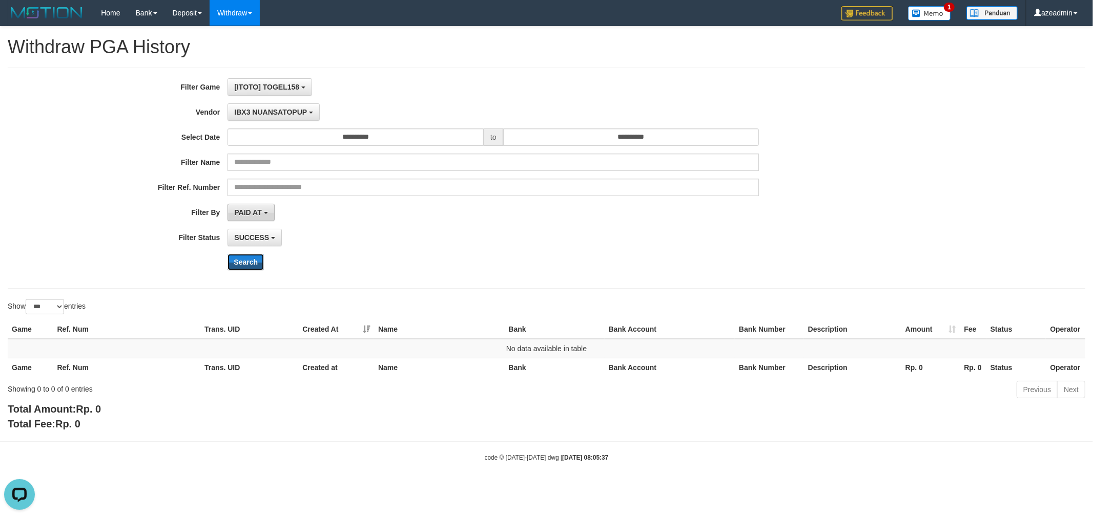
drag, startPoint x: 254, startPoint y: 265, endPoint x: 253, endPoint y: 211, distance: 54.3
click at [254, 265] on button "Search" at bounding box center [245, 262] width 36 height 16
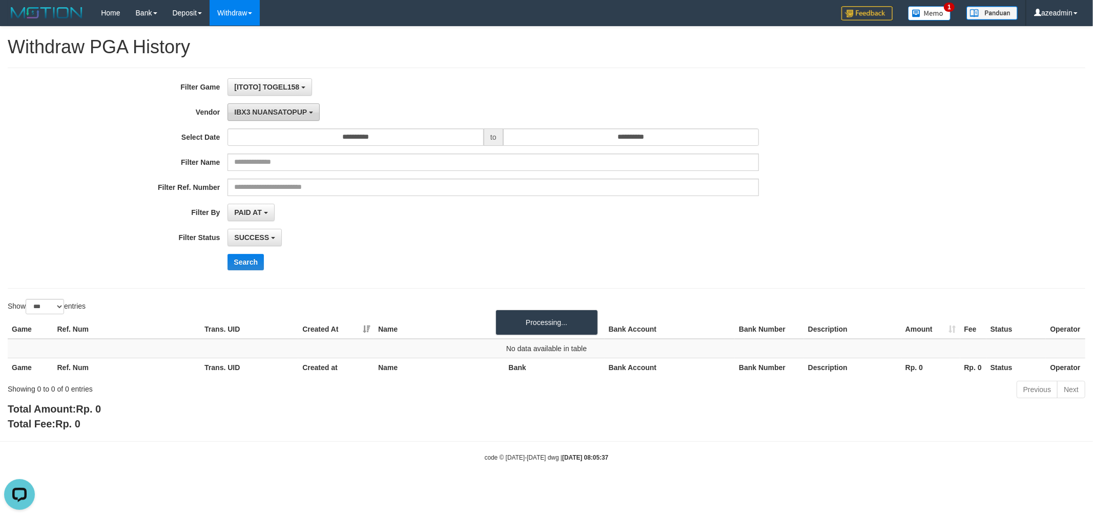
click at [275, 108] on span "IBX3 NUANSATOPUP" at bounding box center [270, 112] width 73 height 8
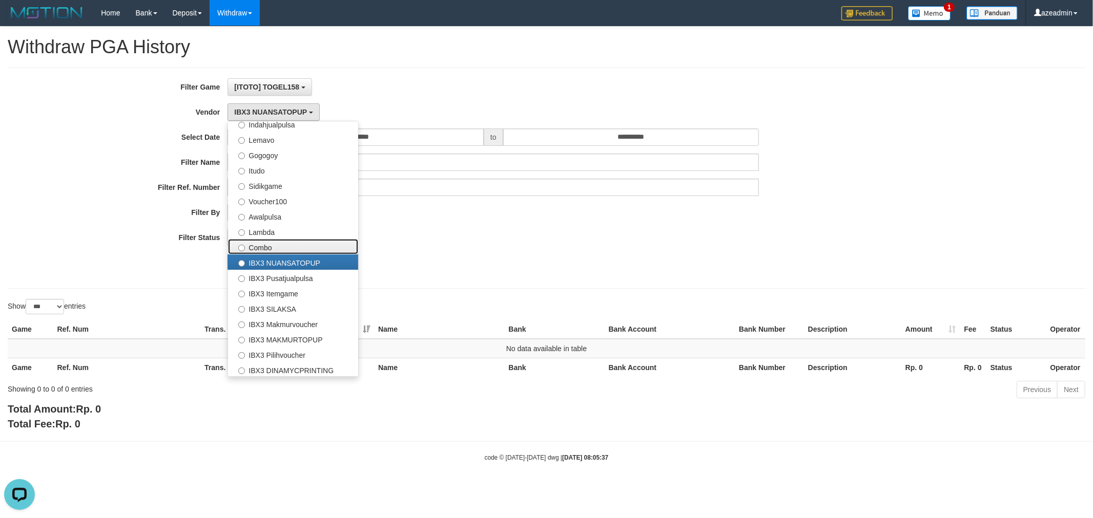
drag, startPoint x: 265, startPoint y: 243, endPoint x: 246, endPoint y: 276, distance: 37.6
click at [265, 242] on label "Combo" at bounding box center [293, 246] width 130 height 15
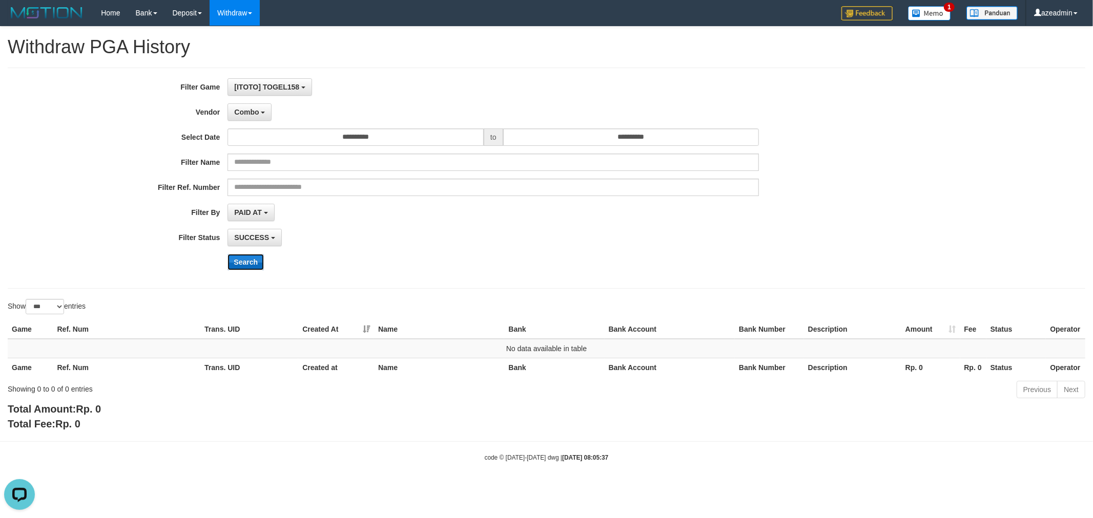
click at [236, 262] on button "Search" at bounding box center [245, 262] width 36 height 16
click at [258, 114] on span "Combo" at bounding box center [246, 112] width 25 height 8
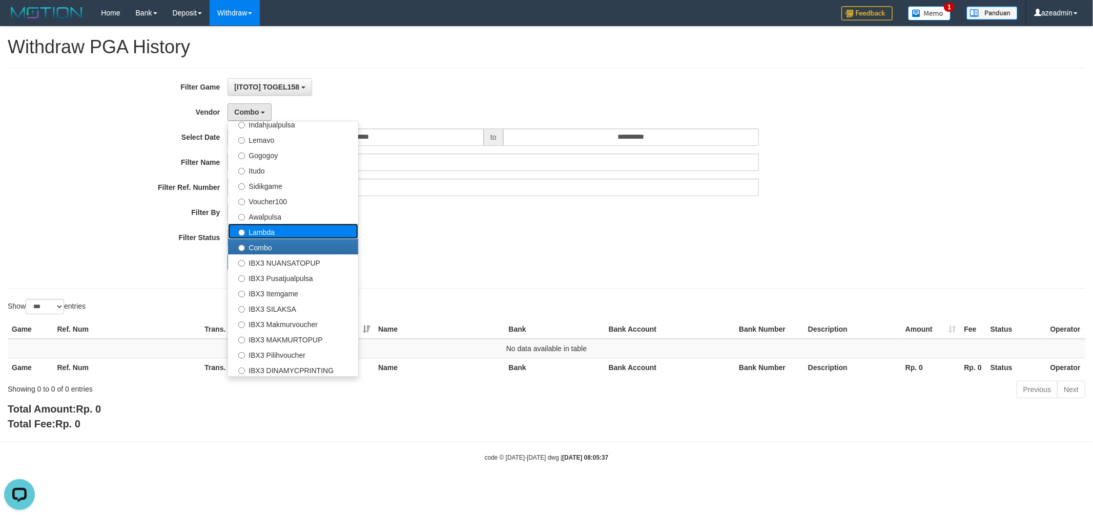
click at [291, 231] on label "Lambda" at bounding box center [293, 231] width 130 height 15
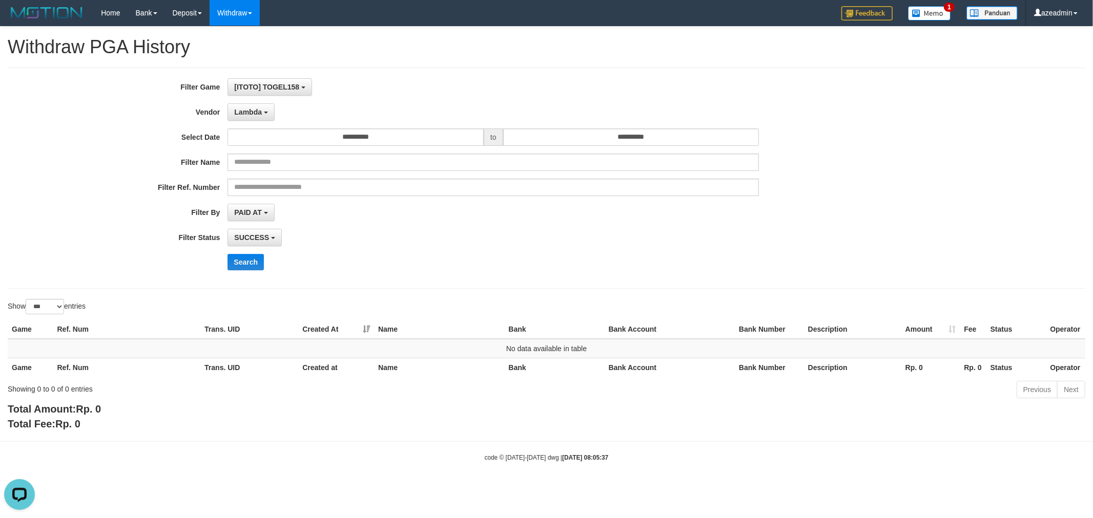
click at [240, 281] on div "**********" at bounding box center [546, 178] width 1077 height 221
click at [247, 265] on button "Search" at bounding box center [245, 262] width 36 height 16
click at [243, 106] on button "Lambda" at bounding box center [250, 111] width 47 height 17
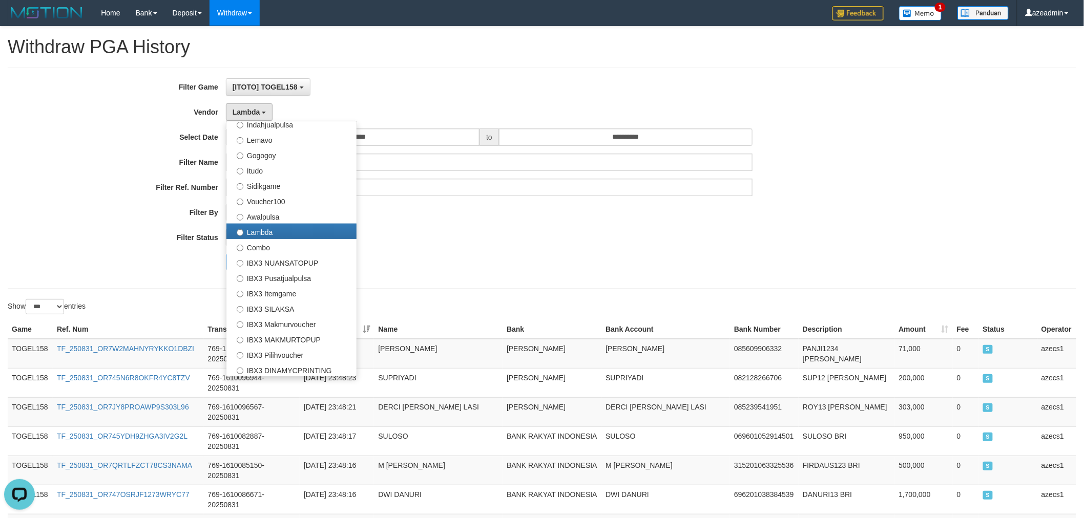
drag, startPoint x: 636, startPoint y: 253, endPoint x: 211, endPoint y: 273, distance: 425.2
click at [631, 254] on div "**********" at bounding box center [451, 178] width 903 height 200
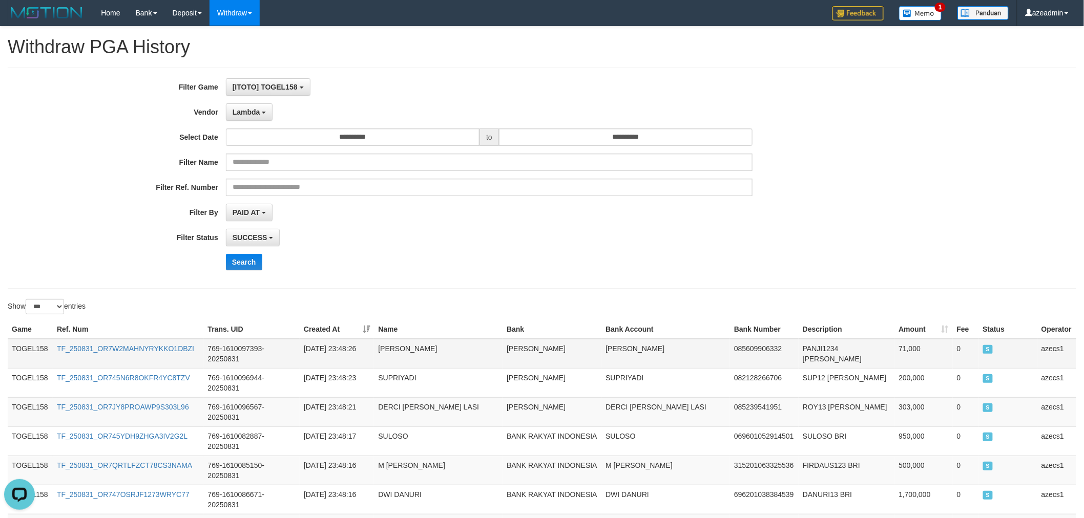
click at [19, 355] on td "TOGEL158" at bounding box center [30, 354] width 45 height 30
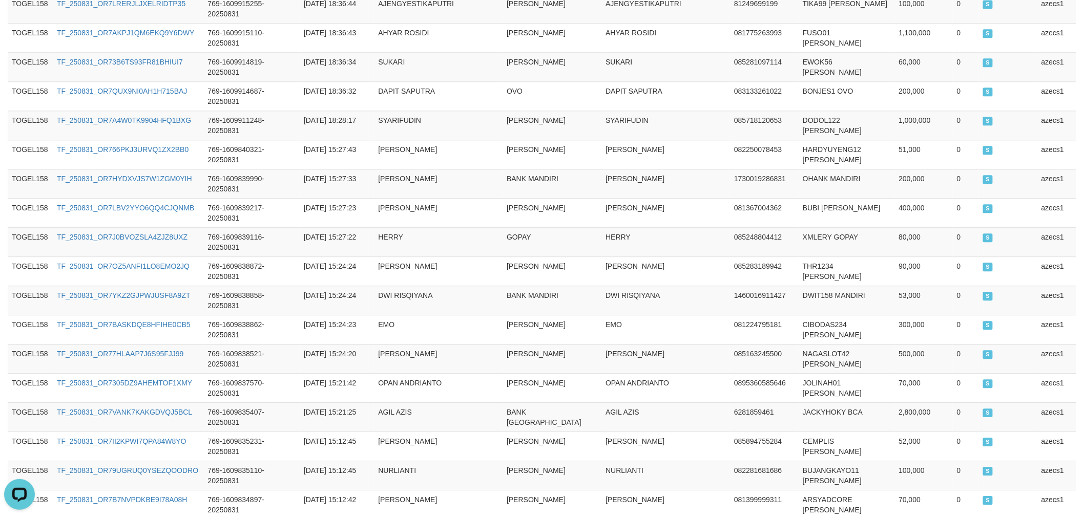
scroll to position [2875, 0]
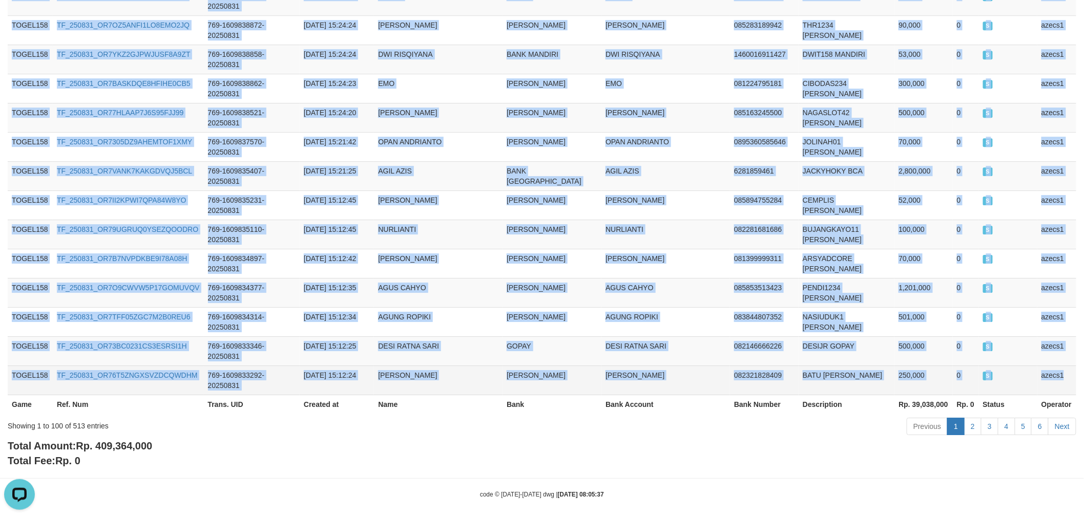
click at [1070, 375] on td "azecs1" at bounding box center [1056, 380] width 39 height 29
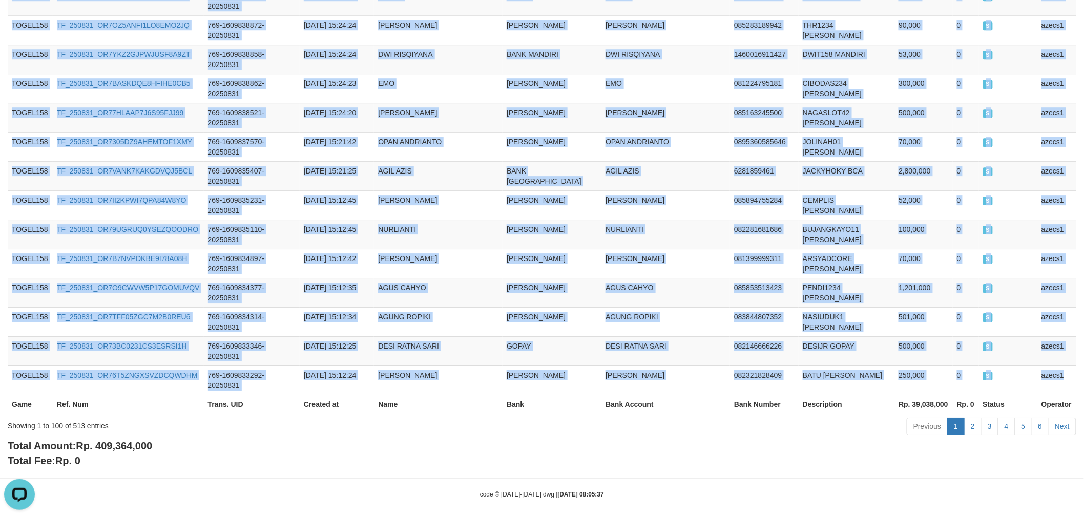
copy tbody "TOGEL158 TF_250831_OR7W2MAHNYRYKKO1DBZI 769-1610097393-20250831 2025-08-31 23:4…"
click at [971, 421] on link "2" at bounding box center [972, 426] width 17 height 17
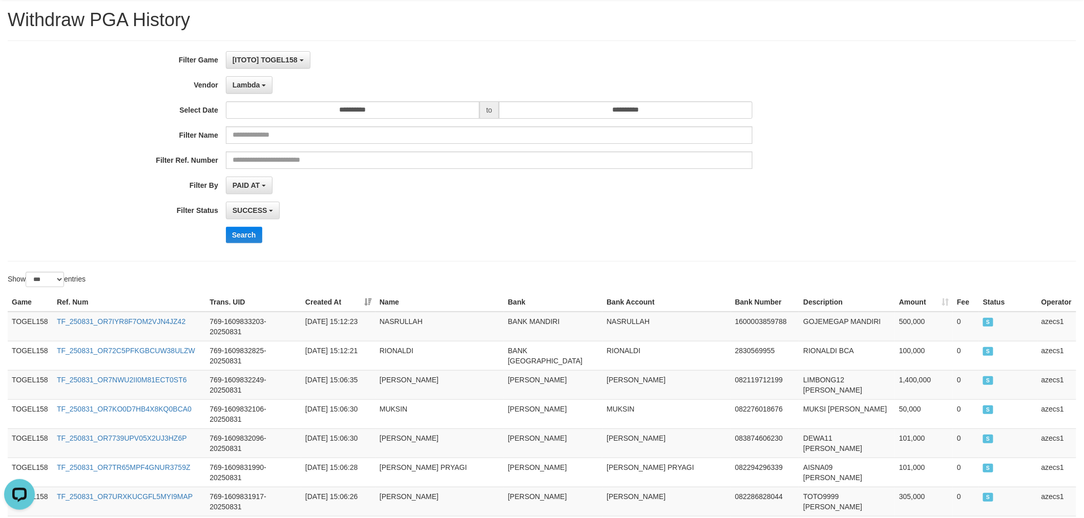
scroll to position [0, 0]
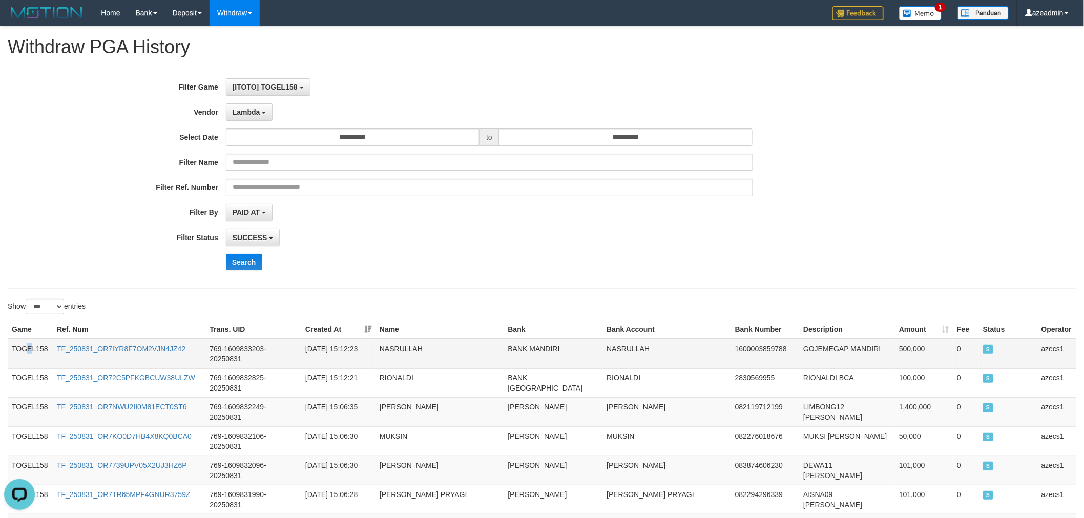
click at [29, 346] on td "TOGEL158" at bounding box center [30, 354] width 45 height 30
click at [12, 343] on td "TOGEL158" at bounding box center [30, 354] width 45 height 30
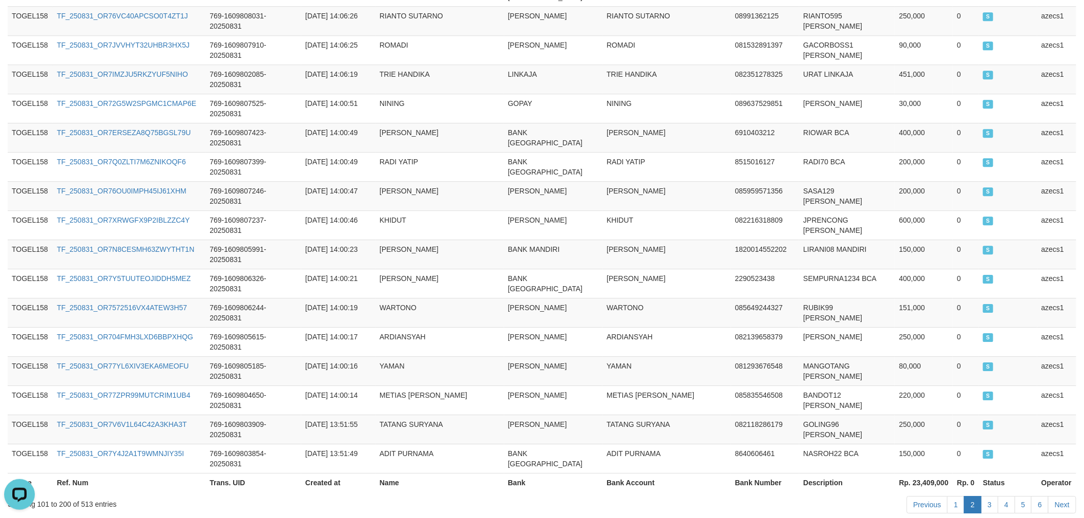
scroll to position [2875, 0]
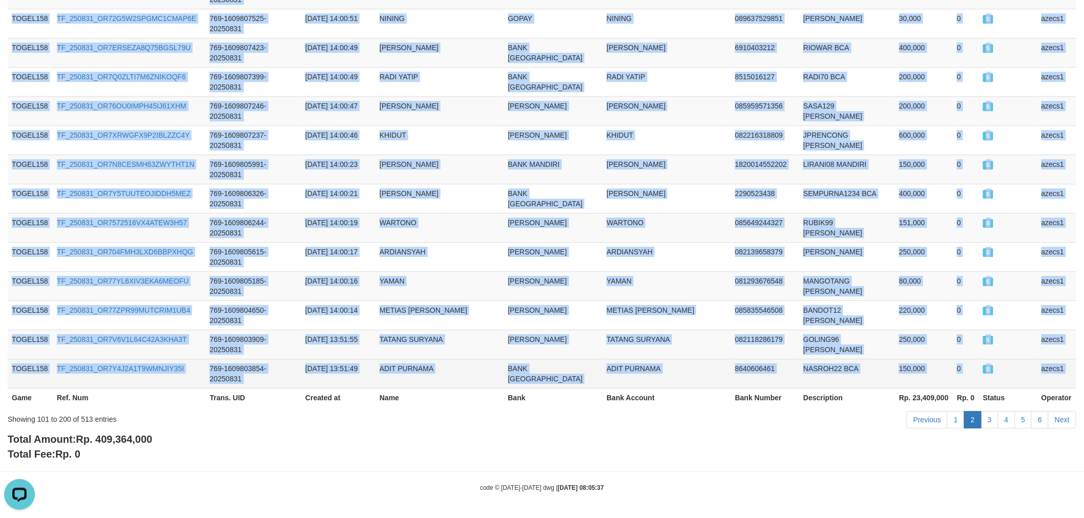
copy div "TOGEL158 TF_250831_OR7IYR8F7OM2VJN4JZ42 769-1609833203-20250831 2025-08-31 15:1…"
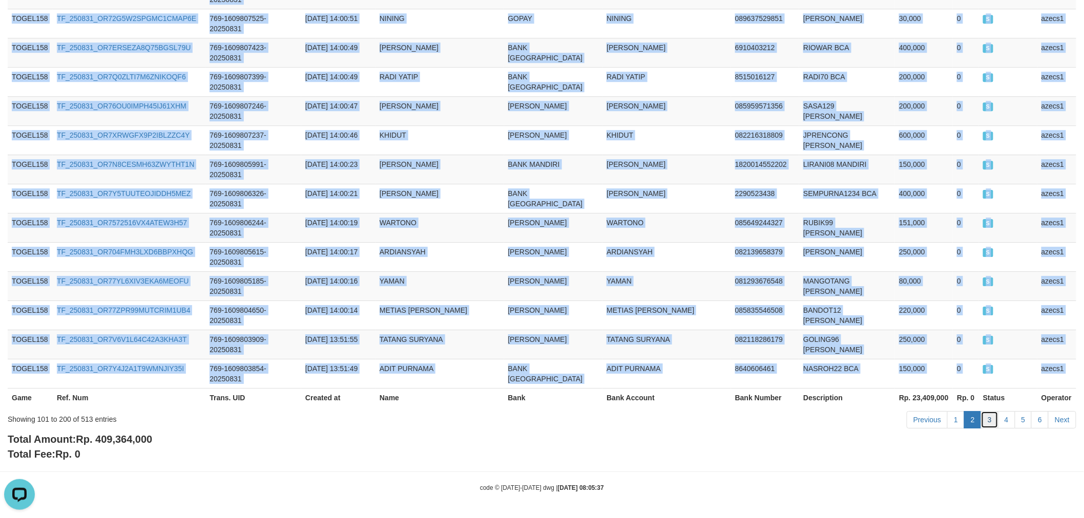
click at [989, 416] on link "3" at bounding box center [989, 419] width 17 height 17
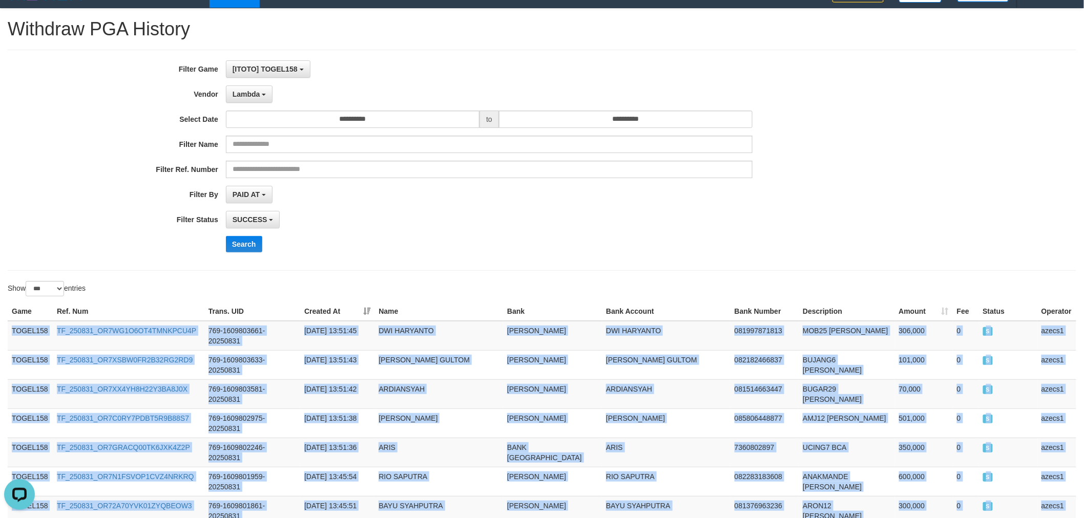
scroll to position [0, 0]
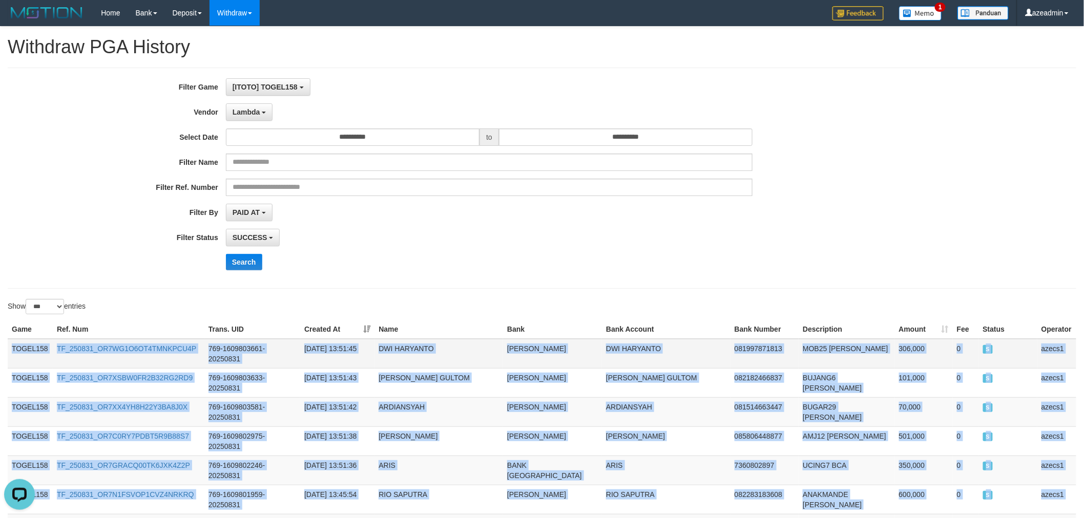
click at [28, 352] on td "TOGEL158" at bounding box center [30, 354] width 45 height 30
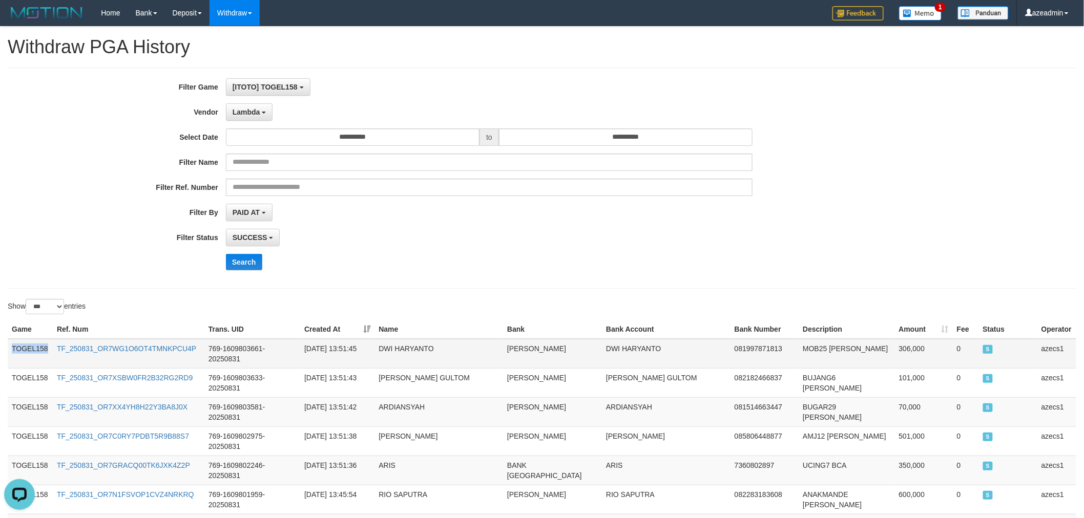
click at [28, 352] on td "TOGEL158" at bounding box center [30, 354] width 45 height 30
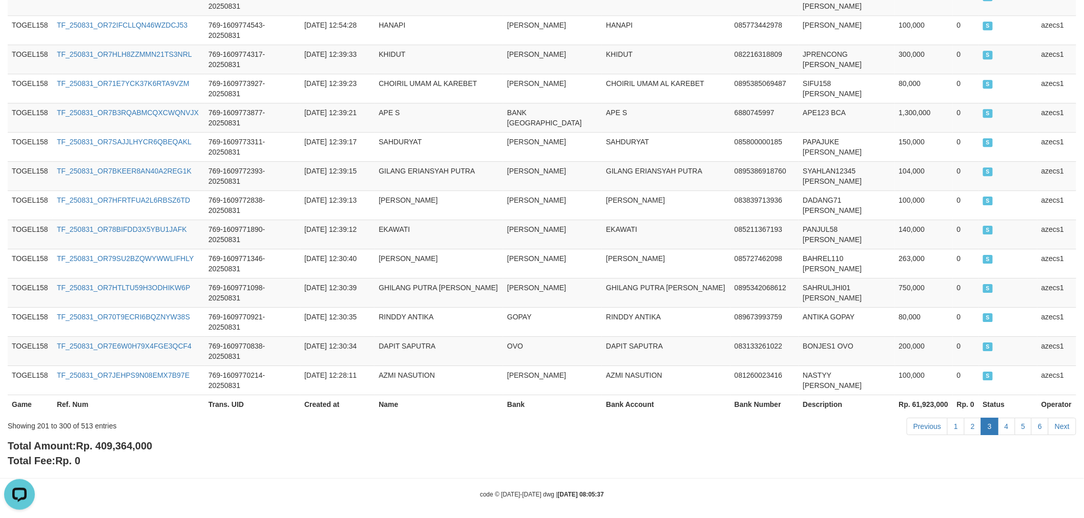
scroll to position [2875, 0]
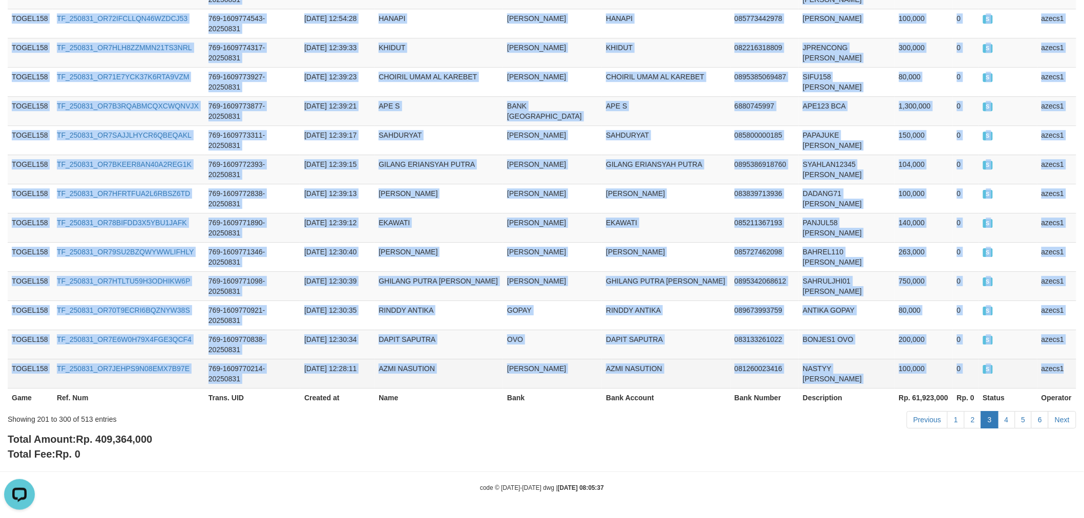
drag, startPoint x: 1070, startPoint y: 372, endPoint x: 1062, endPoint y: 383, distance: 13.5
click at [1070, 371] on td "azecs1" at bounding box center [1056, 373] width 39 height 29
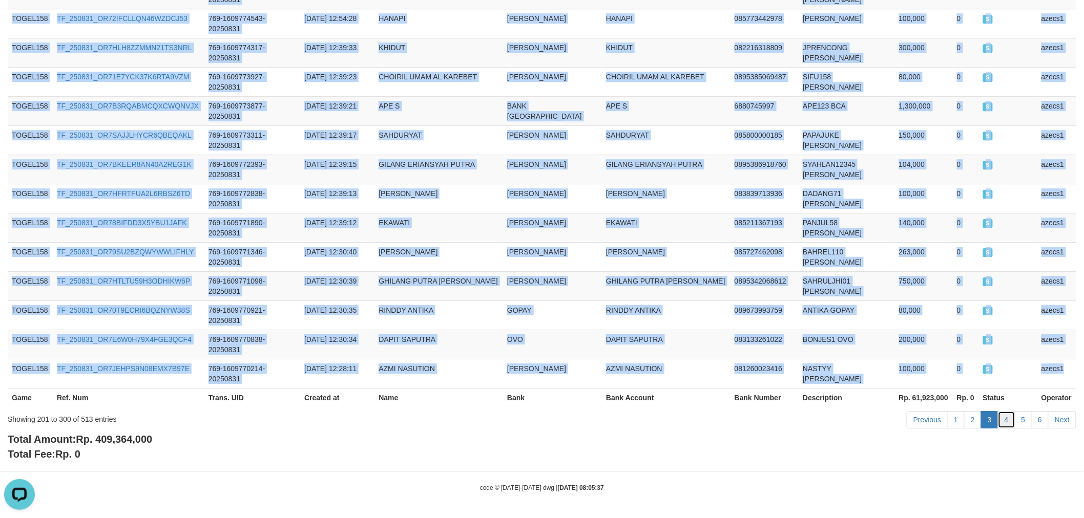
click at [1011, 418] on link "4" at bounding box center [1006, 419] width 17 height 17
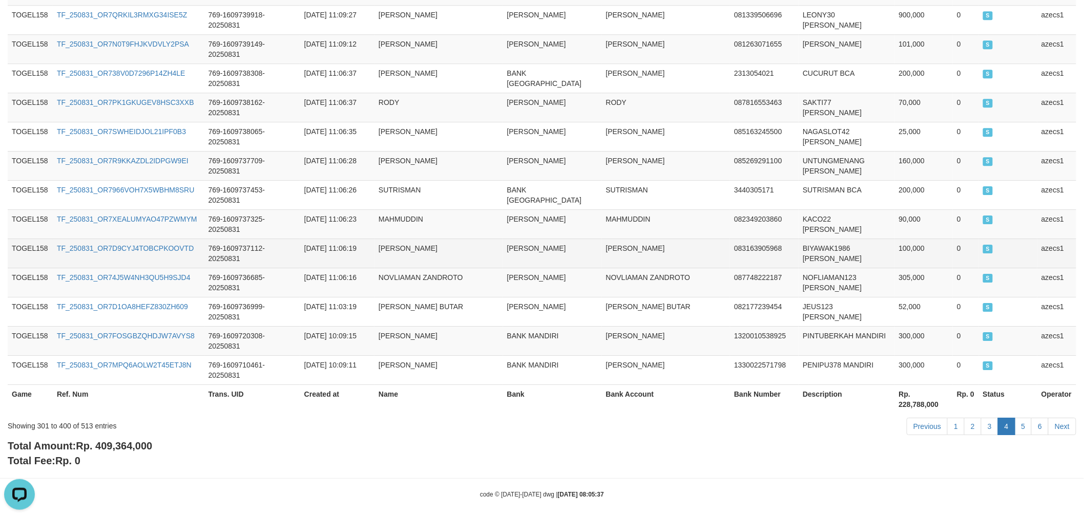
scroll to position [2854, 0]
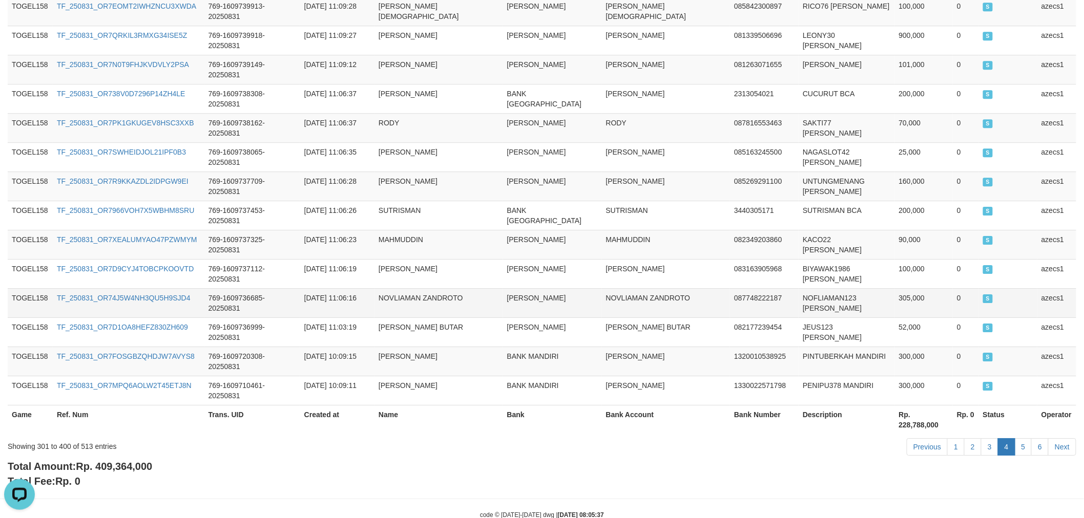
click at [488, 288] on td "NOVLIAMAN ZANDROTO" at bounding box center [439, 302] width 129 height 29
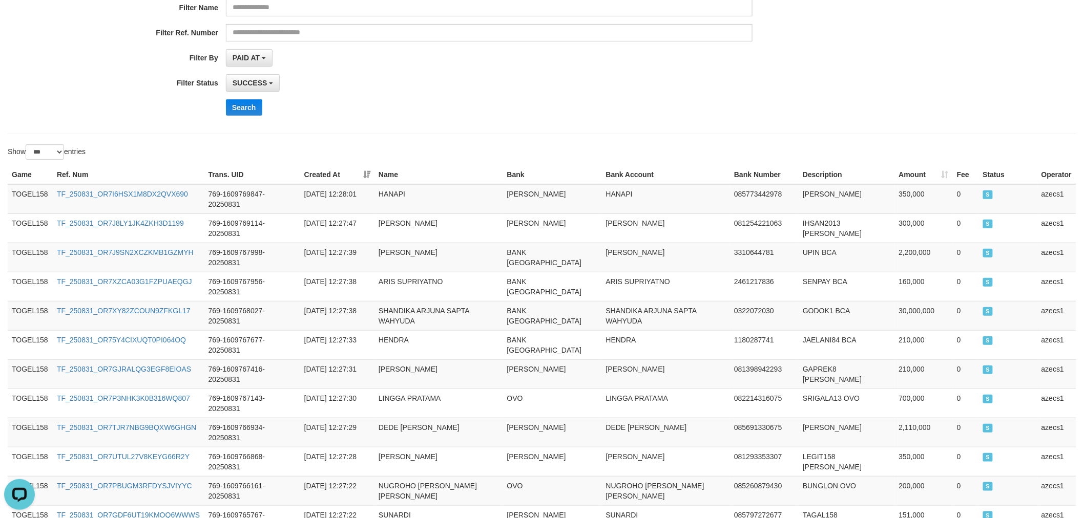
scroll to position [0, 0]
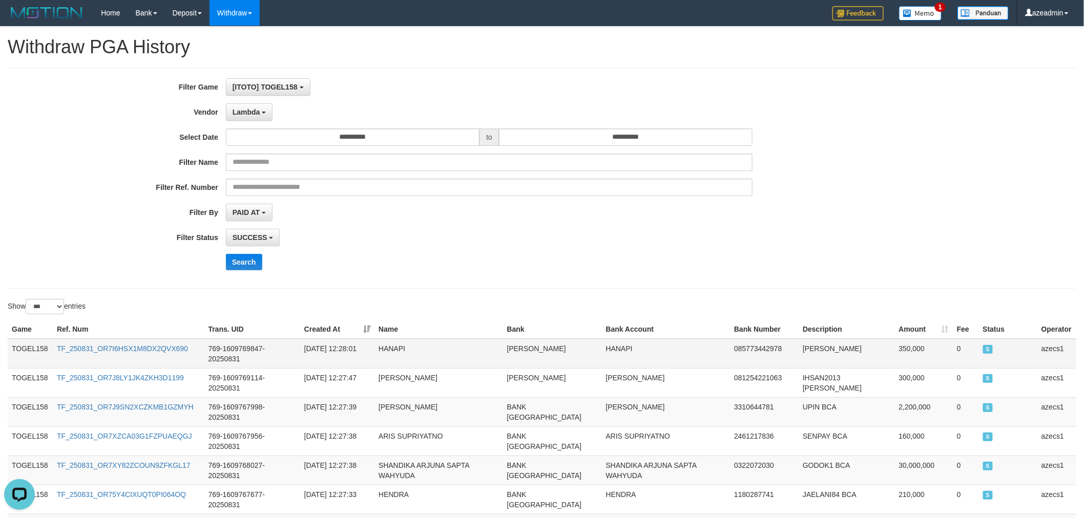
click at [16, 350] on td "TOGEL158" at bounding box center [30, 354] width 45 height 30
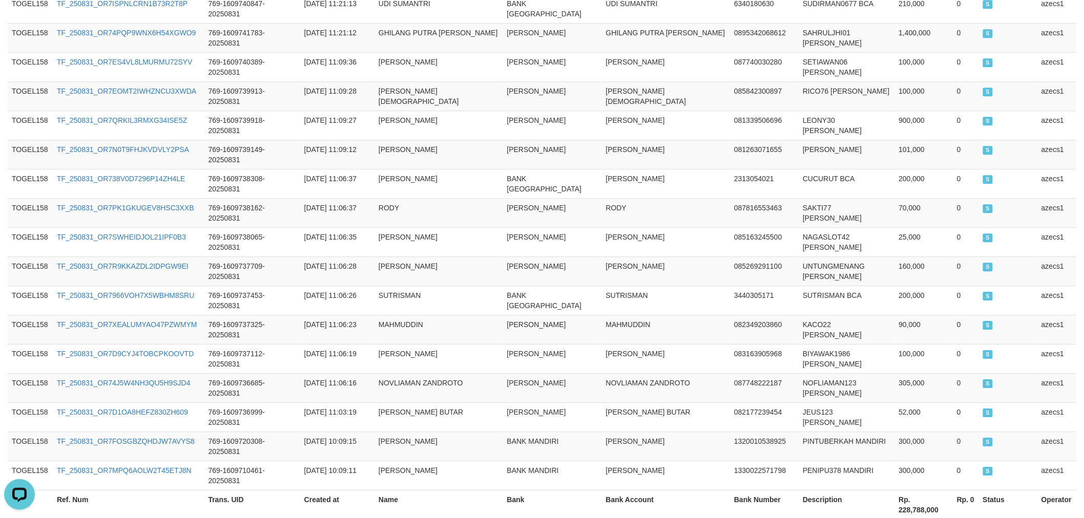
scroll to position [2865, 0]
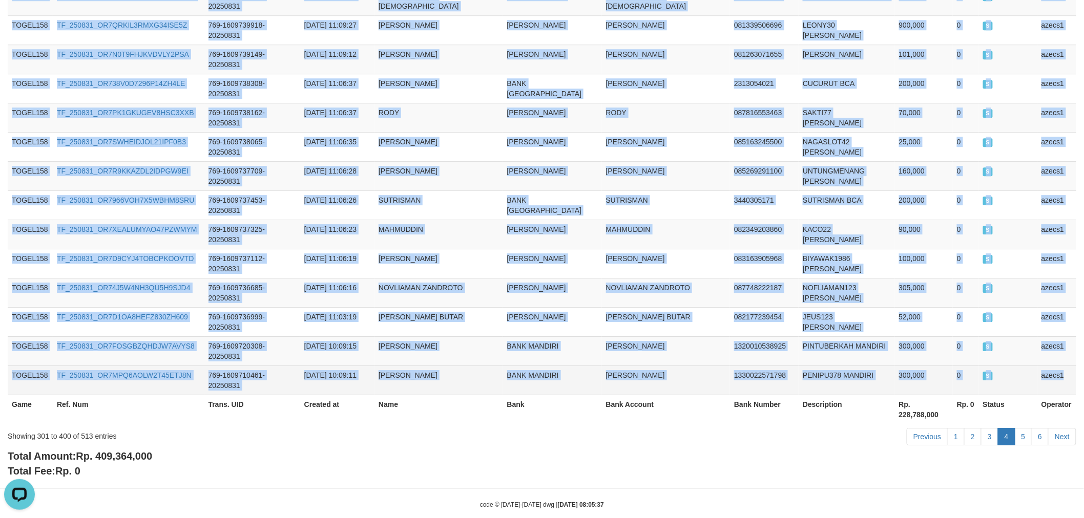
click at [1070, 366] on td "azecs1" at bounding box center [1056, 380] width 39 height 29
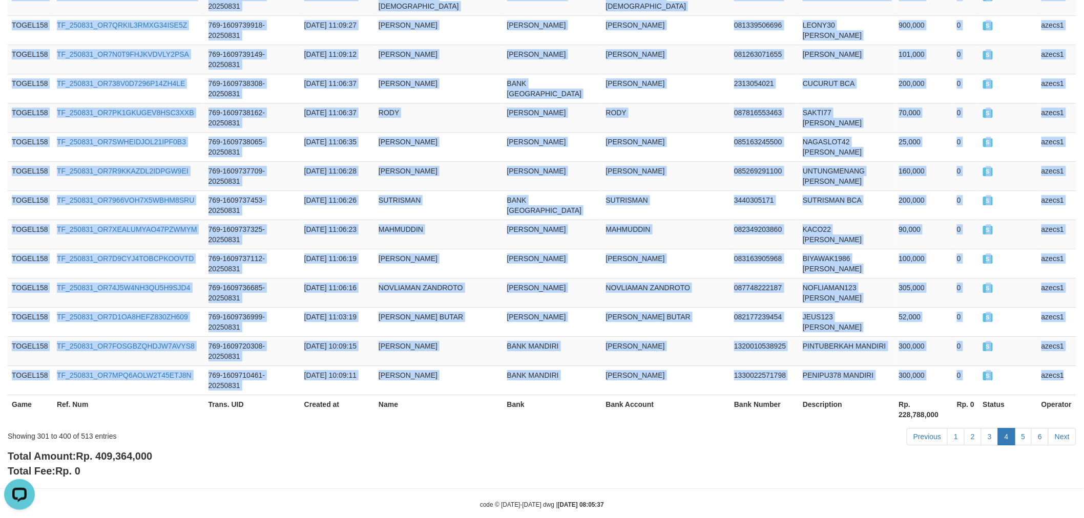
copy tbody "TOGEL158 TF_250831_OR7I6HSX1M8DX2QVX690 769-1609769847-20250831 2025-08-31 12:2…"
click at [1023, 428] on link "5" at bounding box center [1023, 436] width 17 height 17
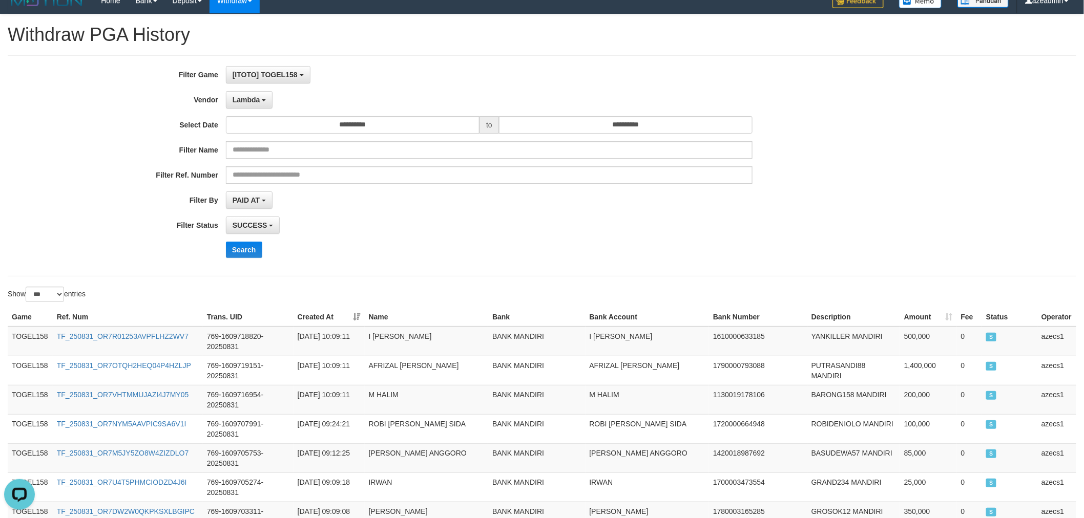
scroll to position [0, 0]
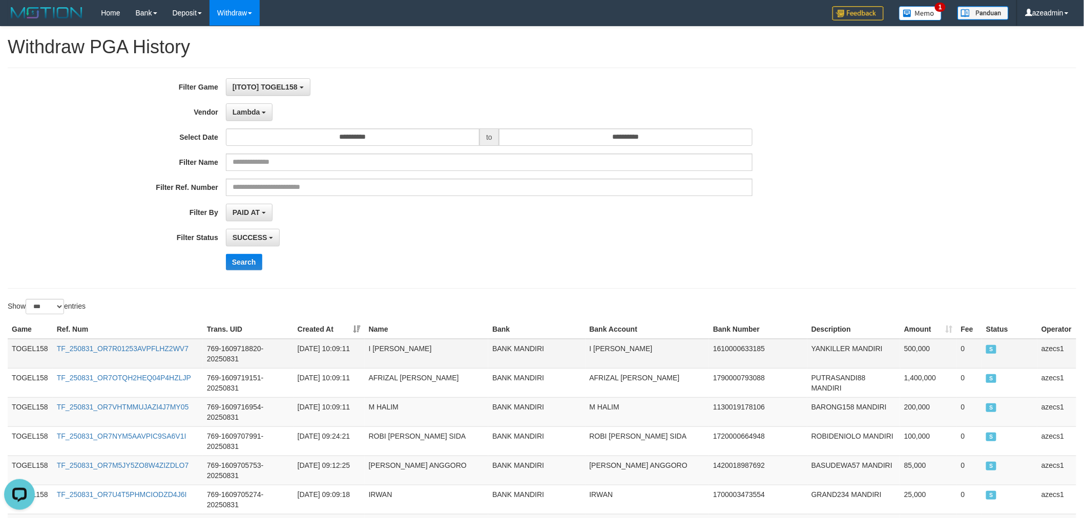
click at [27, 352] on td "TOGEL158" at bounding box center [30, 354] width 45 height 30
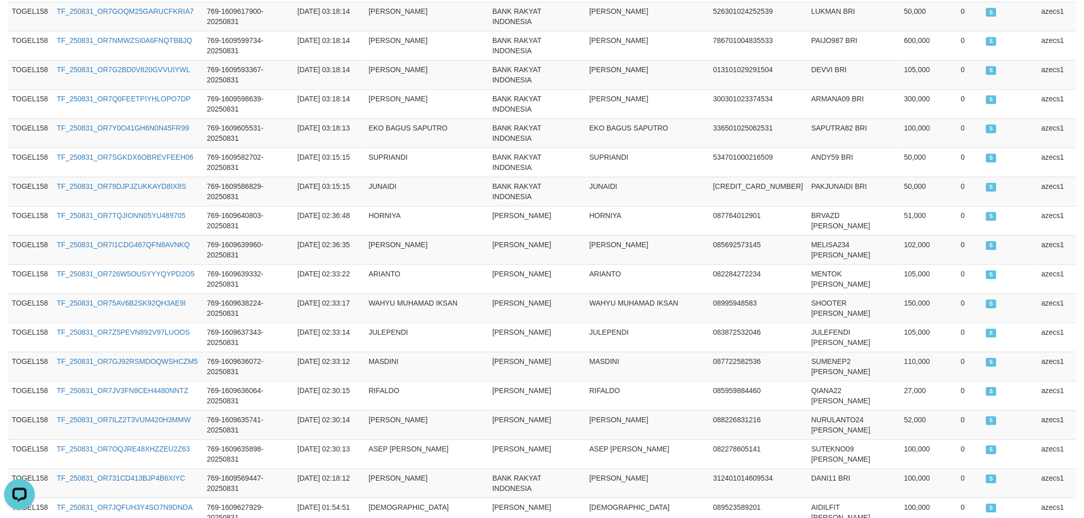
scroll to position [2865, 0]
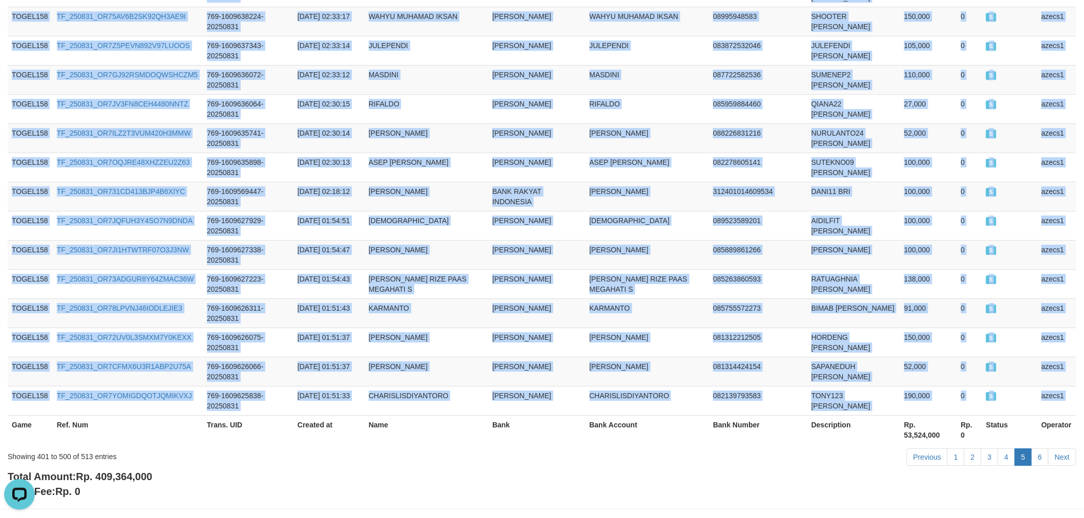
copy div "TOGEL158 TF_250831_OR7R01253AVPFLHZ2WV7 769-1609718820-20250831 2025-08-31 10:0…"
click at [1040, 449] on link "6" at bounding box center [1039, 457] width 17 height 17
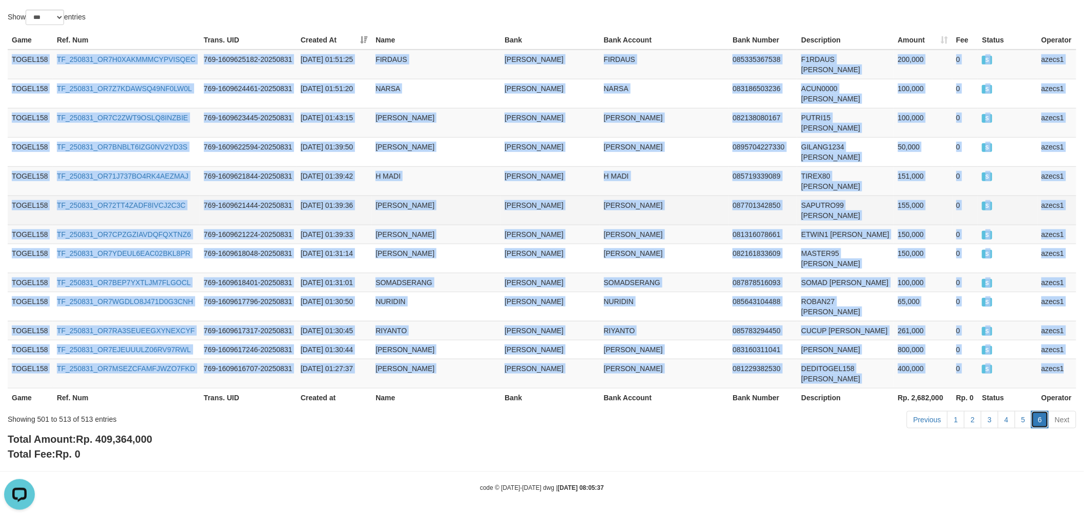
scroll to position [198, 0]
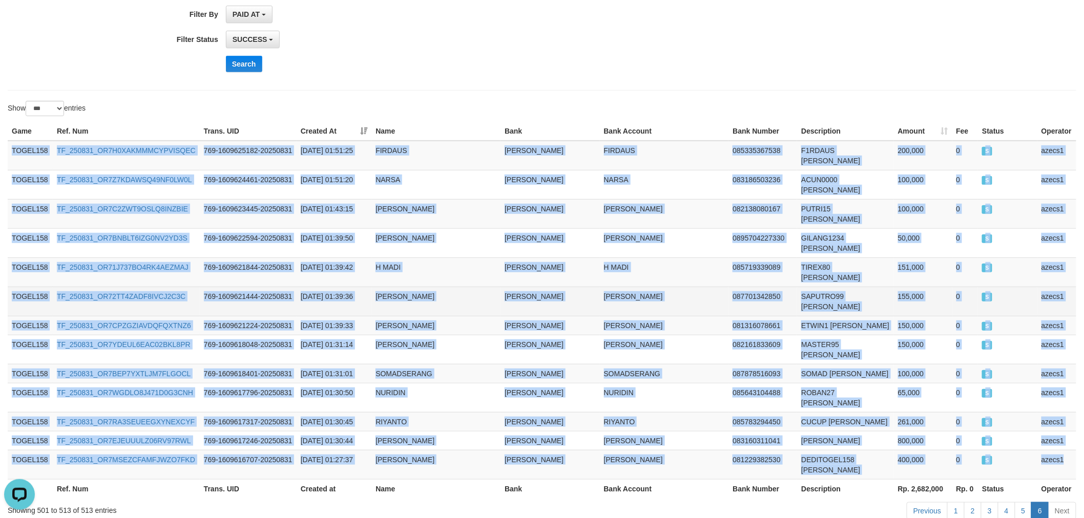
click at [278, 287] on td "769-1609621444-20250831" at bounding box center [248, 301] width 97 height 29
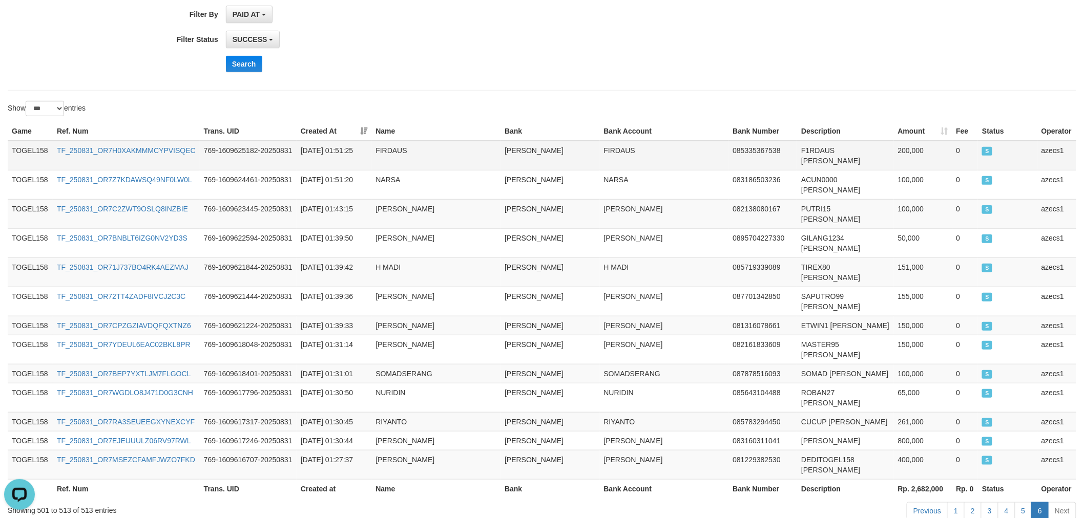
click at [28, 152] on td "TOGEL158" at bounding box center [30, 156] width 45 height 30
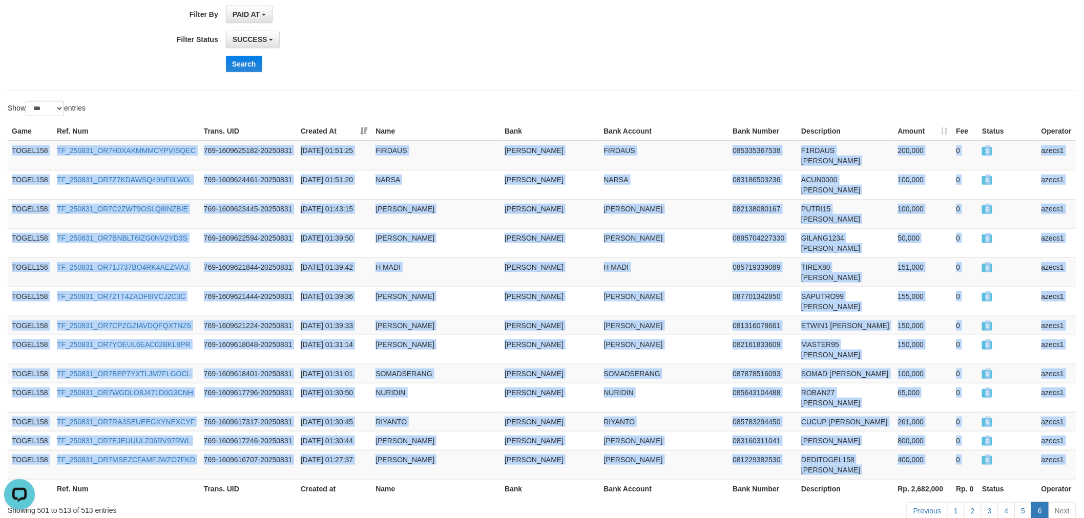
click at [1078, 377] on div "Game Ref. Num Trans. UID Created At Name Bank Bank Account Bank Number Descript…" at bounding box center [542, 310] width 1084 height 383
copy div "TOGEL158 TF_250831_OR7H0XAKMMMCYPVISQEC 769-1609625182-20250831 2025-08-31 01:5…"
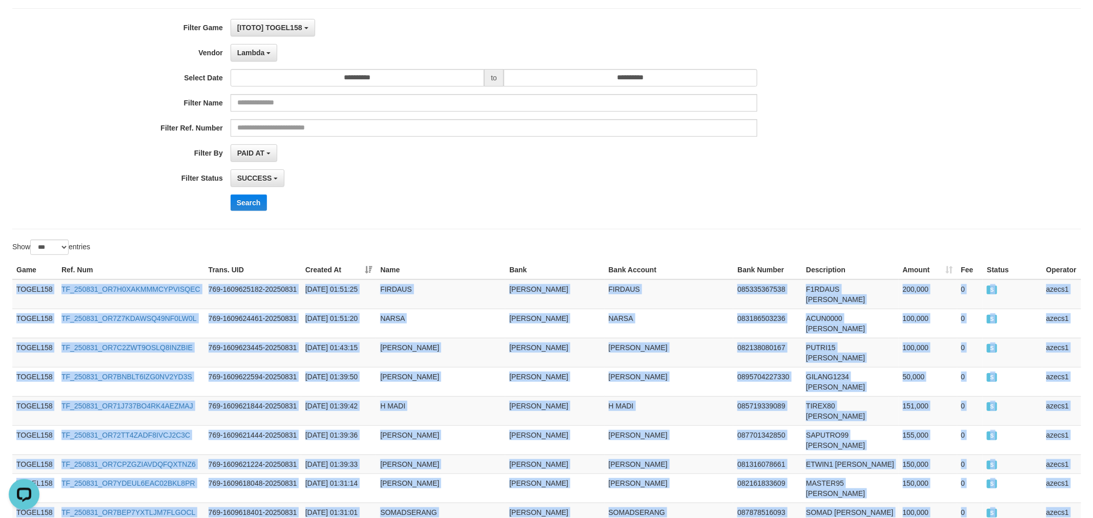
scroll to position [0, 0]
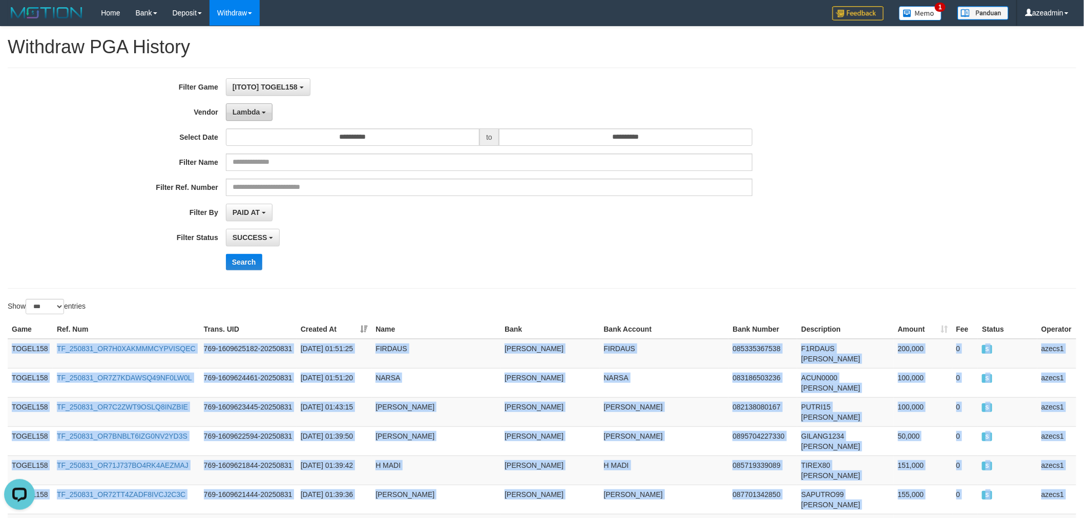
click at [257, 107] on button "Lambda" at bounding box center [249, 111] width 47 height 17
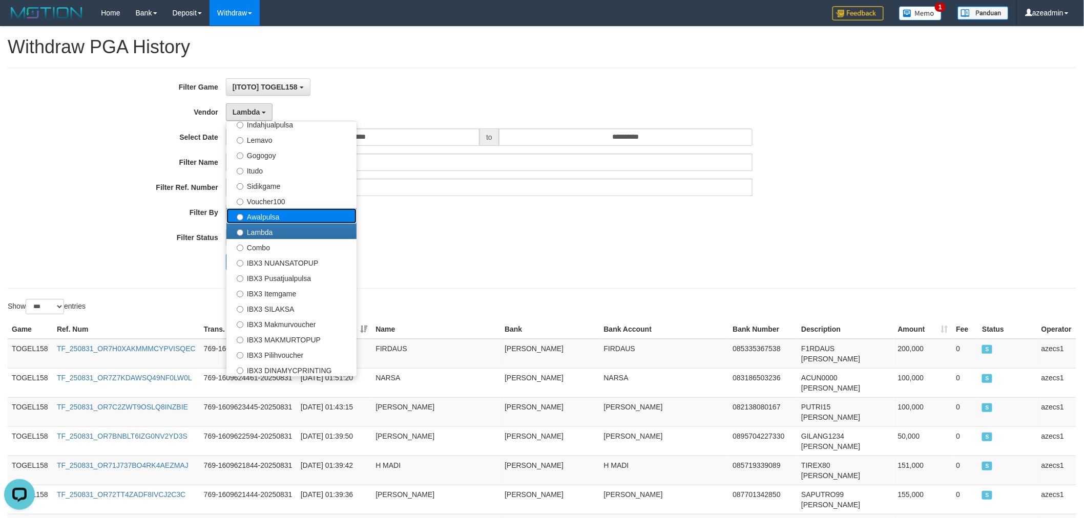
click at [296, 211] on label "Awalpulsa" at bounding box center [291, 216] width 130 height 15
select select "**********"
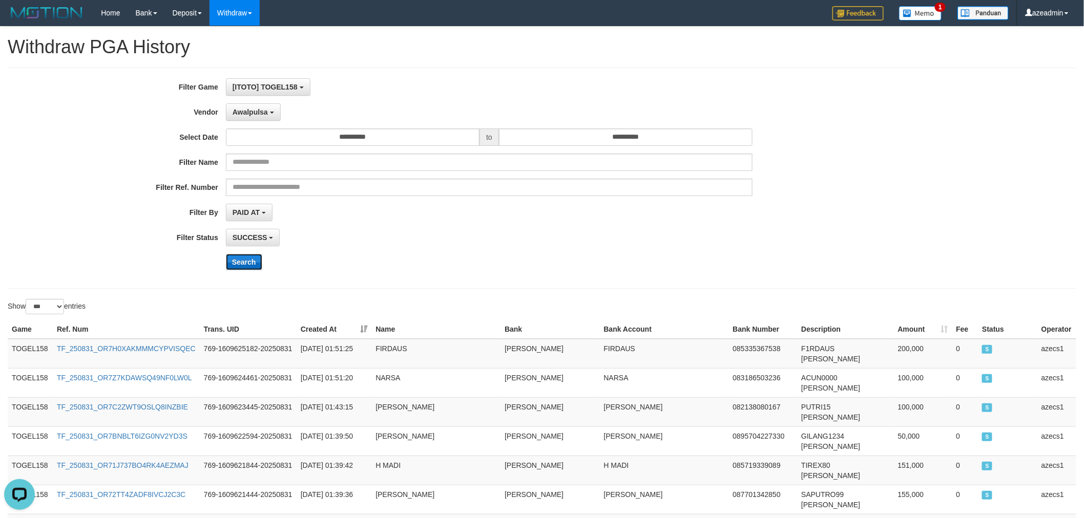
click at [248, 263] on button "Search" at bounding box center [244, 262] width 36 height 16
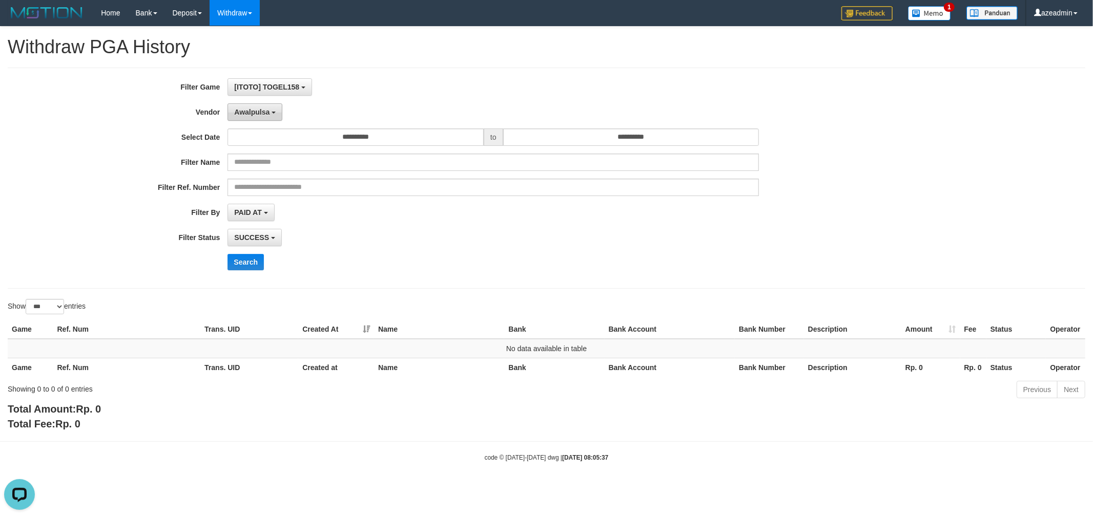
click at [234, 110] on span "Awalpulsa" at bounding box center [251, 112] width 35 height 8
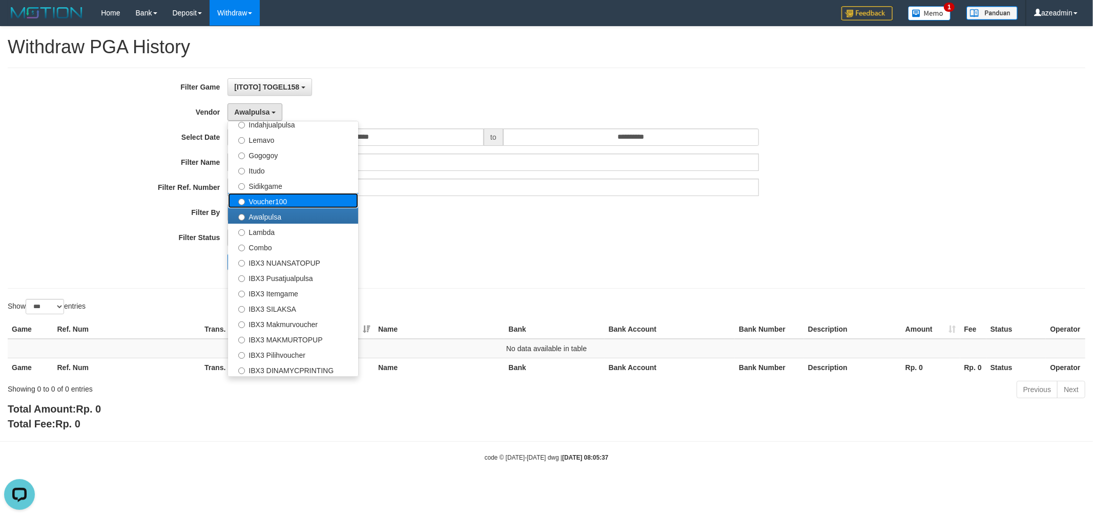
click at [281, 204] on label "Voucher100" at bounding box center [293, 200] width 130 height 15
select select "**********"
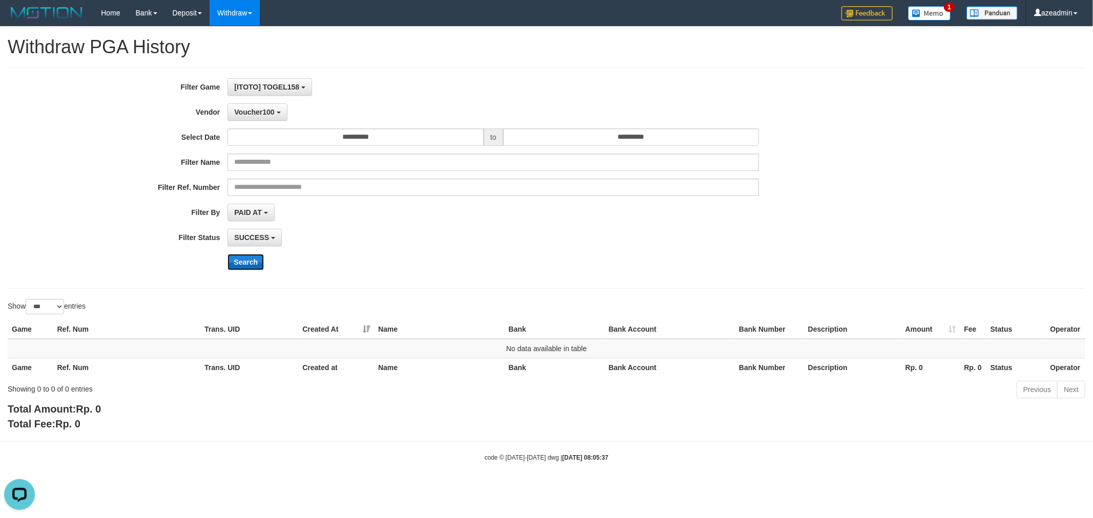
click at [244, 265] on button "Search" at bounding box center [245, 262] width 36 height 16
click at [255, 111] on span "Voucher100" at bounding box center [254, 112] width 40 height 8
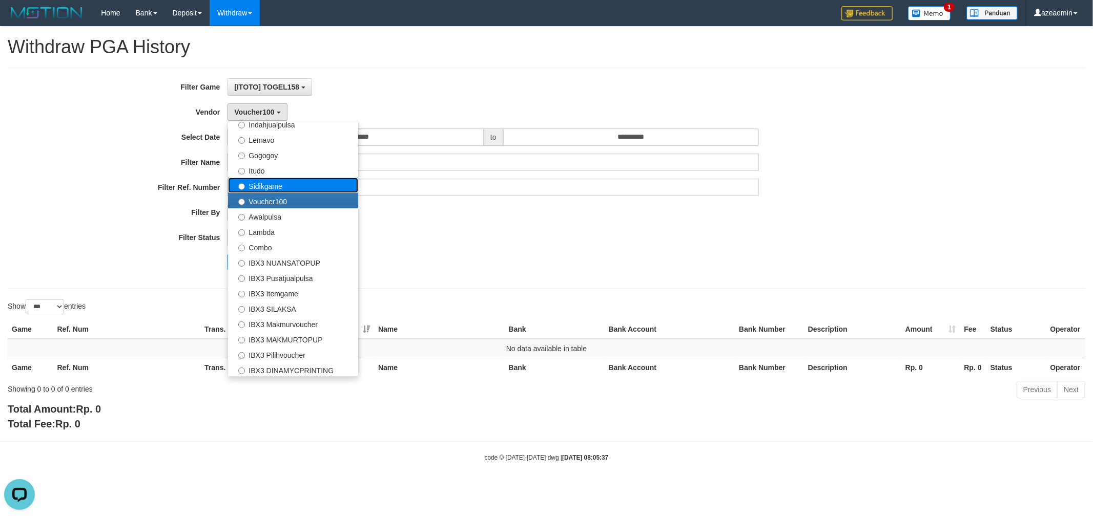
click at [294, 185] on label "Sidikgame" at bounding box center [293, 185] width 130 height 15
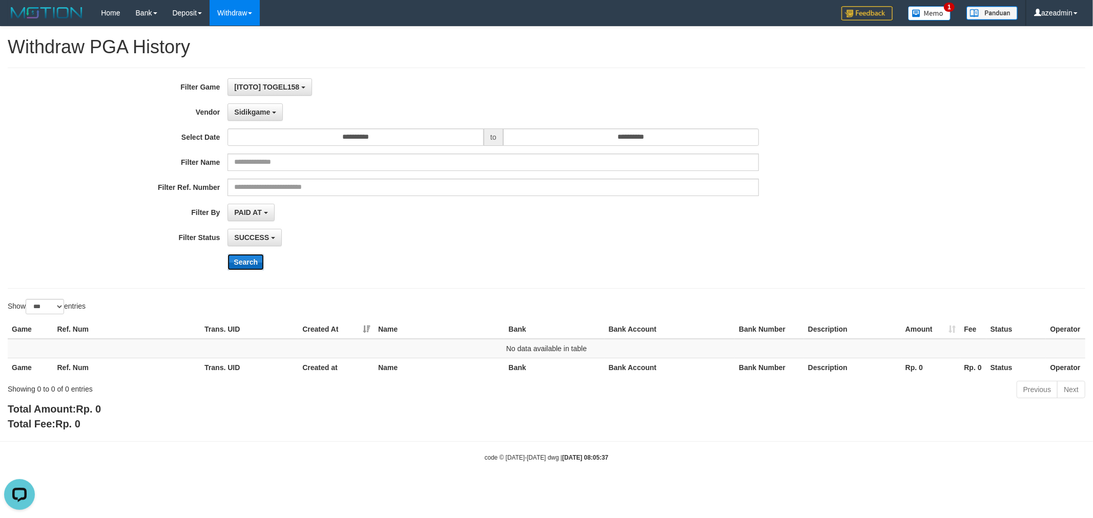
click at [246, 263] on button "Search" at bounding box center [245, 262] width 36 height 16
click at [254, 117] on button "Sidikgame" at bounding box center [254, 111] width 55 height 17
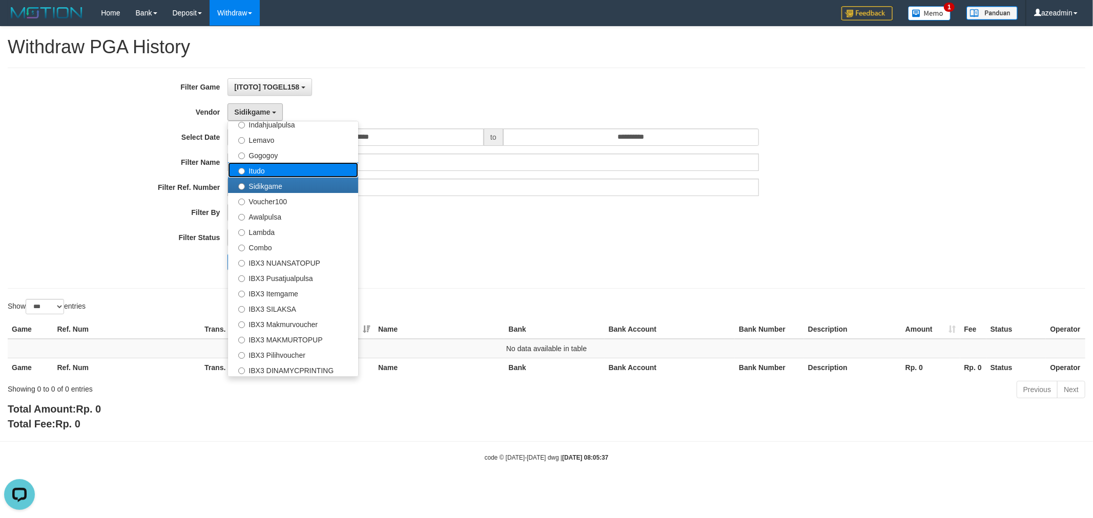
click at [307, 170] on label "Itudo" at bounding box center [293, 169] width 130 height 15
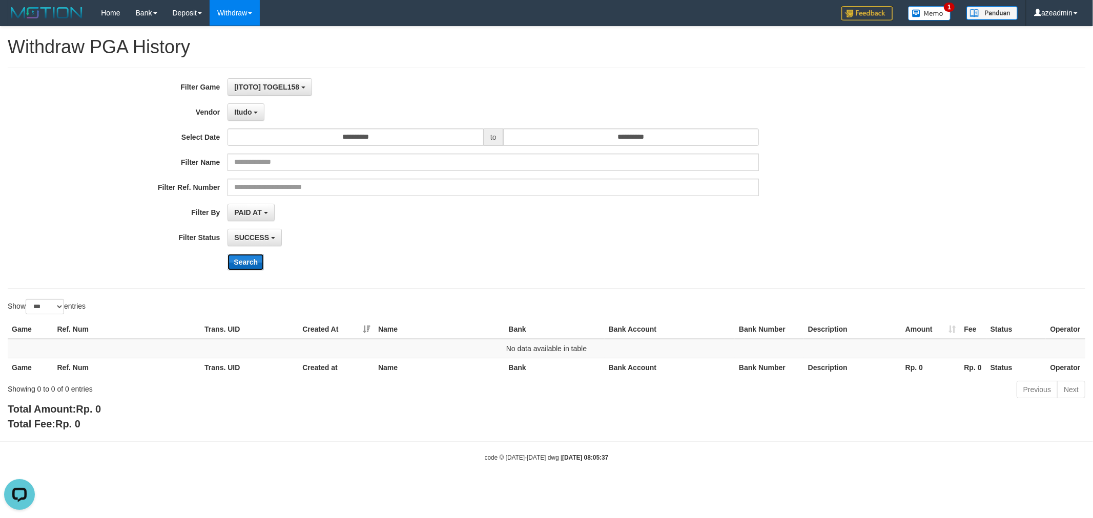
click at [254, 259] on button "Search" at bounding box center [245, 262] width 36 height 16
click at [254, 116] on button "Itudo" at bounding box center [245, 111] width 37 height 17
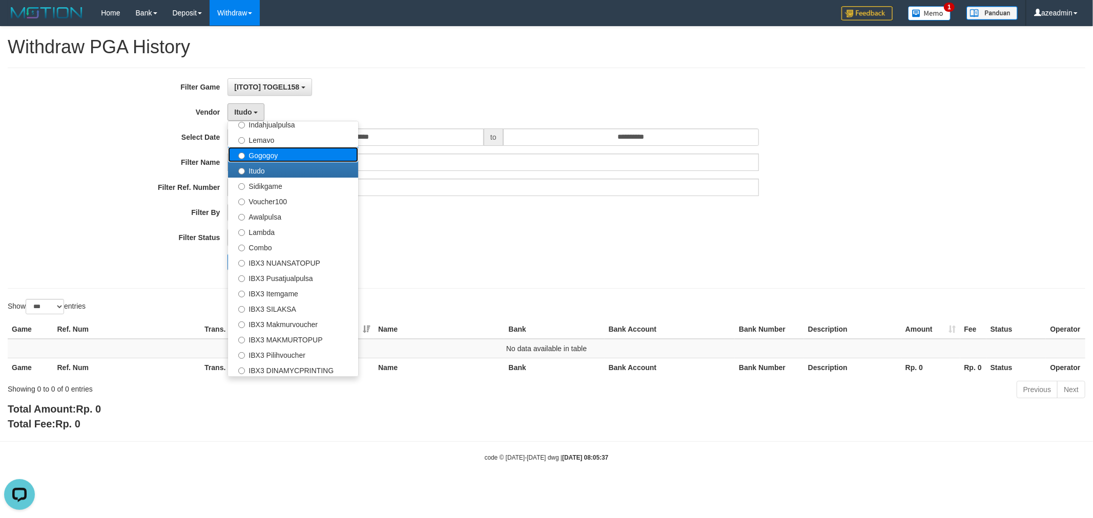
click at [296, 155] on label "Gogogoy" at bounding box center [293, 154] width 130 height 15
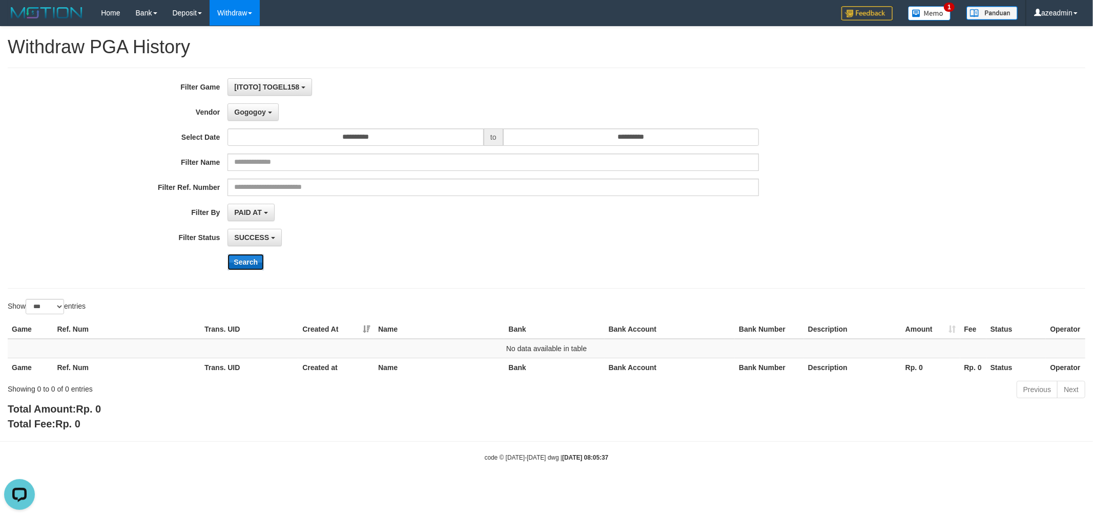
click at [242, 256] on button "Search" at bounding box center [245, 262] width 36 height 16
drag, startPoint x: 244, startPoint y: 126, endPoint x: 244, endPoint y: 116, distance: 9.2
click at [244, 125] on div "**********" at bounding box center [455, 178] width 911 height 200
click at [244, 113] on span "Gogogoy" at bounding box center [249, 112] width 31 height 8
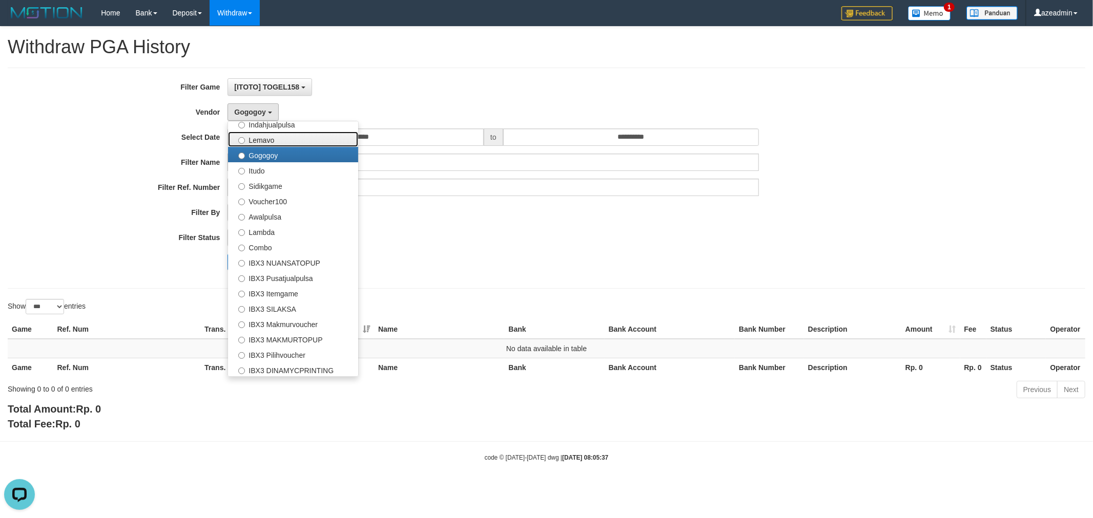
drag, startPoint x: 291, startPoint y: 138, endPoint x: 289, endPoint y: 143, distance: 5.5
click at [290, 137] on label "Lemavo" at bounding box center [293, 139] width 130 height 15
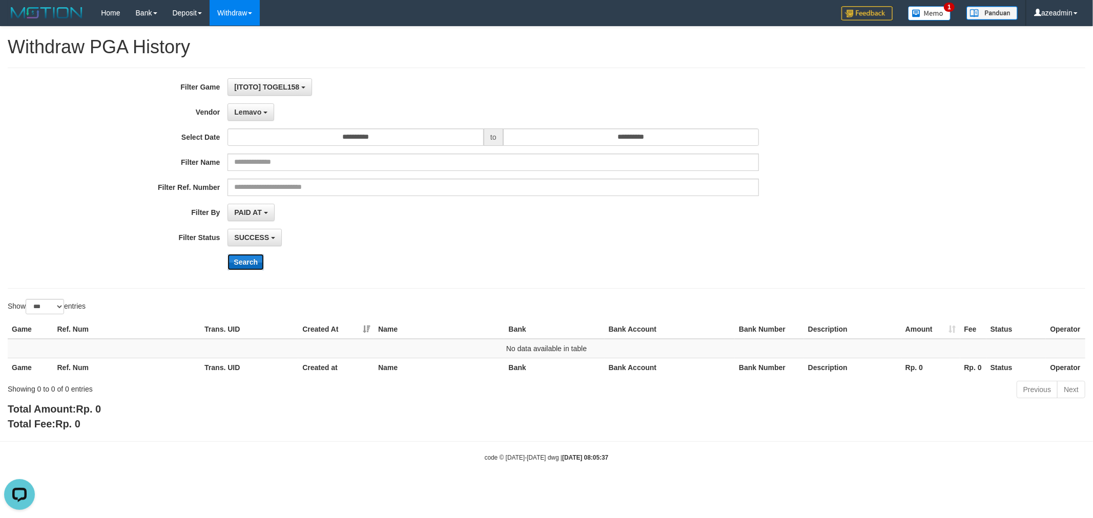
click at [252, 259] on button "Search" at bounding box center [245, 262] width 36 height 16
click at [238, 109] on span "Lemavo" at bounding box center [247, 112] width 27 height 8
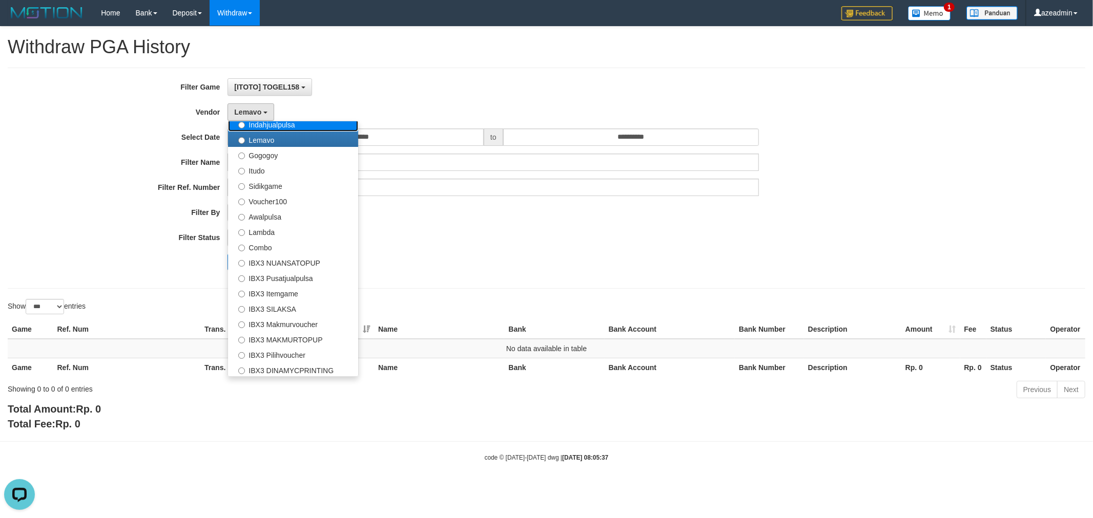
click at [282, 125] on label "Indahjualpulsa" at bounding box center [293, 123] width 130 height 15
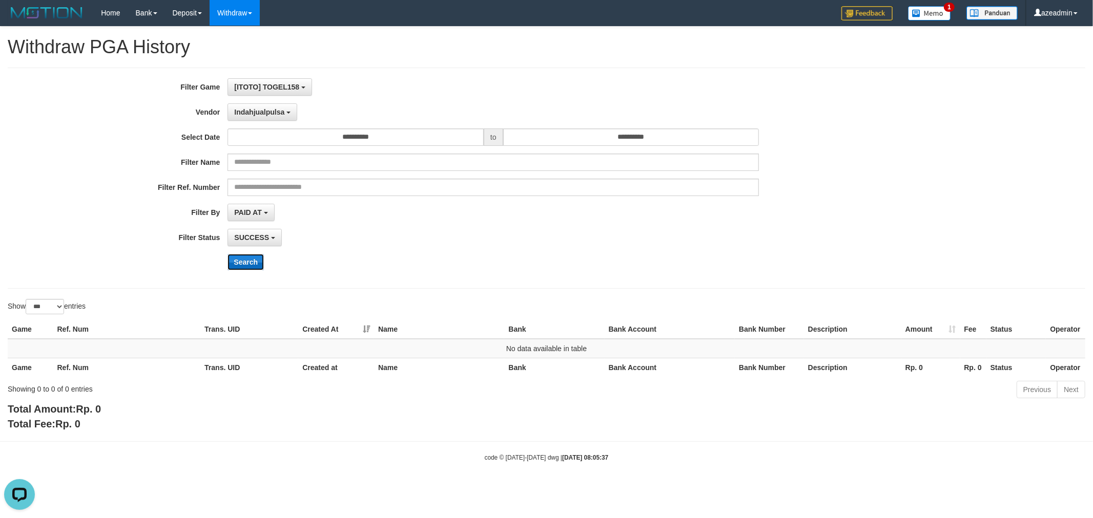
click at [253, 264] on button "Search" at bounding box center [245, 262] width 36 height 16
click at [254, 108] on span "Indahjualpulsa" at bounding box center [259, 112] width 50 height 8
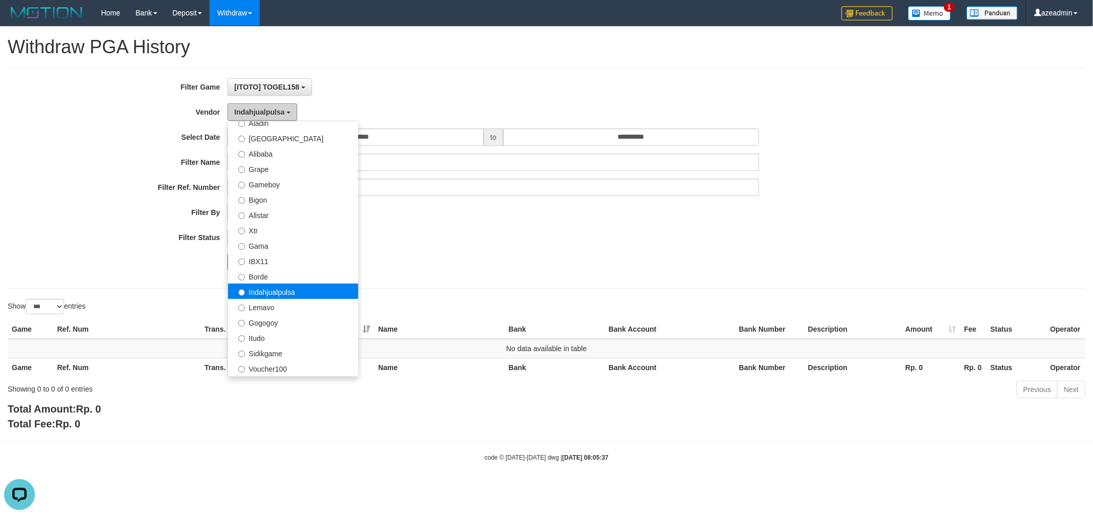
scroll to position [146, 0]
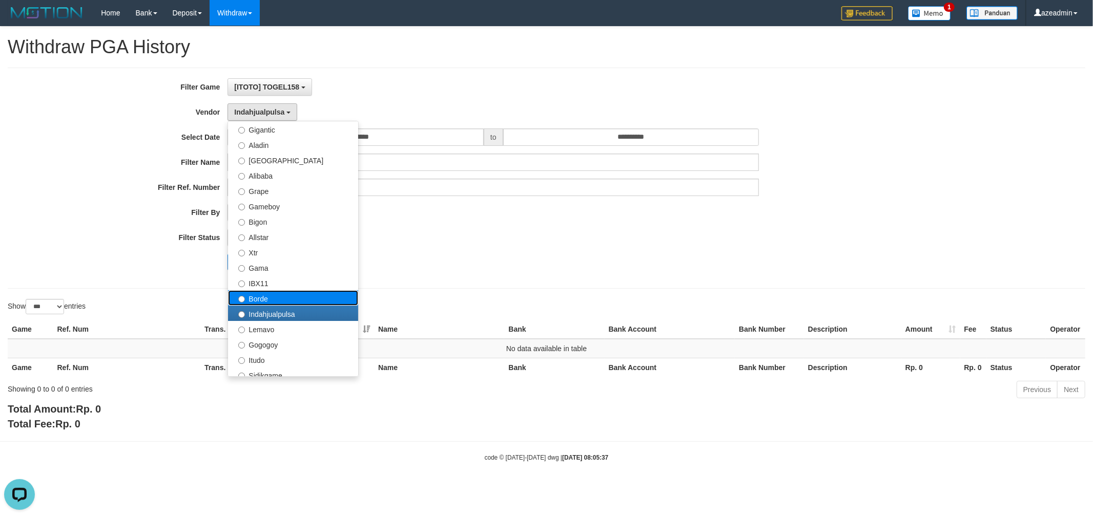
click at [277, 292] on label "Borde" at bounding box center [293, 297] width 130 height 15
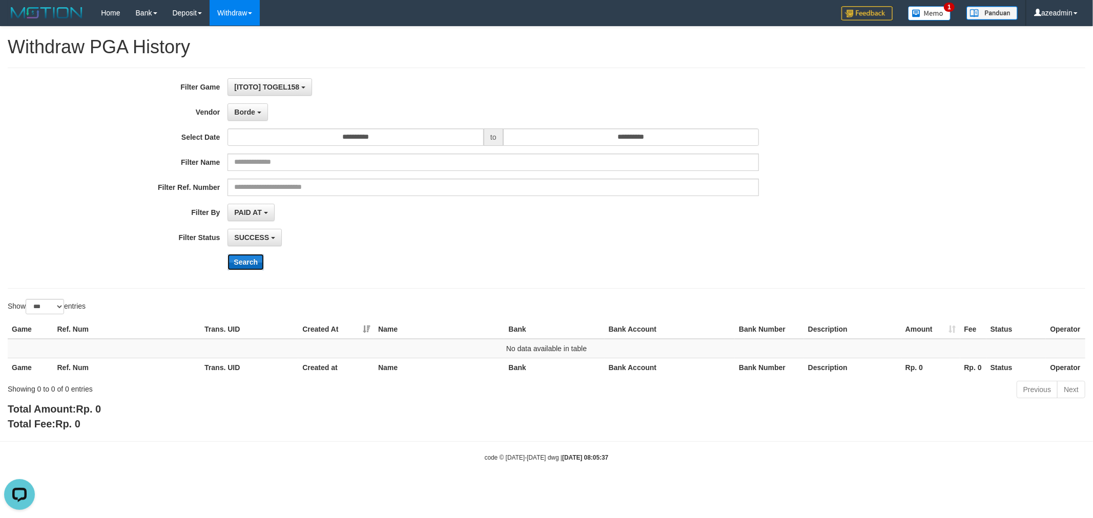
click at [250, 264] on button "Search" at bounding box center [245, 262] width 36 height 16
click at [255, 120] on button "Borde" at bounding box center [247, 111] width 40 height 17
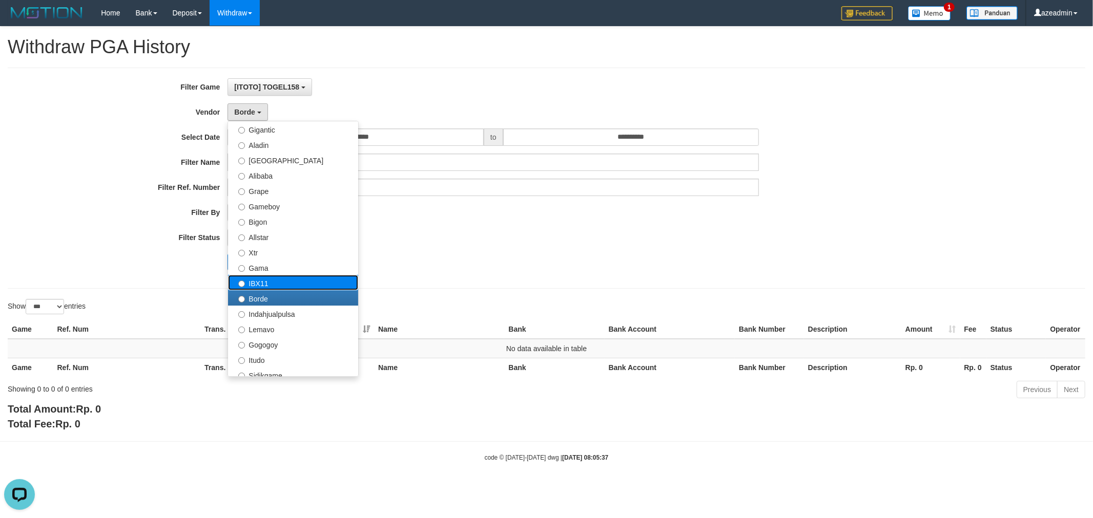
click at [293, 280] on label "IBX11" at bounding box center [293, 282] width 130 height 15
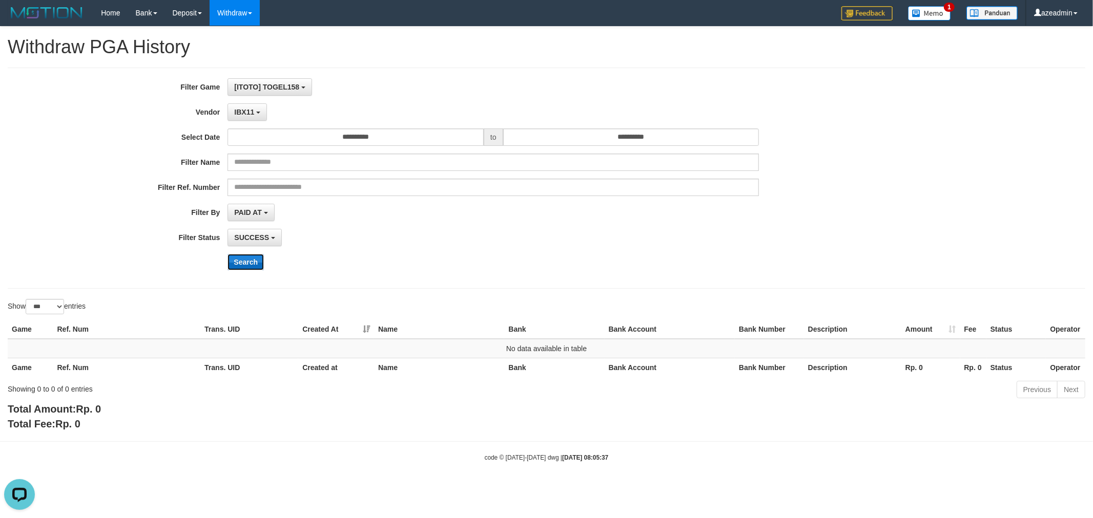
click at [253, 259] on button "Search" at bounding box center [245, 262] width 36 height 16
click at [250, 111] on span "IBX11" at bounding box center [244, 112] width 20 height 8
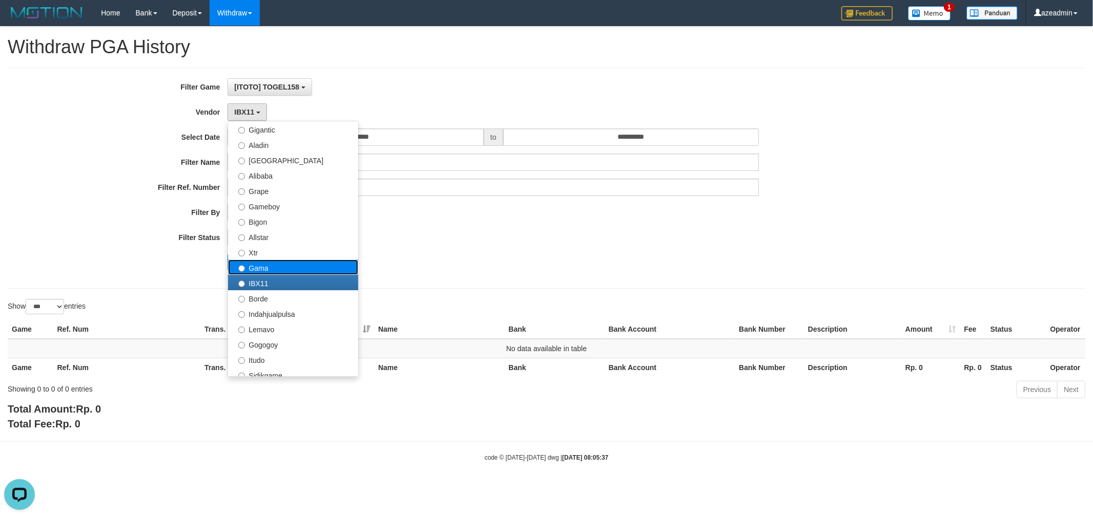
click at [298, 265] on label "Gama" at bounding box center [293, 267] width 130 height 15
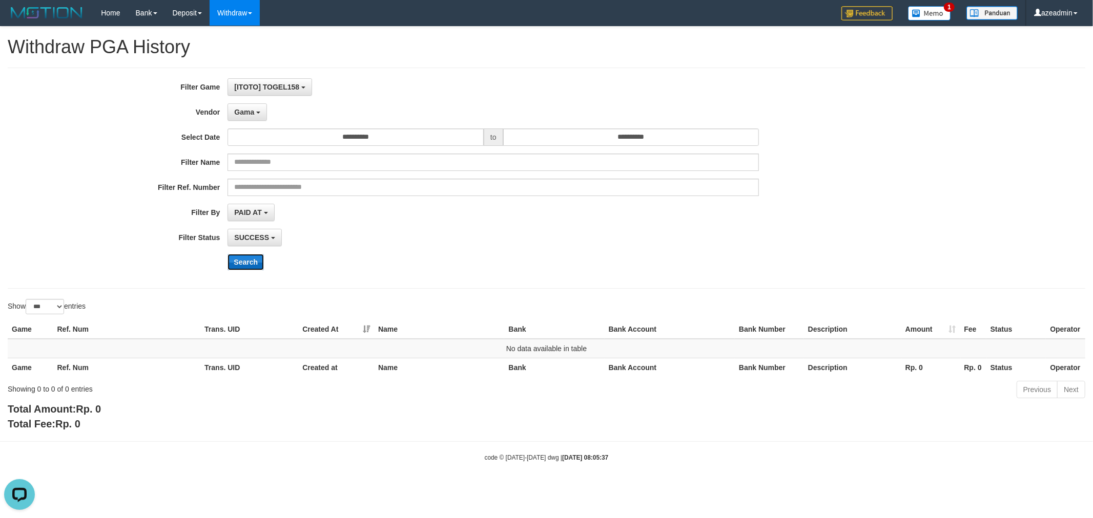
drag, startPoint x: 254, startPoint y: 269, endPoint x: 250, endPoint y: 255, distance: 14.6
click at [254, 269] on button "Search" at bounding box center [245, 262] width 36 height 16
click at [257, 105] on button "Gama" at bounding box center [246, 111] width 39 height 17
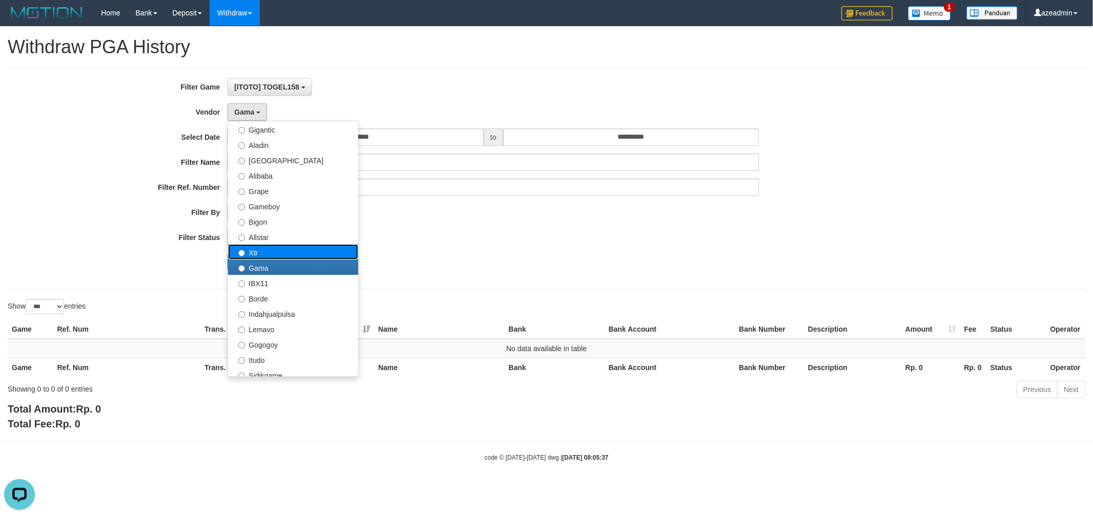
click at [301, 251] on label "Xtr" at bounding box center [293, 251] width 130 height 15
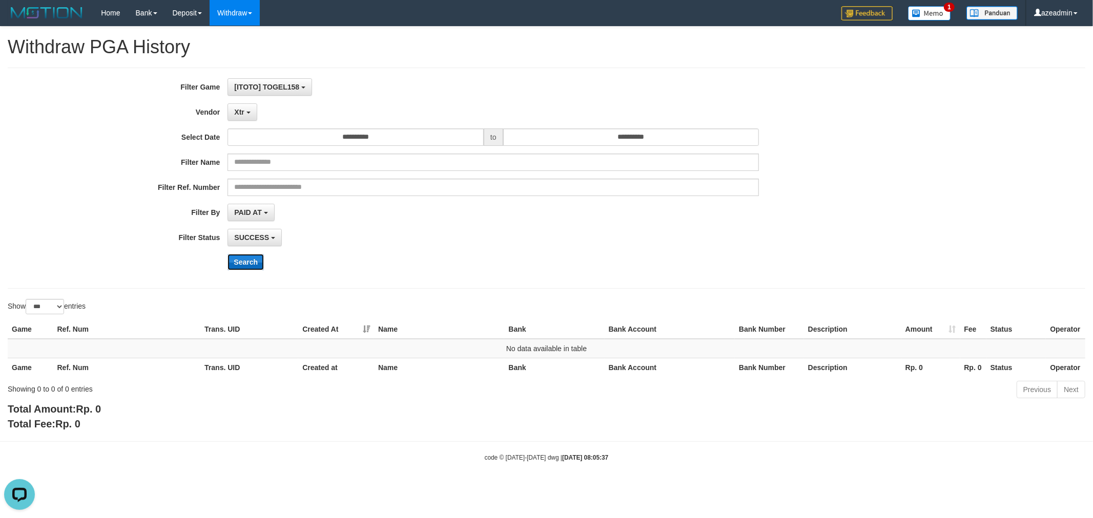
click at [251, 259] on button "Search" at bounding box center [245, 262] width 36 height 16
click at [246, 96] on div "**********" at bounding box center [455, 178] width 911 height 200
click at [250, 118] on button "Xtr" at bounding box center [241, 111] width 29 height 17
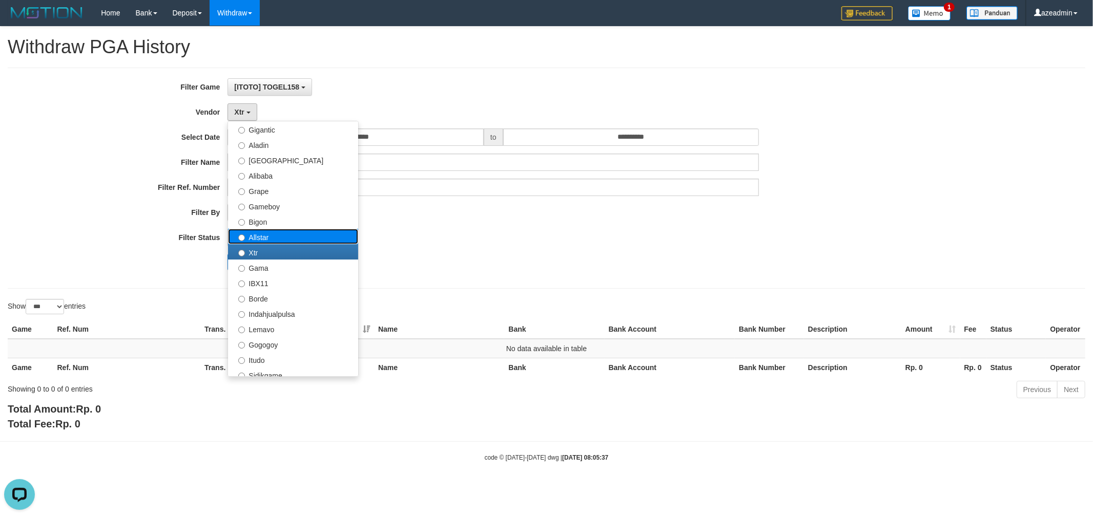
click at [278, 233] on label "Allstar" at bounding box center [293, 236] width 130 height 15
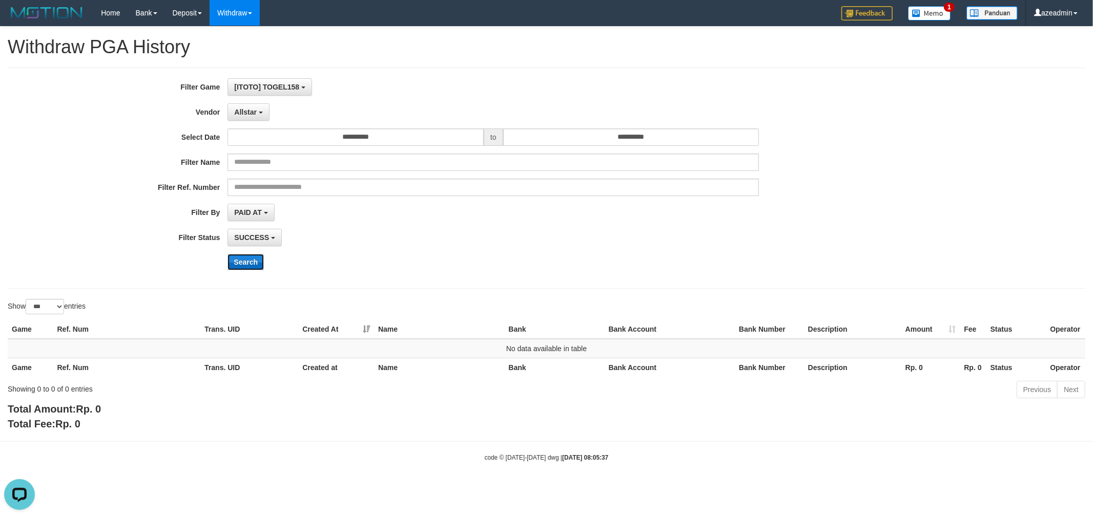
click at [234, 265] on button "Search" at bounding box center [245, 262] width 36 height 16
click at [244, 105] on button "Allstar" at bounding box center [247, 111] width 41 height 17
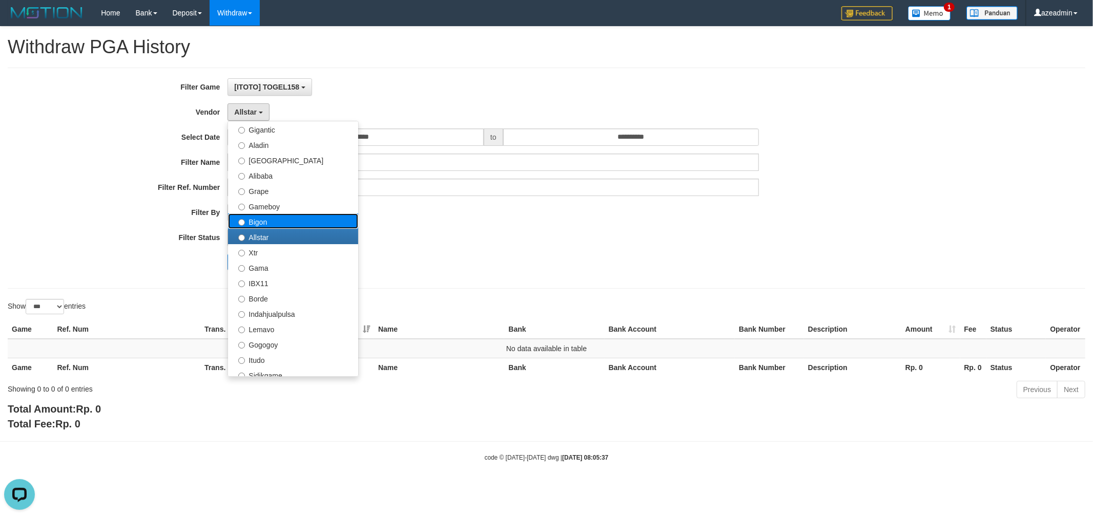
click at [262, 223] on label "Bigon" at bounding box center [293, 221] width 130 height 15
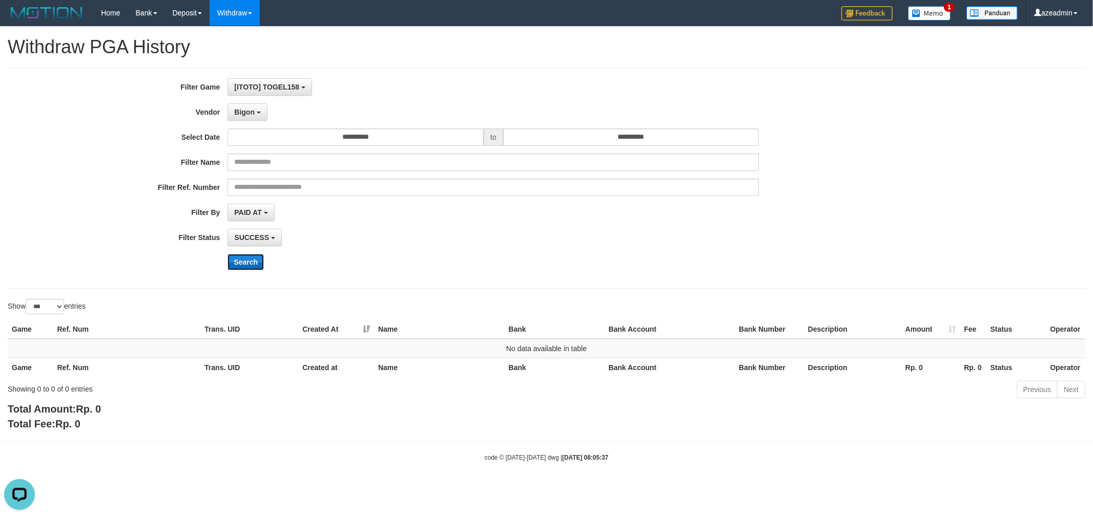
click at [252, 268] on button "Search" at bounding box center [245, 262] width 36 height 16
click at [242, 108] on span "Bigon" at bounding box center [244, 112] width 20 height 8
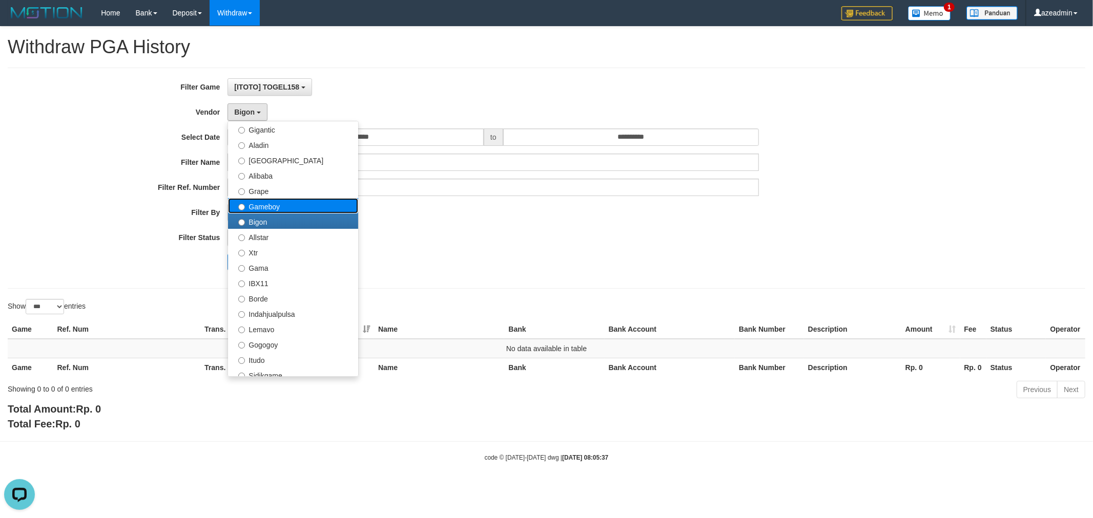
click at [279, 207] on label "Gameboy" at bounding box center [293, 205] width 130 height 15
select select "**********"
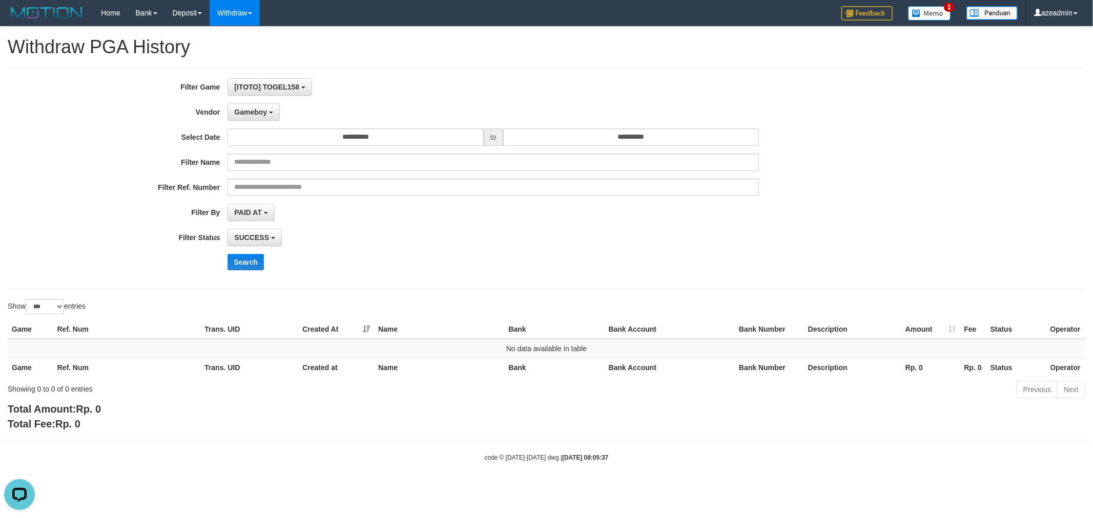
click at [240, 253] on div "**********" at bounding box center [455, 178] width 911 height 200
click at [241, 263] on button "Search" at bounding box center [245, 262] width 36 height 16
click at [254, 113] on span "Gameboy" at bounding box center [250, 112] width 33 height 8
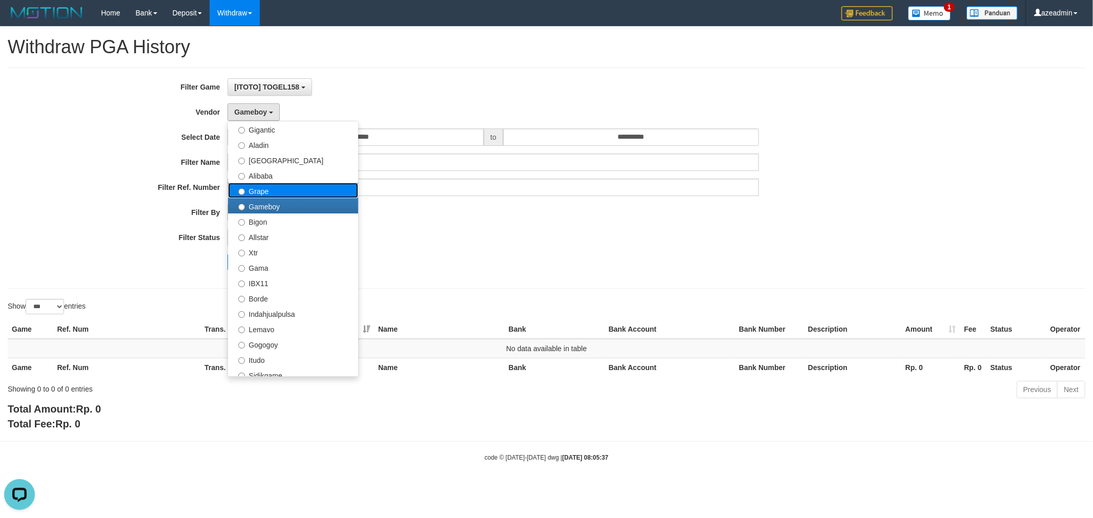
click at [280, 188] on label "Grape" at bounding box center [293, 190] width 130 height 15
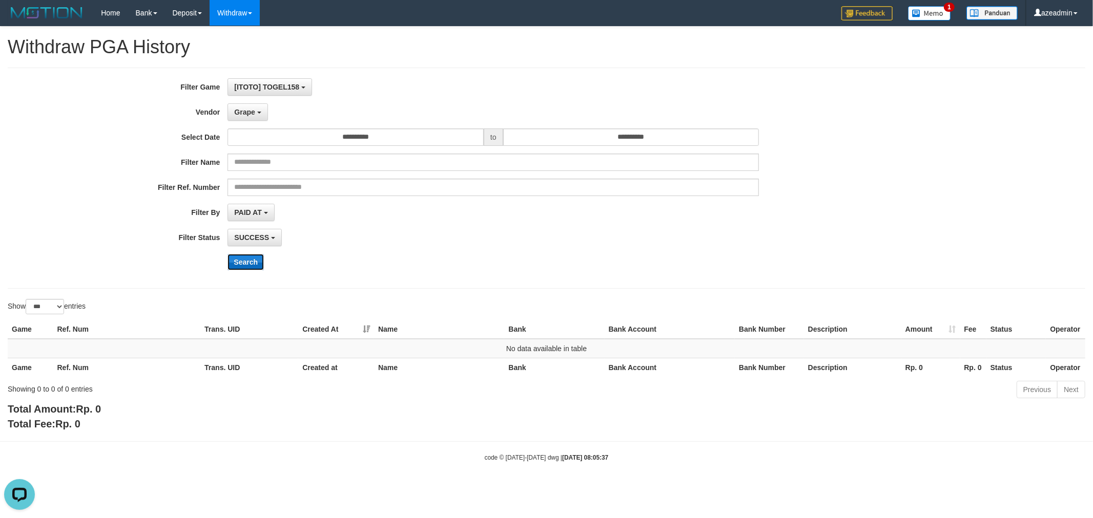
click at [242, 259] on button "Search" at bounding box center [245, 262] width 36 height 16
click at [244, 113] on span "Grape" at bounding box center [244, 112] width 20 height 8
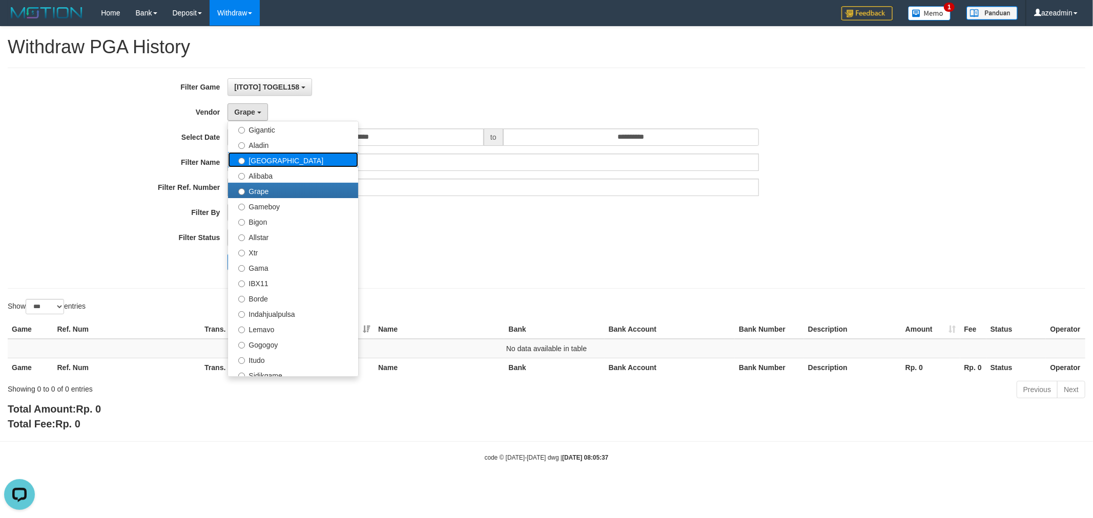
click at [283, 165] on label "Dubai" at bounding box center [293, 159] width 130 height 15
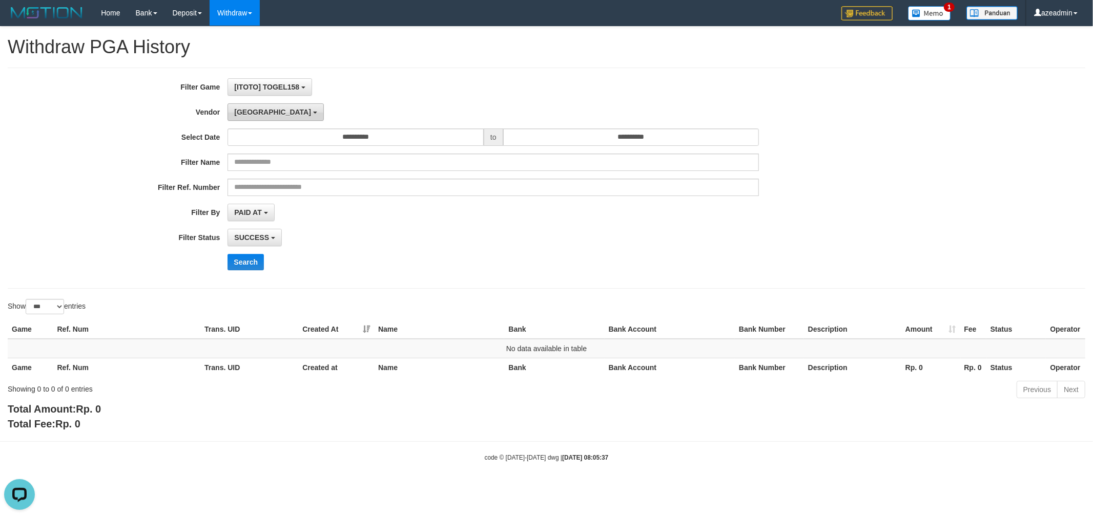
click at [241, 110] on span "Dubai" at bounding box center [272, 112] width 77 height 8
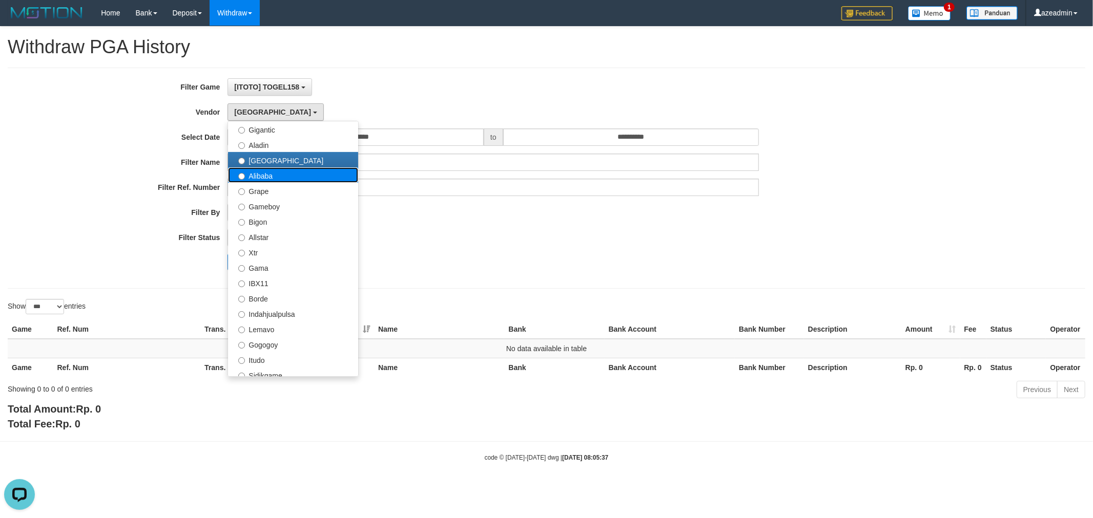
click at [269, 179] on label "Alibaba" at bounding box center [293, 175] width 130 height 15
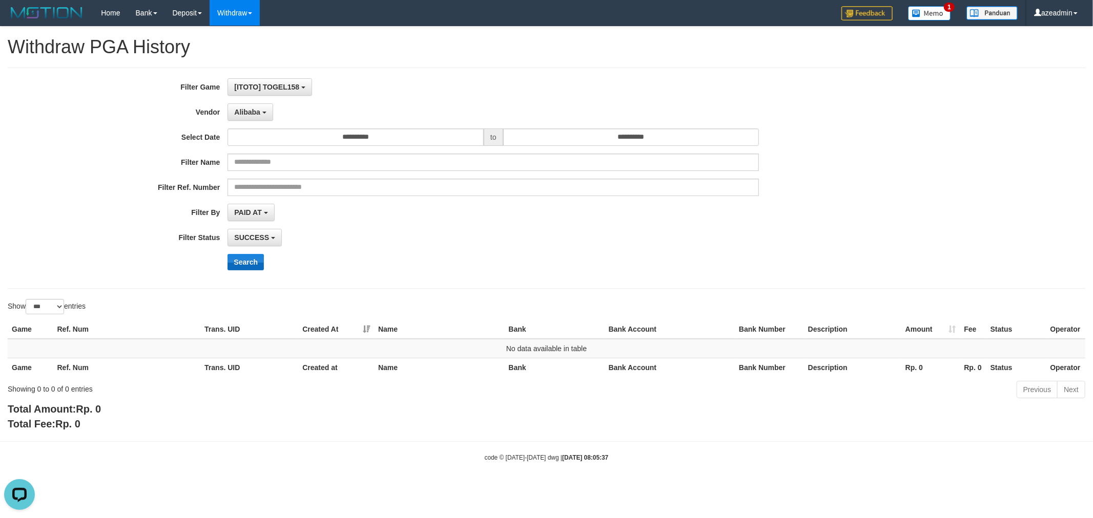
click at [252, 255] on div "**********" at bounding box center [455, 178] width 911 height 200
click at [251, 262] on button "Search" at bounding box center [245, 262] width 36 height 16
click at [257, 110] on span "Alibaba" at bounding box center [247, 112] width 26 height 8
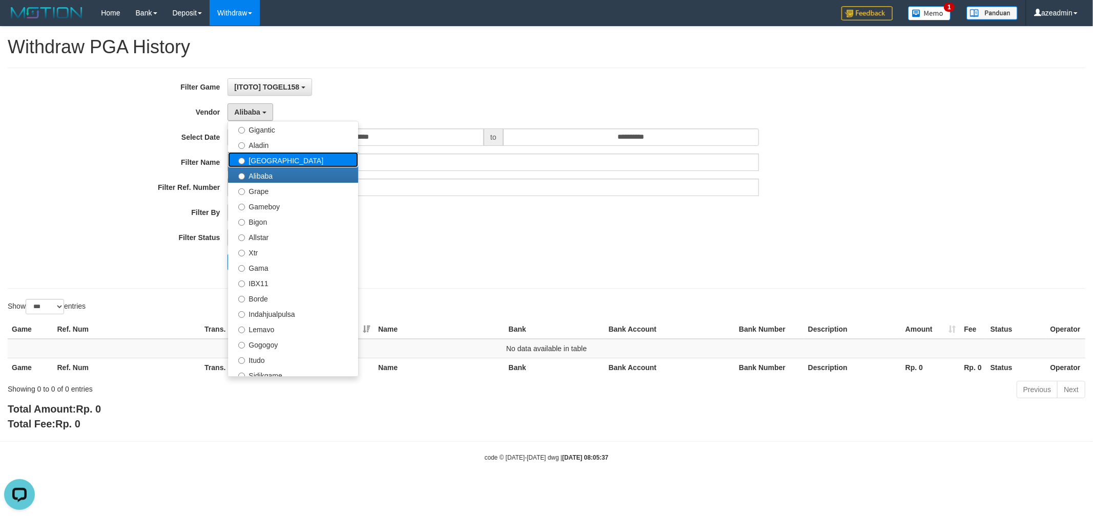
click at [280, 154] on label "Dubai" at bounding box center [293, 159] width 130 height 15
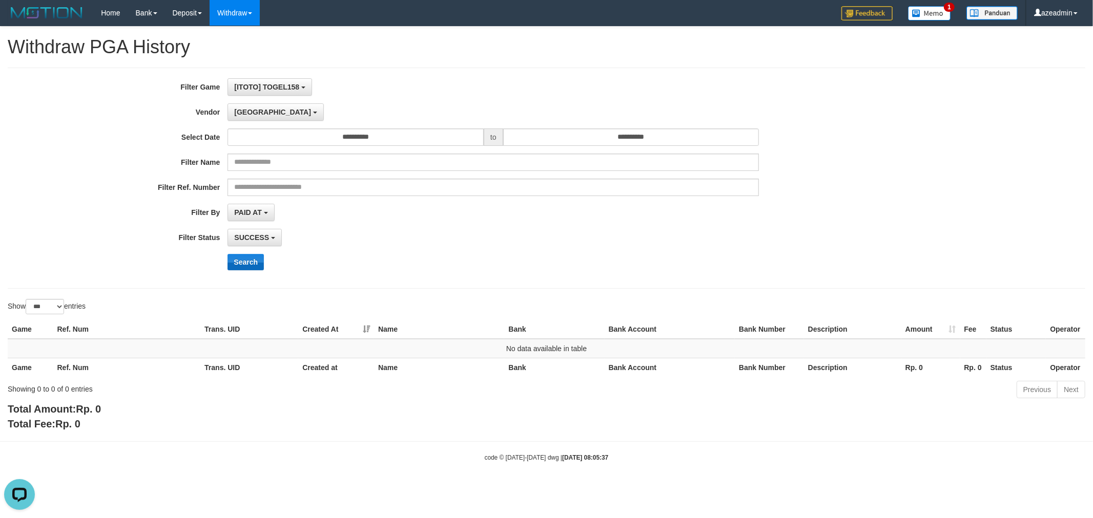
click at [246, 254] on div "**********" at bounding box center [455, 178] width 911 height 200
click at [235, 263] on button "Search" at bounding box center [245, 262] width 36 height 16
click at [247, 110] on span "Dubai" at bounding box center [272, 112] width 77 height 8
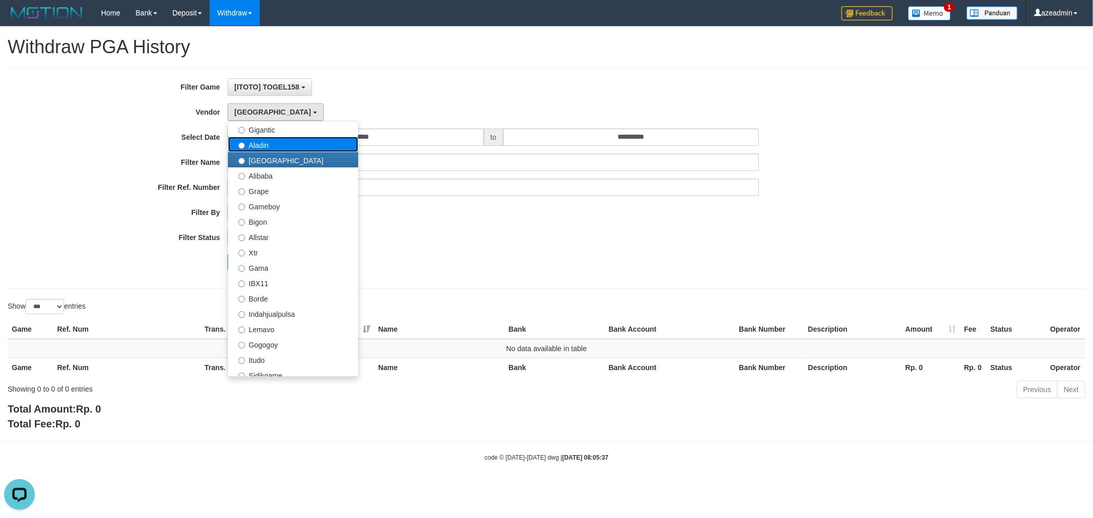
click at [289, 145] on label "Aladin" at bounding box center [293, 144] width 130 height 15
select select "**********"
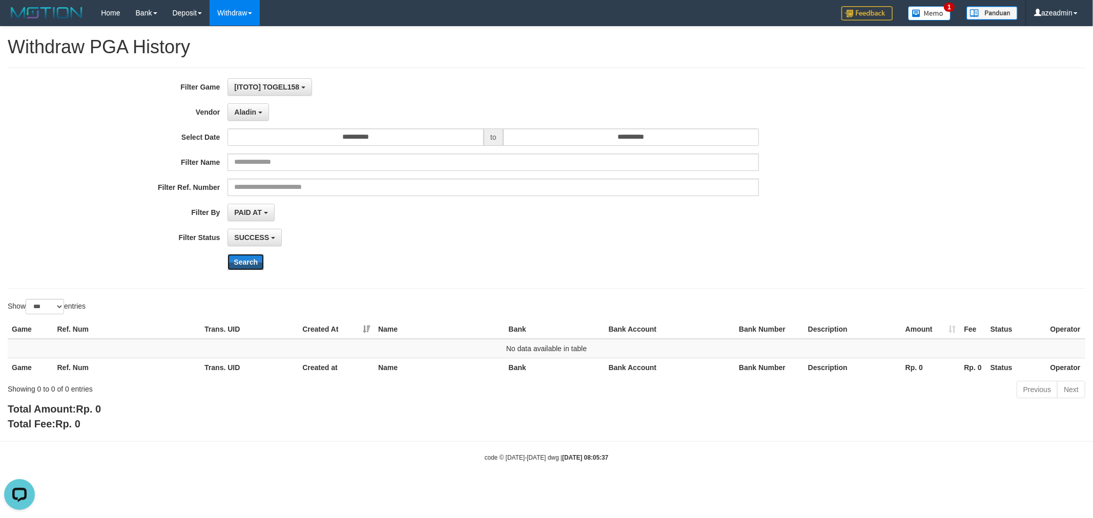
drag, startPoint x: 252, startPoint y: 260, endPoint x: 253, endPoint y: 249, distance: 11.3
click at [251, 260] on button "Search" at bounding box center [245, 262] width 36 height 16
click at [251, 111] on span "Aladin" at bounding box center [245, 112] width 22 height 8
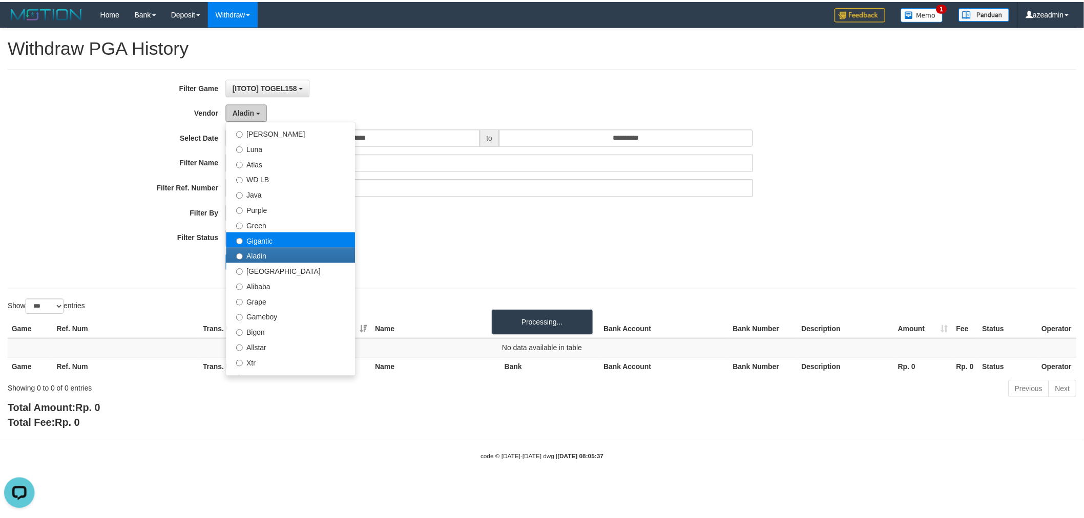
scroll to position [0, 0]
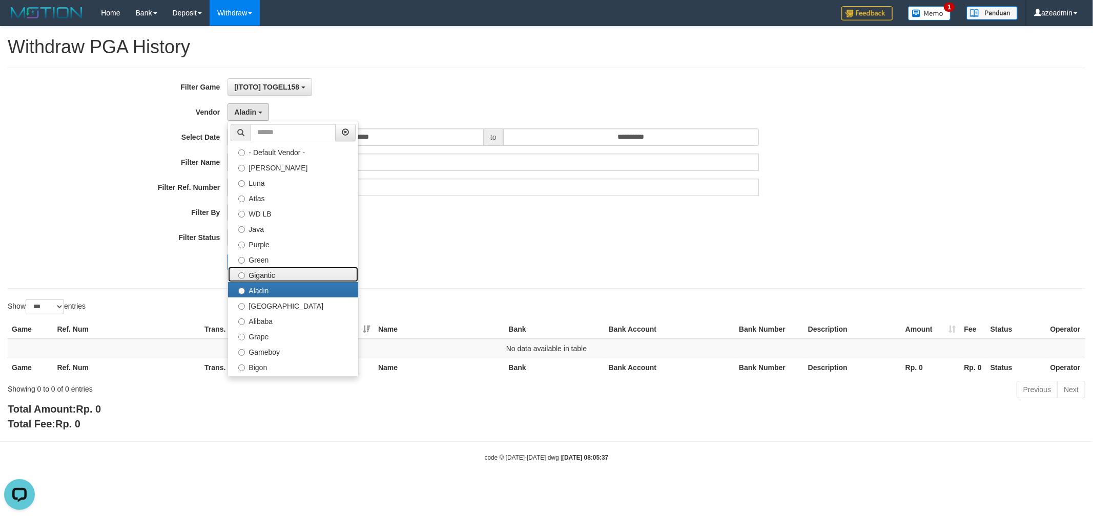
click at [277, 269] on label "Gigantic" at bounding box center [293, 274] width 130 height 15
select select "**********"
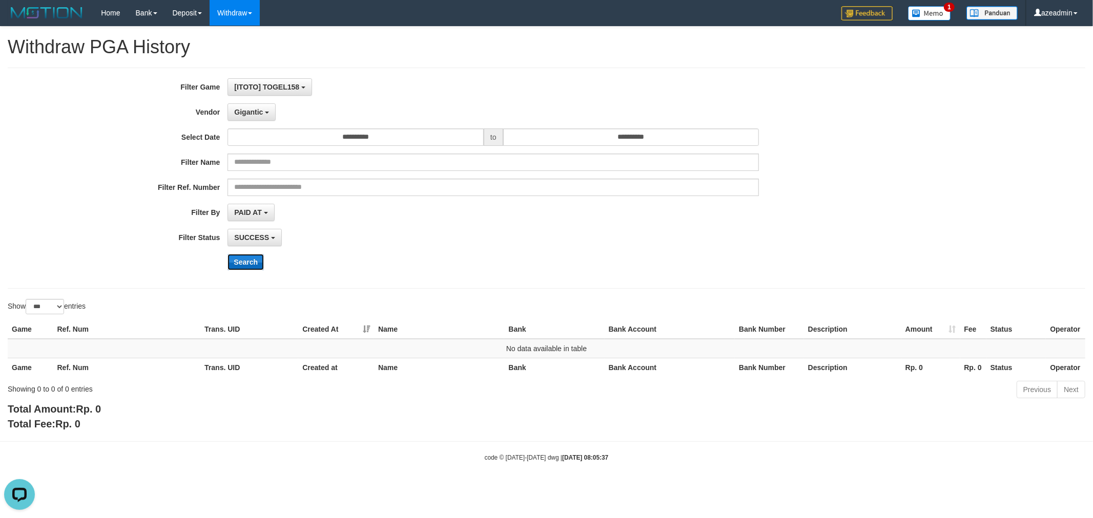
click at [243, 262] on button "Search" at bounding box center [245, 262] width 36 height 16
click at [260, 117] on button "Gigantic" at bounding box center [251, 111] width 48 height 17
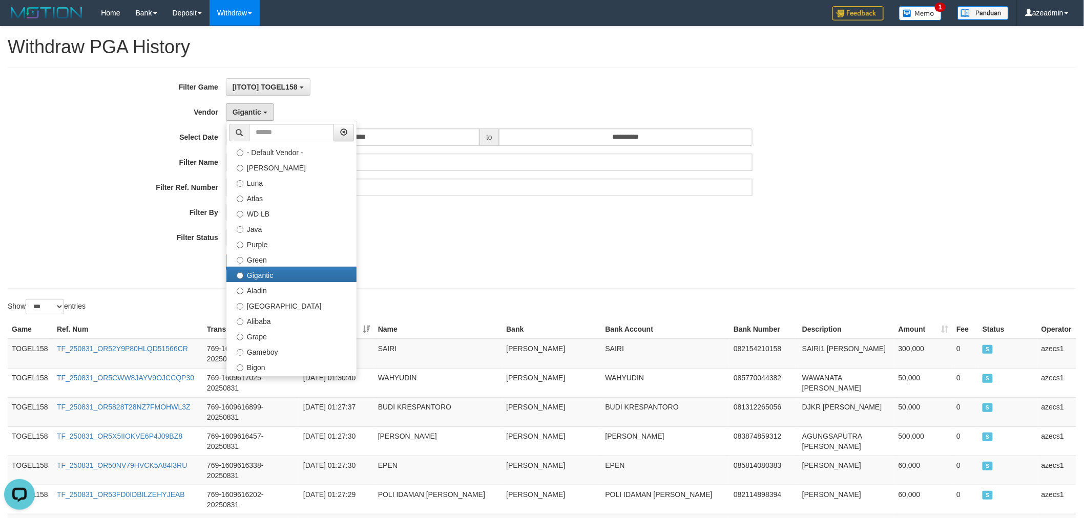
click at [551, 242] on div "SUCCESS SUCCESS ON PROCESS FAILED" at bounding box center [489, 237] width 527 height 17
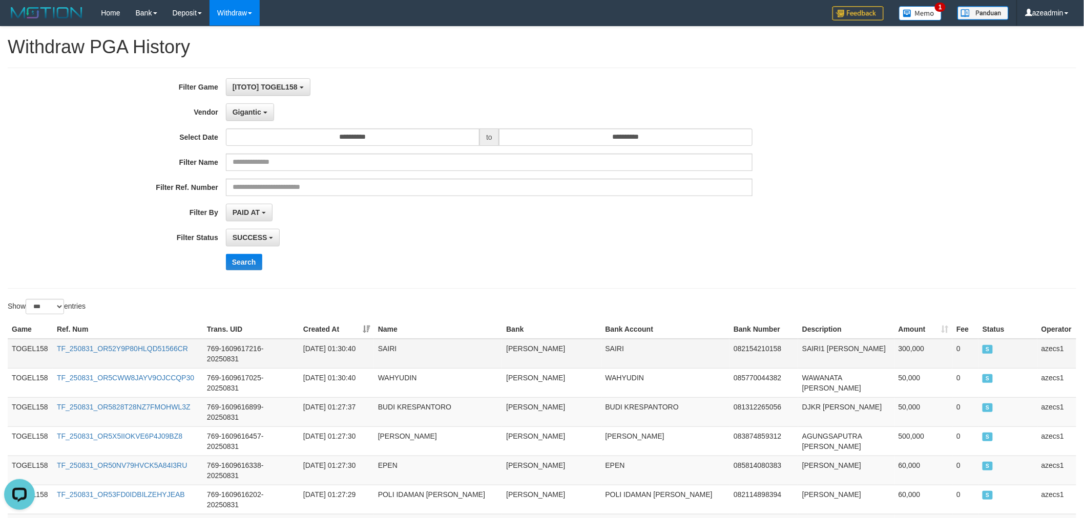
click at [35, 341] on td "TOGEL158" at bounding box center [30, 354] width 45 height 30
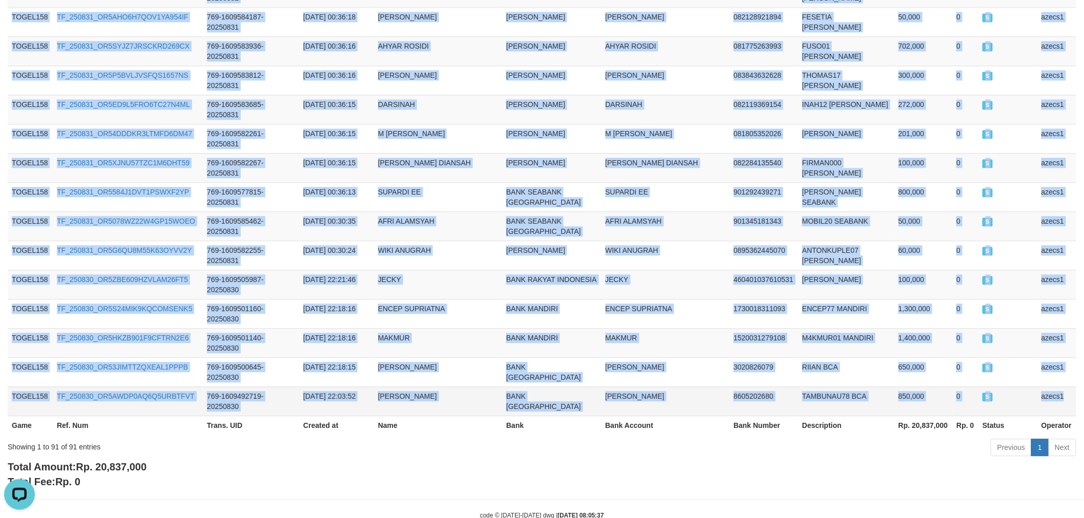
click at [1069, 387] on td "azecs1" at bounding box center [1056, 401] width 39 height 29
copy tbody "TOGEL158 TF_250831_OR52Y9P80HLQD51566CR 769-1609617216-20250831 2025-08-31 01:3…"
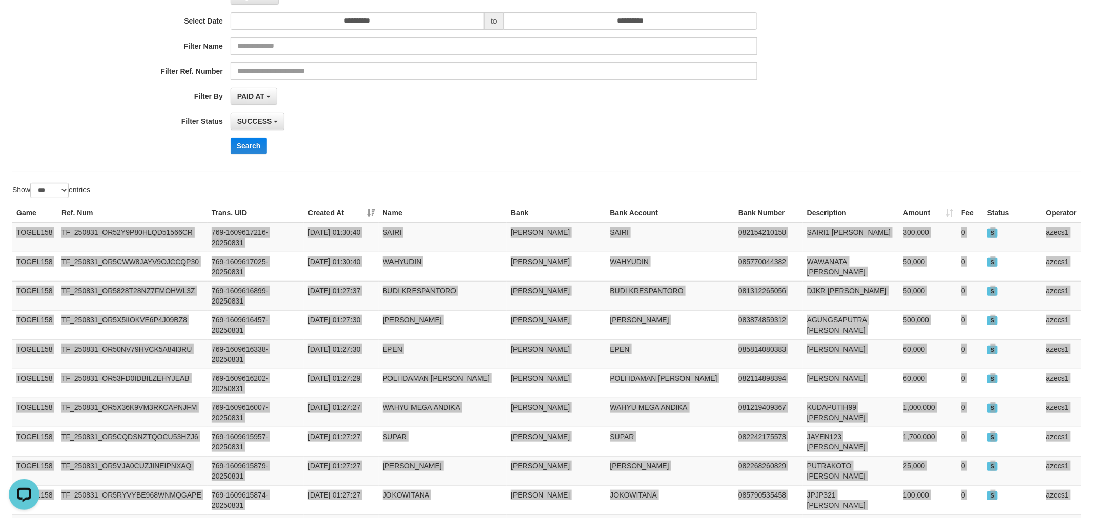
scroll to position [0, 0]
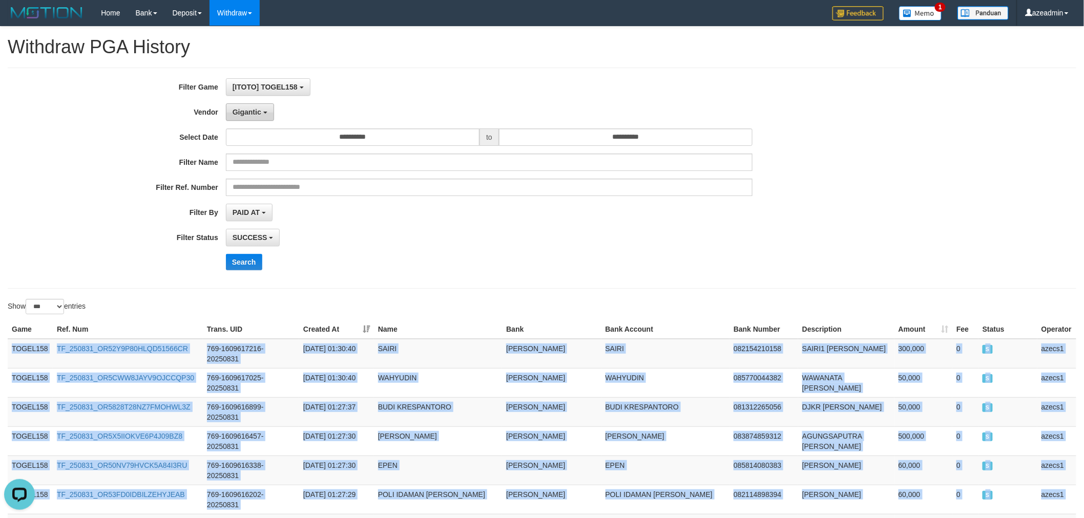
click at [241, 113] on span "Gigantic" at bounding box center [247, 112] width 29 height 8
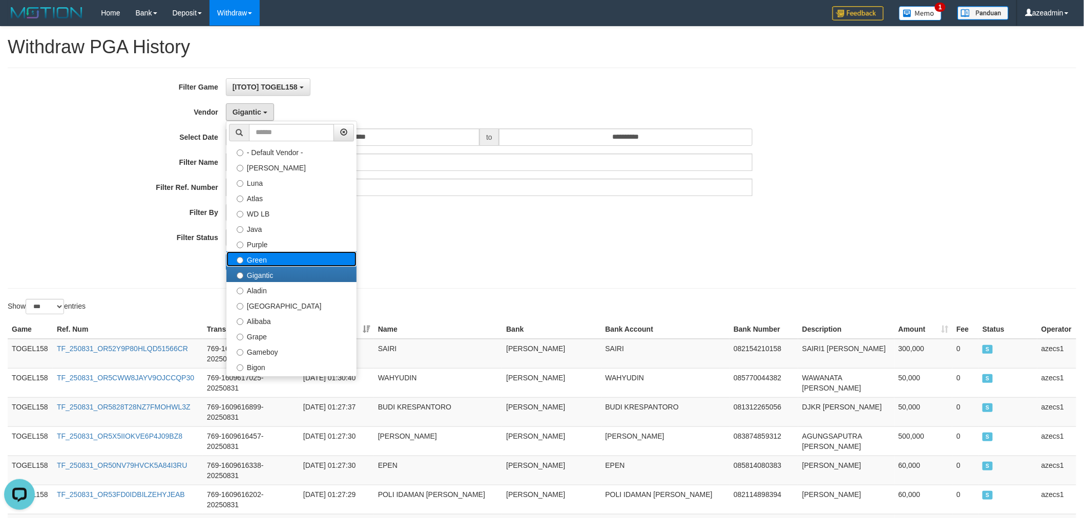
click at [270, 258] on label "Green" at bounding box center [291, 259] width 130 height 15
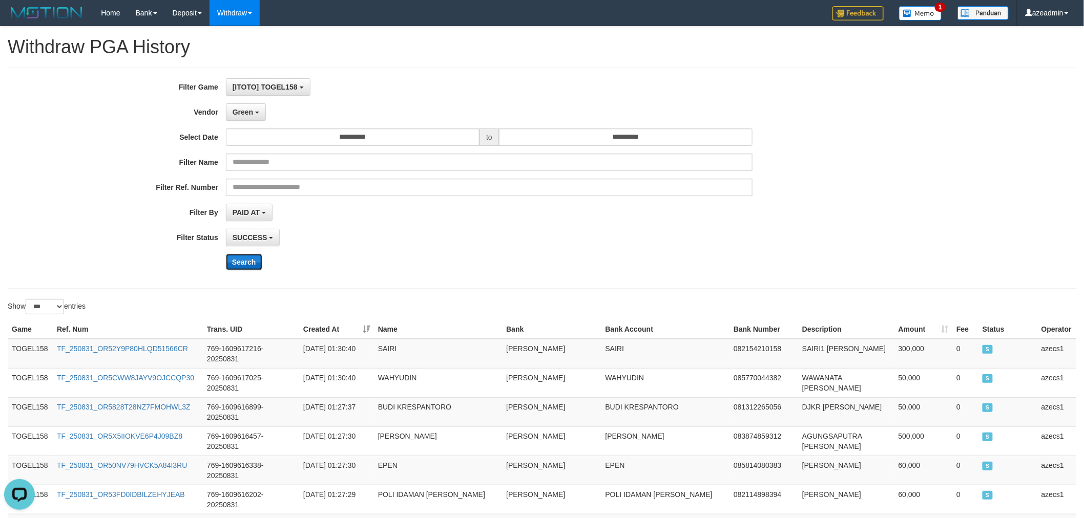
click at [247, 258] on button "Search" at bounding box center [244, 262] width 36 height 16
click at [248, 108] on span "Green" at bounding box center [243, 112] width 20 height 8
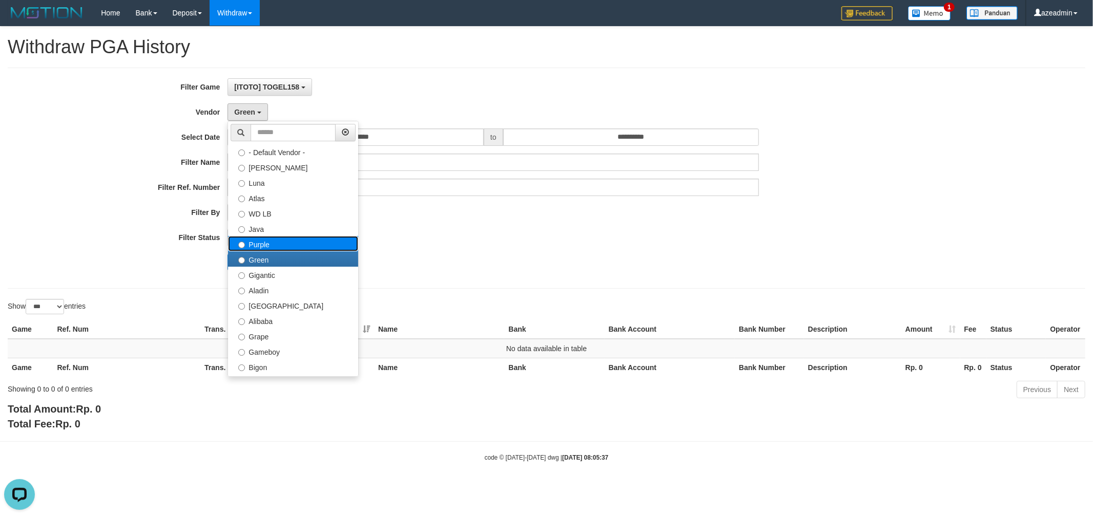
click at [294, 236] on label "Purple" at bounding box center [293, 243] width 130 height 15
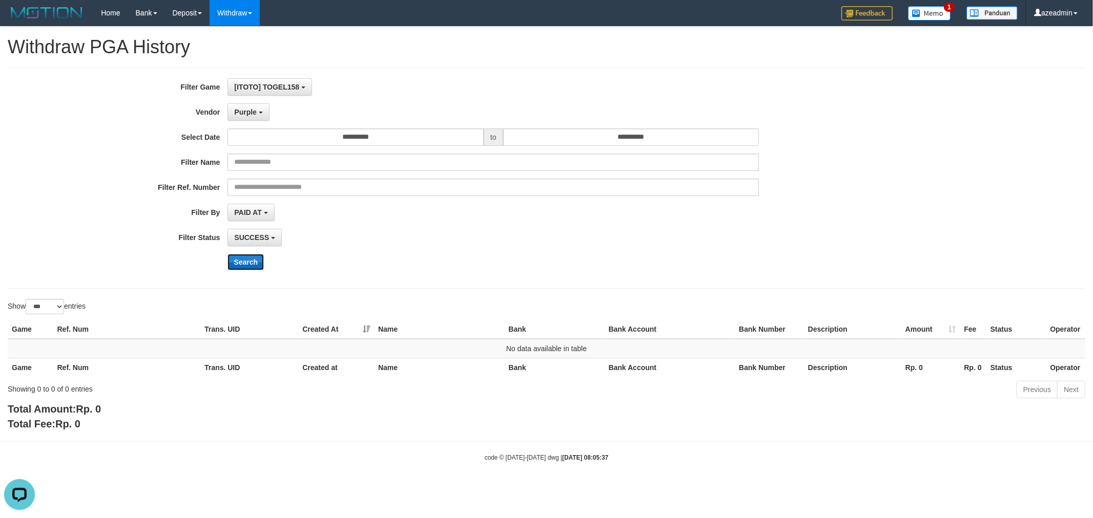
click at [239, 262] on button "Search" at bounding box center [245, 262] width 36 height 16
click at [253, 103] on button "Purple" at bounding box center [247, 111] width 41 height 17
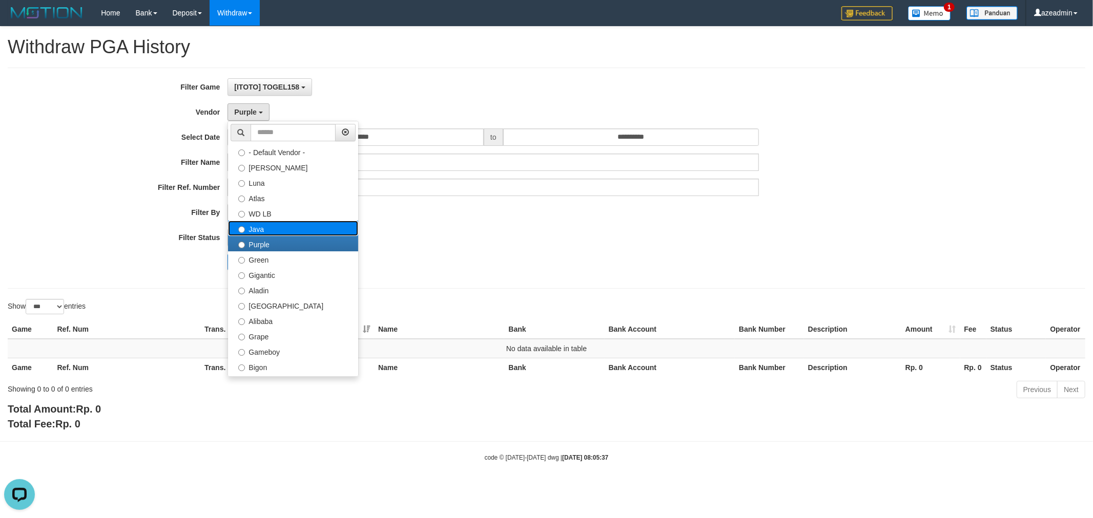
click at [283, 227] on label "Java" at bounding box center [293, 228] width 130 height 15
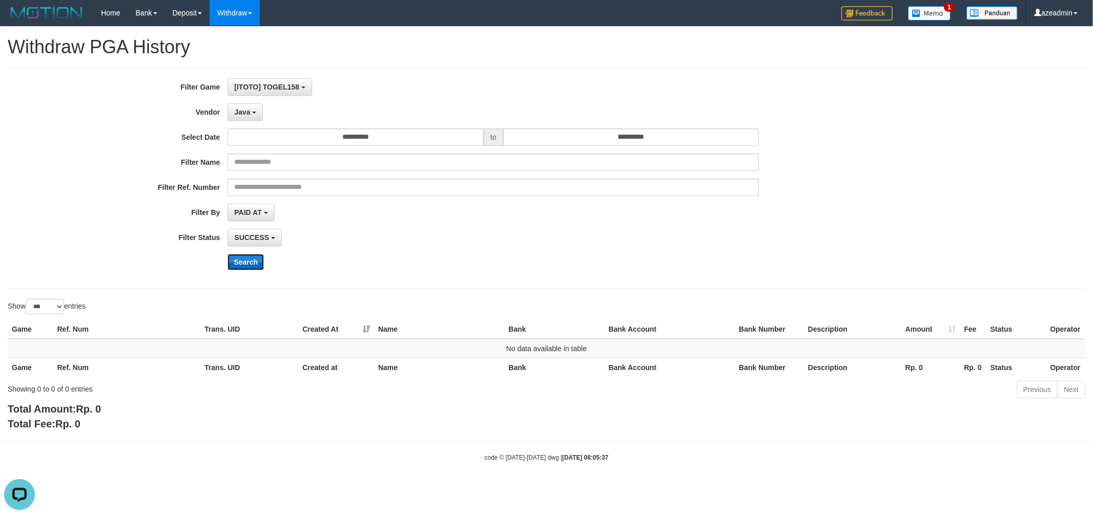
click at [255, 259] on button "Search" at bounding box center [245, 262] width 36 height 16
click at [254, 109] on button "Java" at bounding box center [244, 111] width 35 height 17
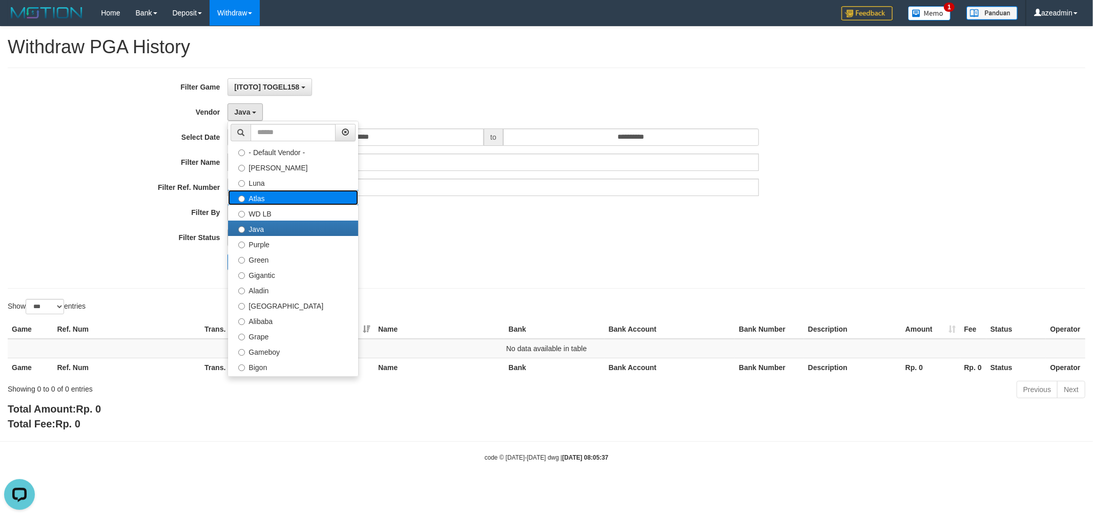
click at [283, 203] on label "Atlas" at bounding box center [293, 197] width 130 height 15
select select "**********"
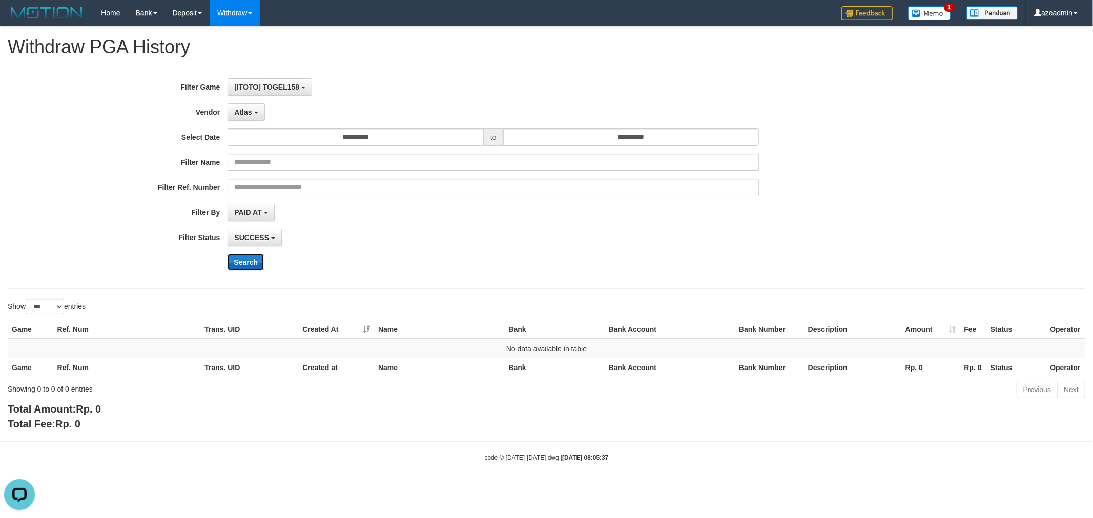
click at [247, 260] on button "Search" at bounding box center [245, 262] width 36 height 16
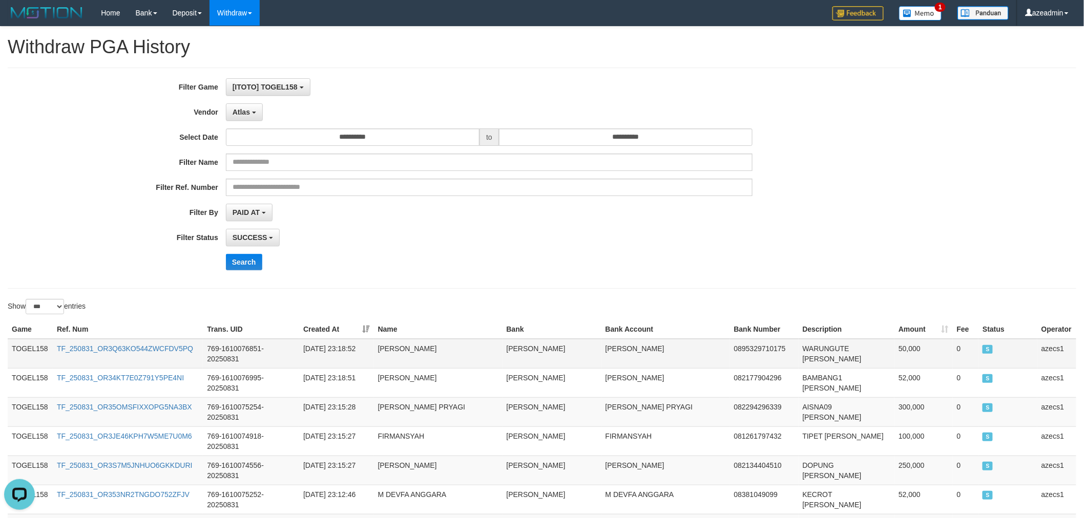
click at [12, 355] on td "TOGEL158" at bounding box center [30, 354] width 45 height 30
click at [15, 349] on td "TOGEL158" at bounding box center [30, 354] width 45 height 30
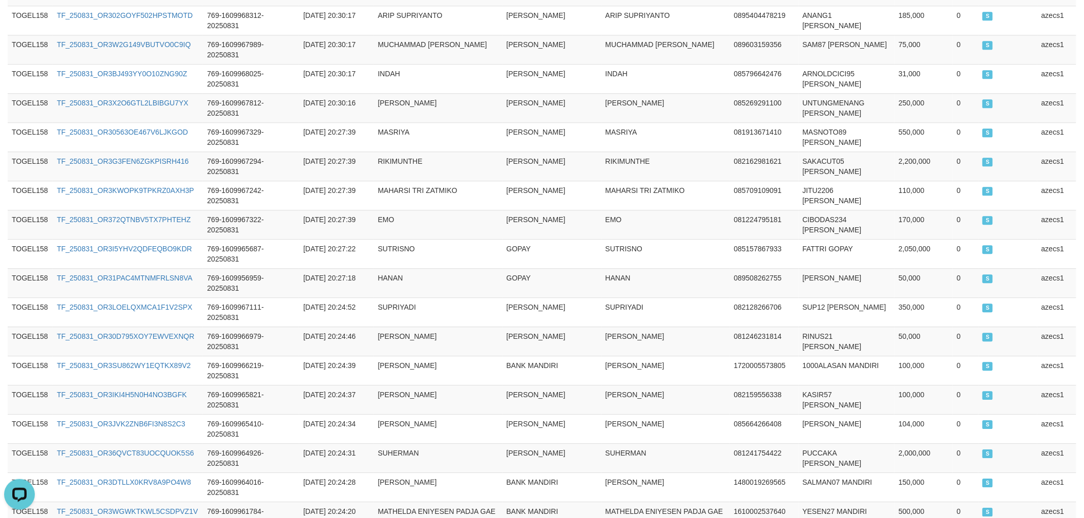
scroll to position [2875, 0]
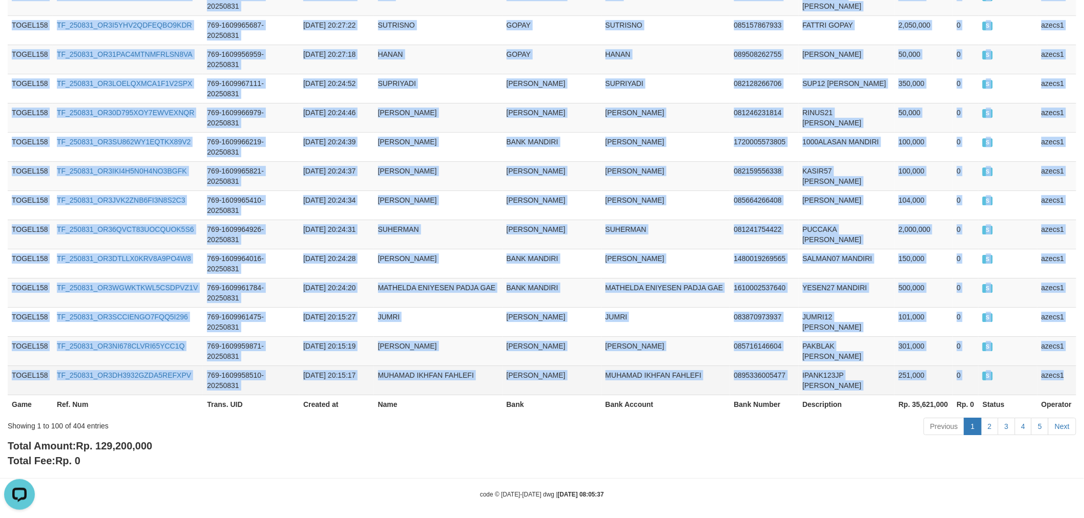
click at [1068, 370] on td "azecs1" at bounding box center [1056, 380] width 39 height 29
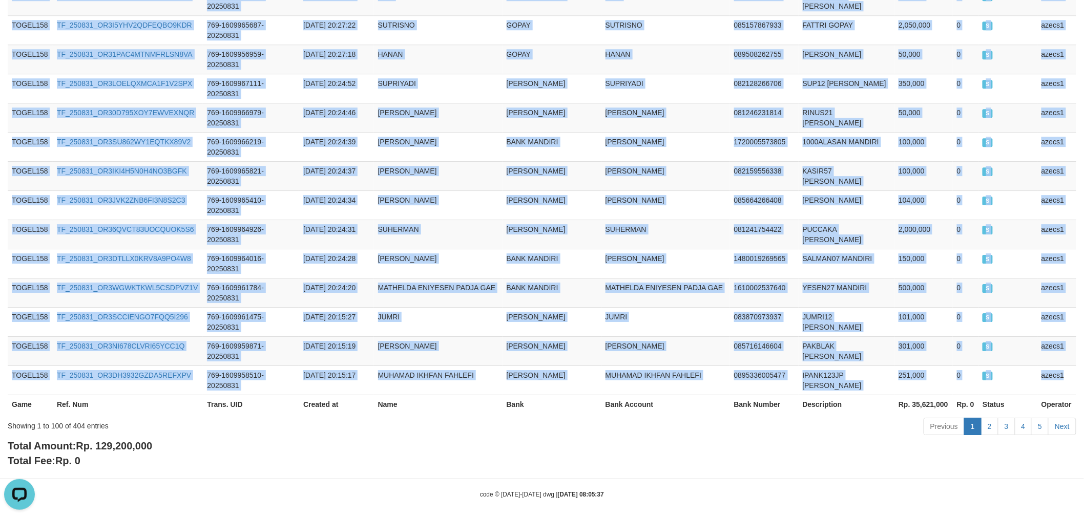
copy tbody "TOGEL158 TF_250831_OR3Q63KO544ZWCFDV5PQ 769-1610076851-20250831 2025-08-31 23:1…"
click at [994, 418] on link "2" at bounding box center [989, 426] width 17 height 17
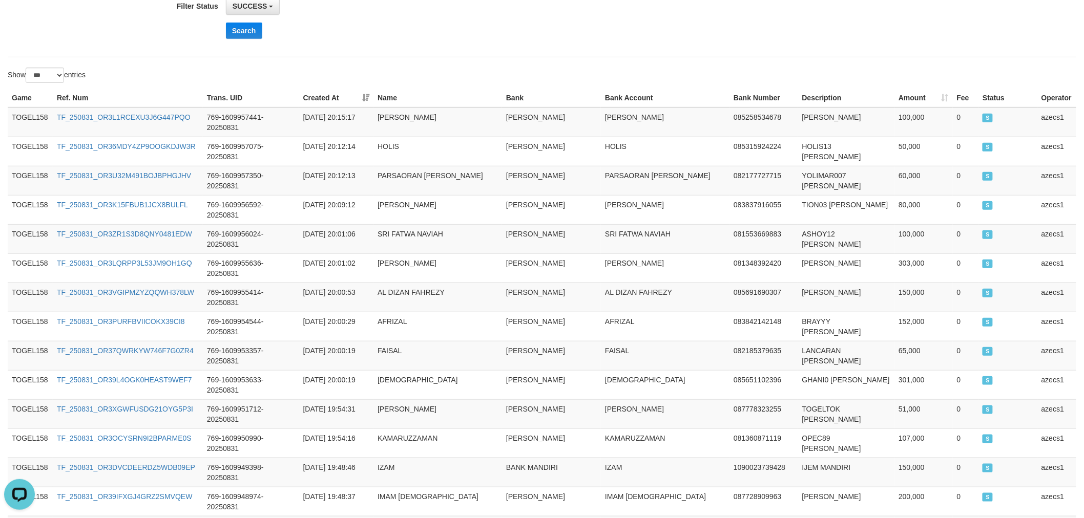
scroll to position [0, 0]
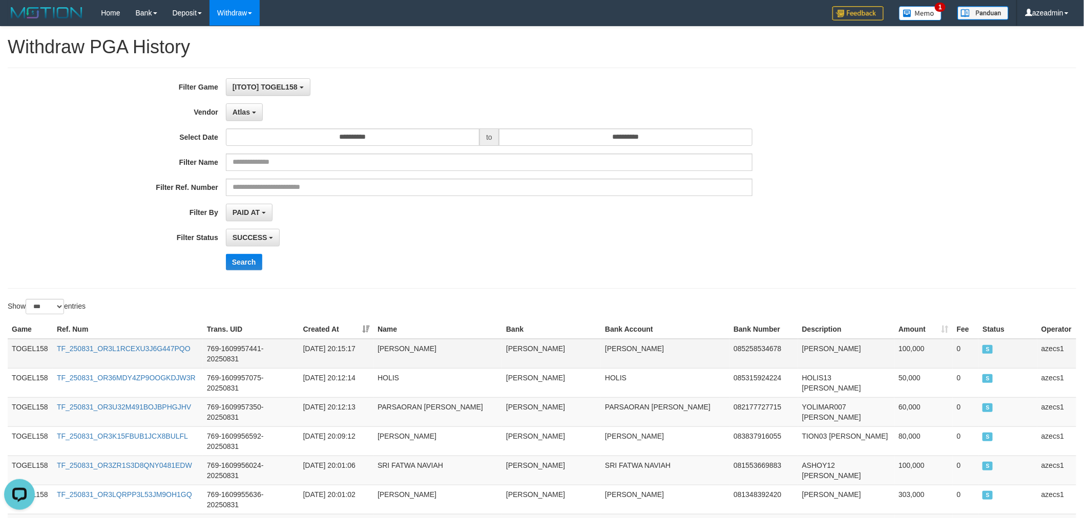
click at [38, 357] on td "TOGEL158" at bounding box center [30, 354] width 45 height 30
click at [38, 350] on td "TOGEL158" at bounding box center [30, 354] width 45 height 30
drag, startPoint x: 38, startPoint y: 350, endPoint x: 321, endPoint y: 280, distance: 291.8
click at [37, 349] on td "TOGEL158" at bounding box center [30, 354] width 45 height 30
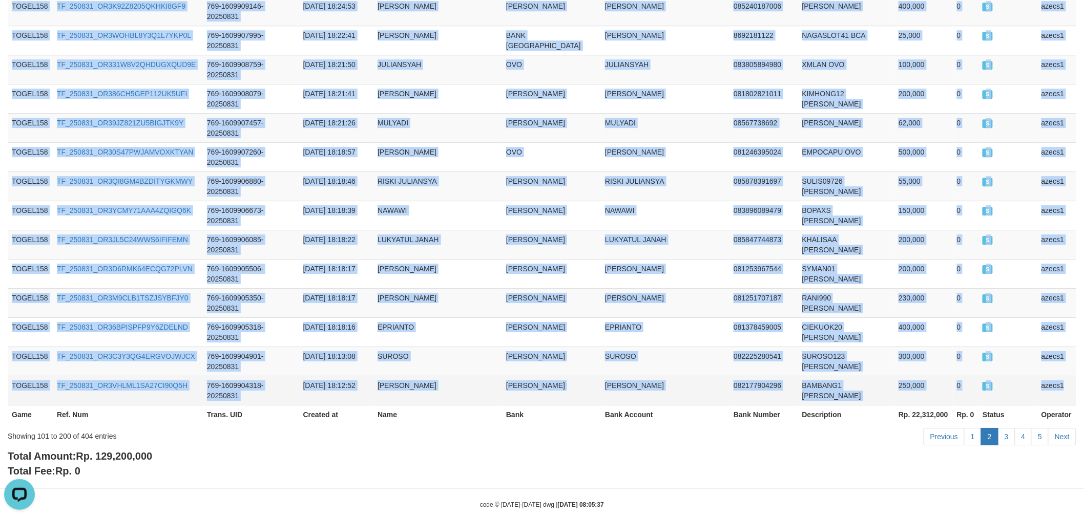
click at [1059, 376] on td "azecs1" at bounding box center [1056, 390] width 39 height 29
copy tbody "TOGEL158 TF_250831_OR3L1RCEXU3J6G447PQO 769-1609957441-20250831 2025-08-31 20:1…"
click at [1007, 428] on link "3" at bounding box center [1006, 436] width 17 height 17
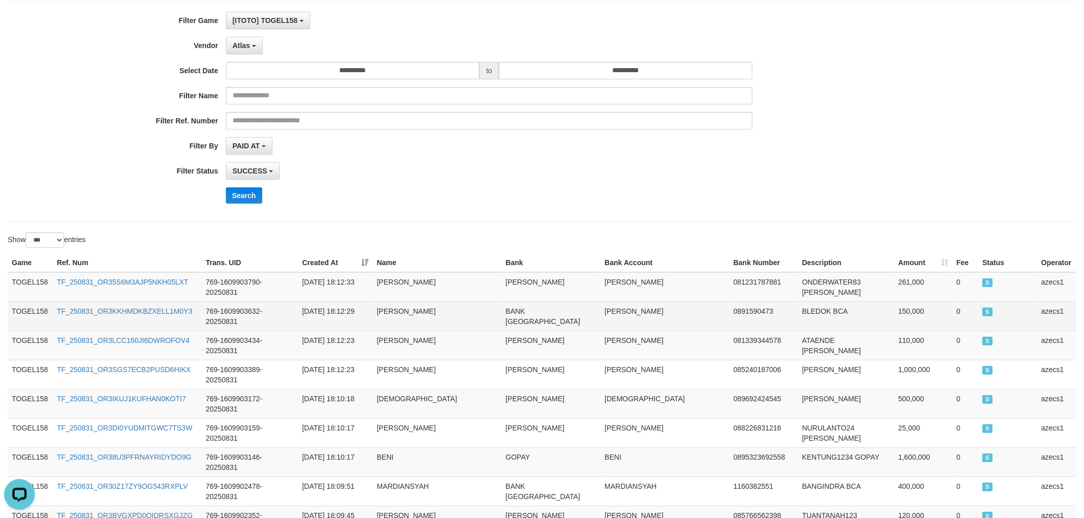
scroll to position [0, 0]
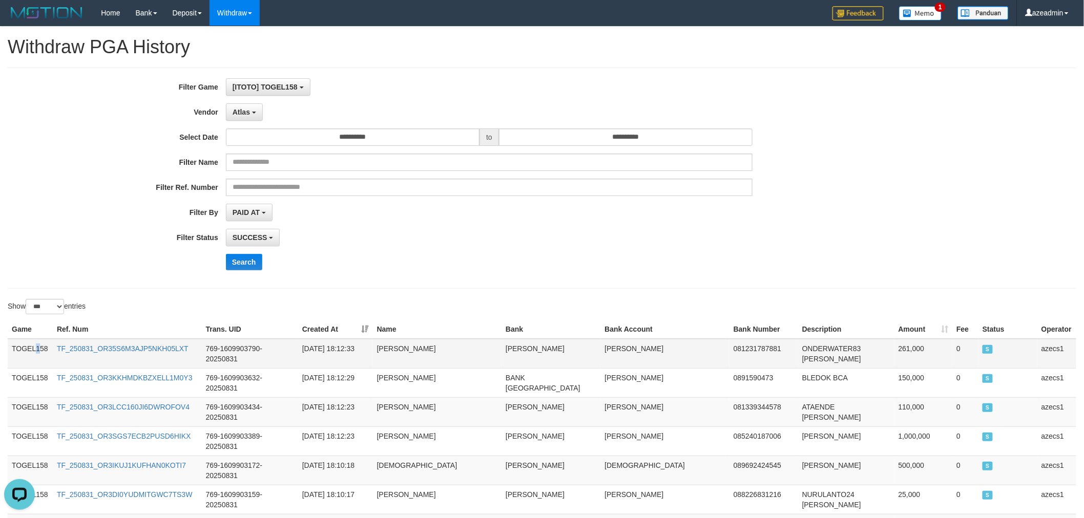
click at [37, 354] on td "TOGEL158" at bounding box center [30, 354] width 45 height 30
click at [26, 344] on td "TOGEL158" at bounding box center [30, 354] width 45 height 30
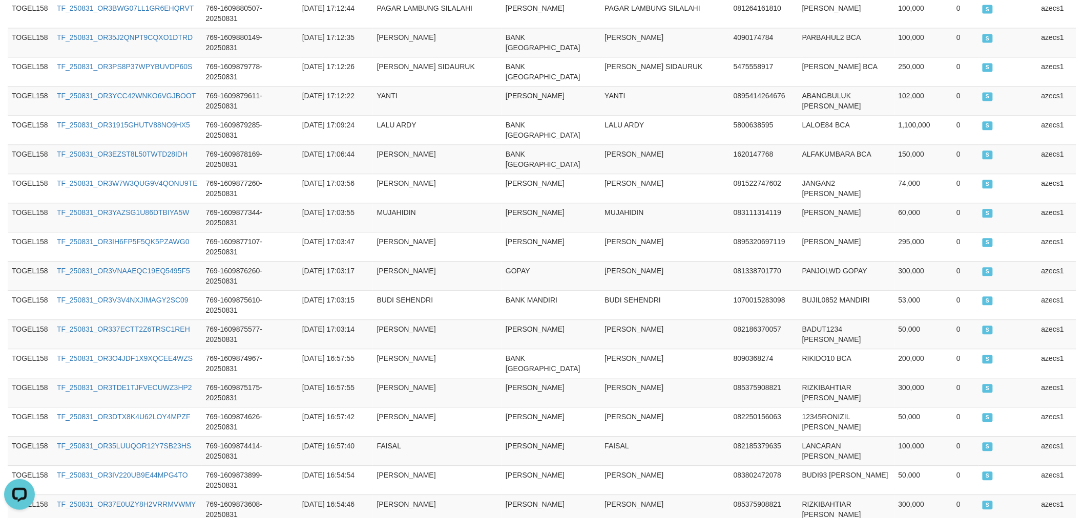
scroll to position [2854, 0]
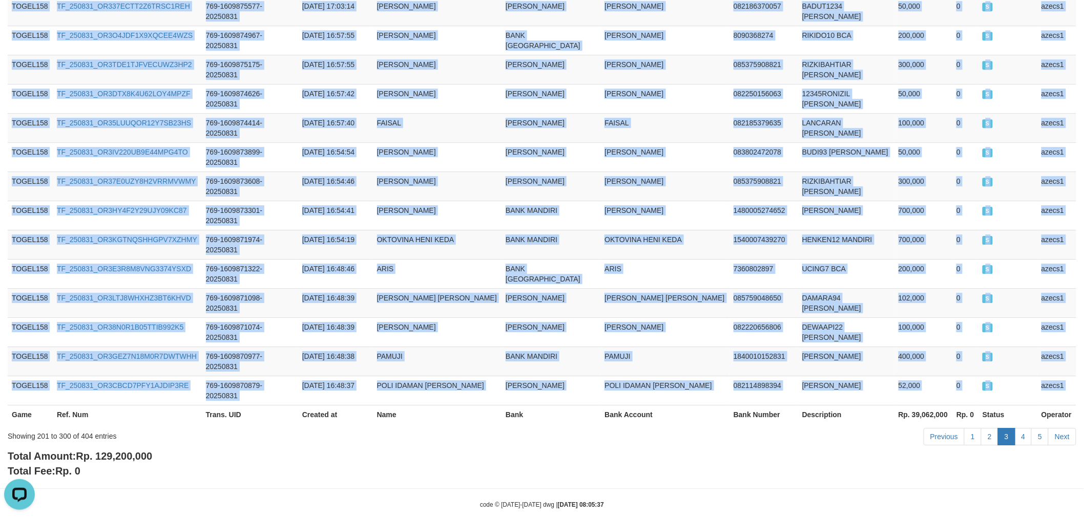
copy div "TOGEL158 TF_250831_OR35S6M3AJP5NKH05LXT 769-1609903790-20250831 2025-08-31 18:1…"
click at [1020, 428] on link "4" at bounding box center [1023, 436] width 17 height 17
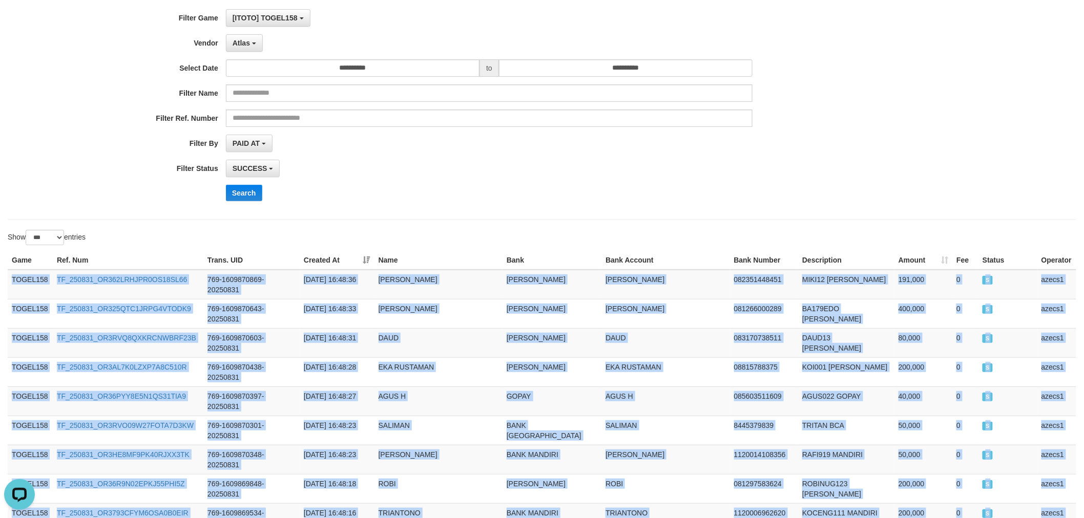
scroll to position [0, 0]
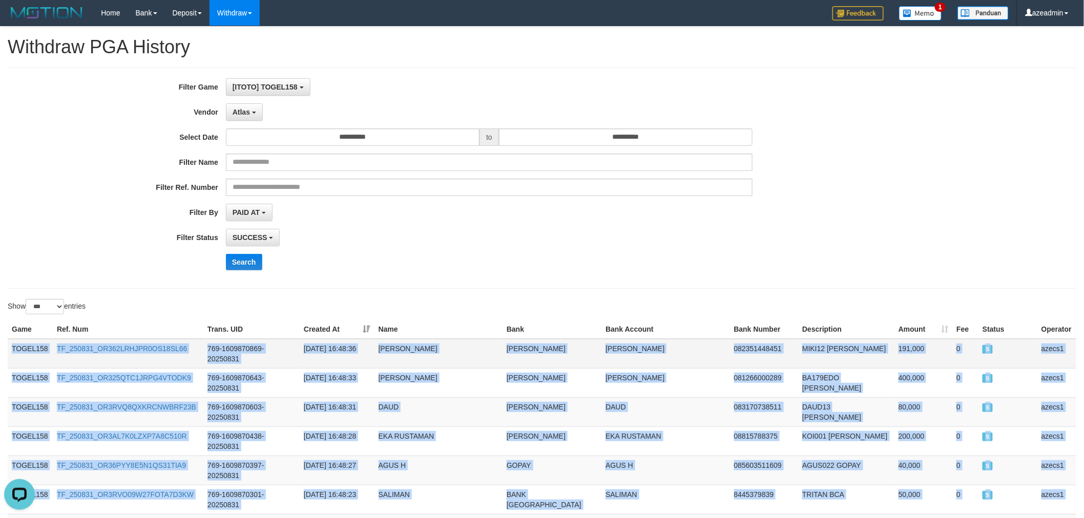
click at [41, 354] on td "TOGEL158" at bounding box center [30, 354] width 45 height 30
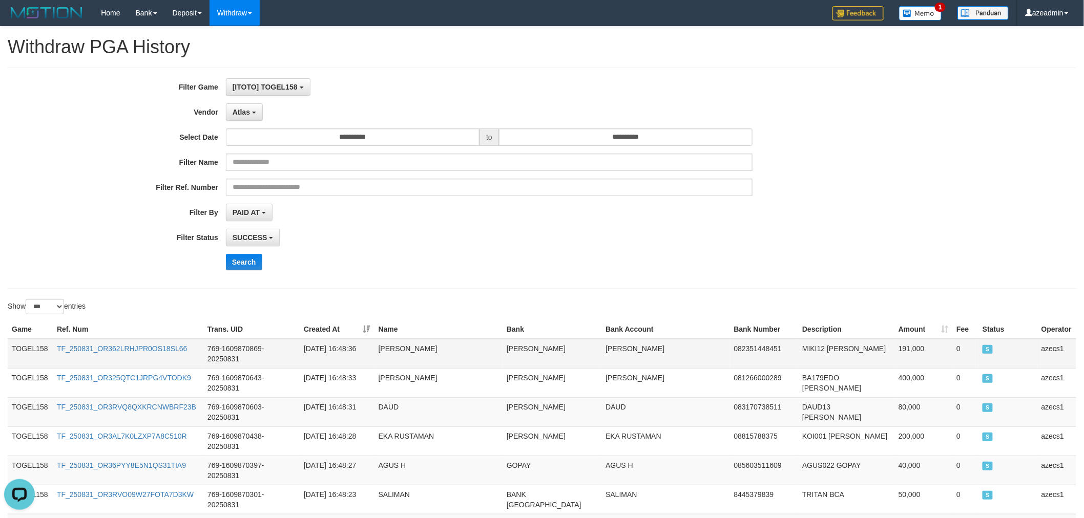
click at [35, 349] on td "TOGEL158" at bounding box center [30, 354] width 45 height 30
drag, startPoint x: 35, startPoint y: 349, endPoint x: 103, endPoint y: 323, distance: 73.2
click at [35, 349] on td "TOGEL158" at bounding box center [30, 354] width 45 height 30
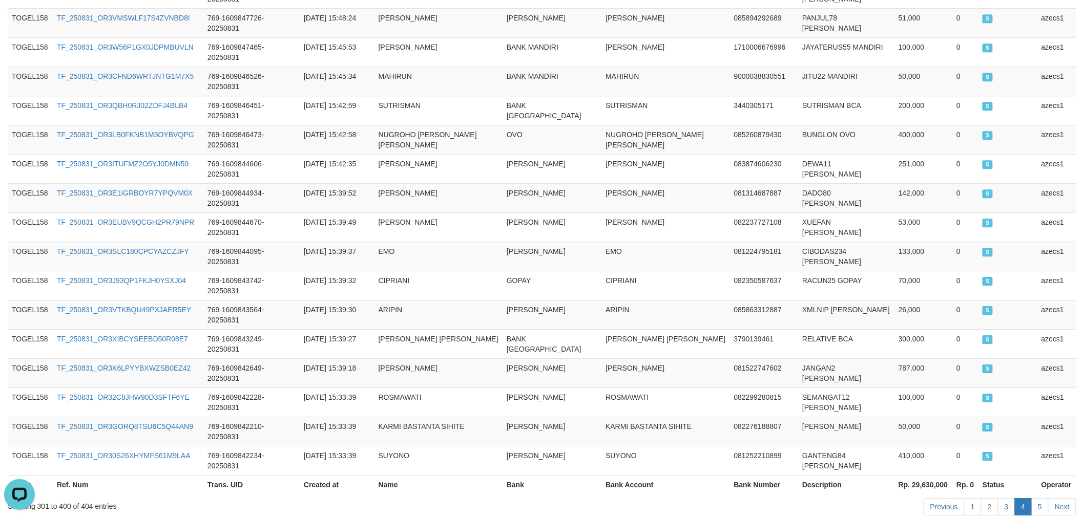
scroll to position [2865, 0]
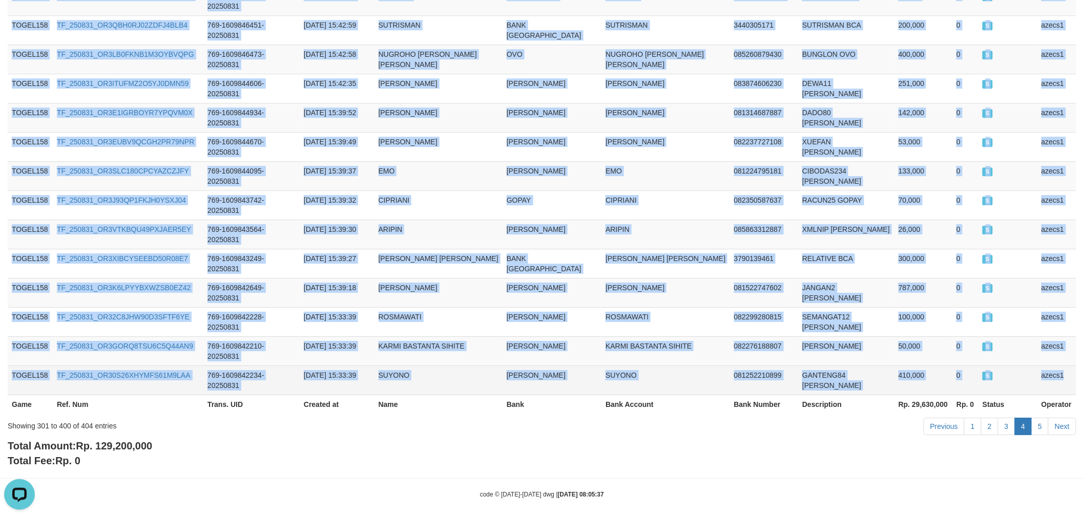
click at [1062, 377] on td "azecs1" at bounding box center [1056, 380] width 39 height 29
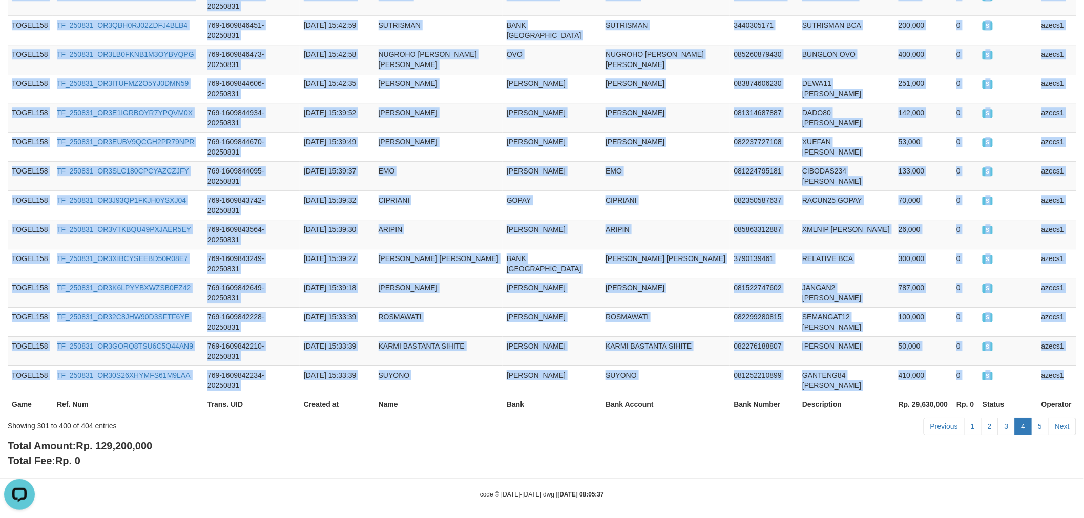
copy tbody "TOGEL158 TF_250831_OR362LRHJPR0OS18SL66 769-1609870869-20250831 2025-08-31 16:4…"
click at [1041, 418] on link "5" at bounding box center [1039, 426] width 17 height 17
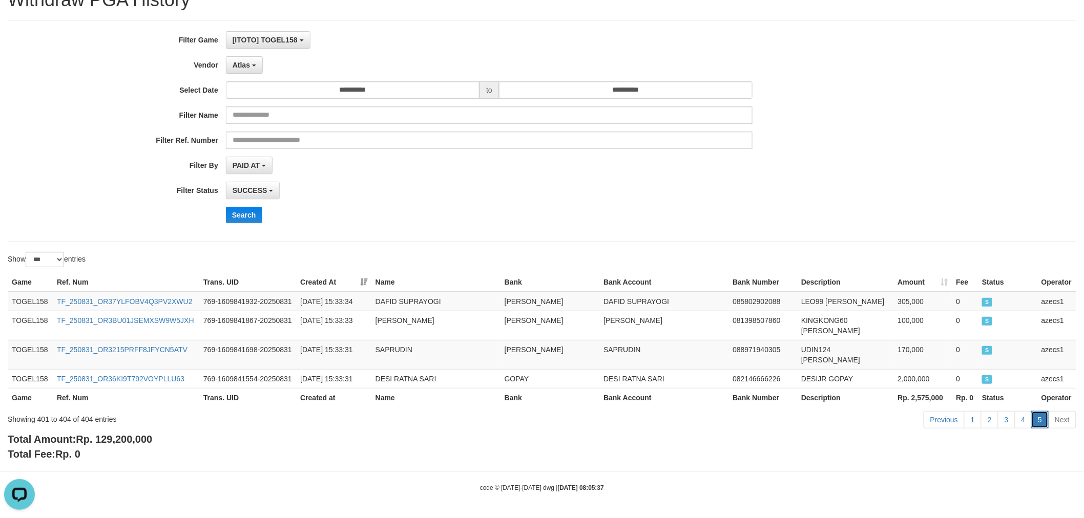
scroll to position [28, 0]
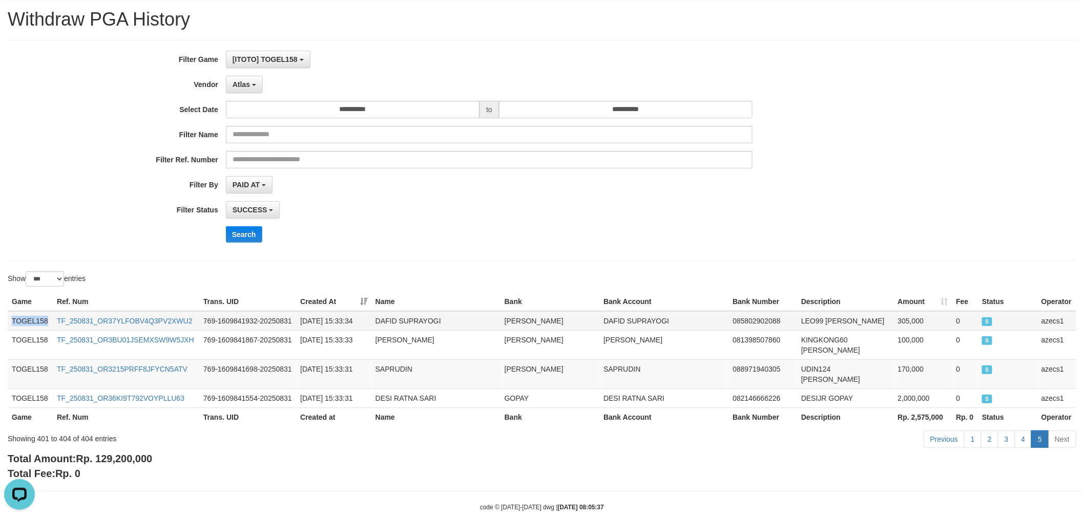
click at [12, 319] on td "TOGEL158" at bounding box center [30, 321] width 45 height 19
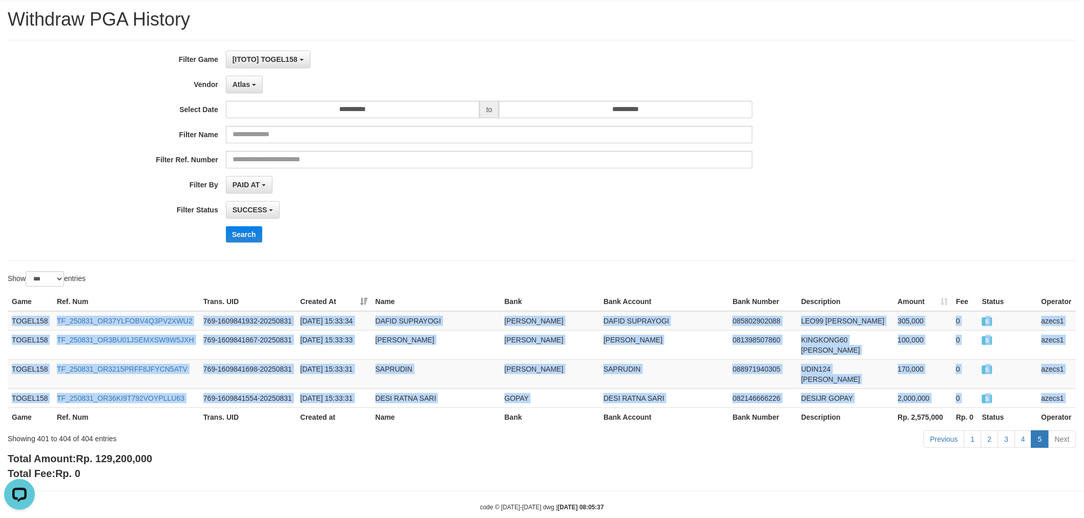
click at [1077, 380] on div "Game Ref. Num Trans. UID Created At Name Bank Bank Account Bank Number Descript…" at bounding box center [542, 359] width 1084 height 140
